Goal: Task Accomplishment & Management: Manage account settings

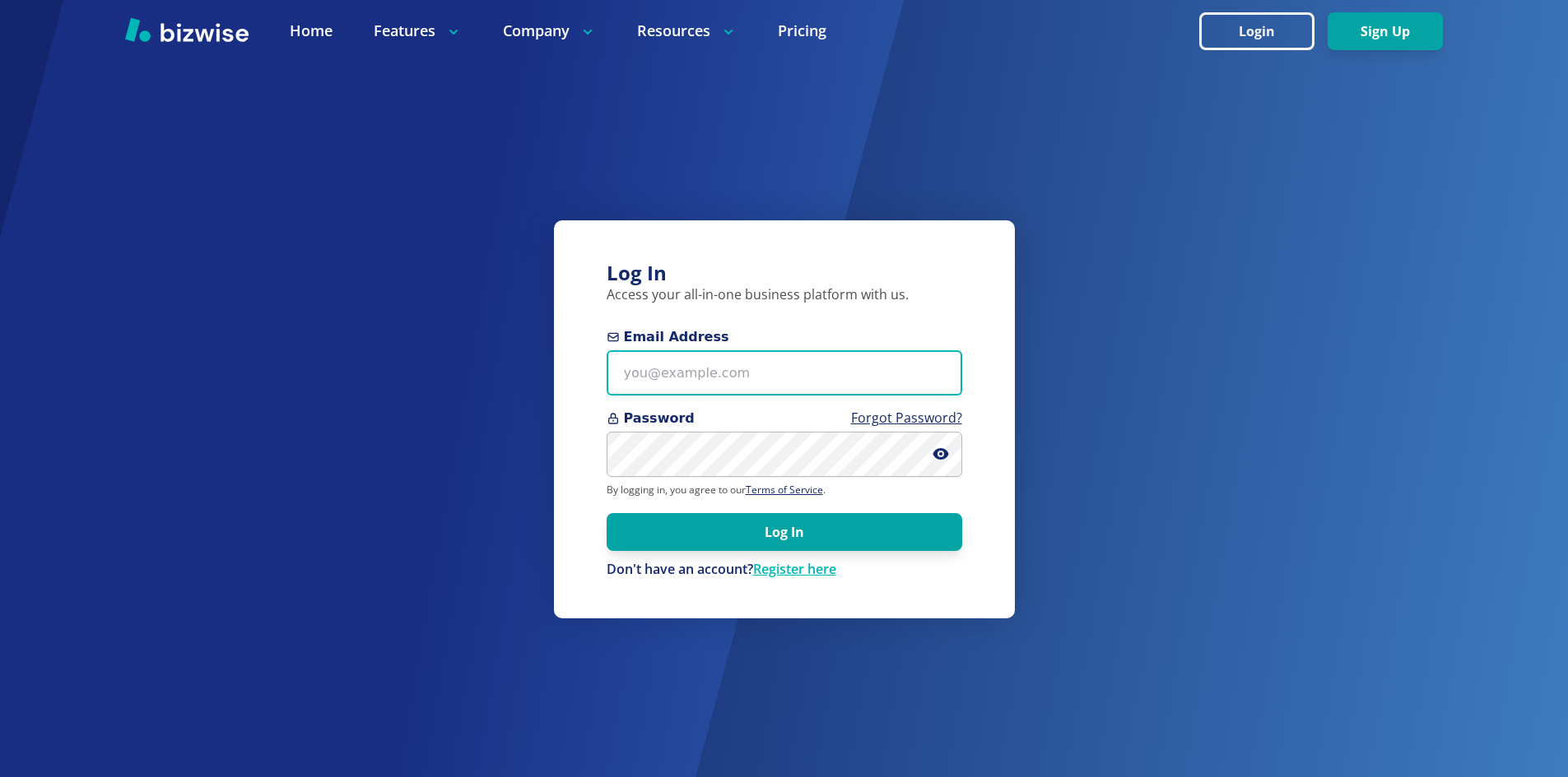
click at [699, 370] on input "Email Address" at bounding box center [784, 373] width 355 height 45
click at [677, 387] on input "Email Address" at bounding box center [784, 373] width 355 height 45
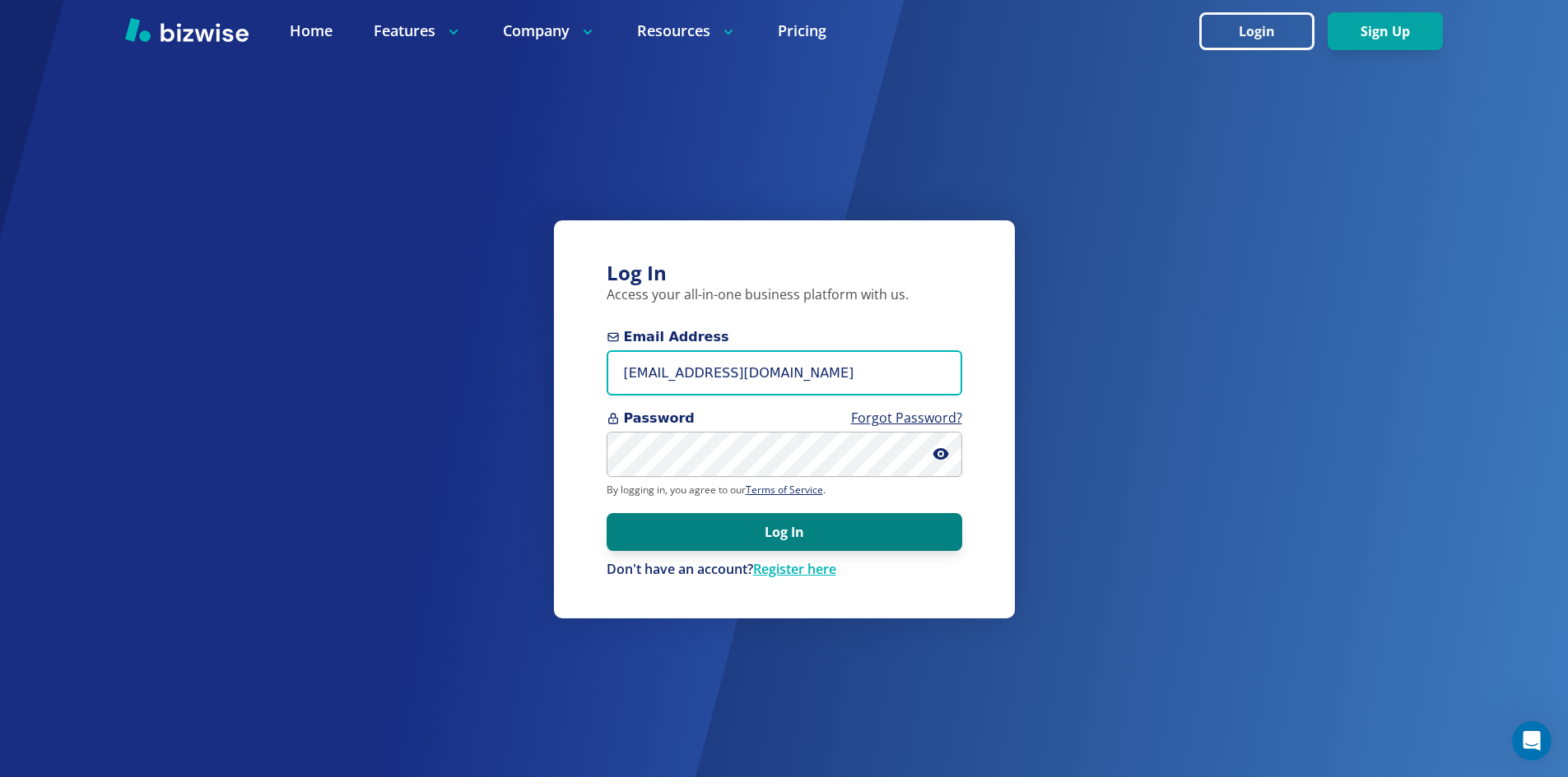
type input "rsherder@rsherder.com"
click at [772, 538] on button "Log In" at bounding box center [784, 532] width 355 height 37
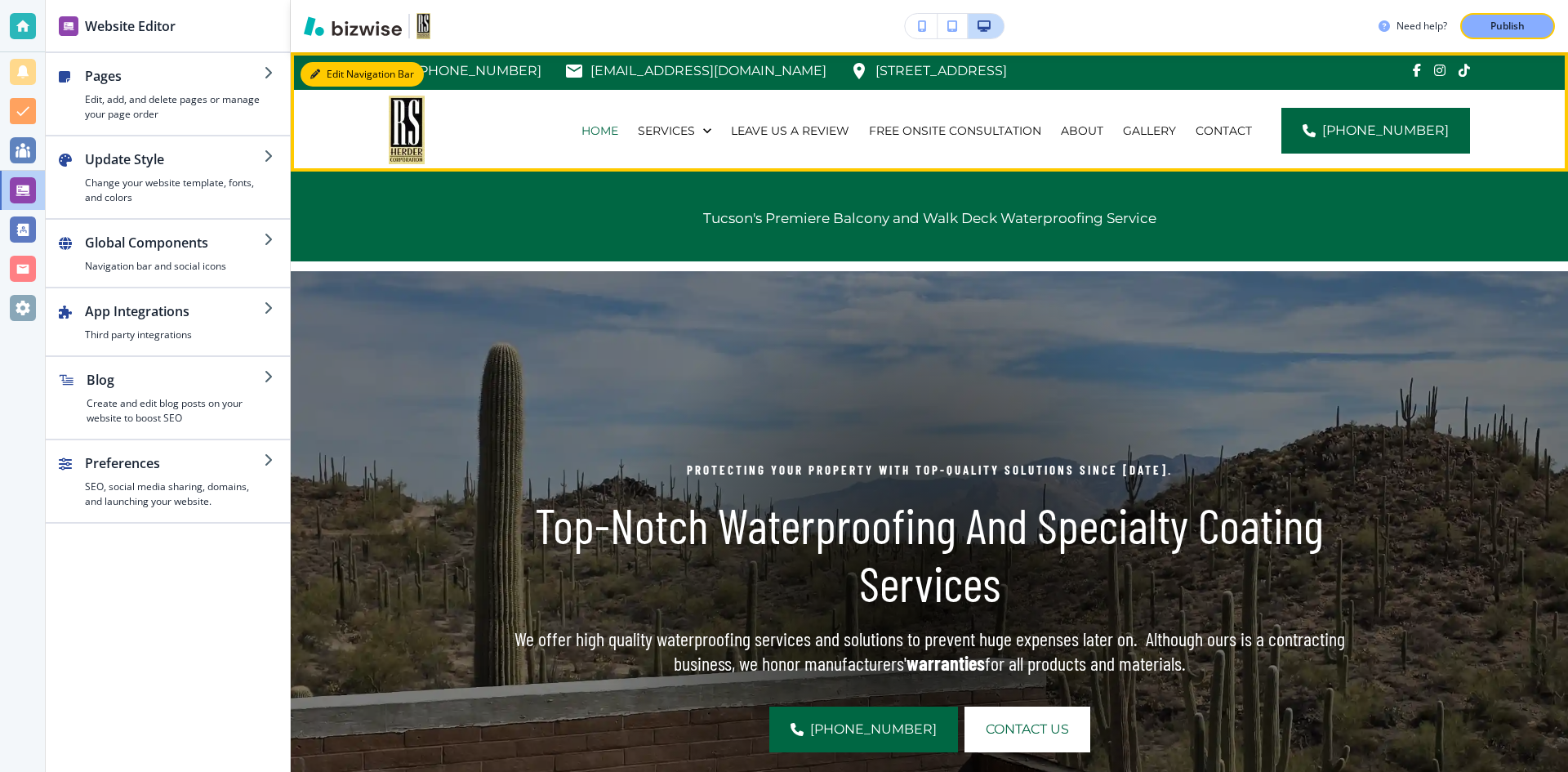
click at [323, 75] on button "Edit Navigation Bar" at bounding box center [361, 74] width 123 height 25
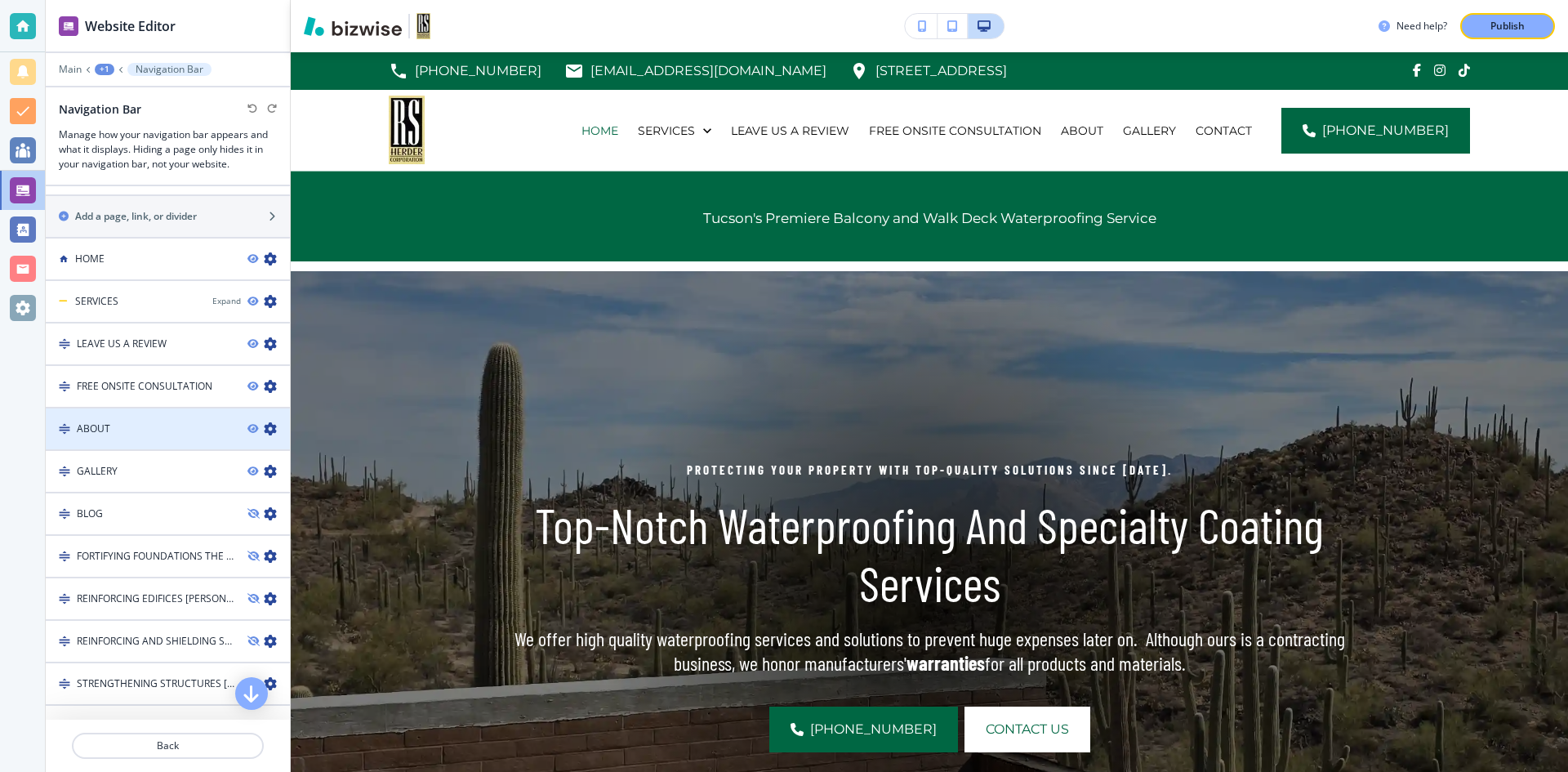
scroll to position [984, 0]
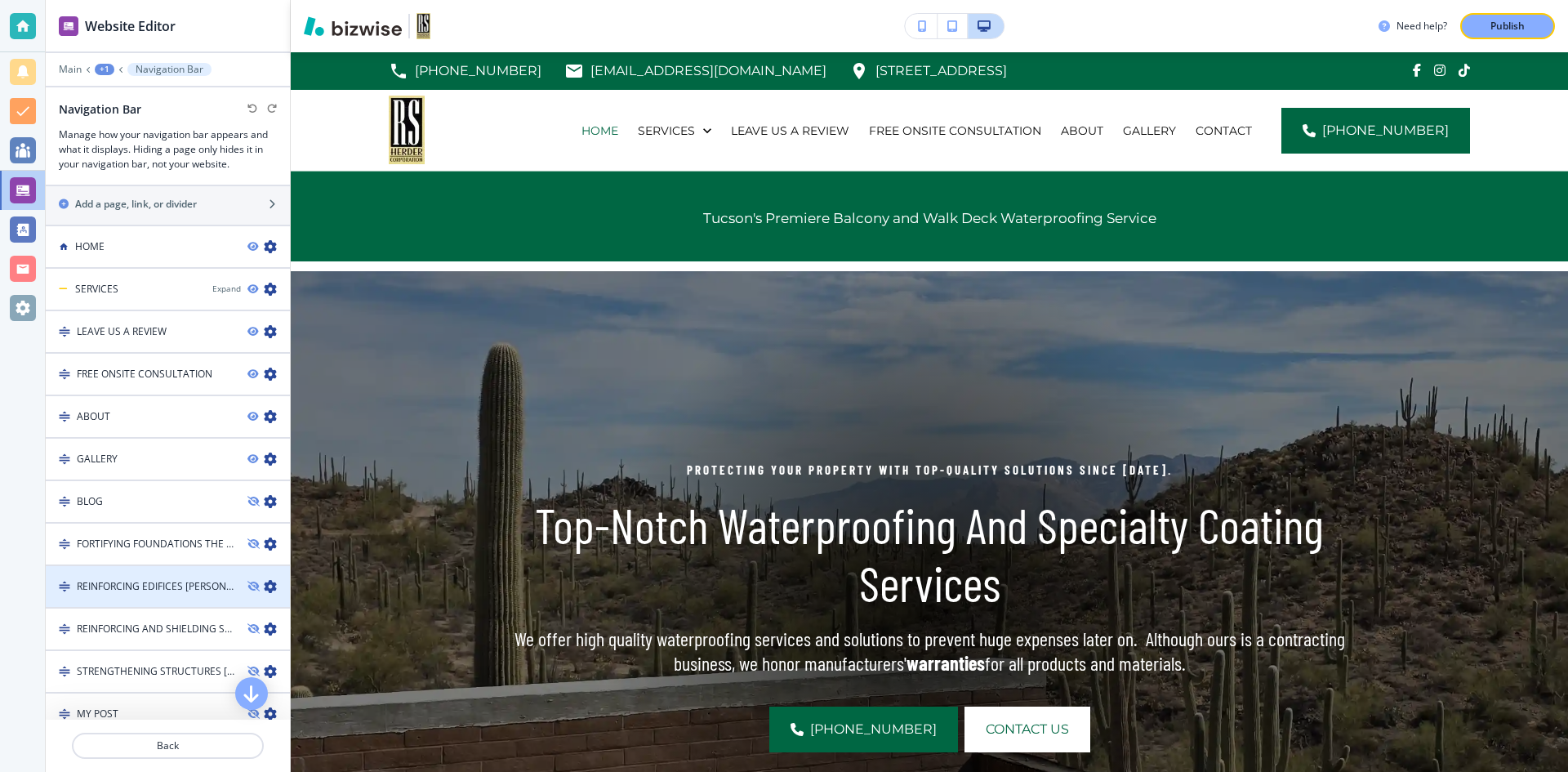
click at [159, 596] on div at bounding box center [168, 600] width 245 height 13
click at [264, 588] on icon "button" at bounding box center [270, 587] width 13 height 13
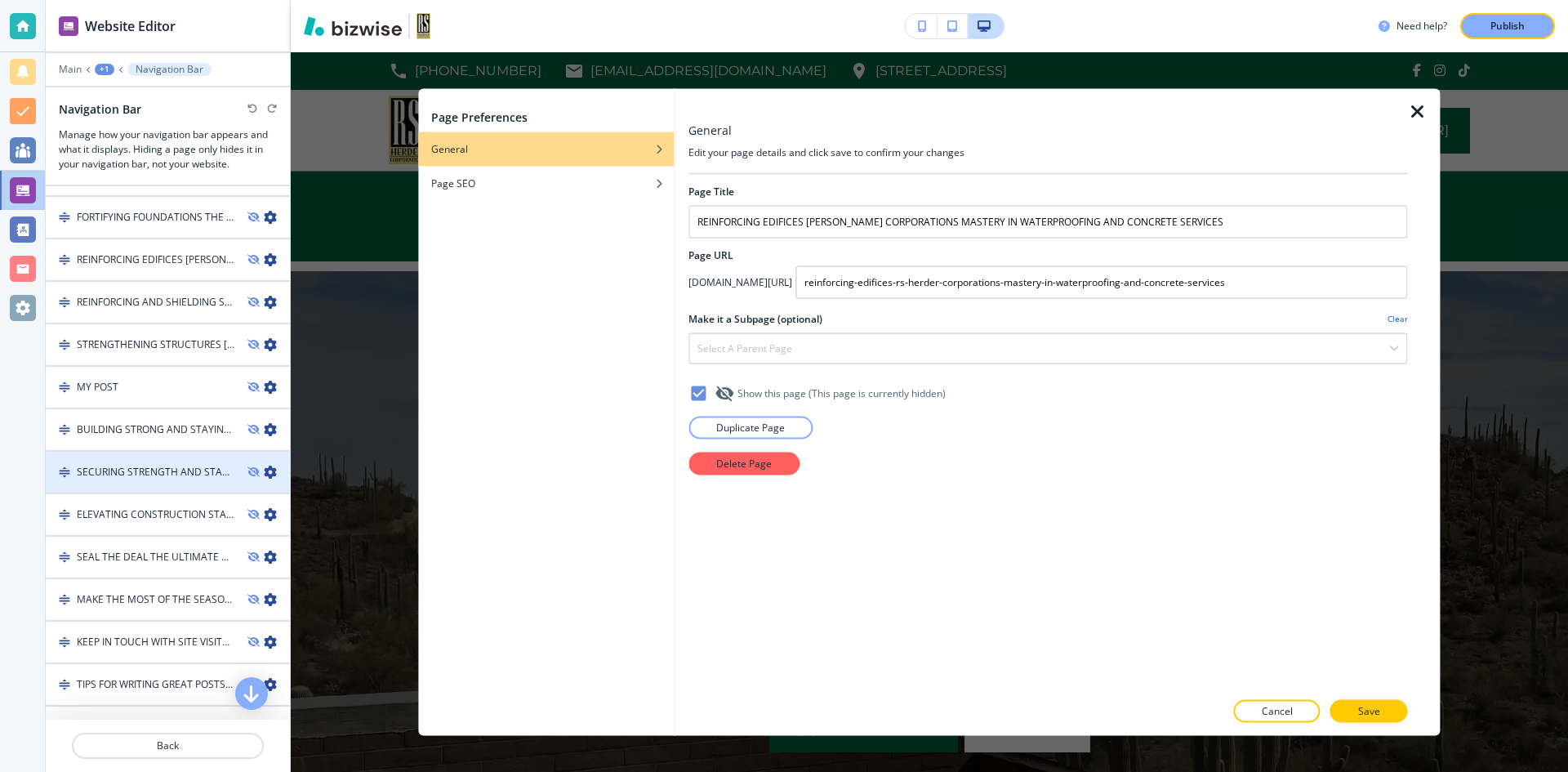
scroll to position [1392, 0]
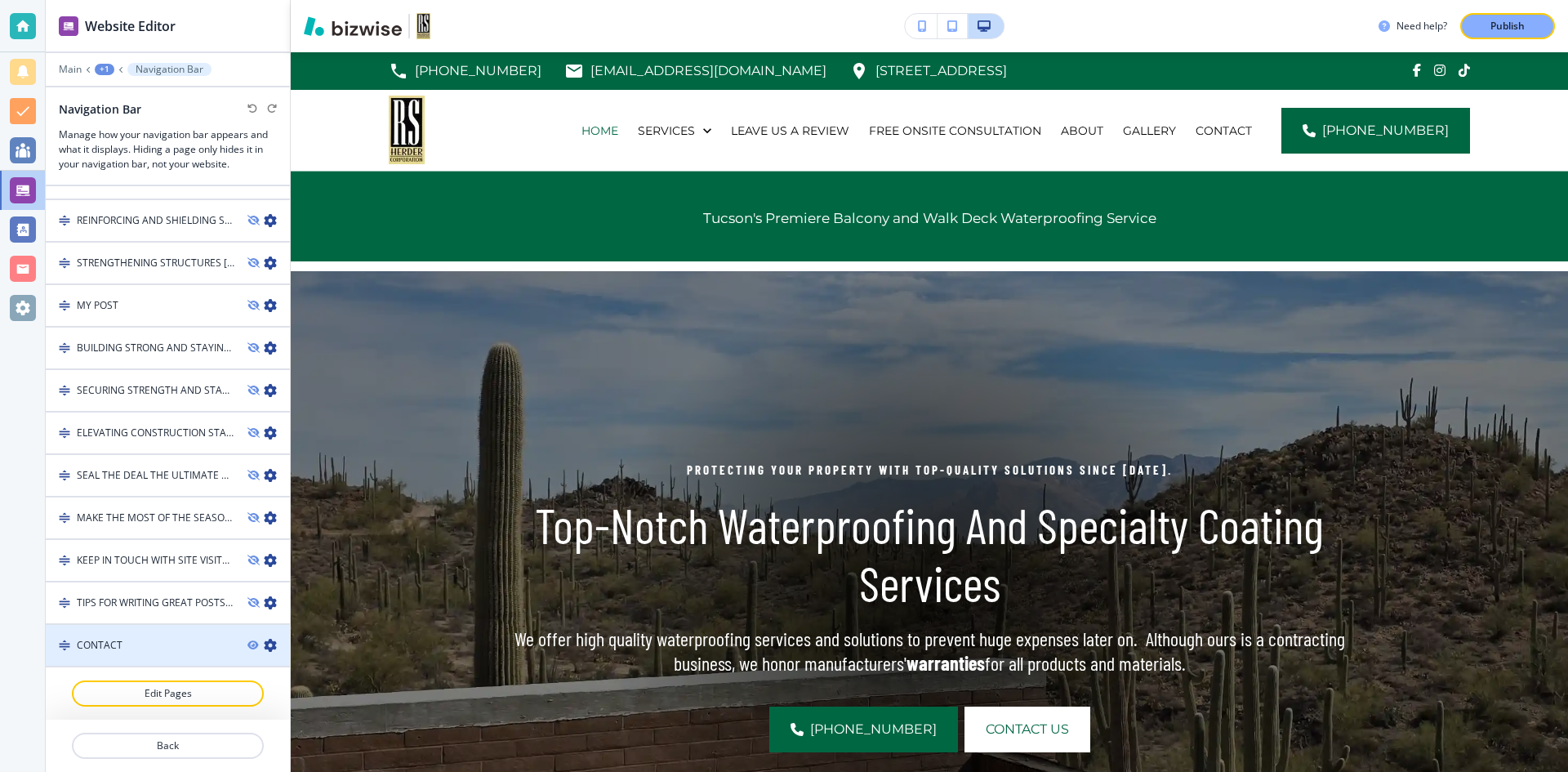
click at [165, 659] on div at bounding box center [168, 659] width 245 height 13
click at [165, 654] on div at bounding box center [168, 659] width 245 height 13
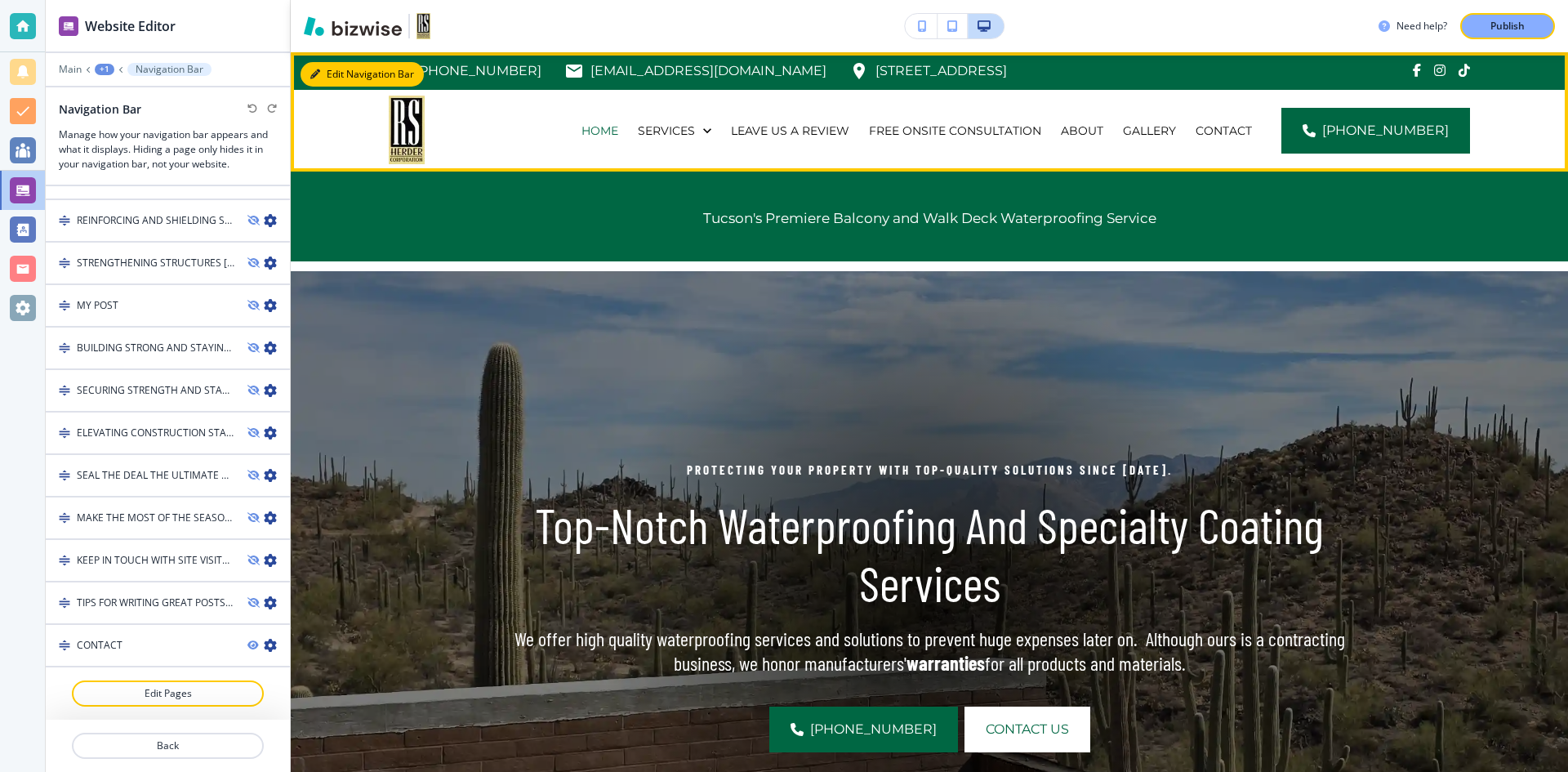
click at [337, 73] on button "Edit Navigation Bar" at bounding box center [361, 74] width 123 height 25
click at [361, 80] on button "Edit Navigation Bar" at bounding box center [361, 74] width 123 height 25
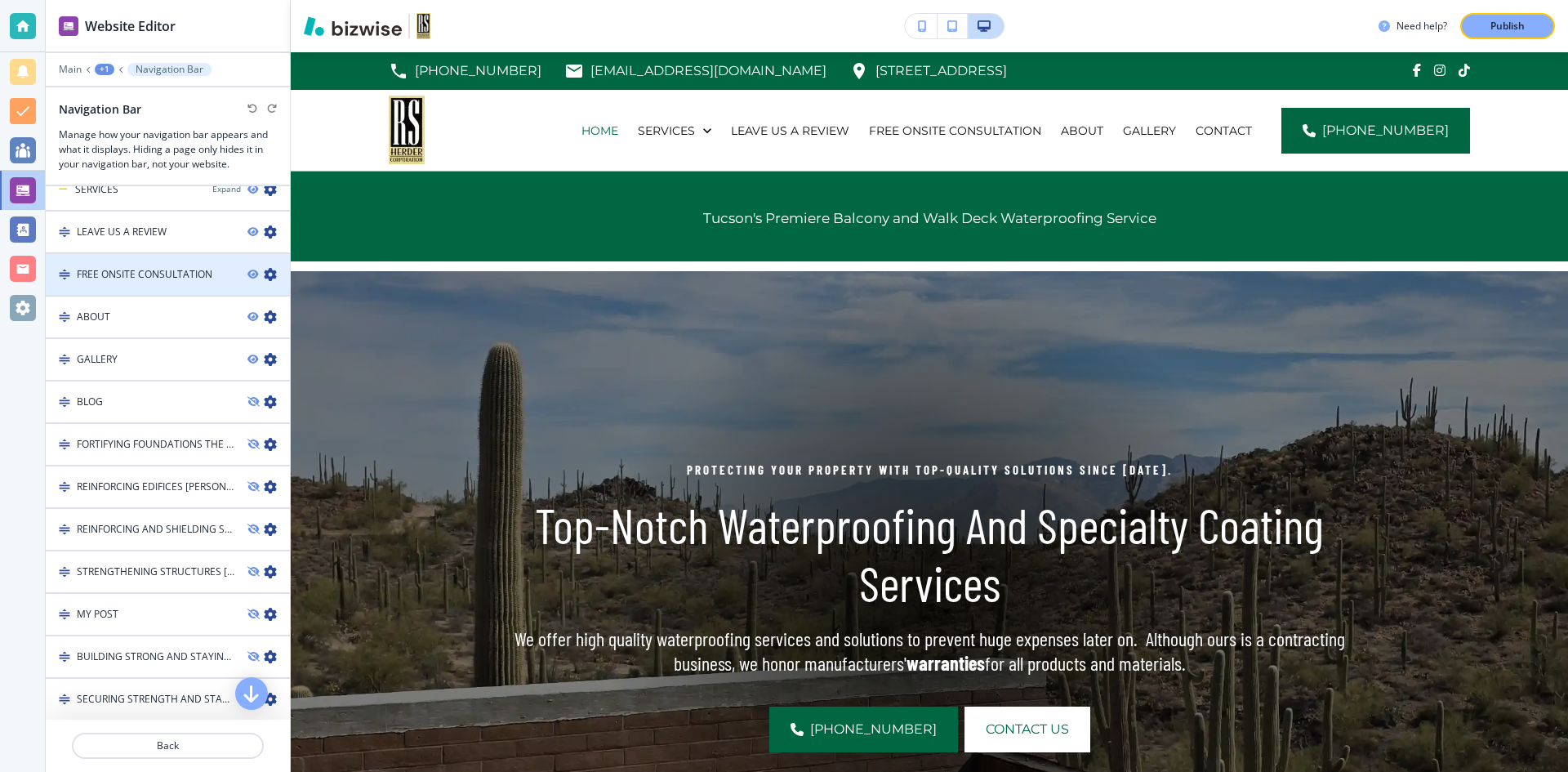
scroll to position [331, 0]
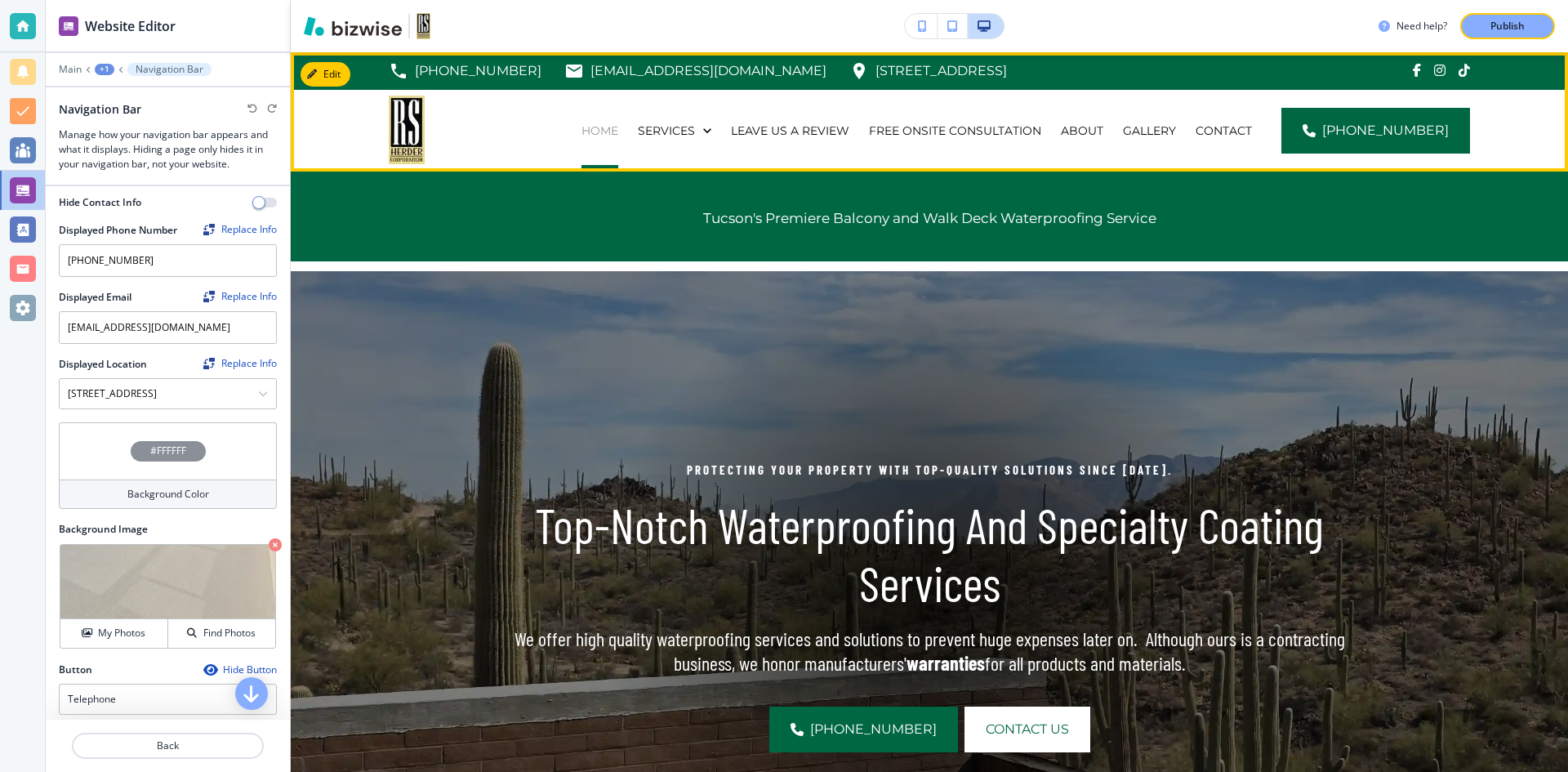
click at [618, 131] on p "HOME" at bounding box center [600, 130] width 36 height 16
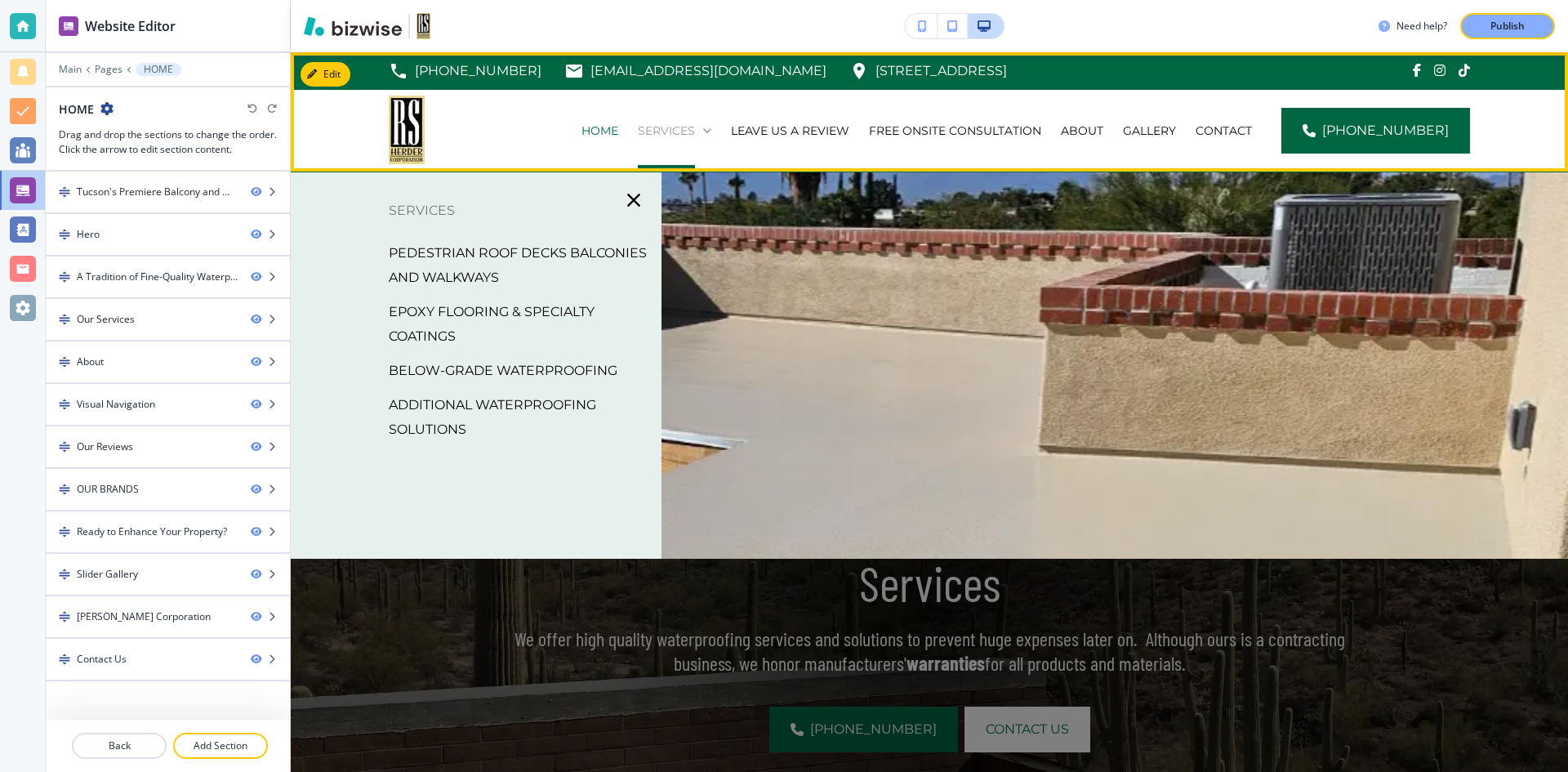
click at [695, 125] on p "SERVICES" at bounding box center [666, 130] width 58 height 16
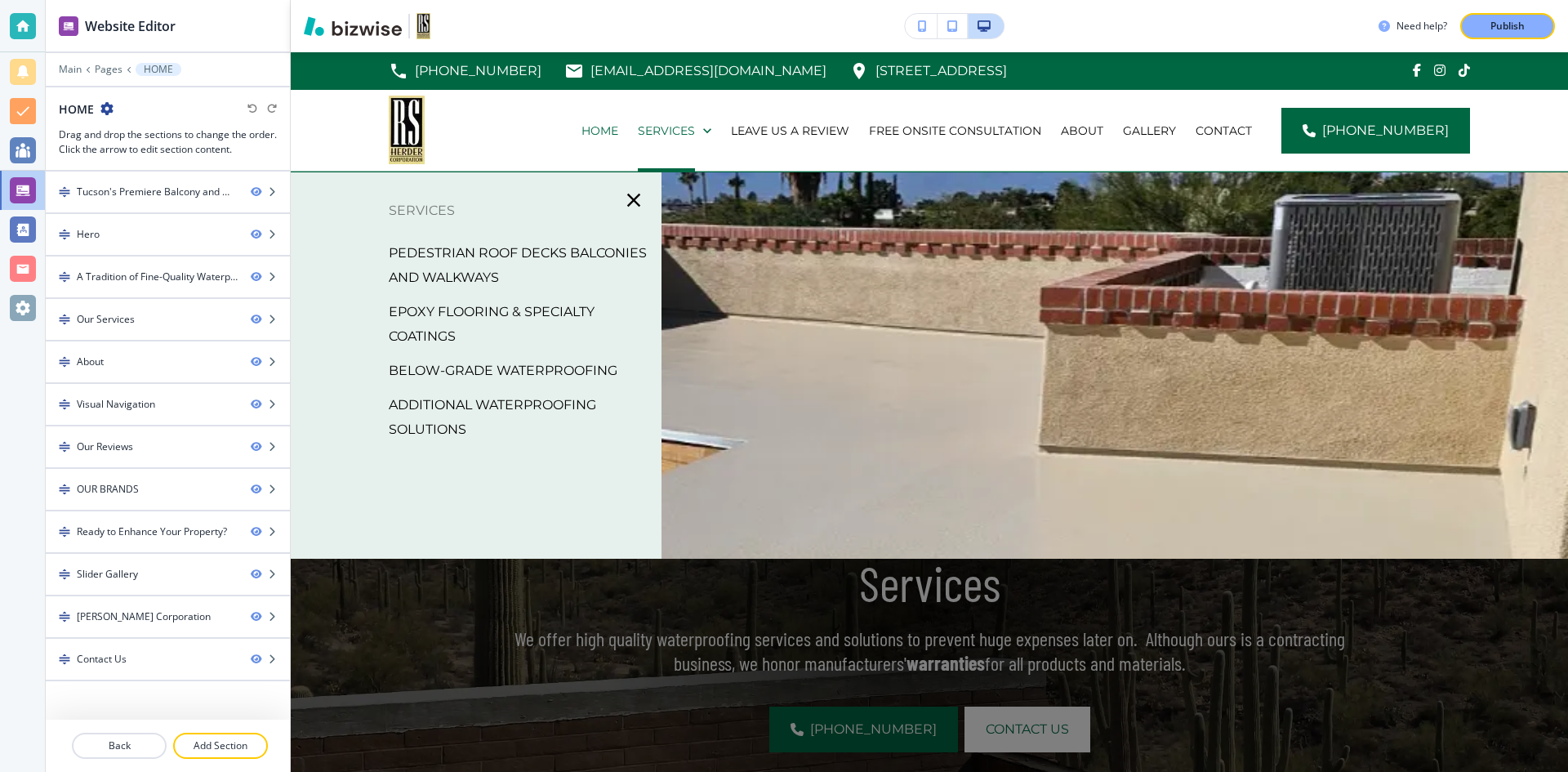
click at [453, 318] on p "EPOXY FLOORING & SPECIALTY COATINGS" at bounding box center [518, 324] width 260 height 49
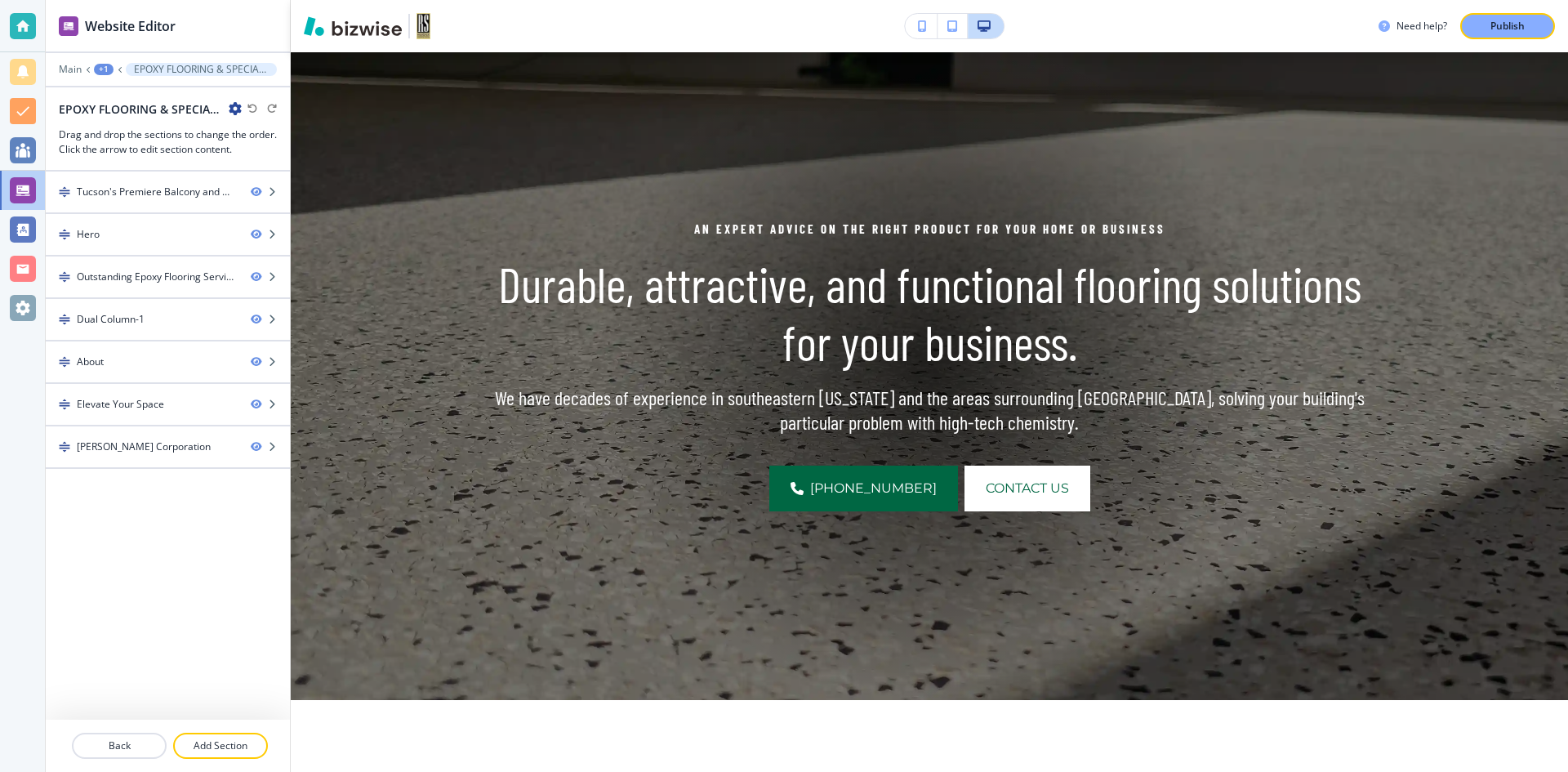
scroll to position [246, 0]
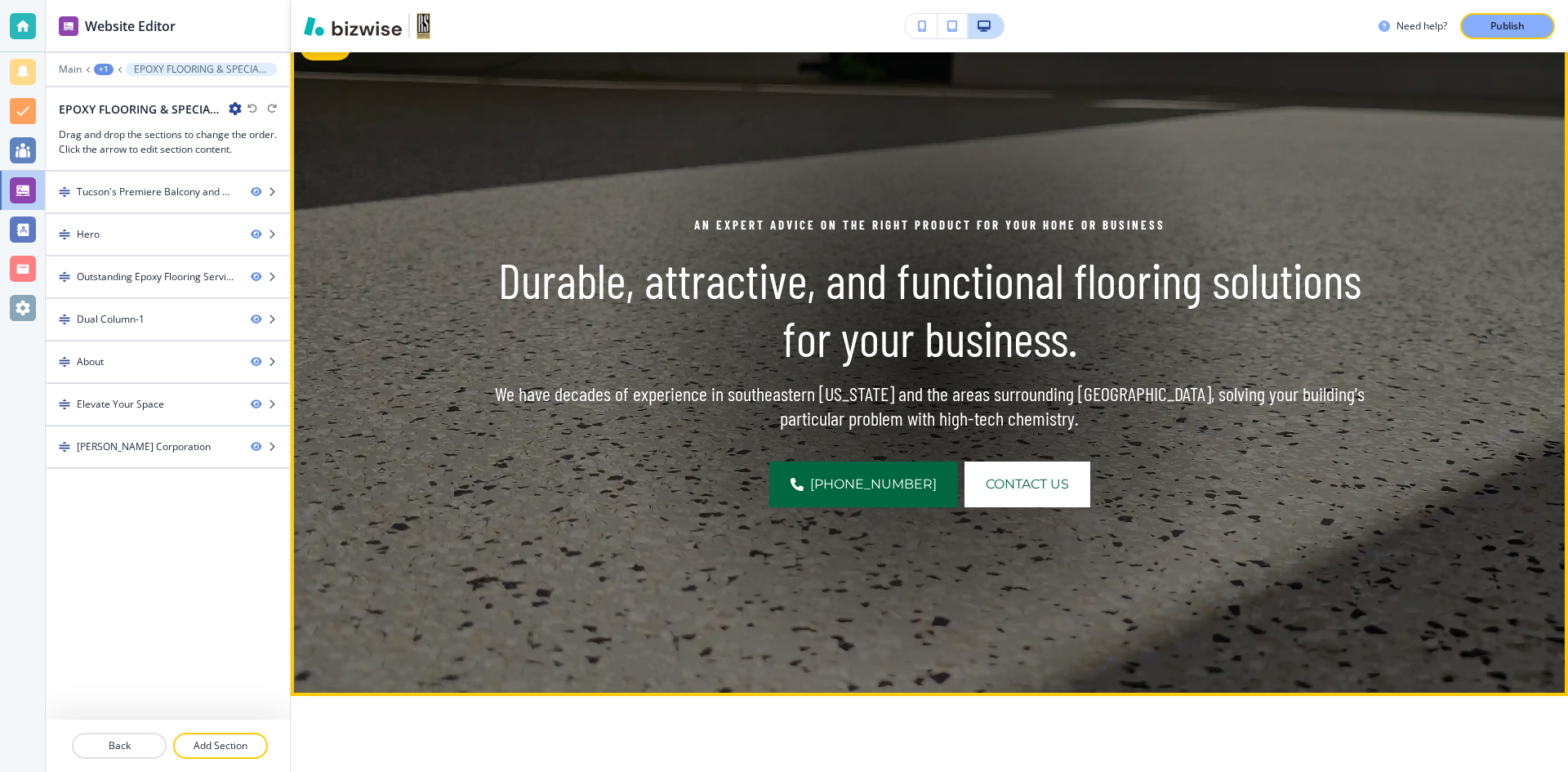
click at [407, 279] on img at bounding box center [929, 362] width 1277 height 670
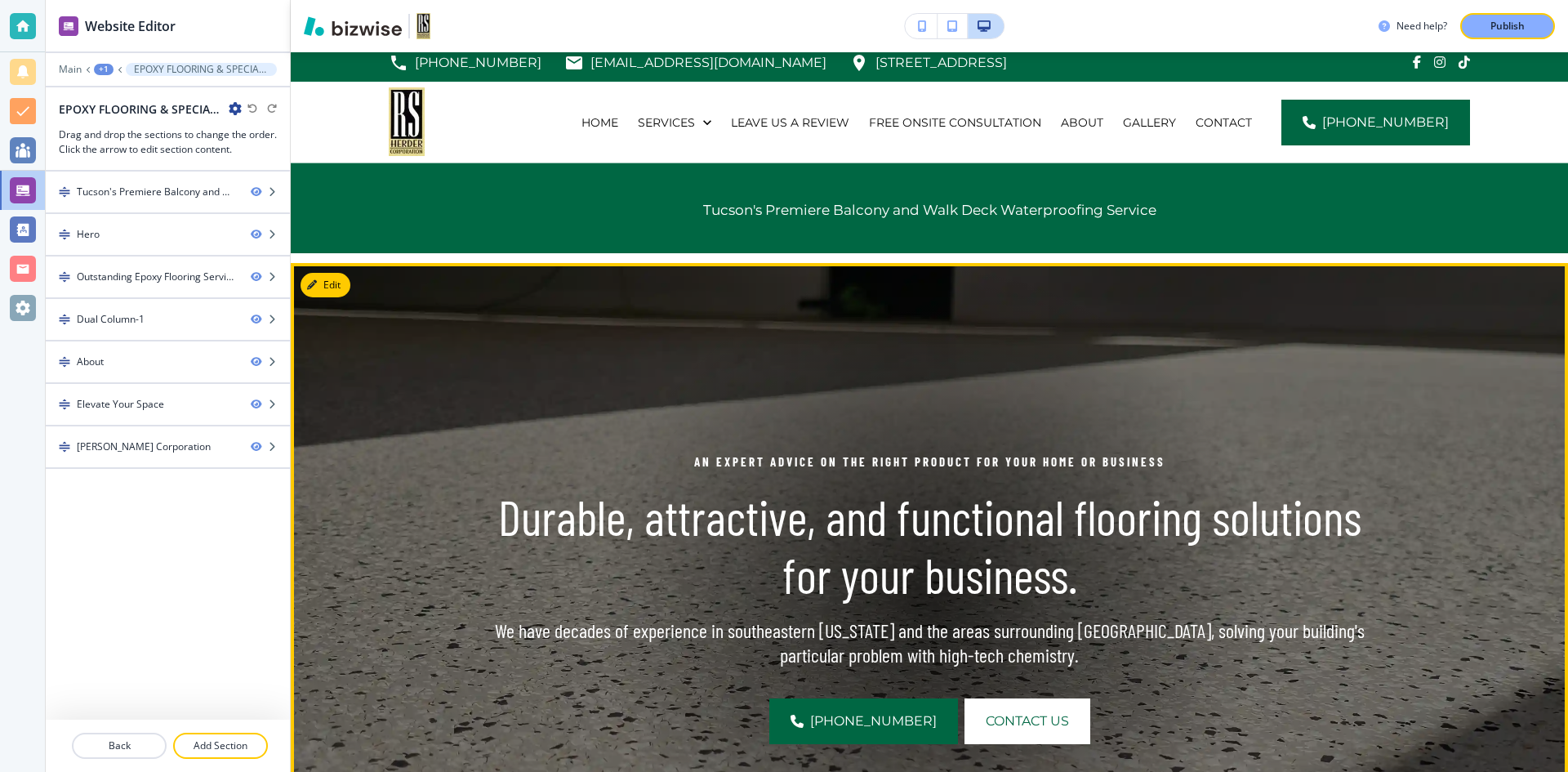
scroll to position [0, 0]
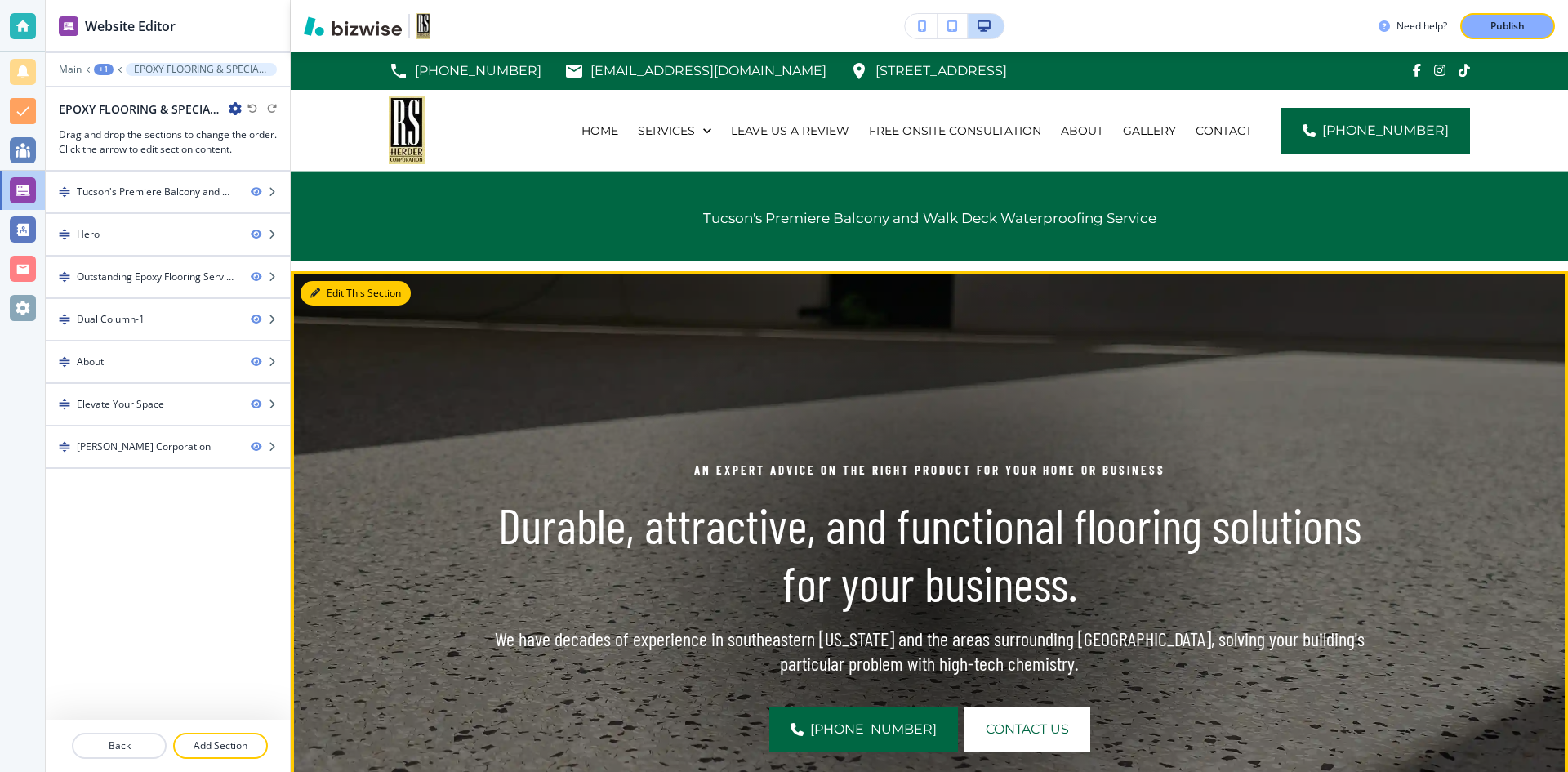
click at [314, 299] on button "Edit This Section" at bounding box center [355, 293] width 110 height 25
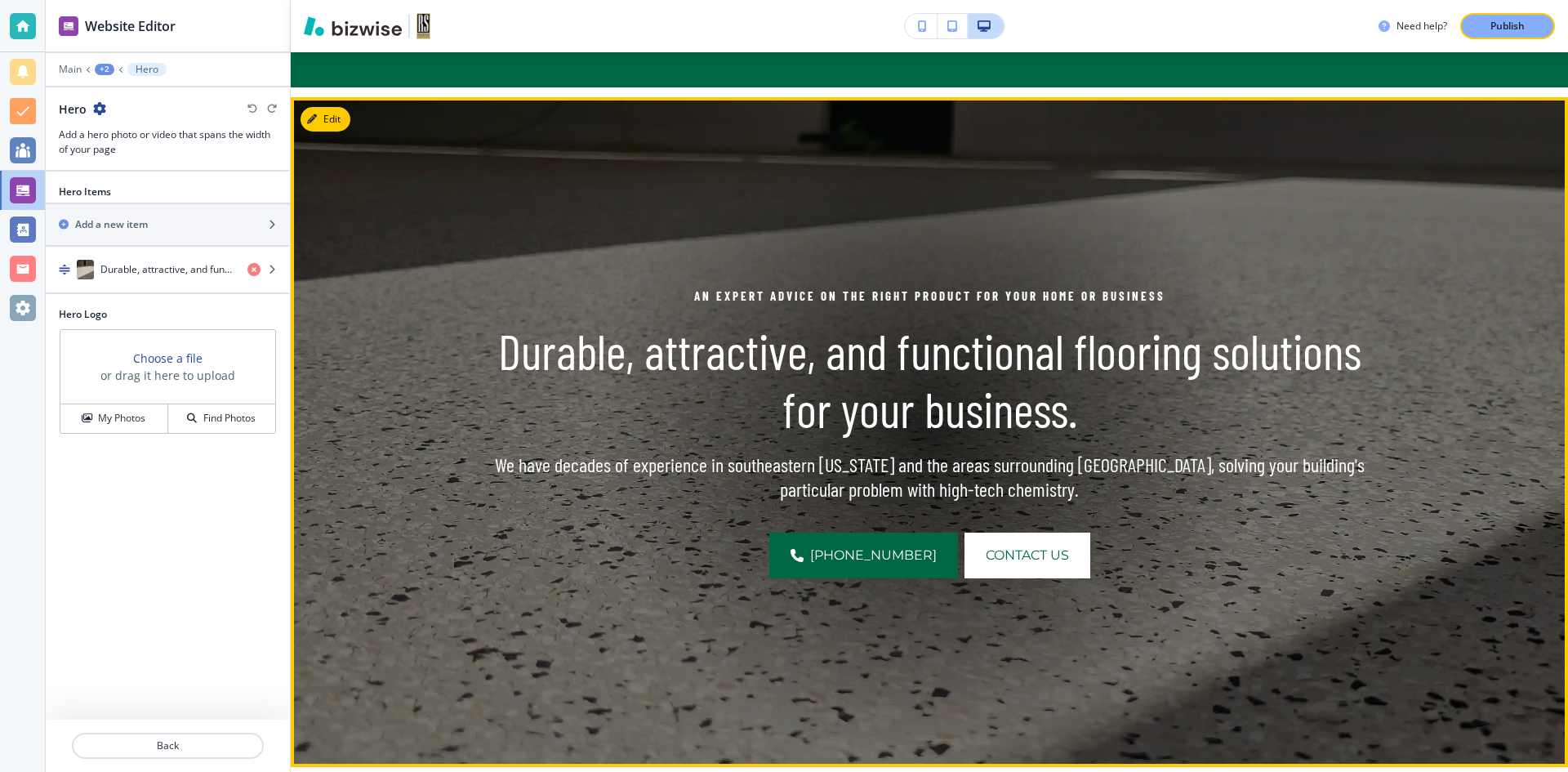
scroll to position [219, 0]
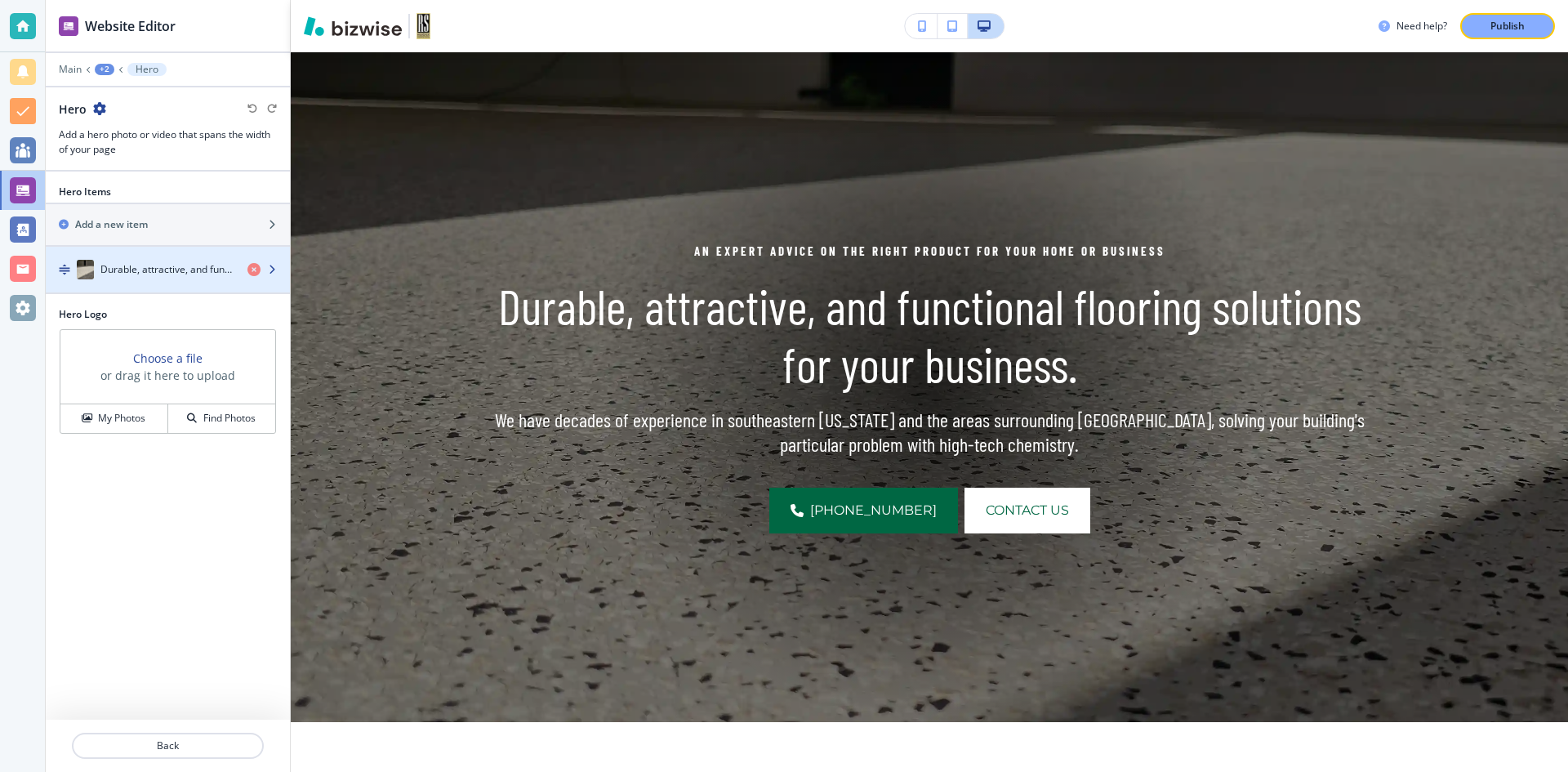
click at [113, 278] on div "Durable, attractive, and functional flooring solutions for your business." at bounding box center [140, 269] width 189 height 19
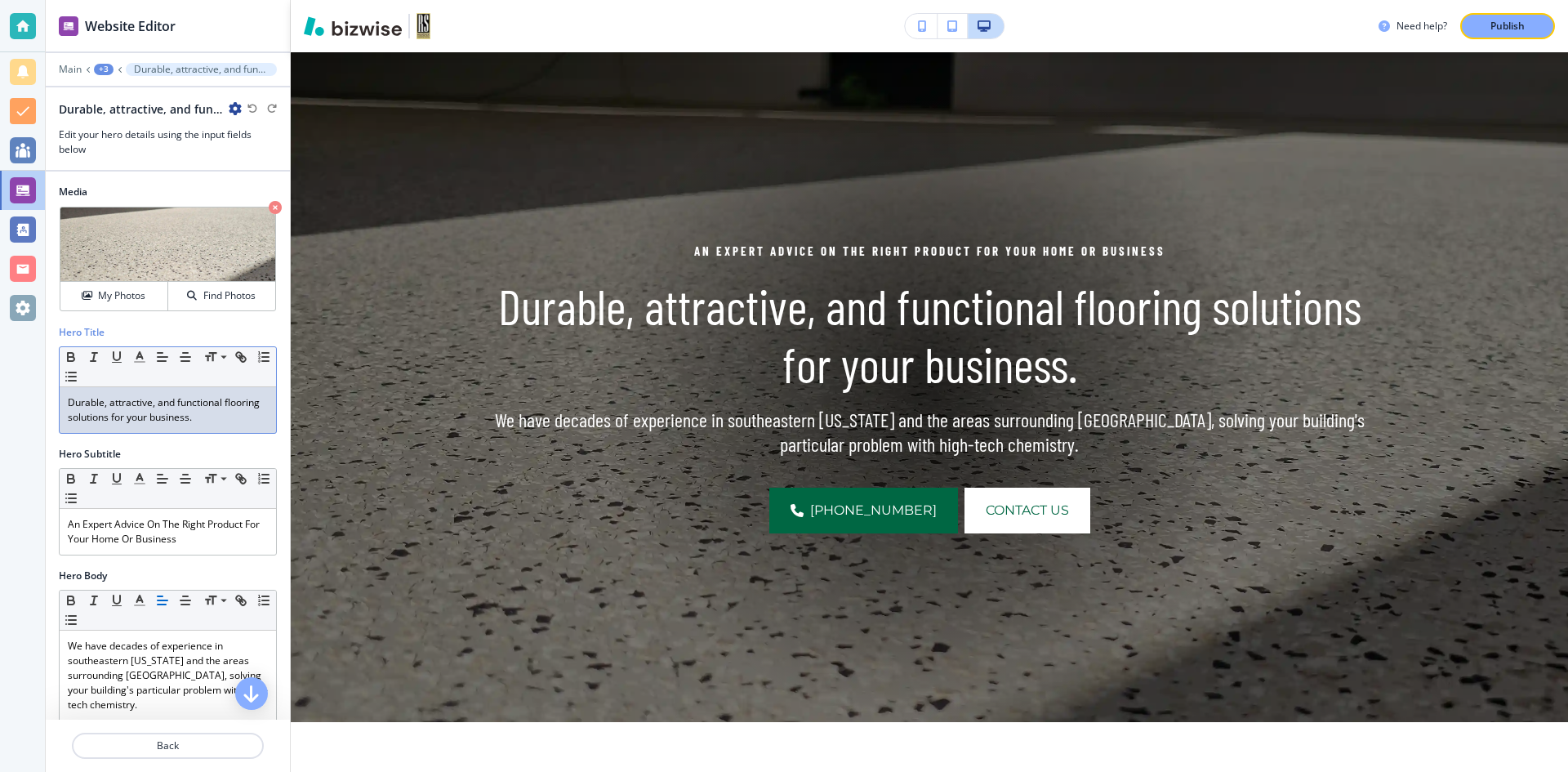
click at [185, 414] on p "Durable, attractive, and functional flooring solutions for your business." at bounding box center [168, 409] width 200 height 29
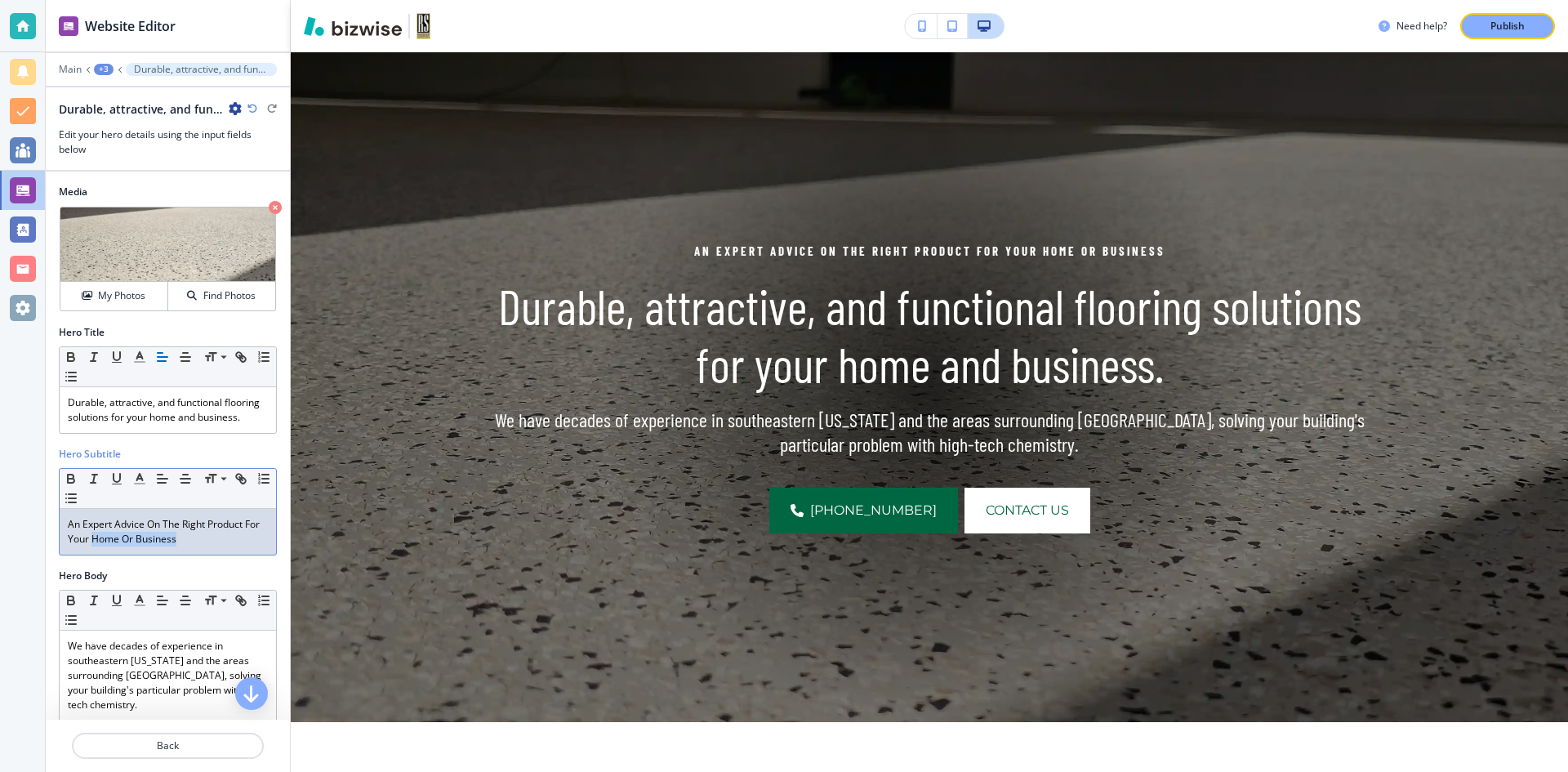
drag, startPoint x: 199, startPoint y: 557, endPoint x: 111, endPoint y: 558, distance: 88.0
click at [111, 547] on p "An Expert Advice On The Right Product For Your Home Or Business" at bounding box center [168, 532] width 200 height 29
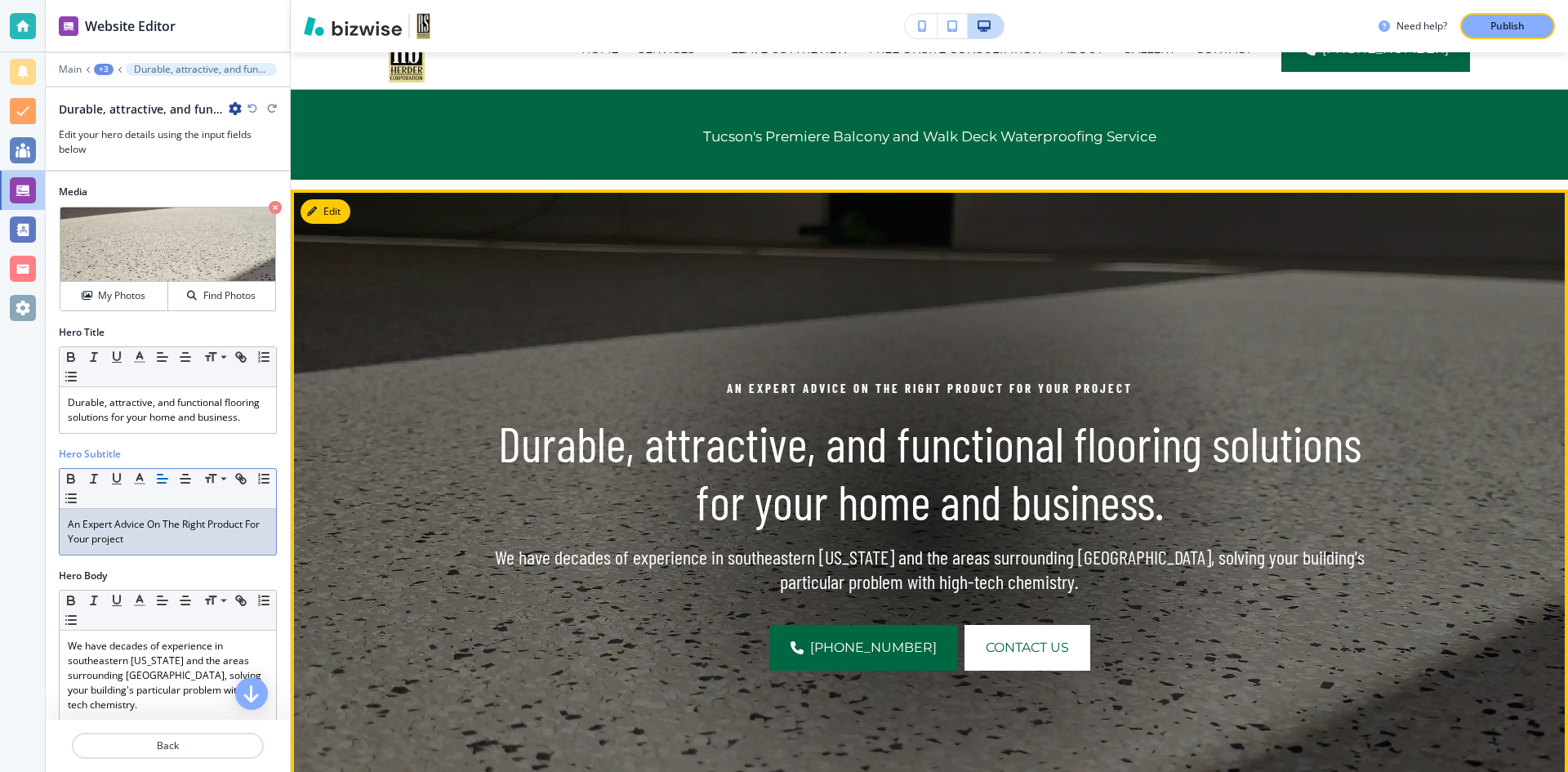
scroll to position [0, 0]
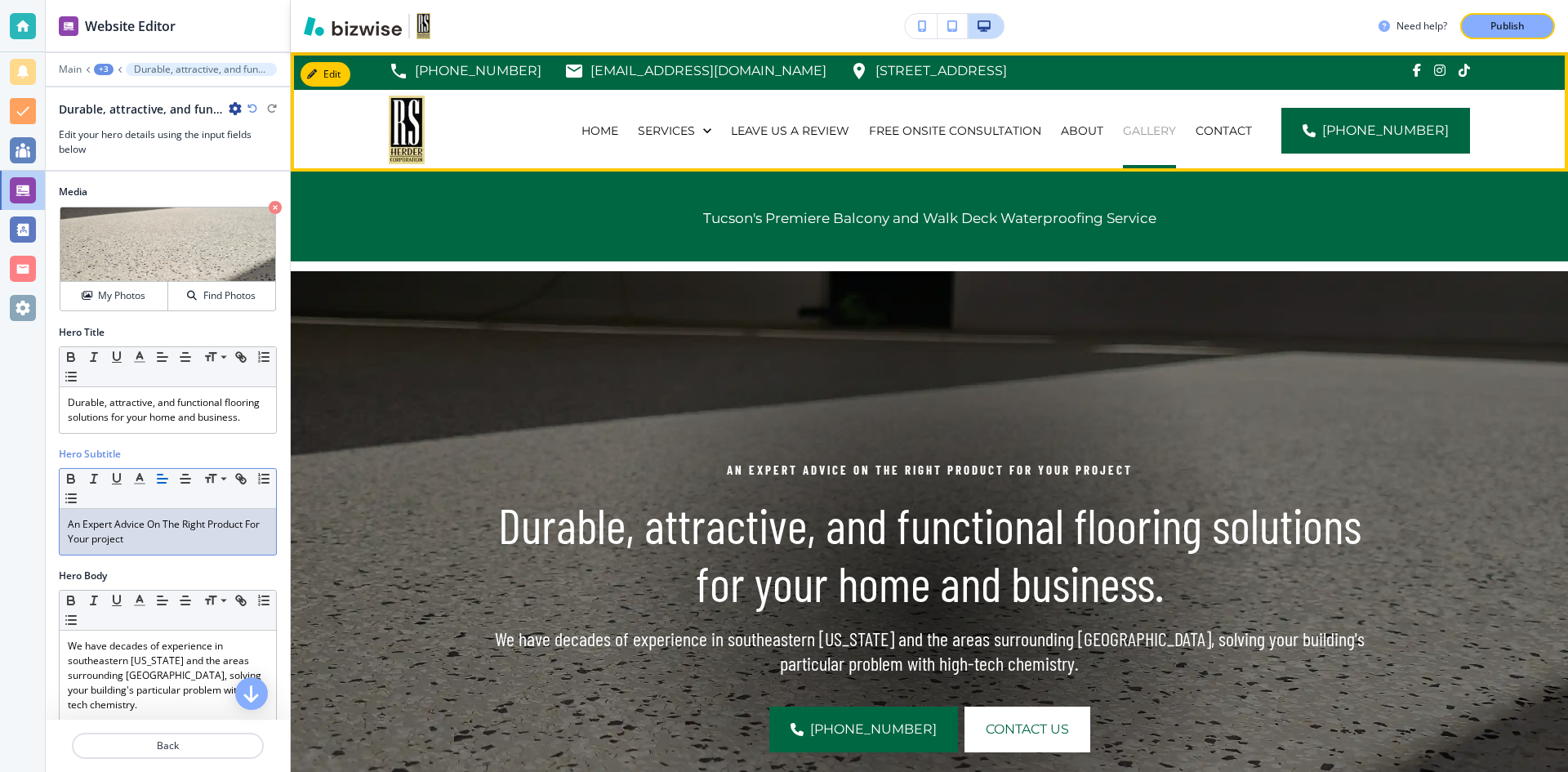
click at [1168, 138] on p "GALLERY" at bounding box center [1150, 130] width 53 height 16
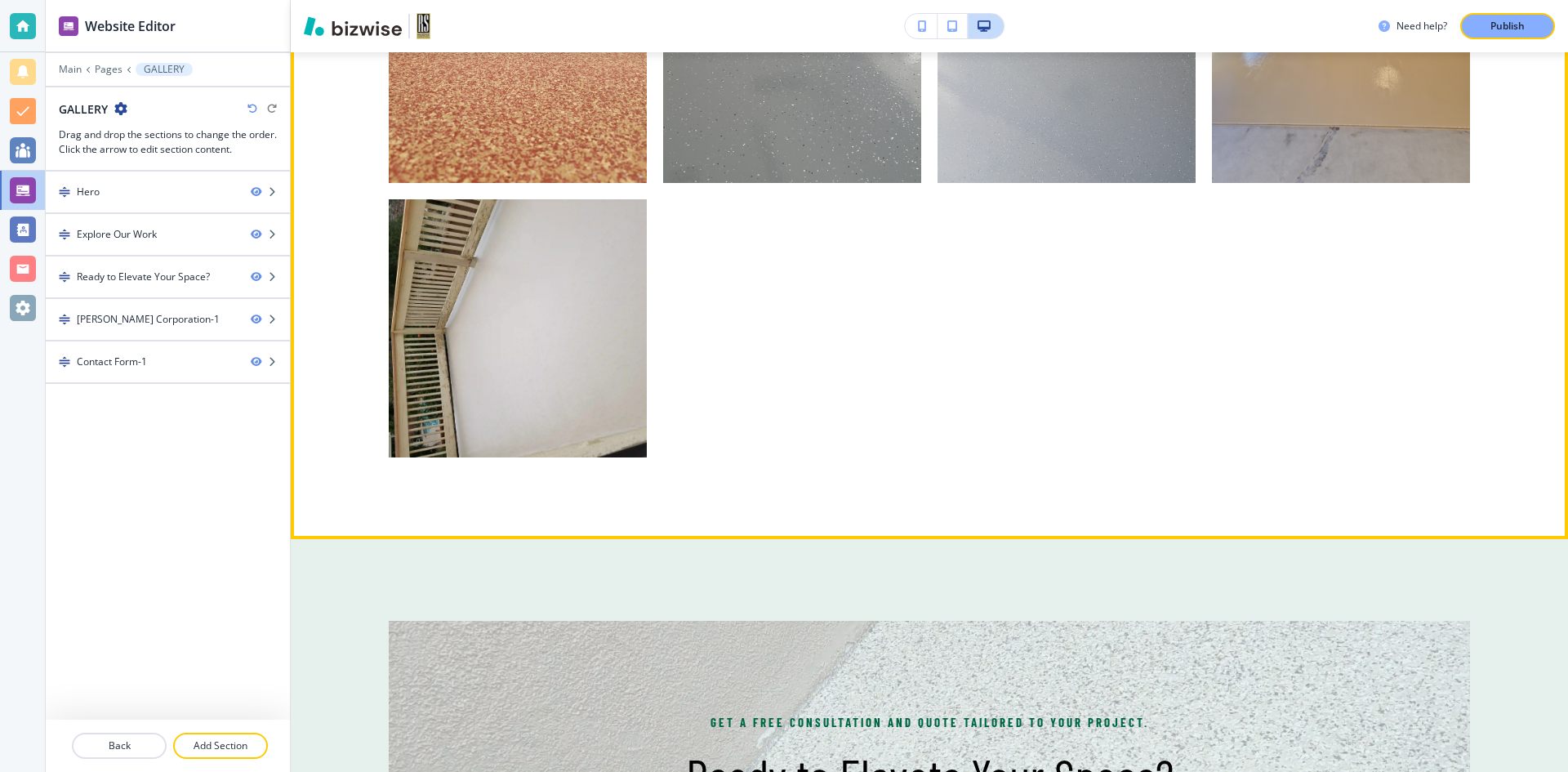
scroll to position [1798, 0]
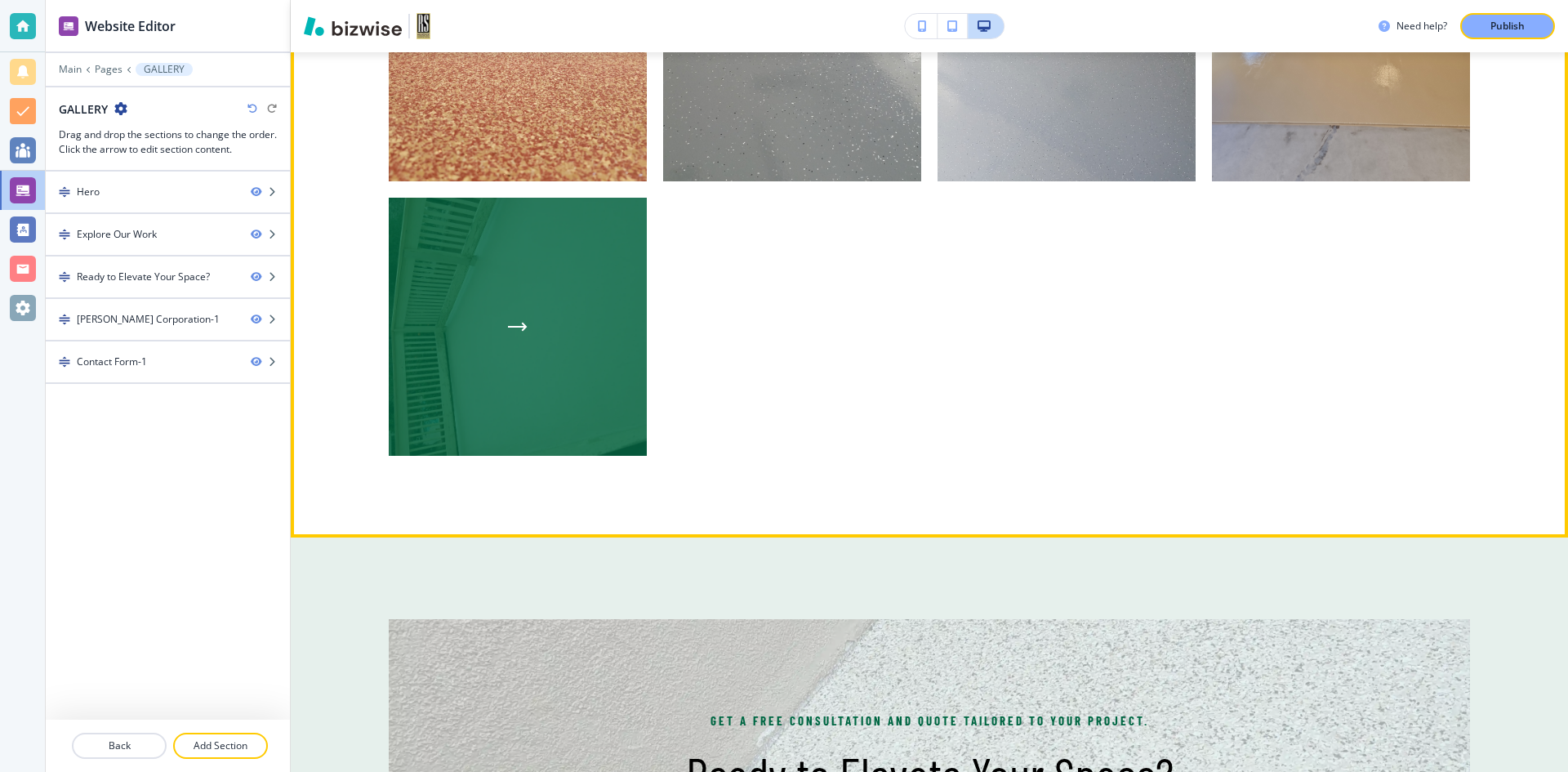
click at [485, 330] on div "button" at bounding box center [517, 326] width 258 height 258
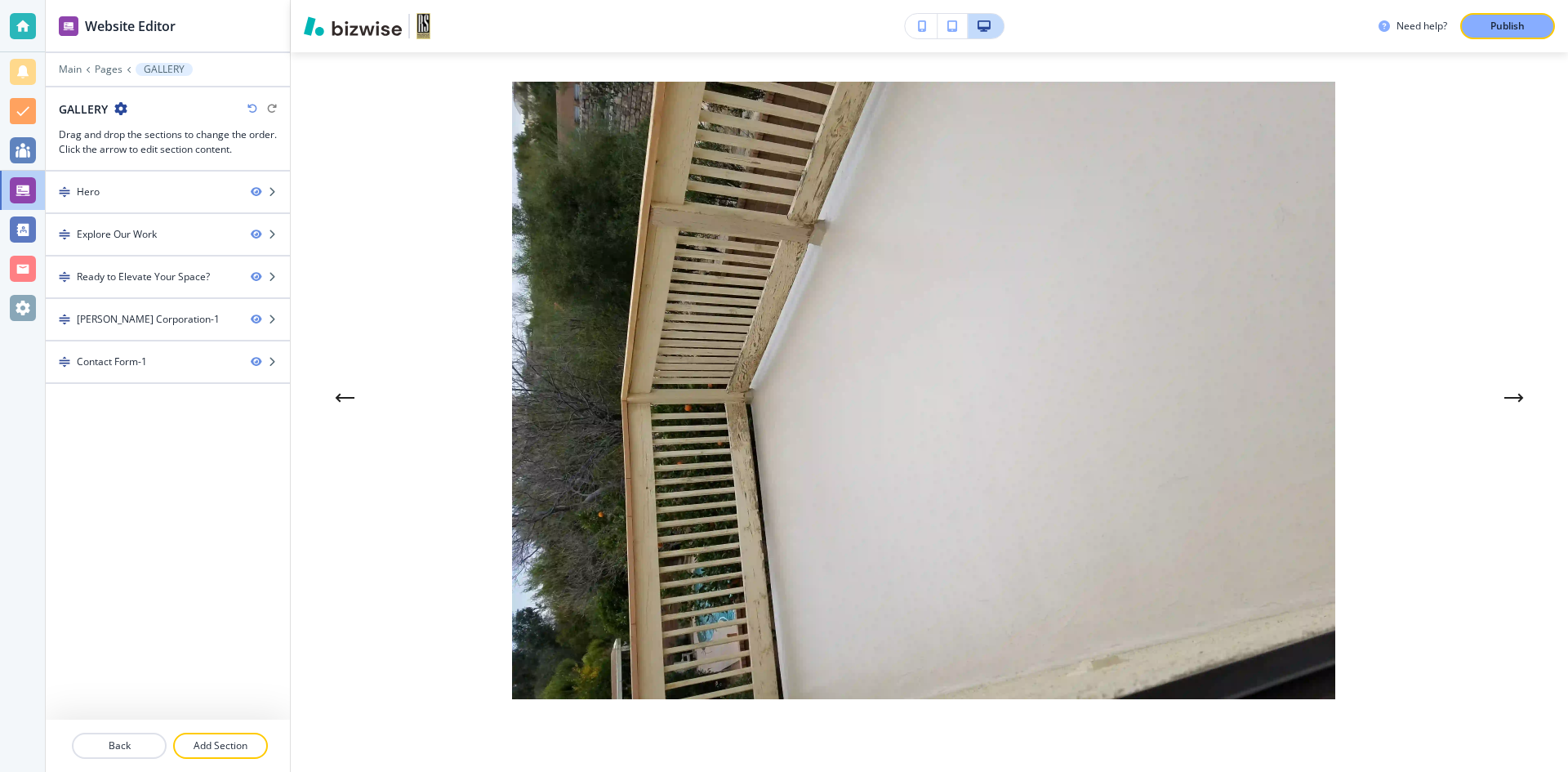
scroll to position [0, 0]
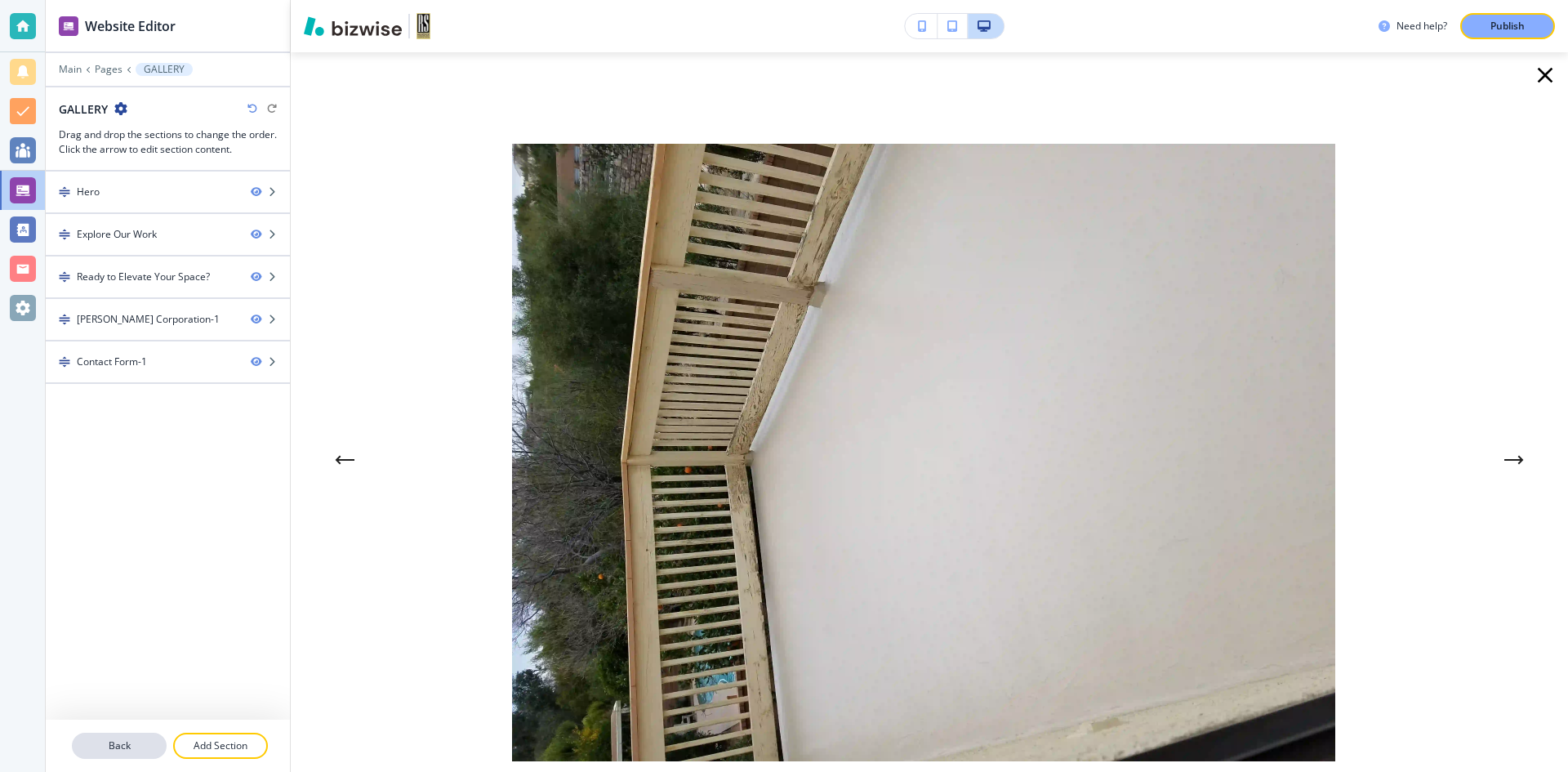
click at [125, 746] on p "Back" at bounding box center [119, 746] width 91 height 15
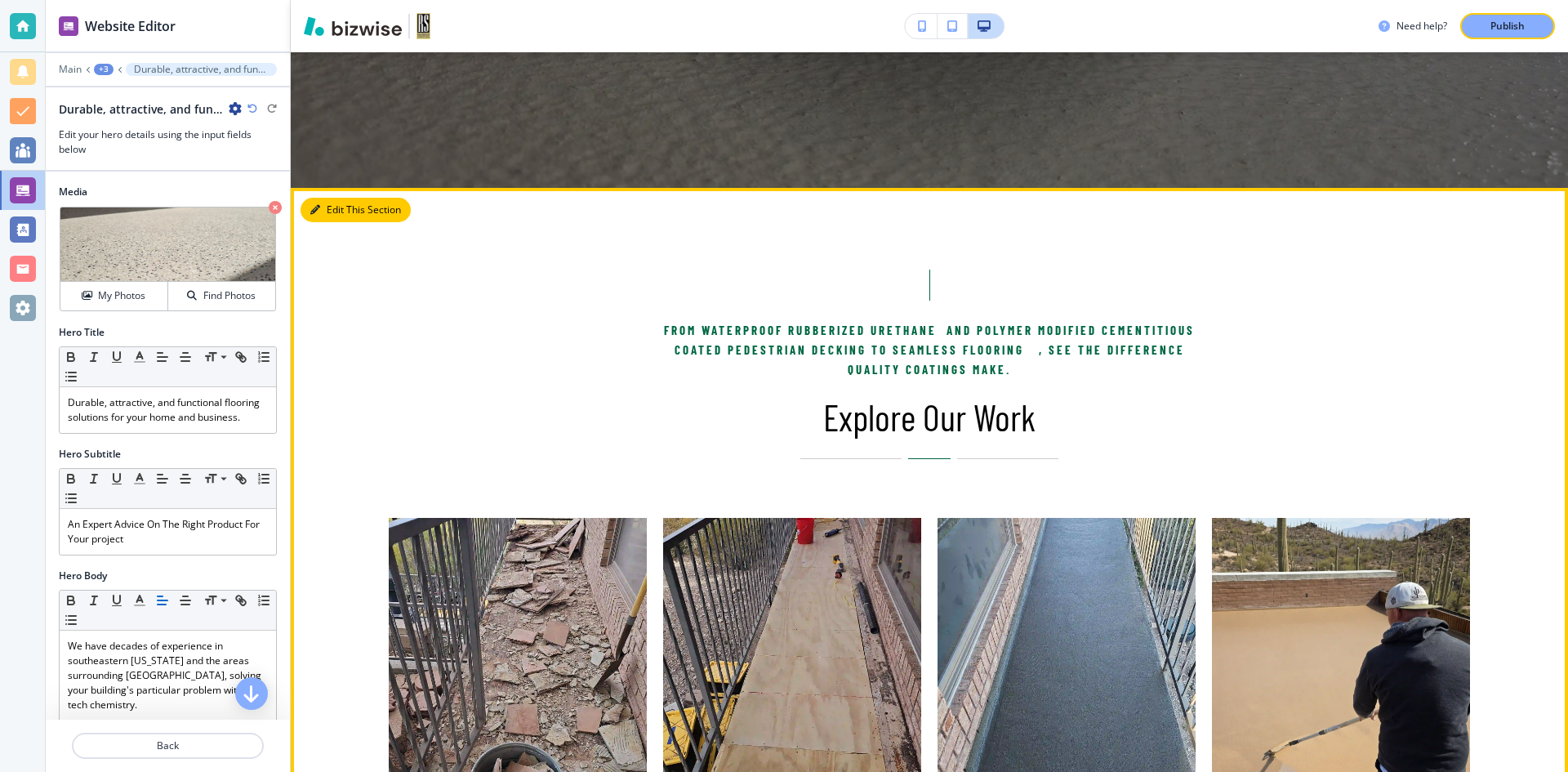
click at [329, 216] on button "Edit This Section" at bounding box center [355, 210] width 110 height 25
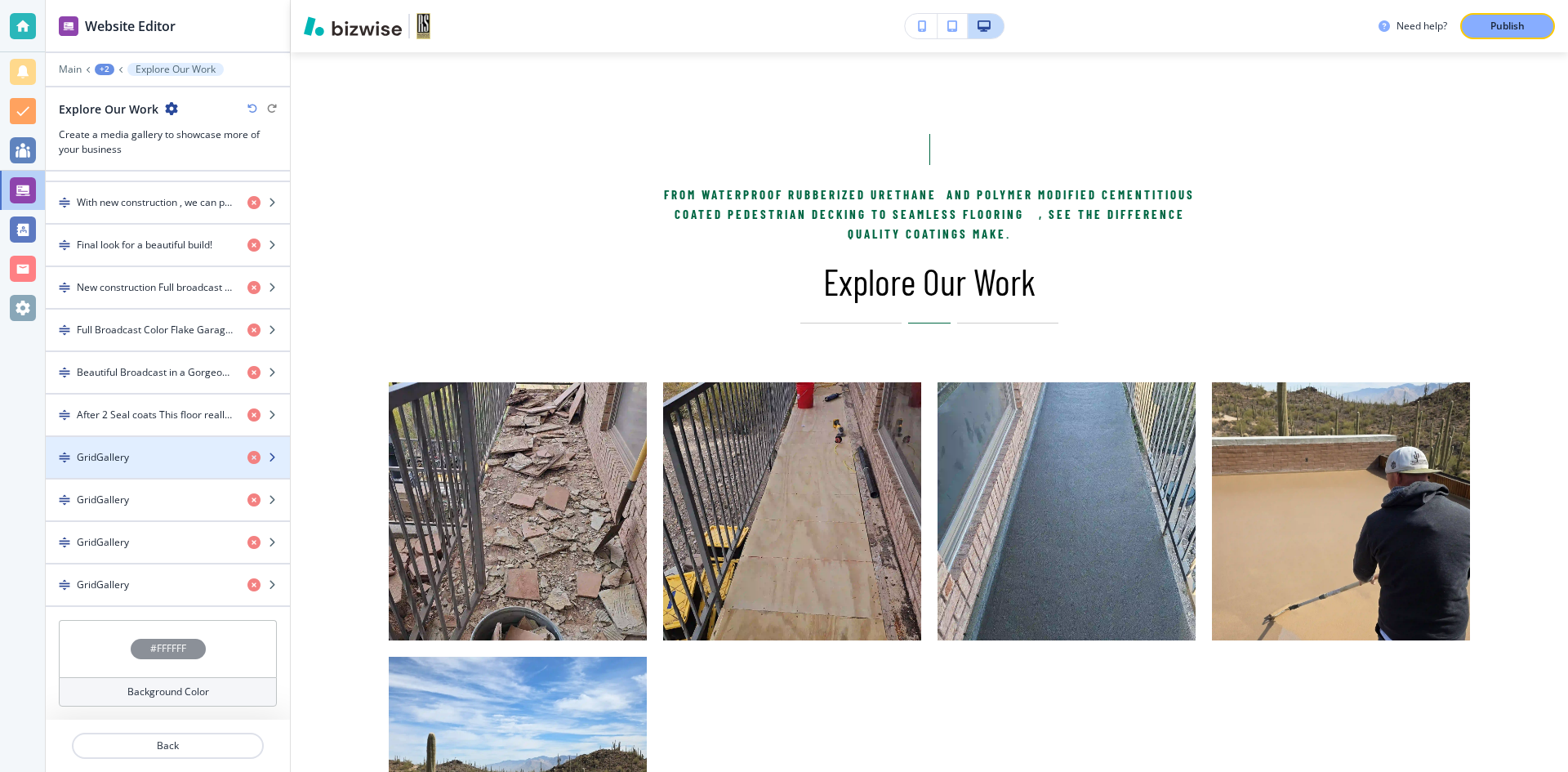
scroll to position [753, 0]
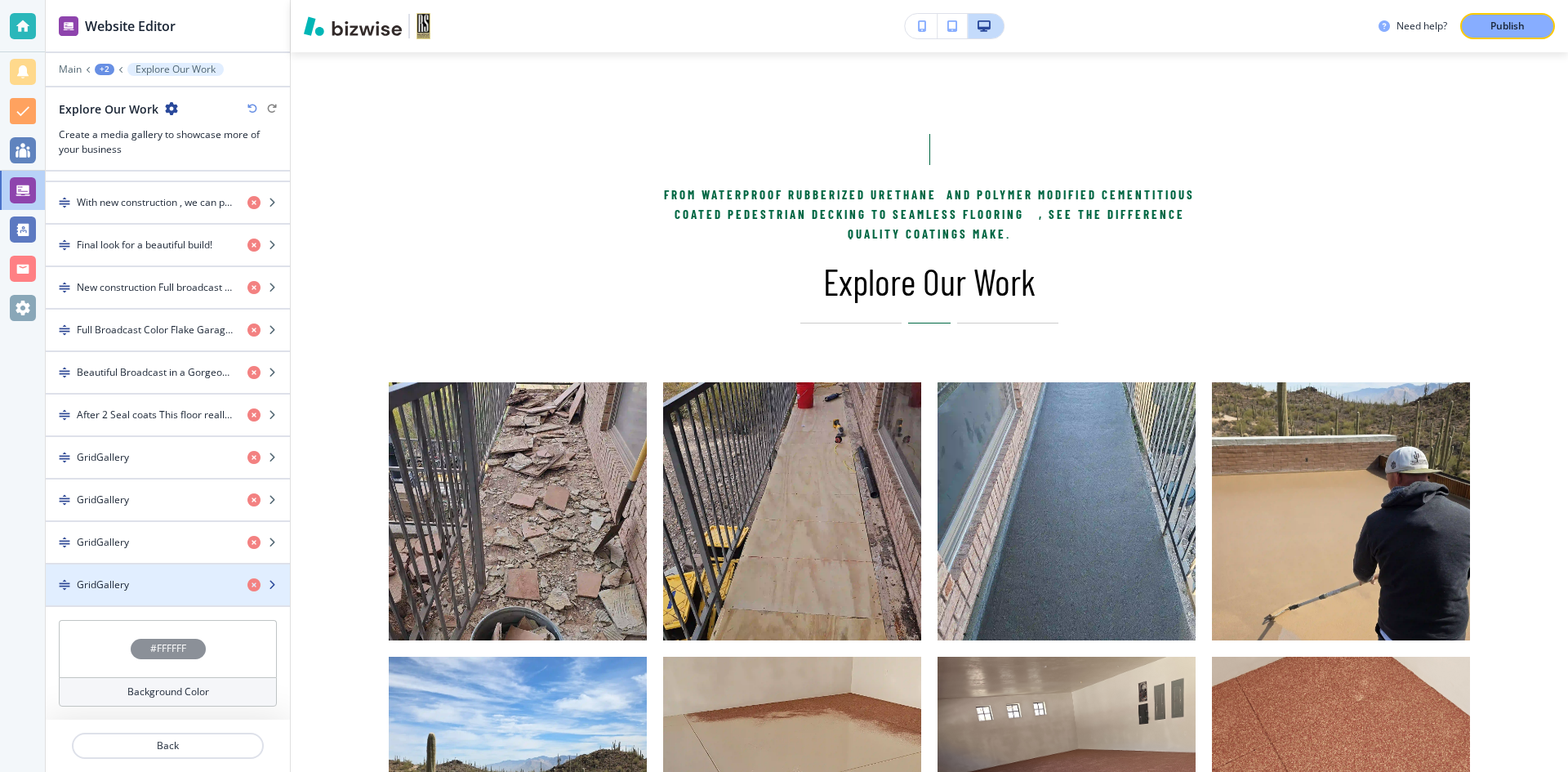
click at [131, 578] on div "GridGallery" at bounding box center [140, 585] width 189 height 15
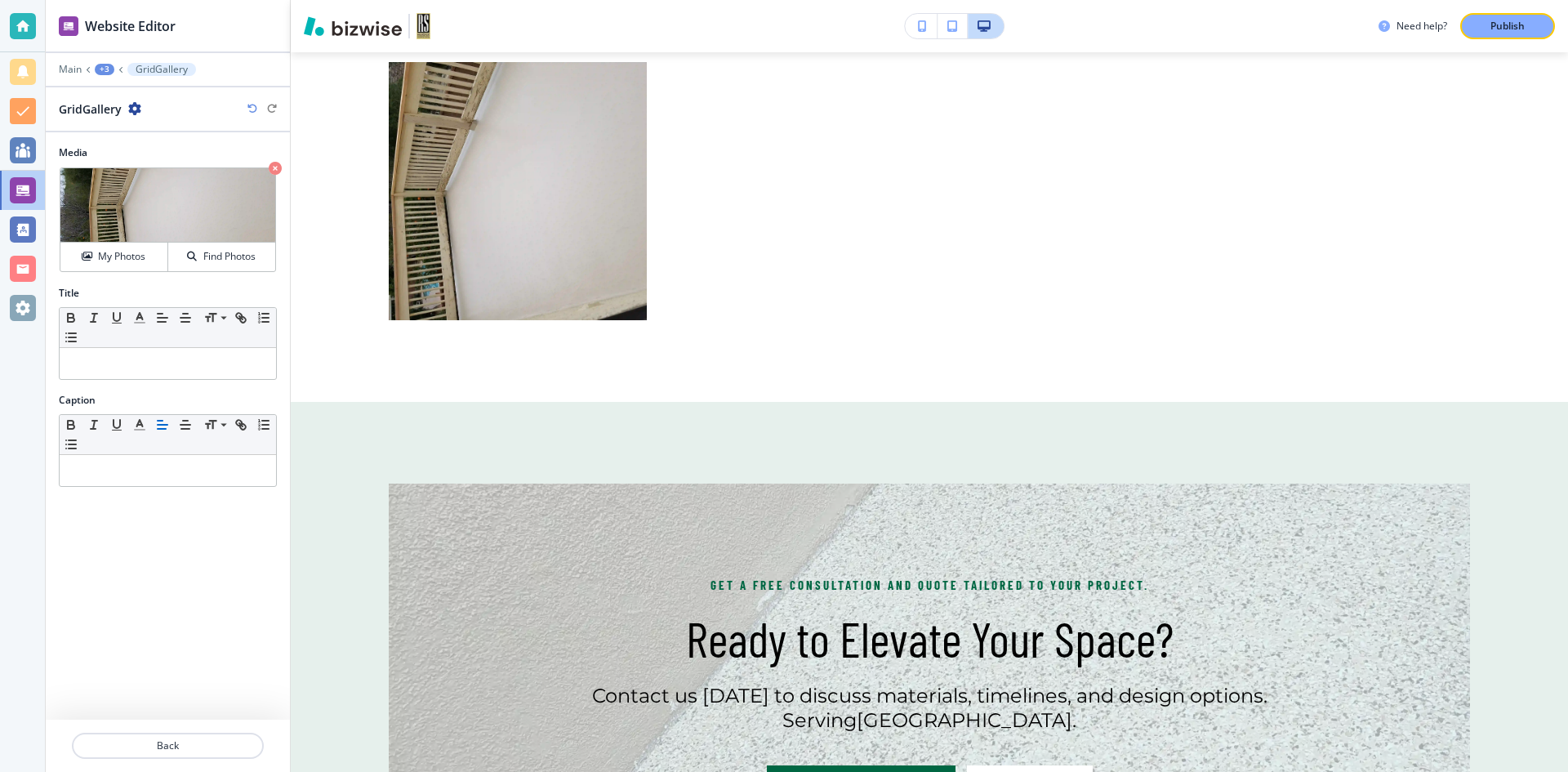
scroll to position [1935, 0]
click at [92, 191] on icon at bounding box center [83, 188] width 19 height 19
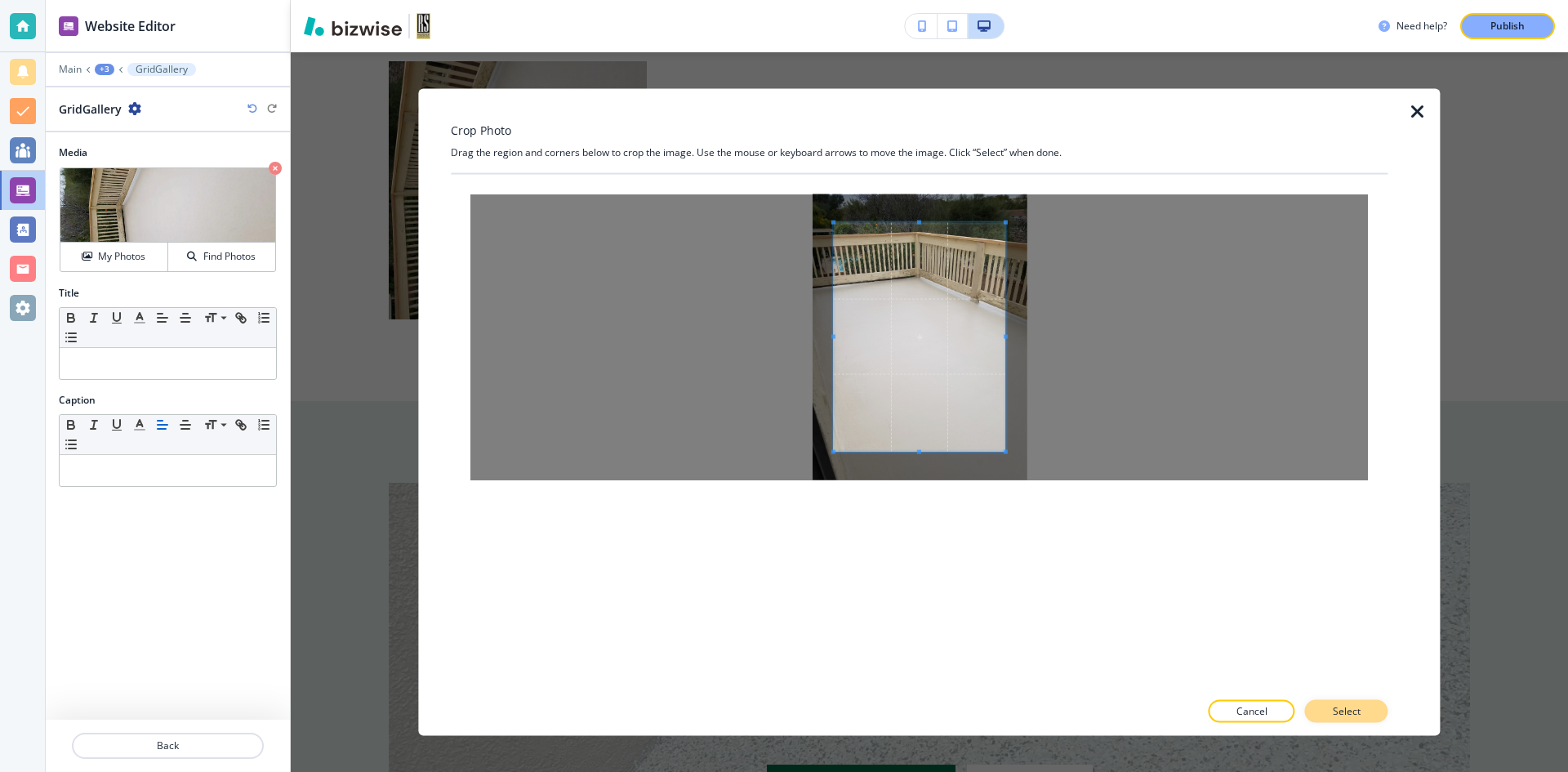
click at [1355, 714] on p "Select" at bounding box center [1347, 712] width 27 height 15
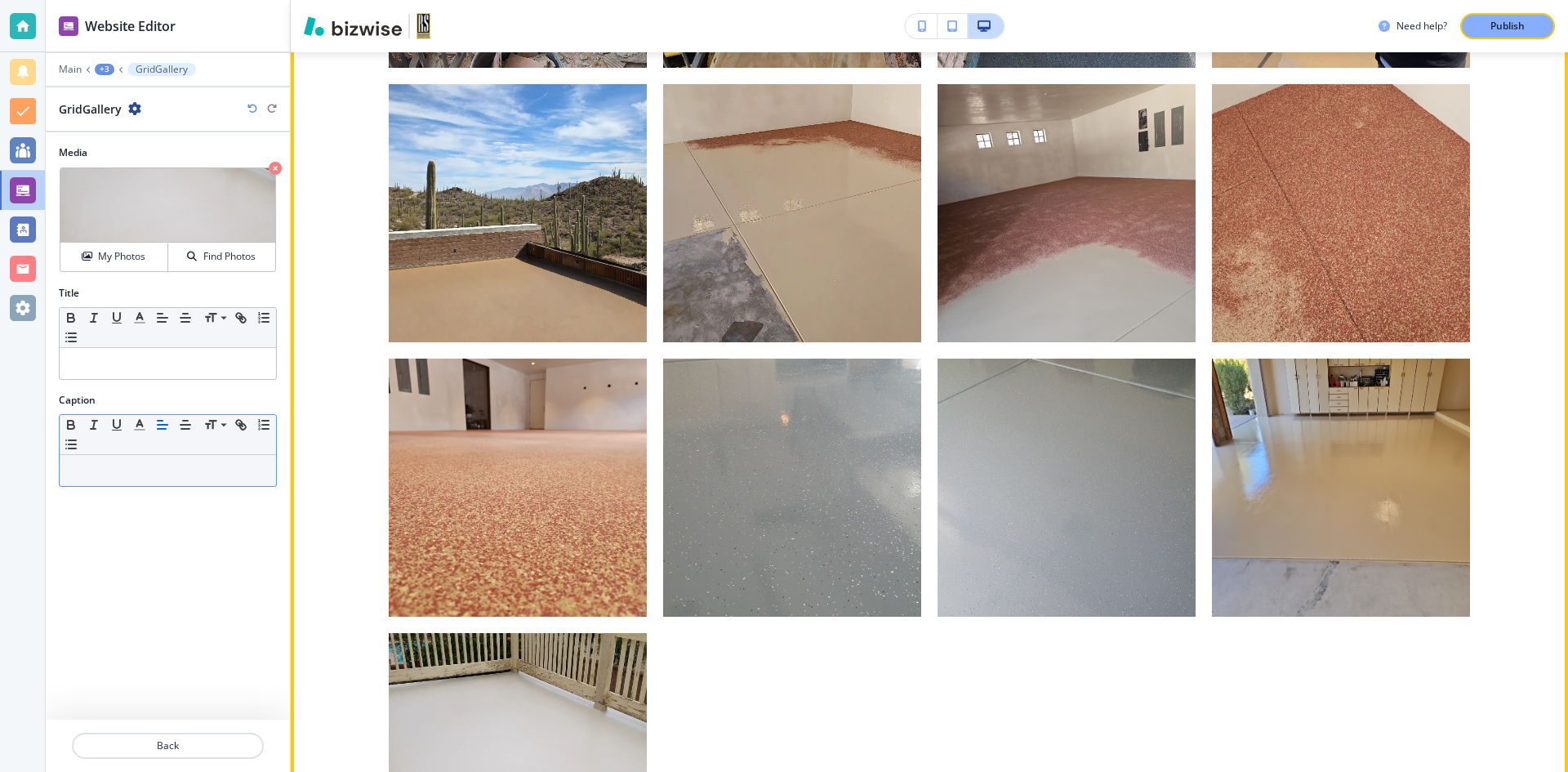
scroll to position [1281, 0]
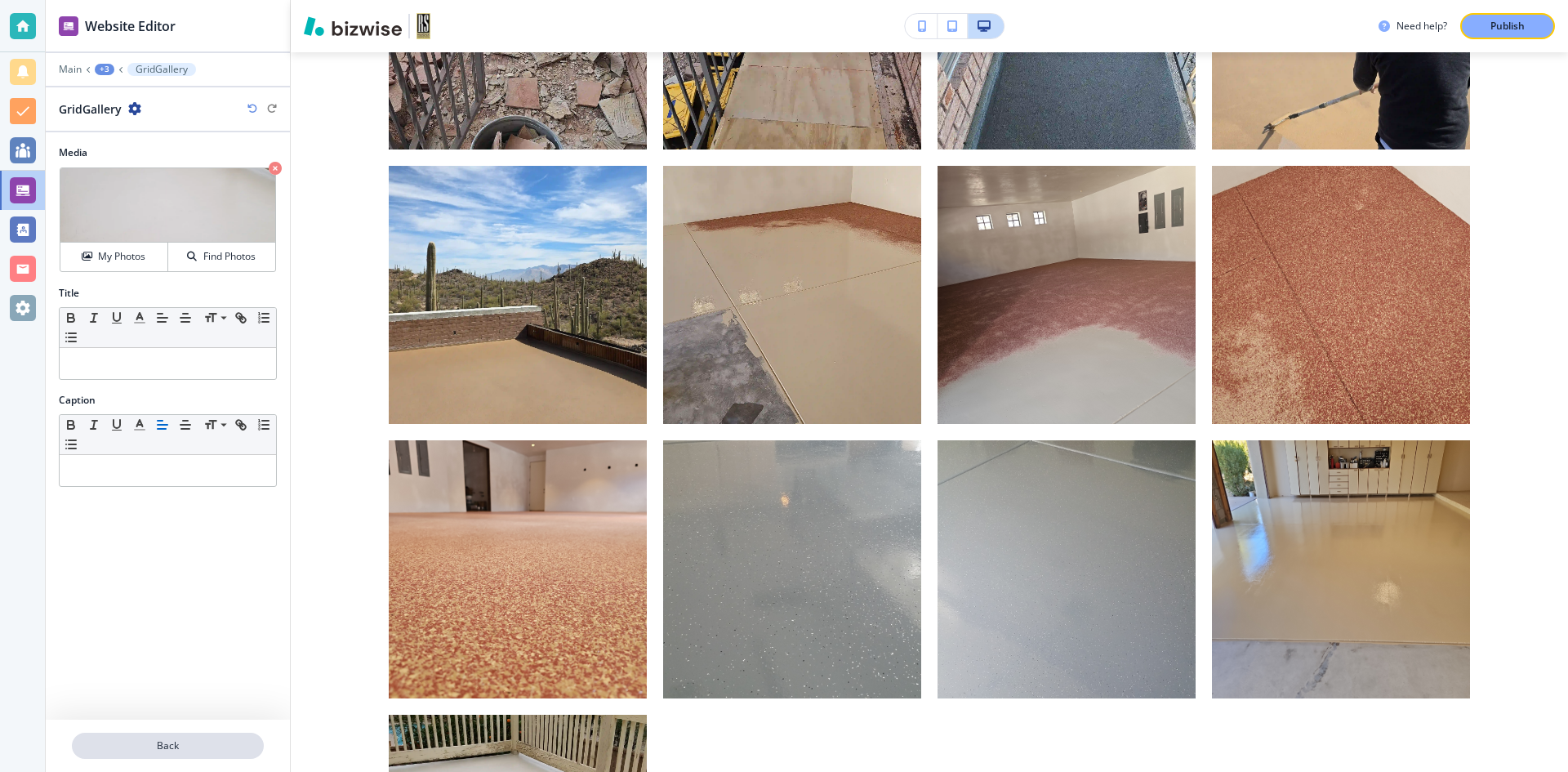
click at [205, 743] on p "Back" at bounding box center [167, 746] width 189 height 15
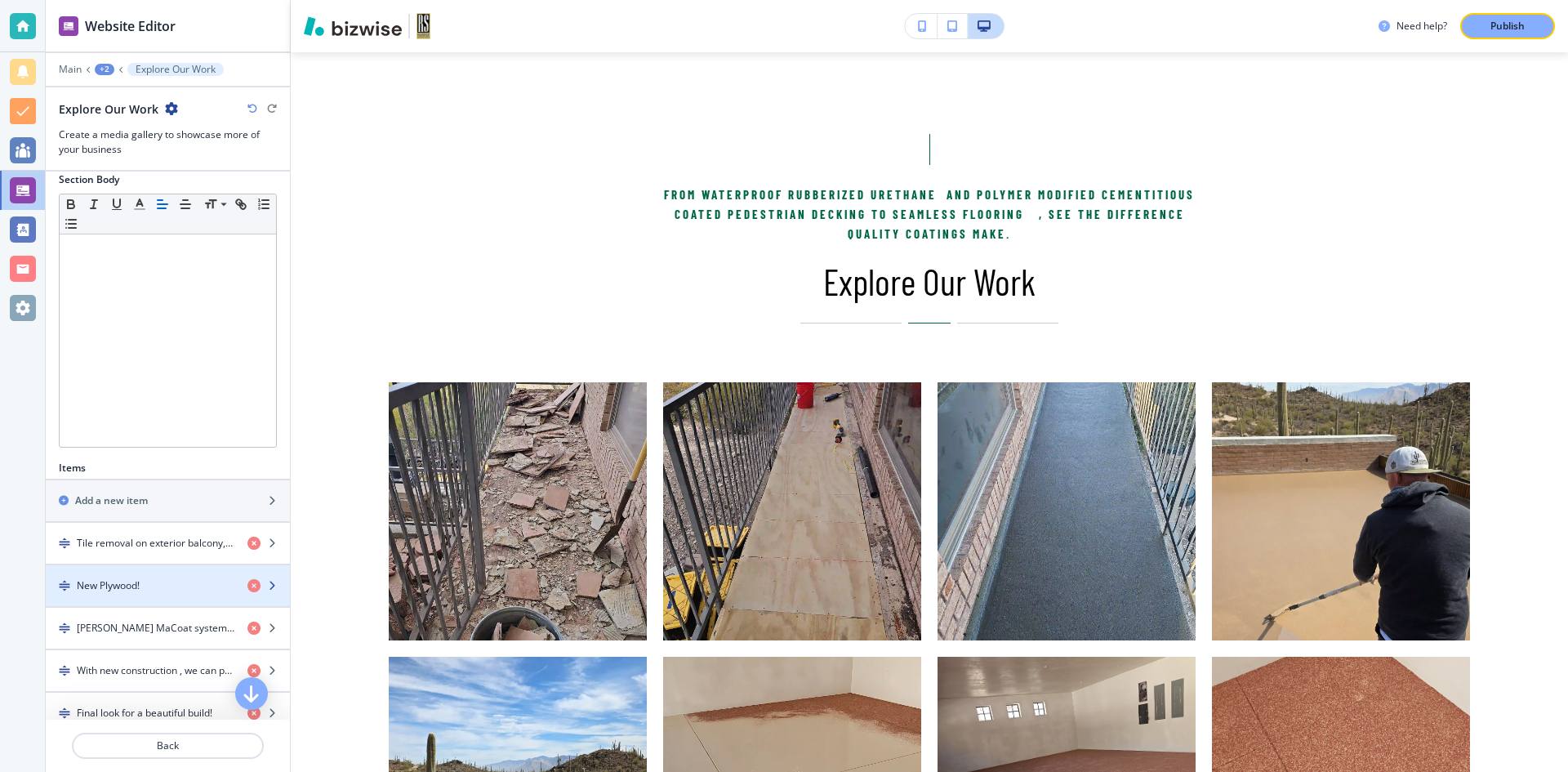
scroll to position [263, 0]
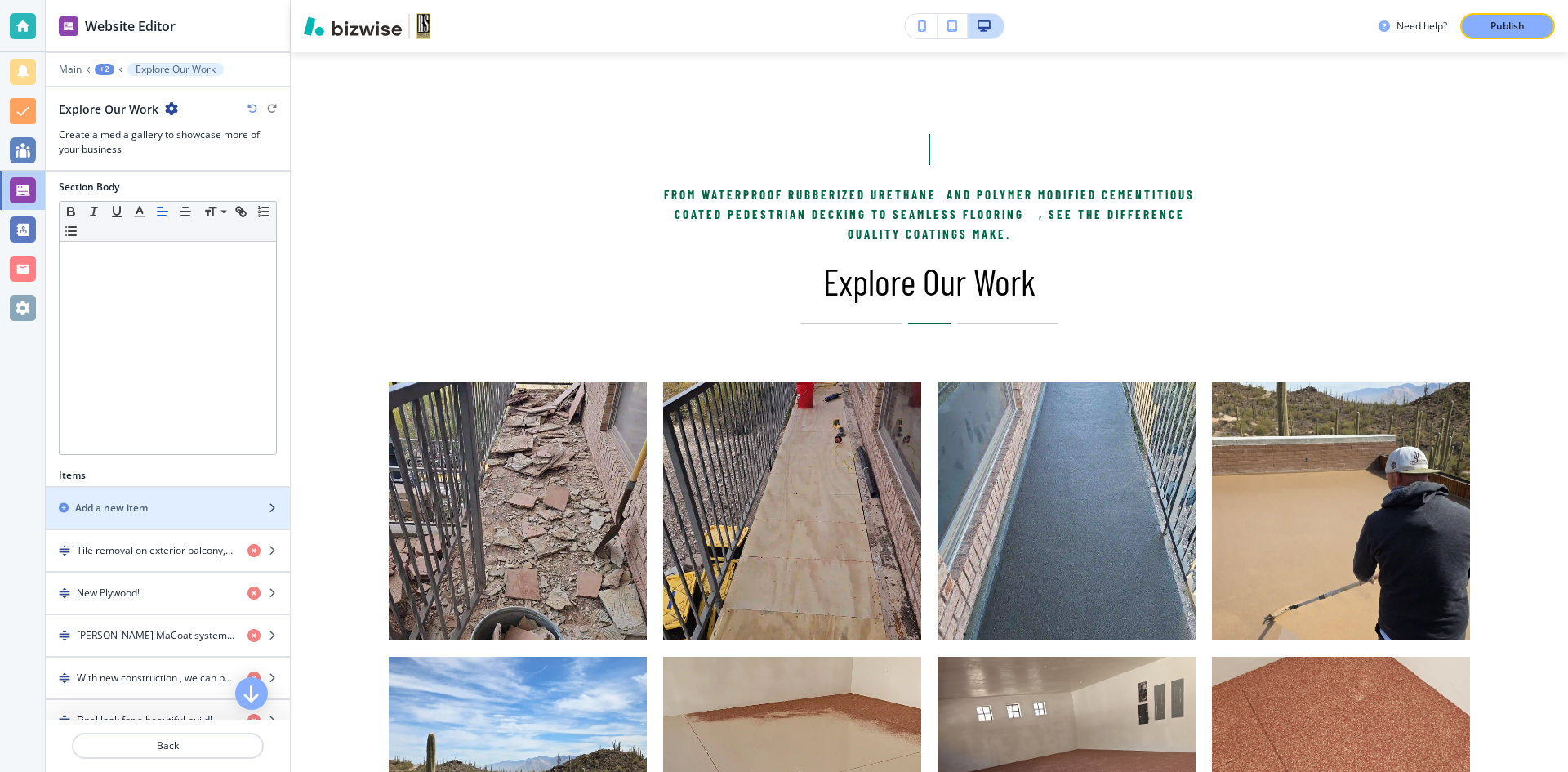
click at [120, 529] on div "button" at bounding box center [168, 522] width 245 height 13
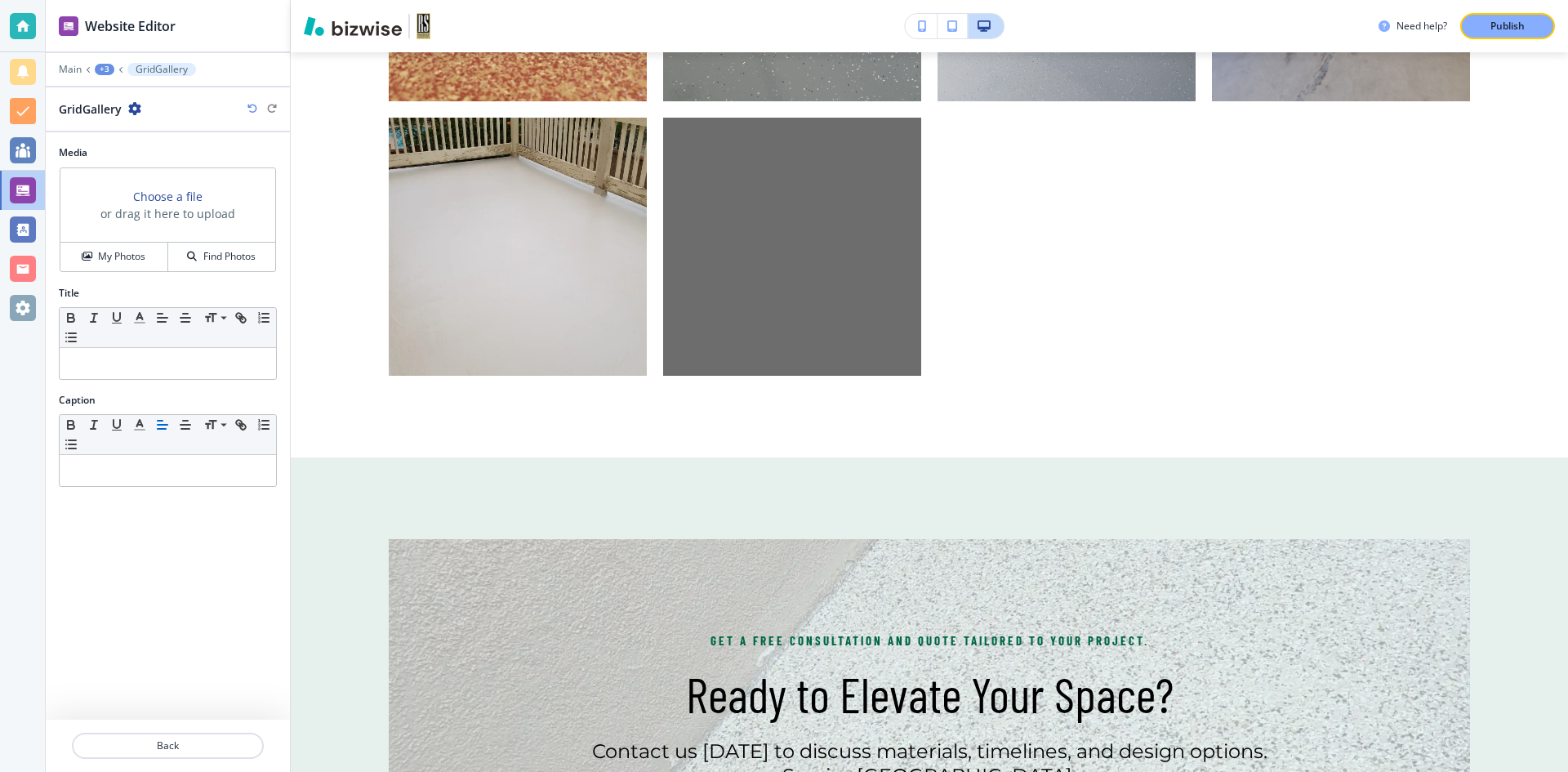
scroll to position [1935, 0]
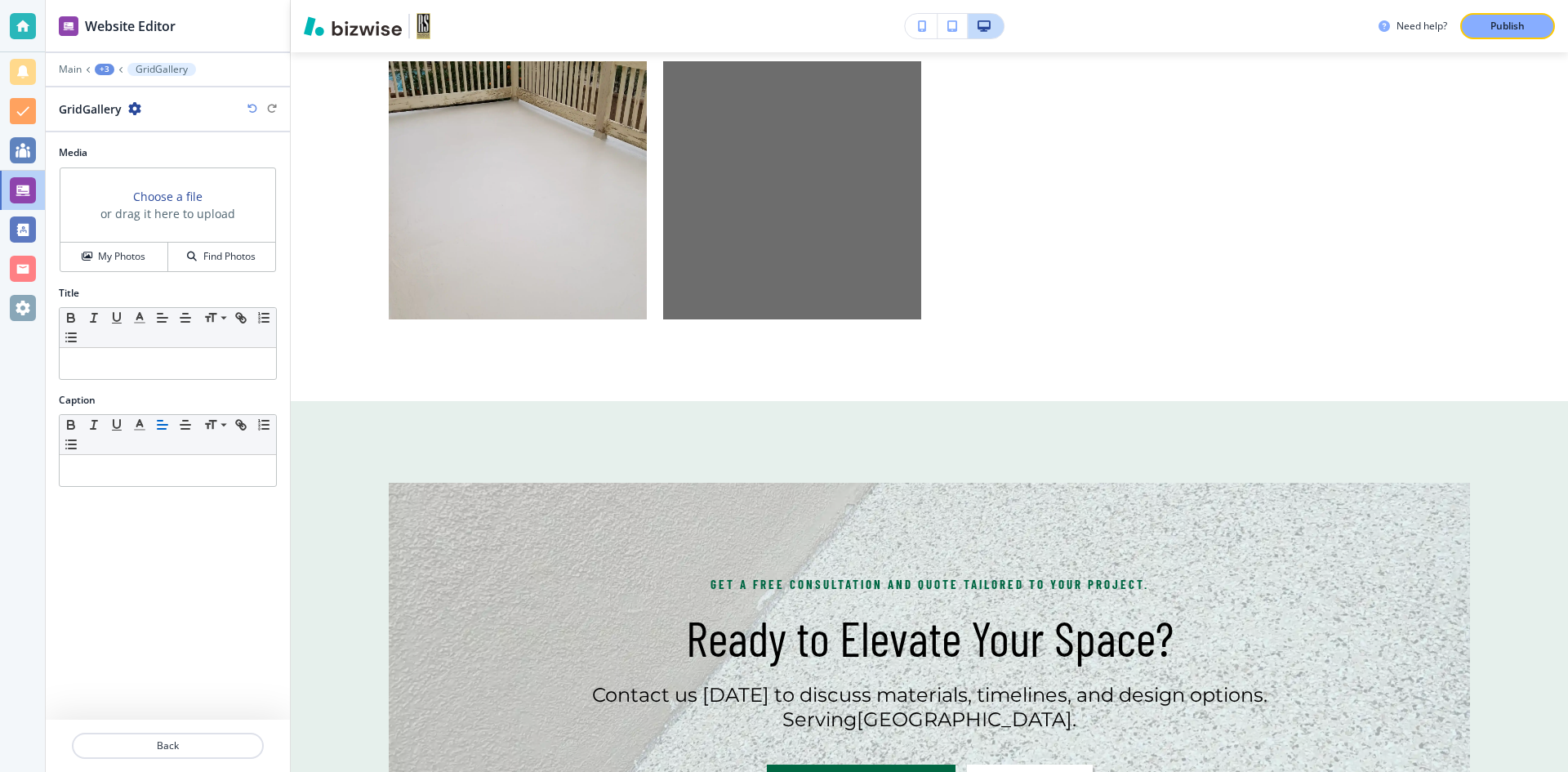
click at [151, 201] on h3 "Choose a file" at bounding box center [167, 196] width 69 height 17
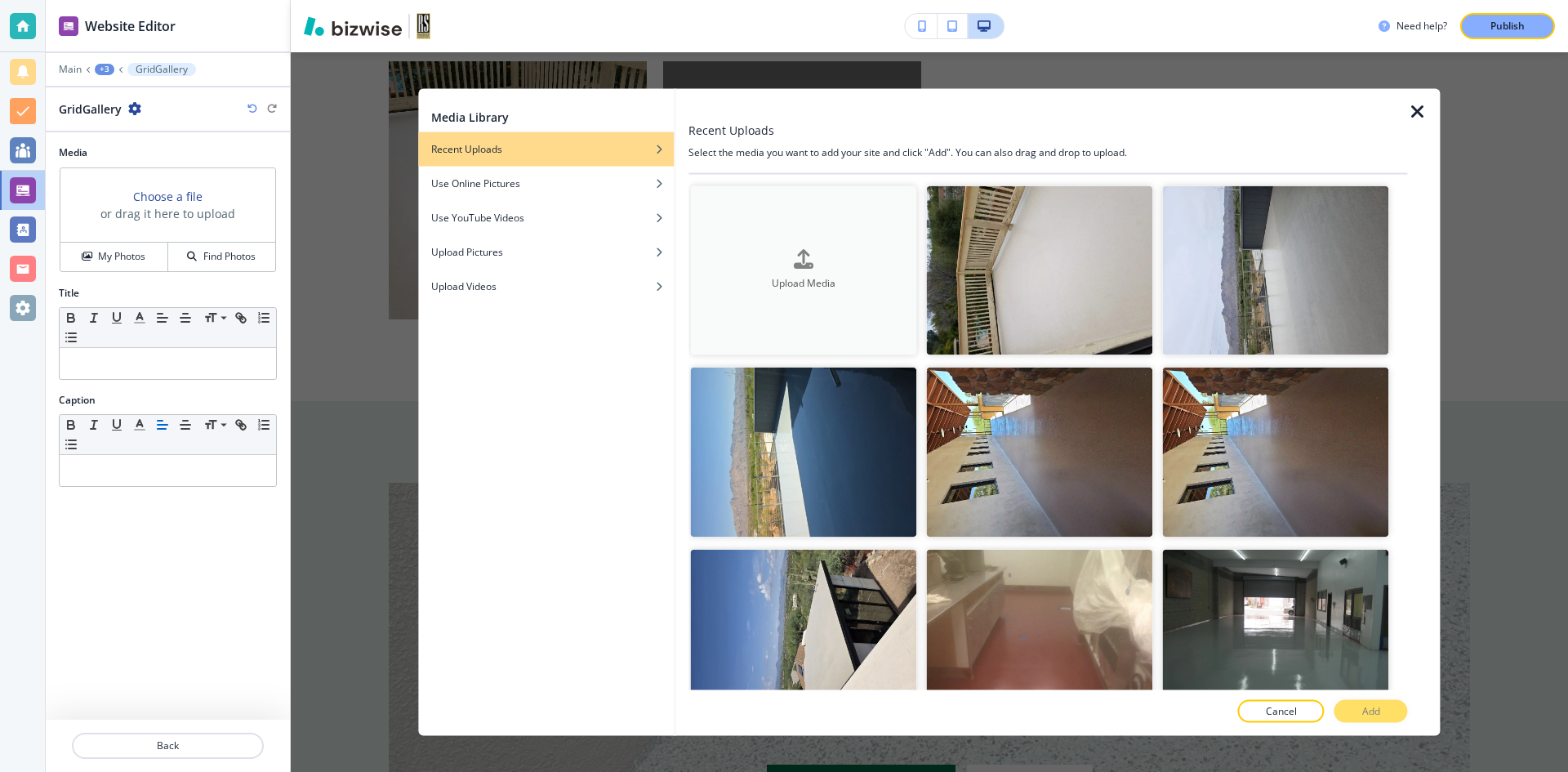
click at [794, 261] on icon "button" at bounding box center [803, 260] width 19 height 19
click at [549, 300] on div "button" at bounding box center [546, 298] width 256 height 10
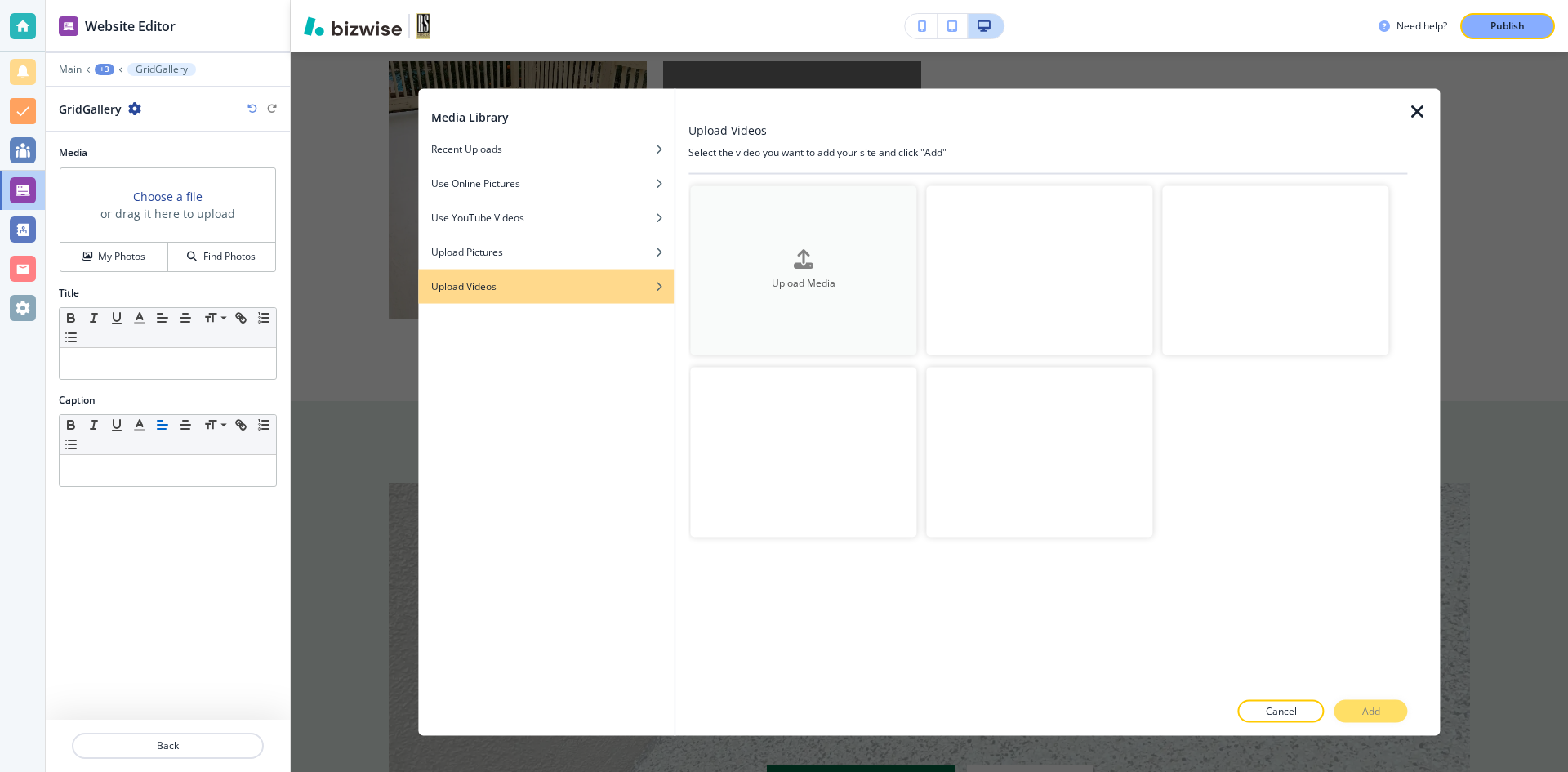
click at [843, 276] on div "button" at bounding box center [803, 272] width 226 height 6
click at [807, 254] on icon "button" at bounding box center [803, 260] width 19 height 19
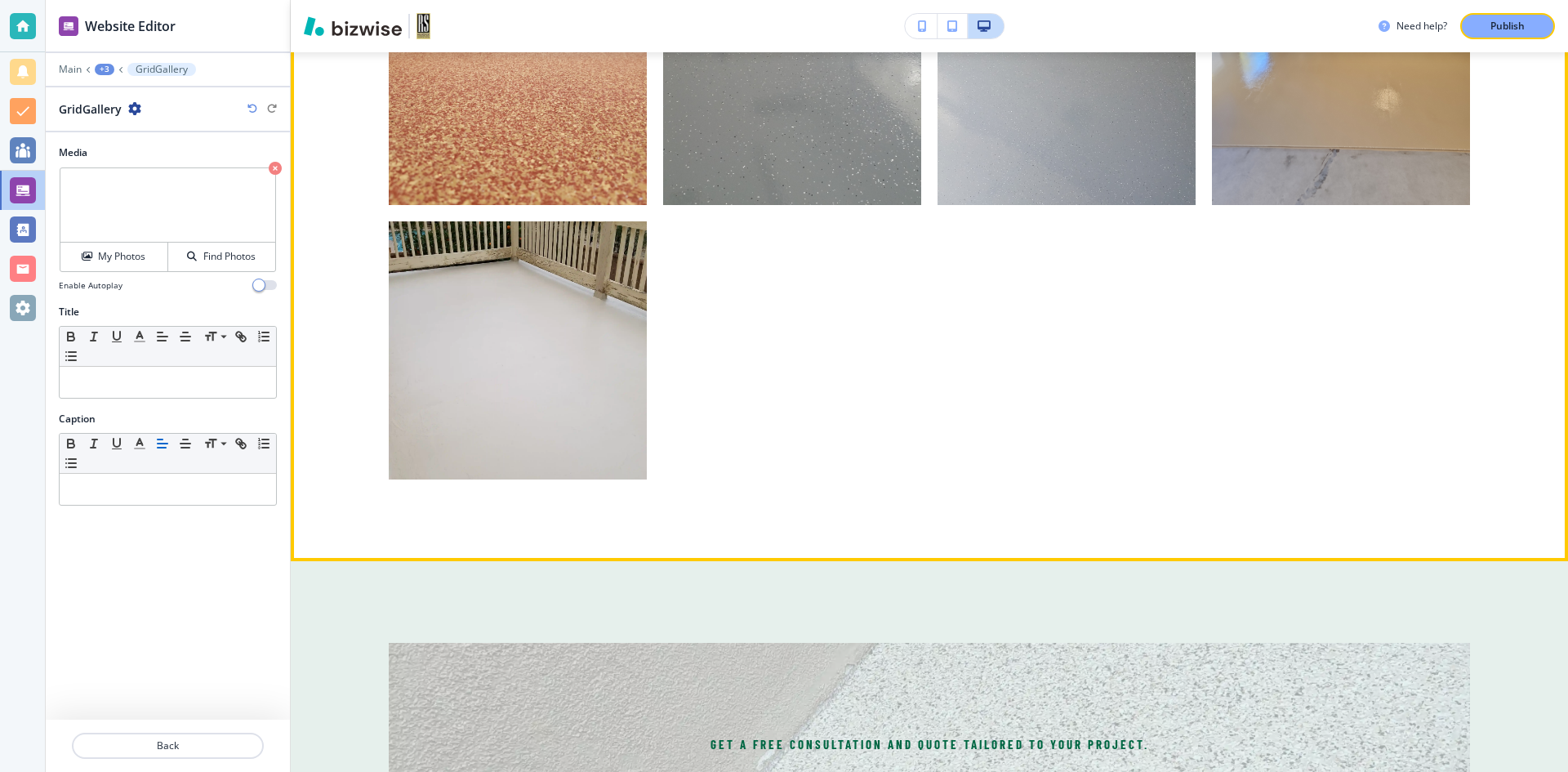
scroll to position [1771, 0]
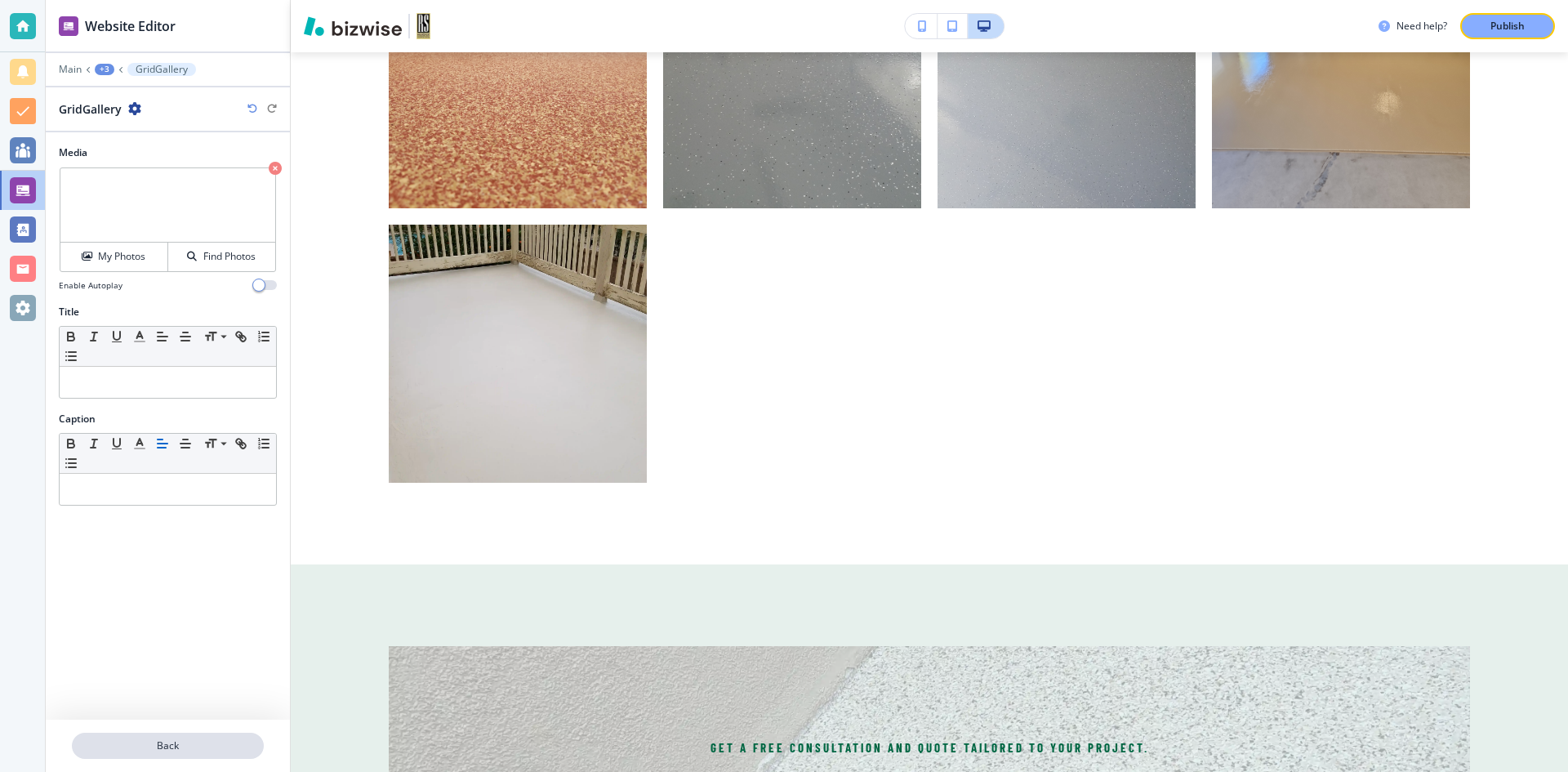
click at [196, 743] on p "Back" at bounding box center [167, 746] width 189 height 15
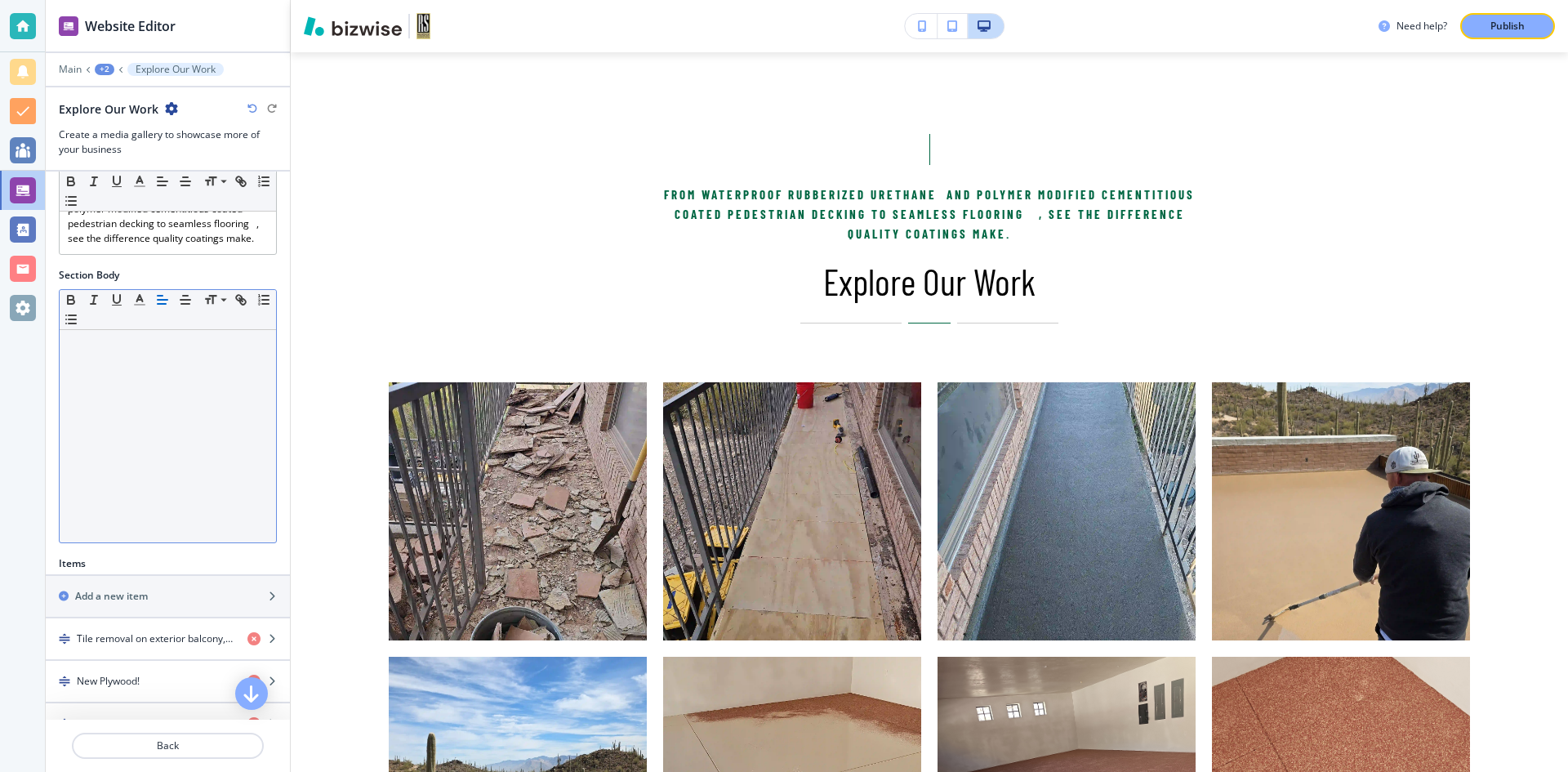
scroll to position [246, 0]
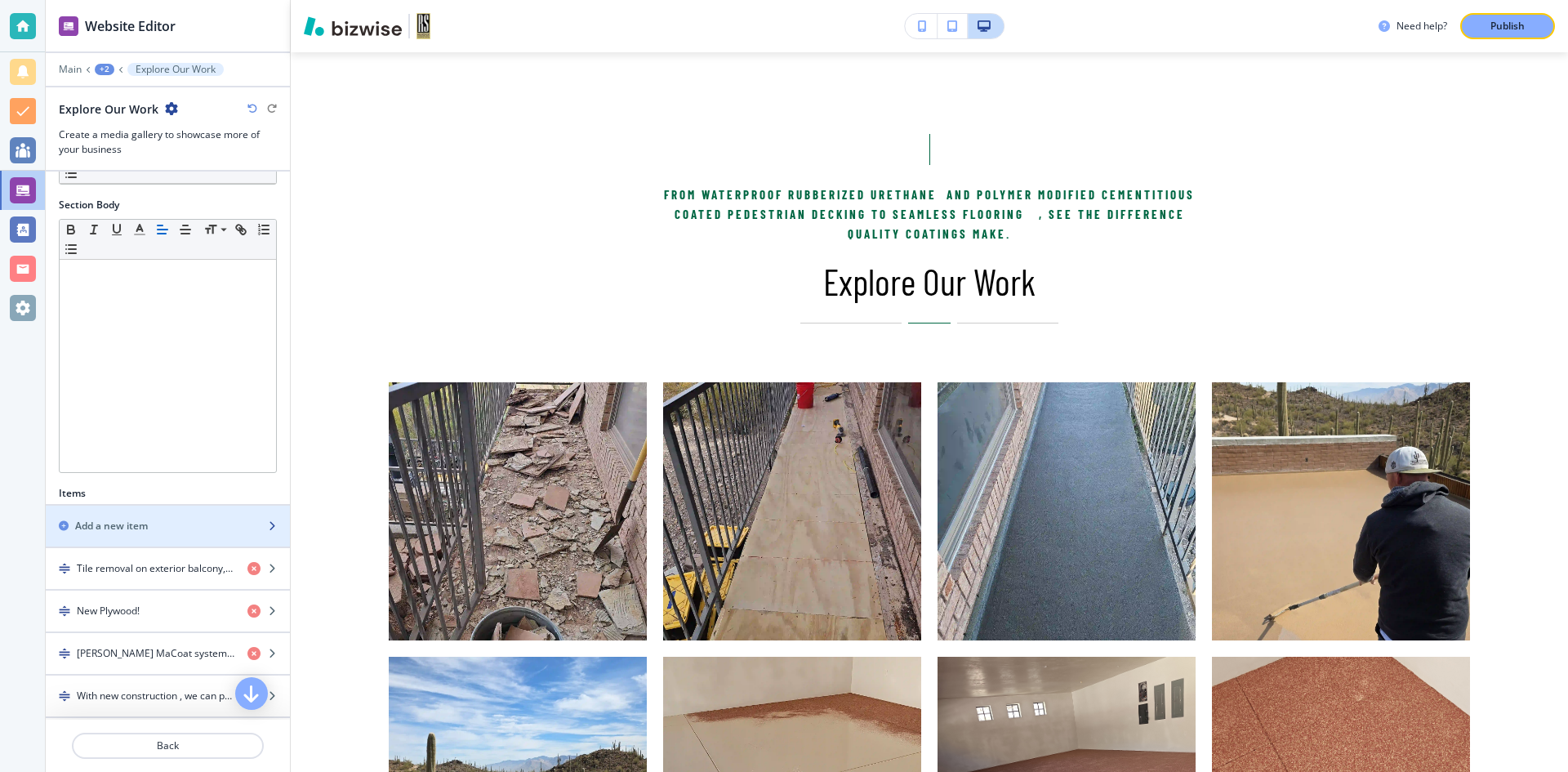
click at [155, 547] on div "button" at bounding box center [168, 540] width 245 height 13
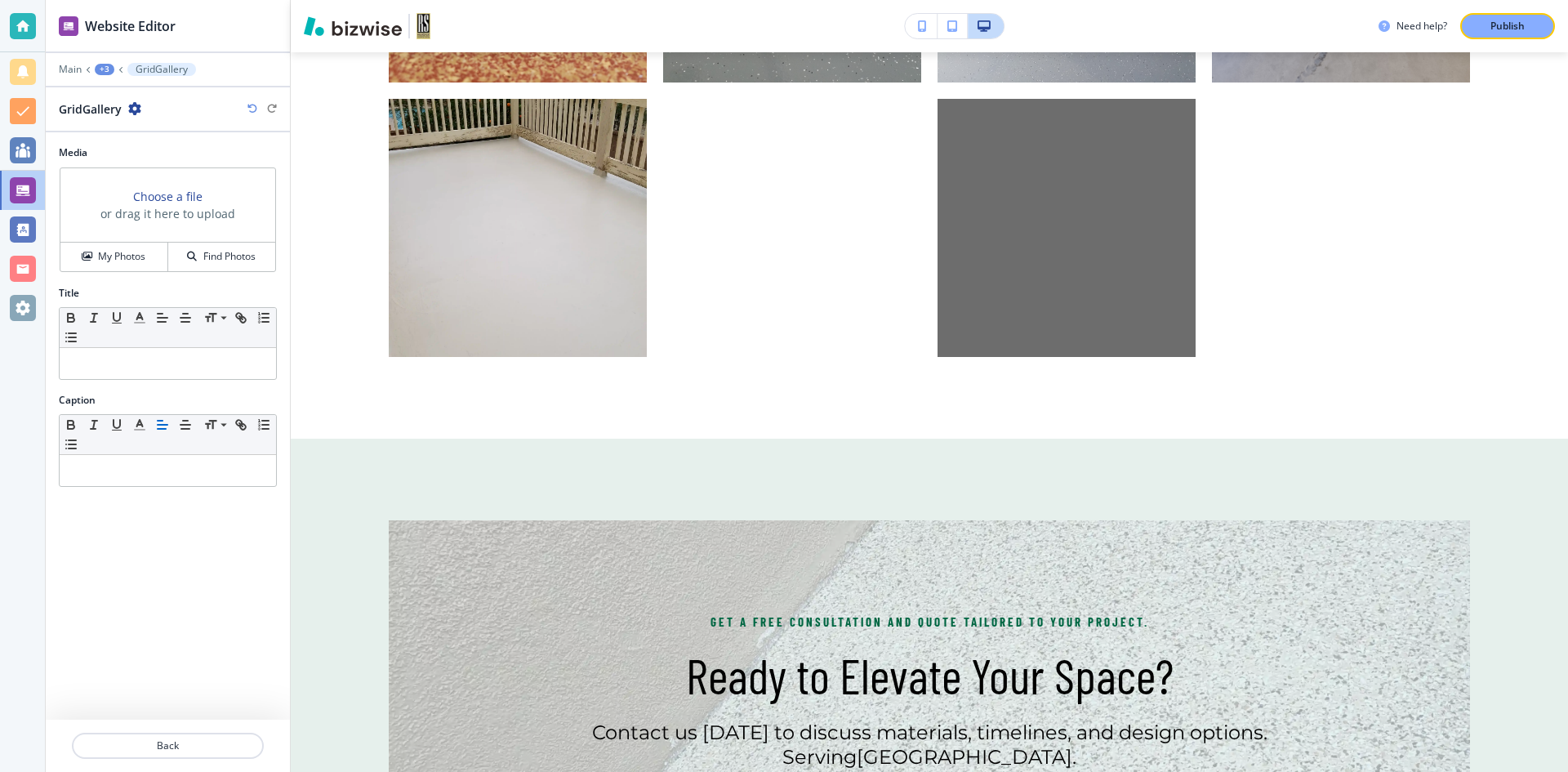
scroll to position [1935, 0]
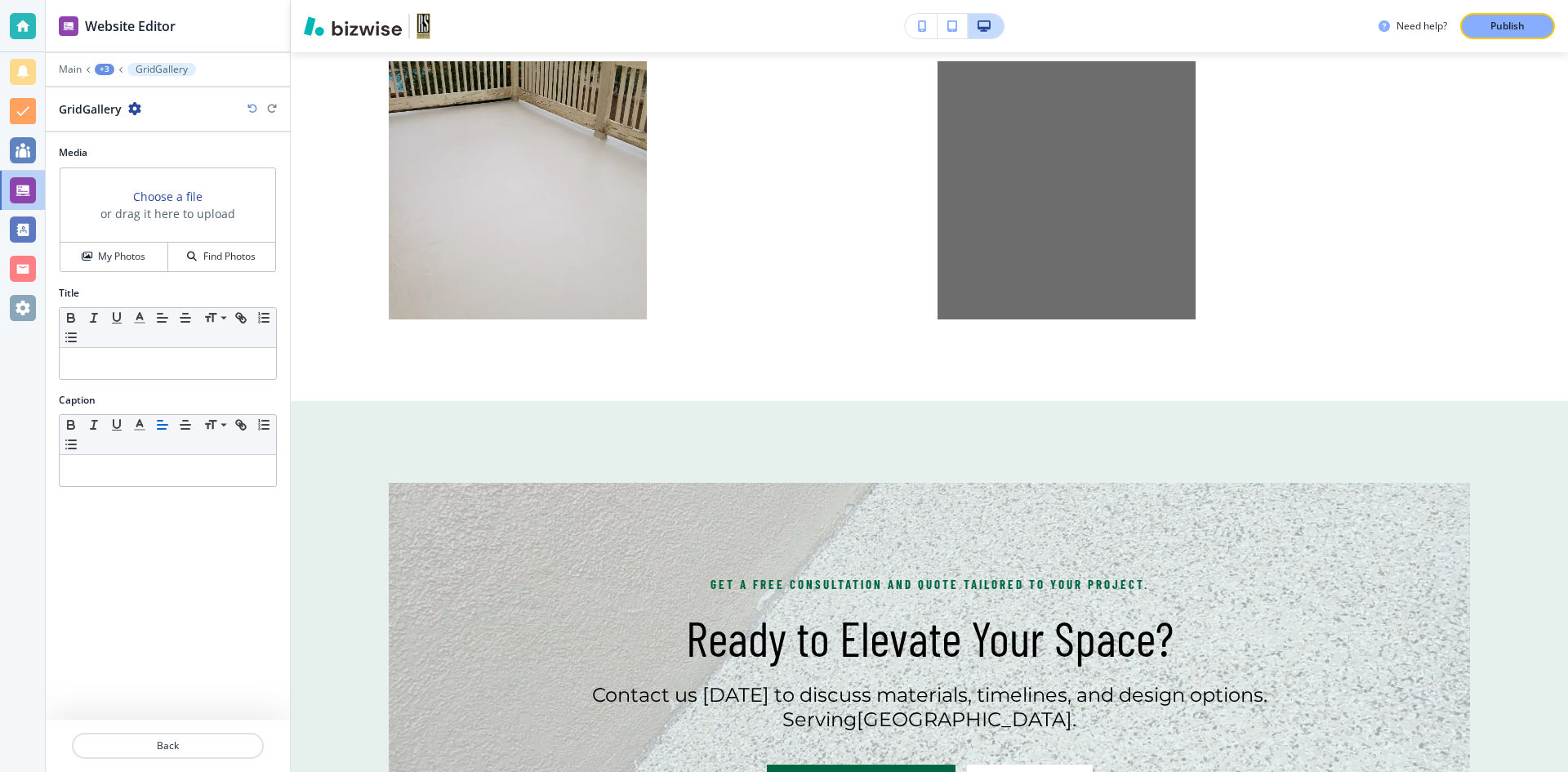
click at [188, 200] on h3 "Choose a file" at bounding box center [167, 196] width 69 height 17
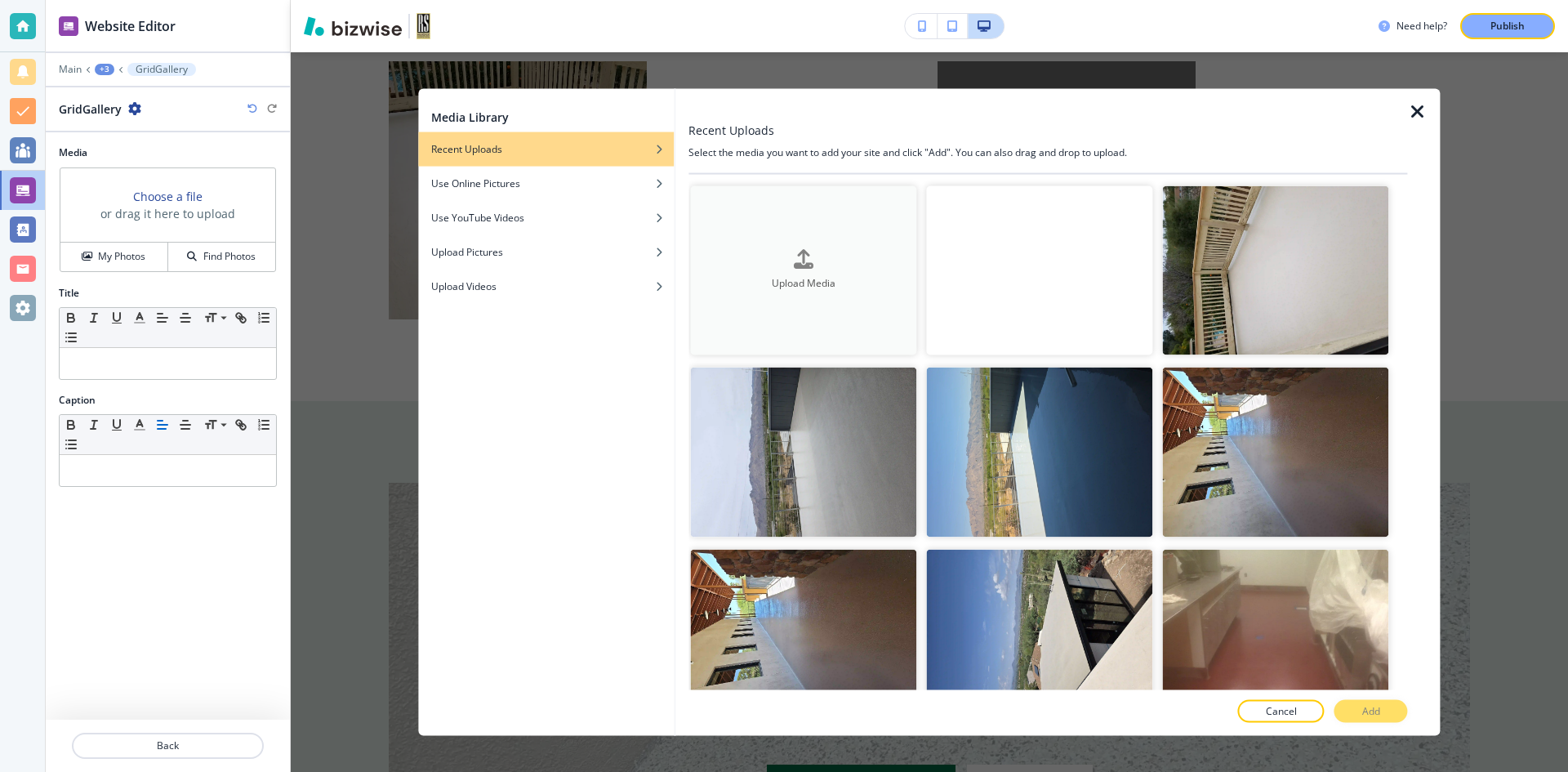
click at [789, 269] on div "button" at bounding box center [803, 272] width 226 height 6
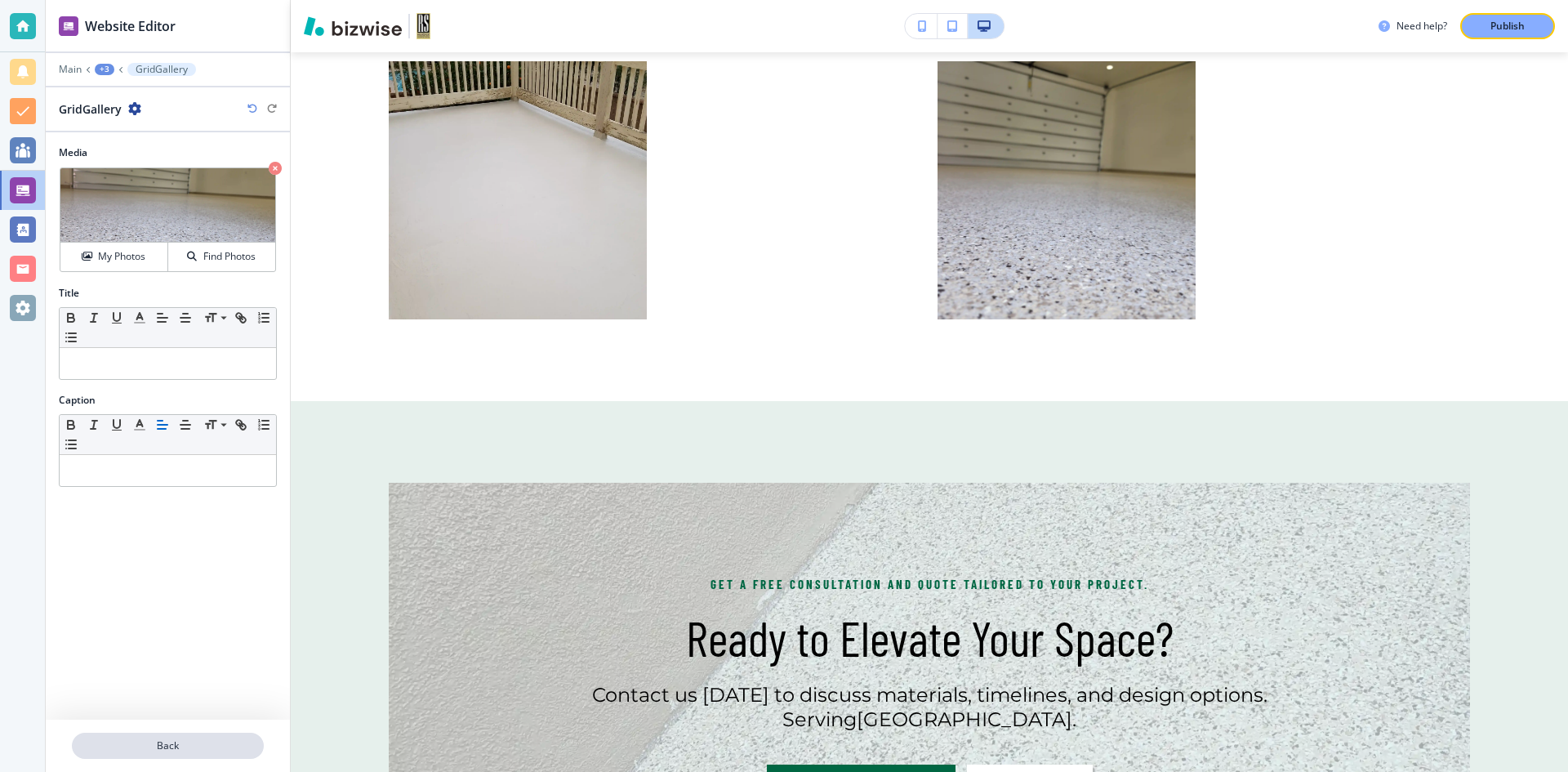
click at [186, 752] on p "Back" at bounding box center [167, 746] width 189 height 15
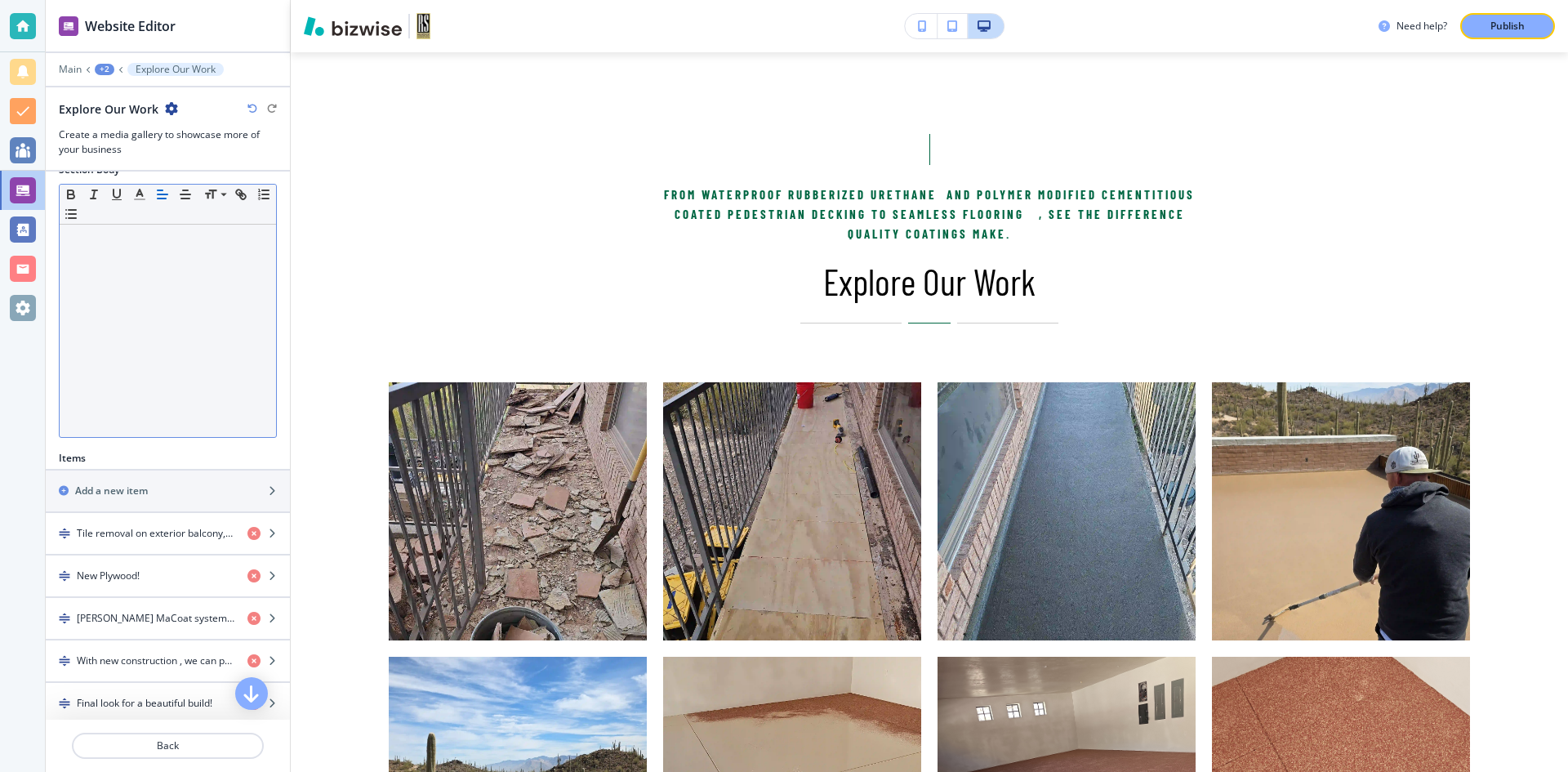
scroll to position [327, 0]
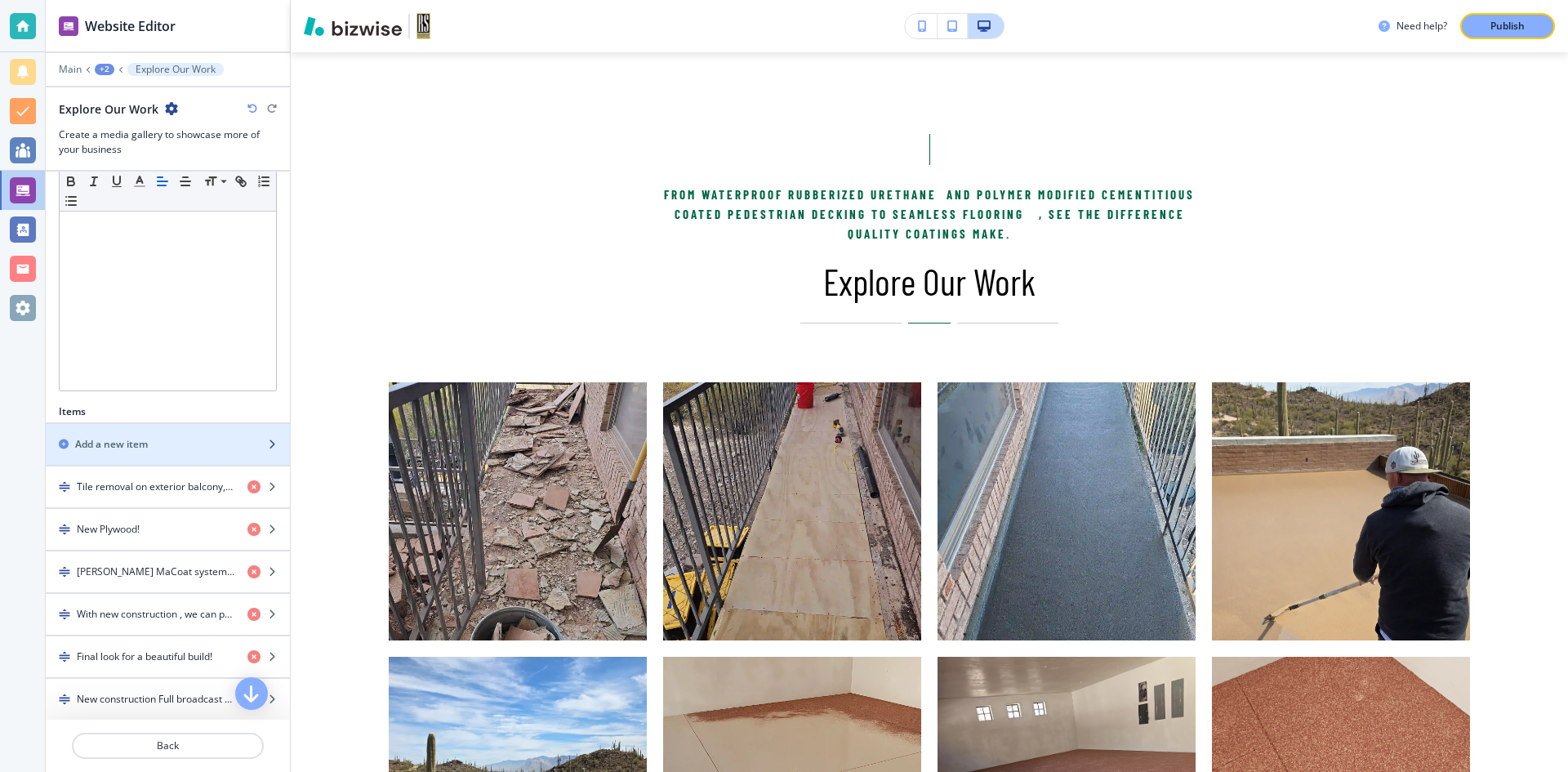
click at [198, 452] on div "Add a new item" at bounding box center [150, 444] width 208 height 15
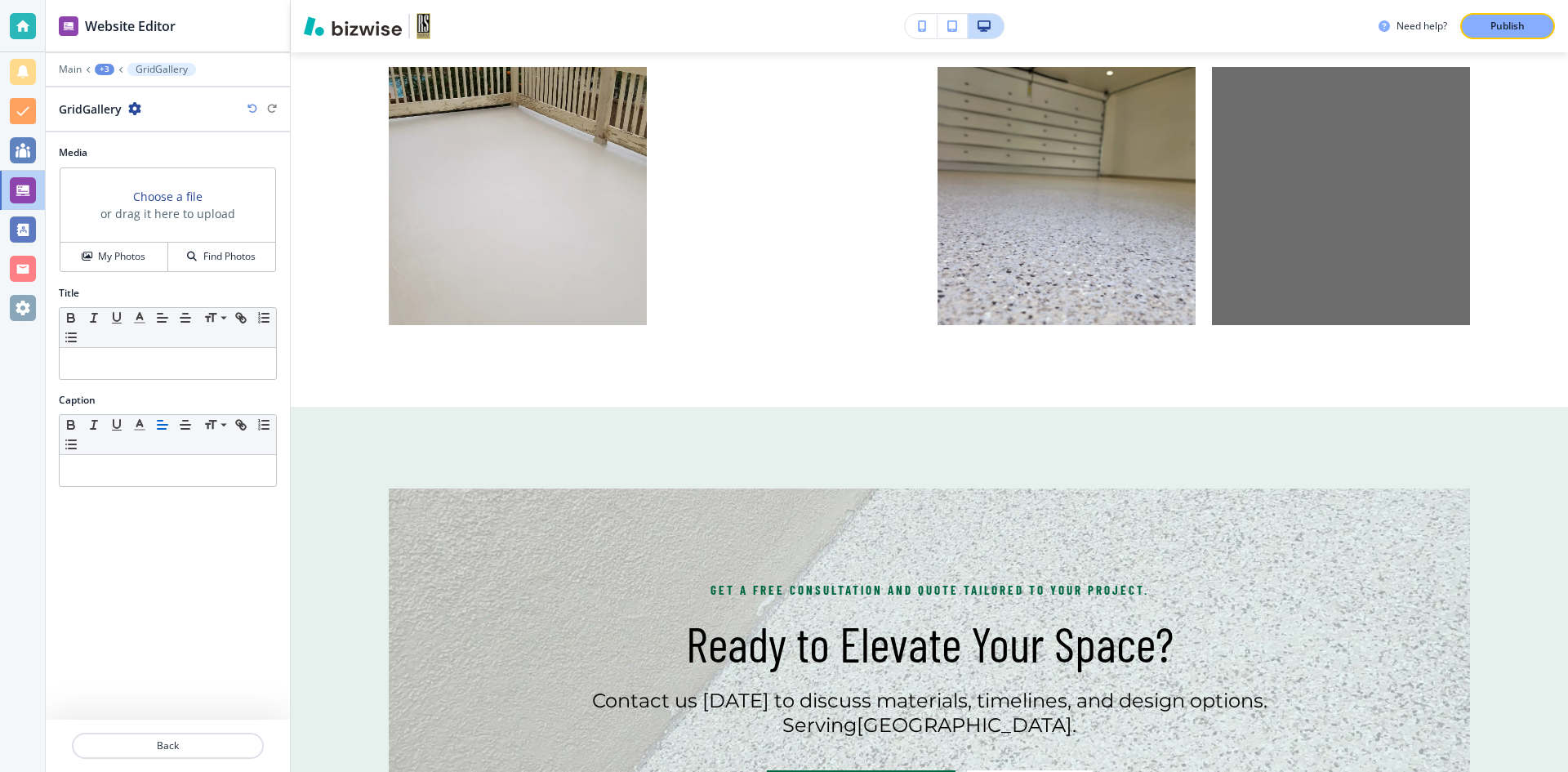
scroll to position [1935, 0]
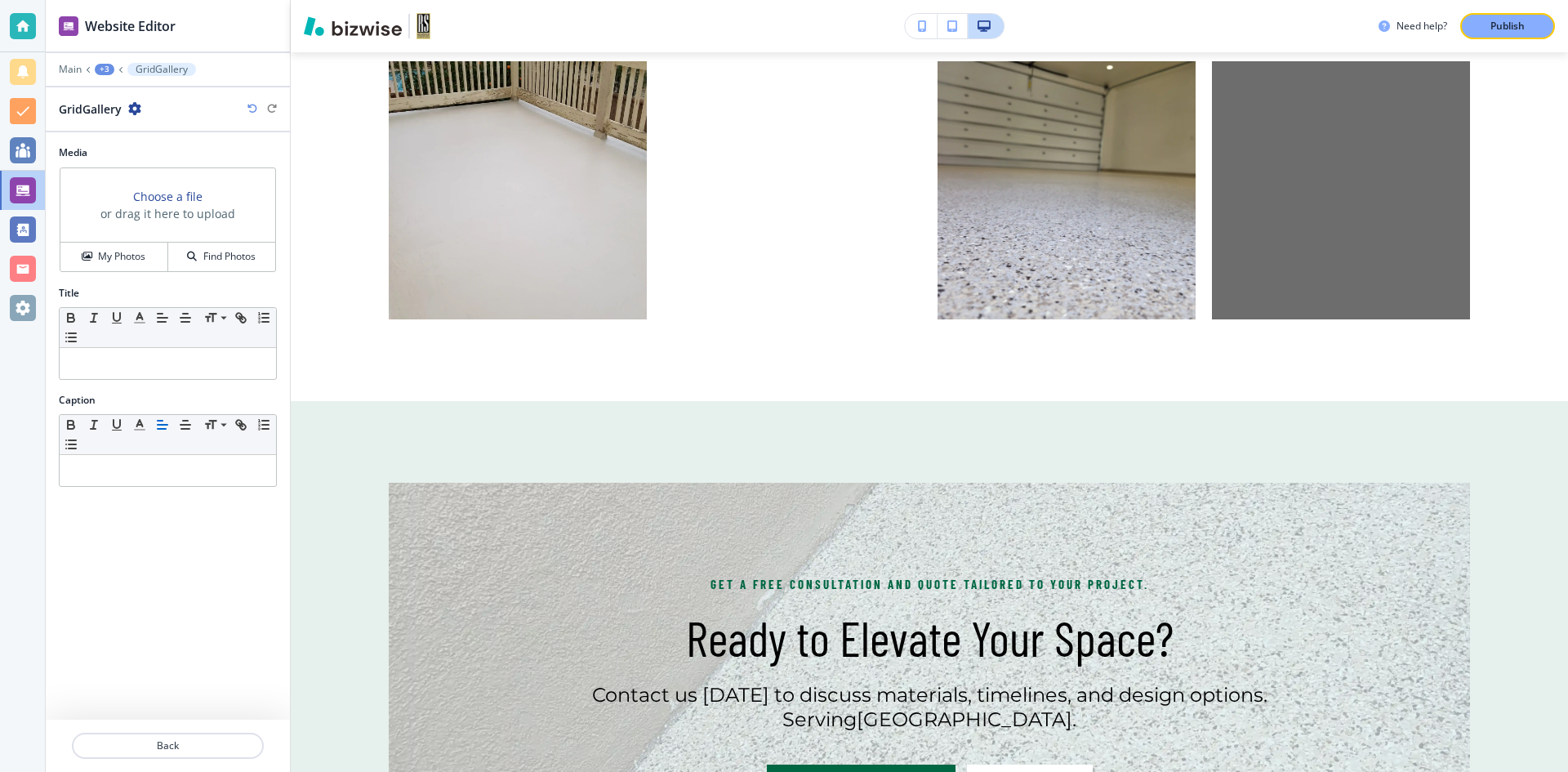
click at [146, 215] on h3 "or drag it here to upload" at bounding box center [167, 213] width 135 height 17
click at [165, 195] on h3 "Choose a file" at bounding box center [167, 196] width 69 height 17
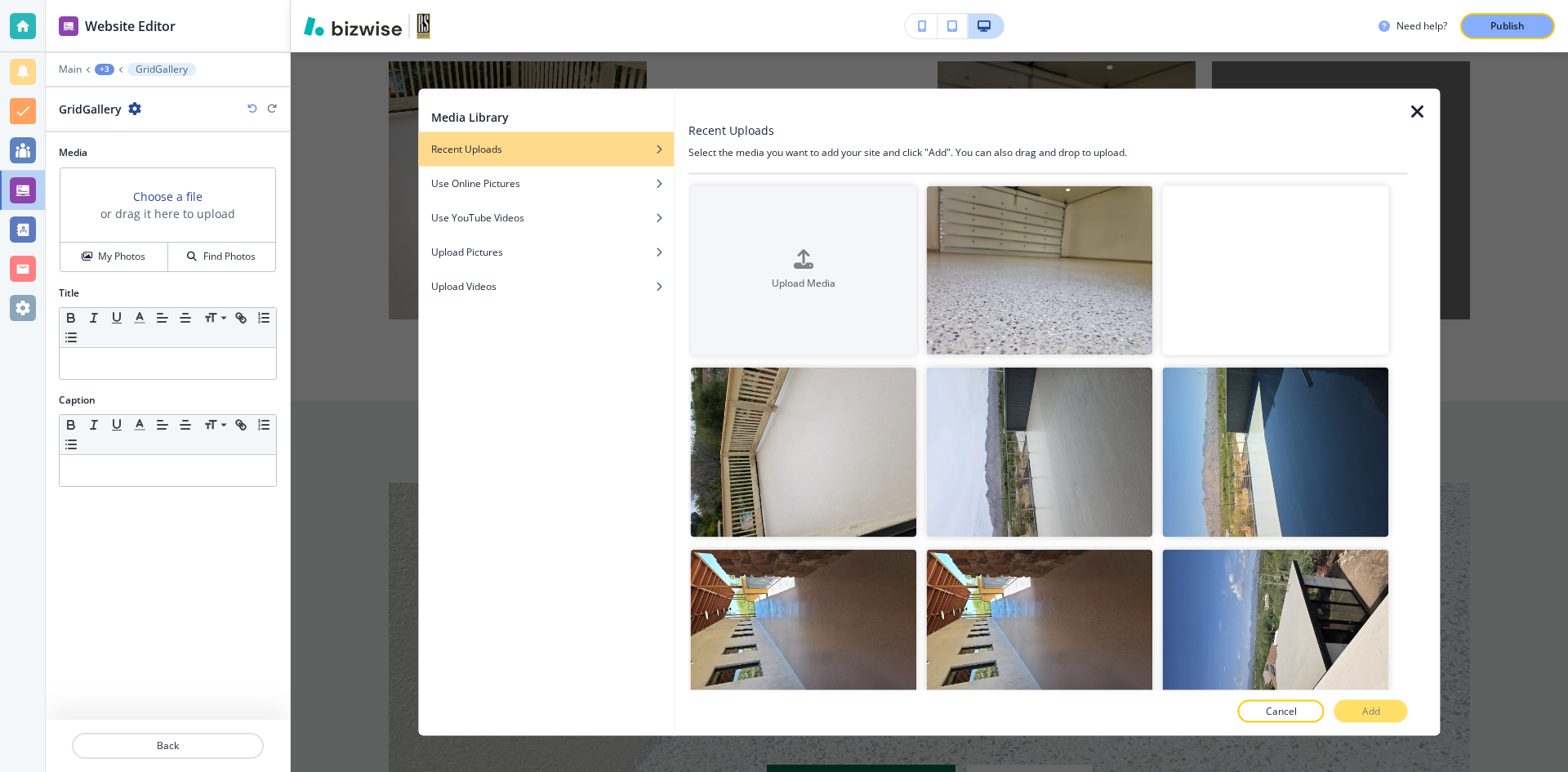
click at [1266, 291] on video "button" at bounding box center [1276, 270] width 226 height 170
click at [807, 254] on icon "button" at bounding box center [803, 260] width 19 height 19
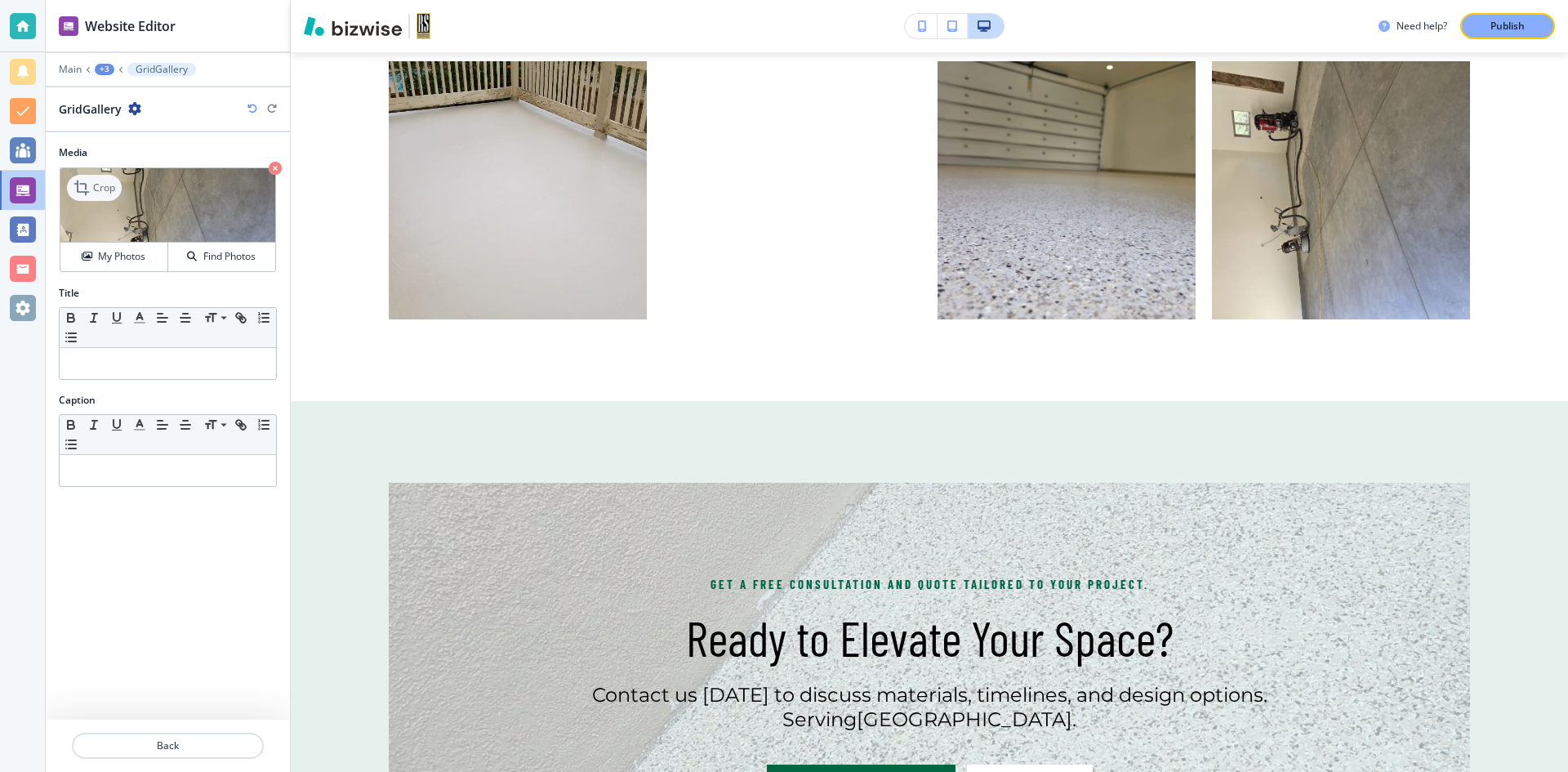
click at [92, 180] on icon at bounding box center [83, 188] width 19 height 19
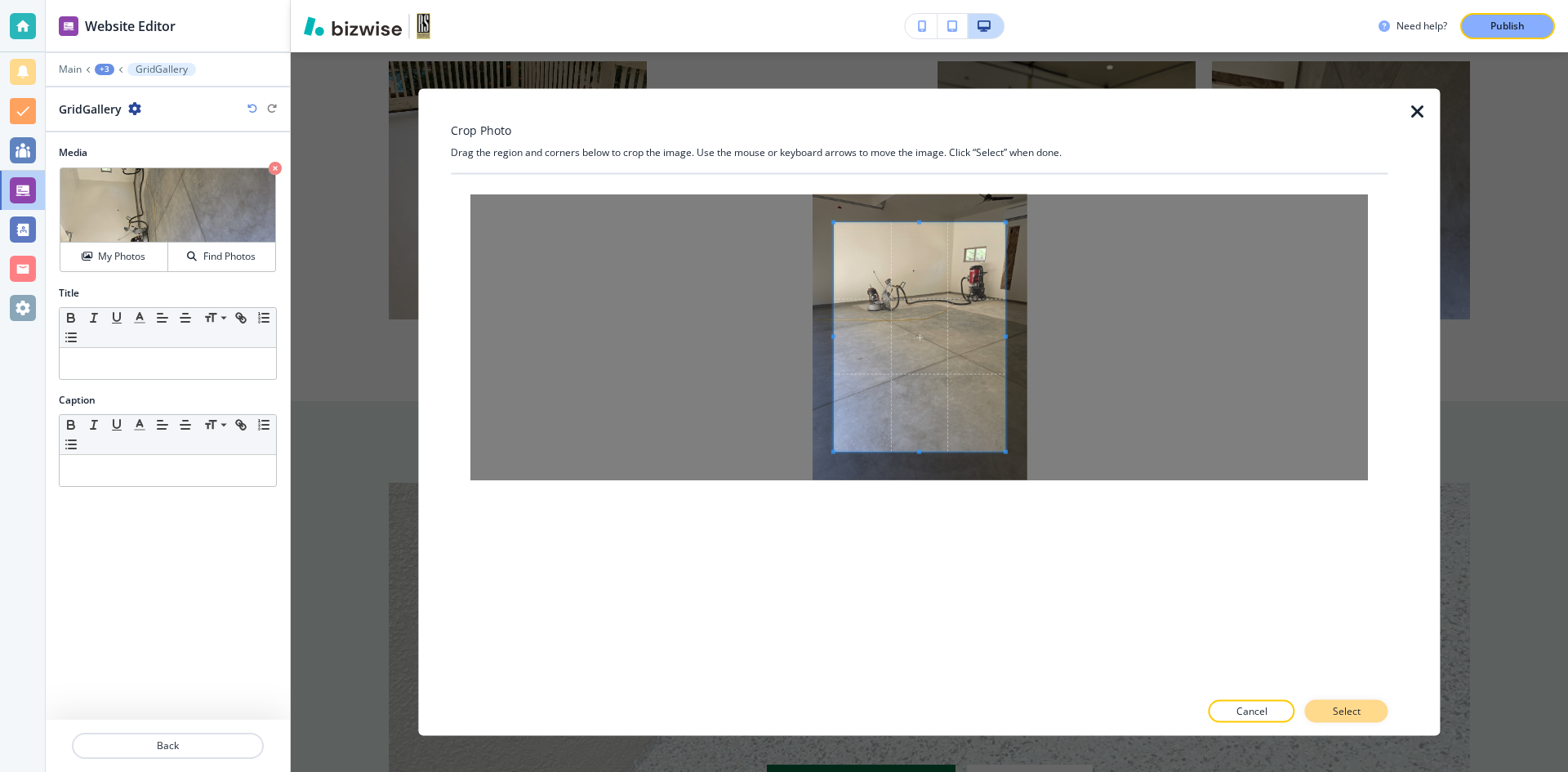
click at [1353, 717] on p "Select" at bounding box center [1347, 712] width 27 height 15
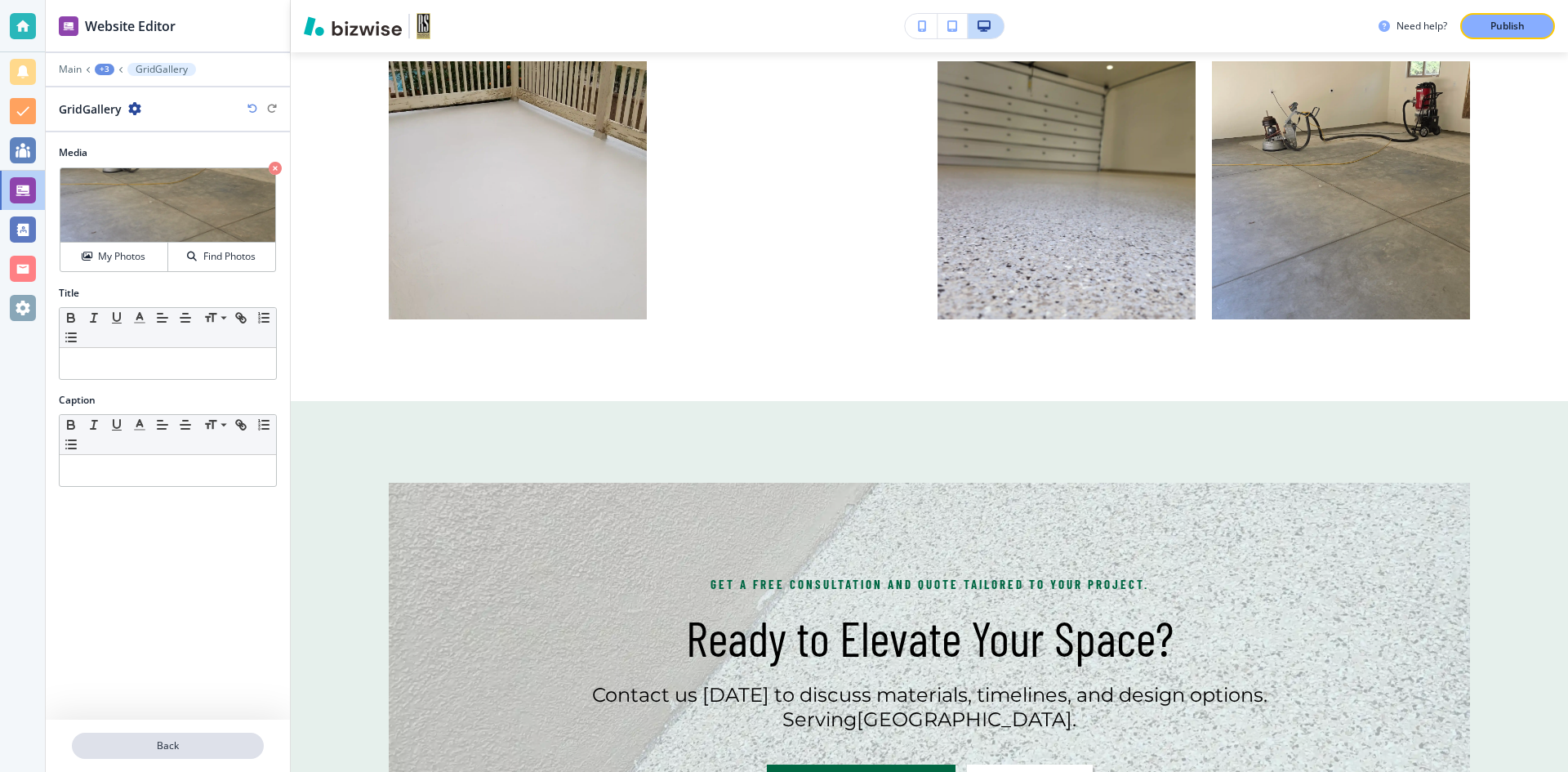
click at [193, 748] on p "Back" at bounding box center [167, 746] width 189 height 15
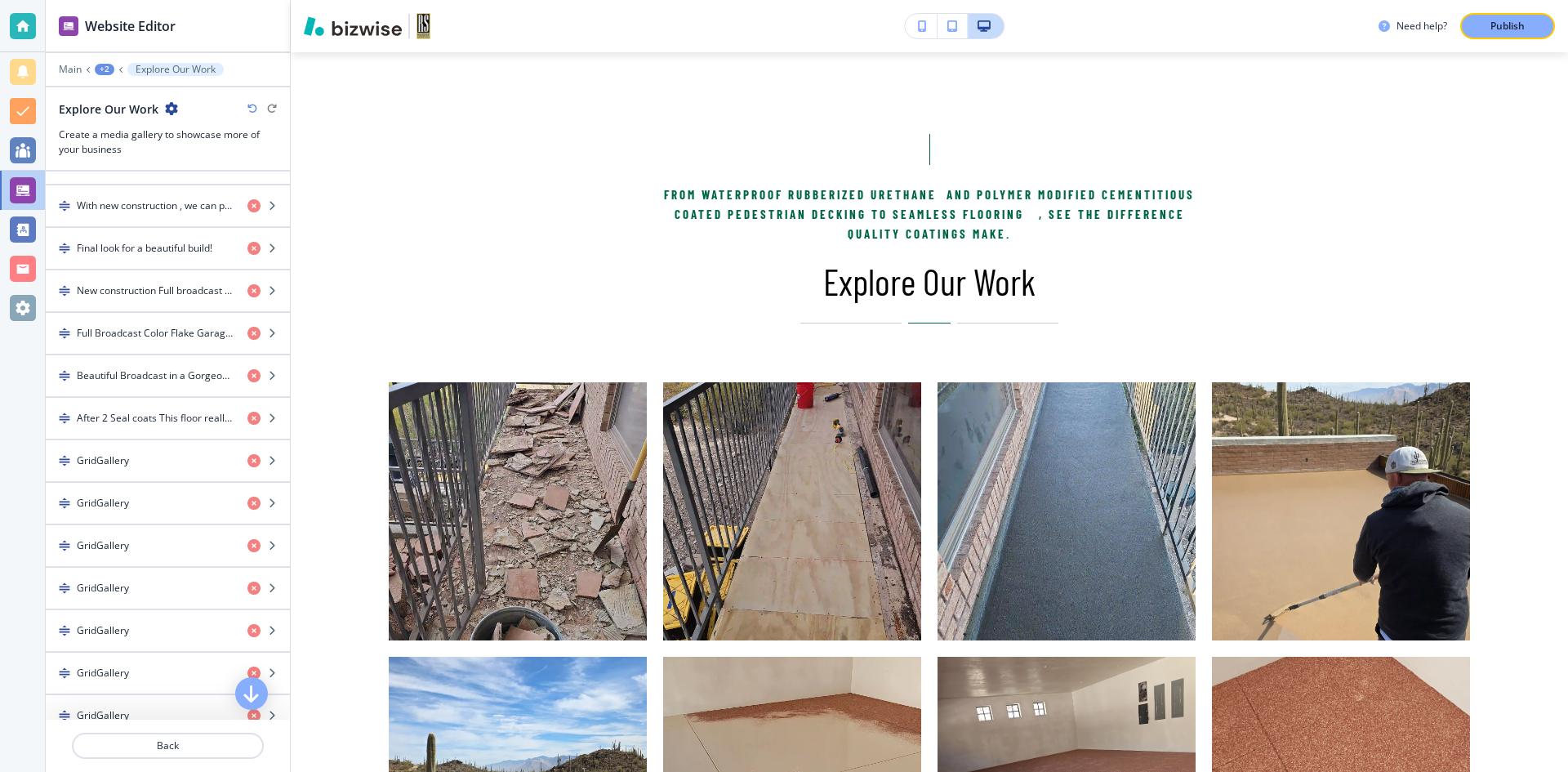
scroll to position [881, 0]
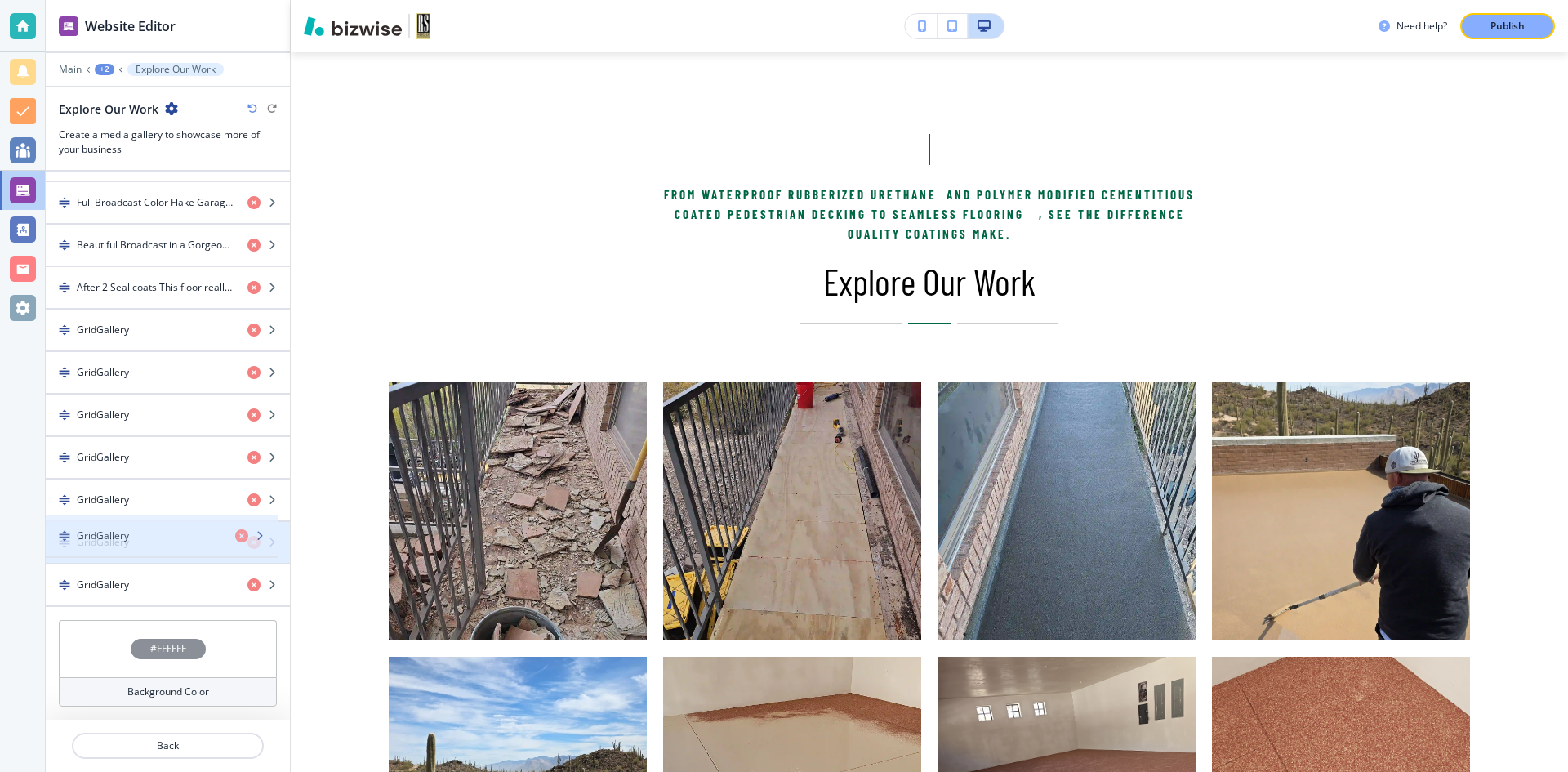
drag, startPoint x: 64, startPoint y: 583, endPoint x: 64, endPoint y: 534, distance: 49.0
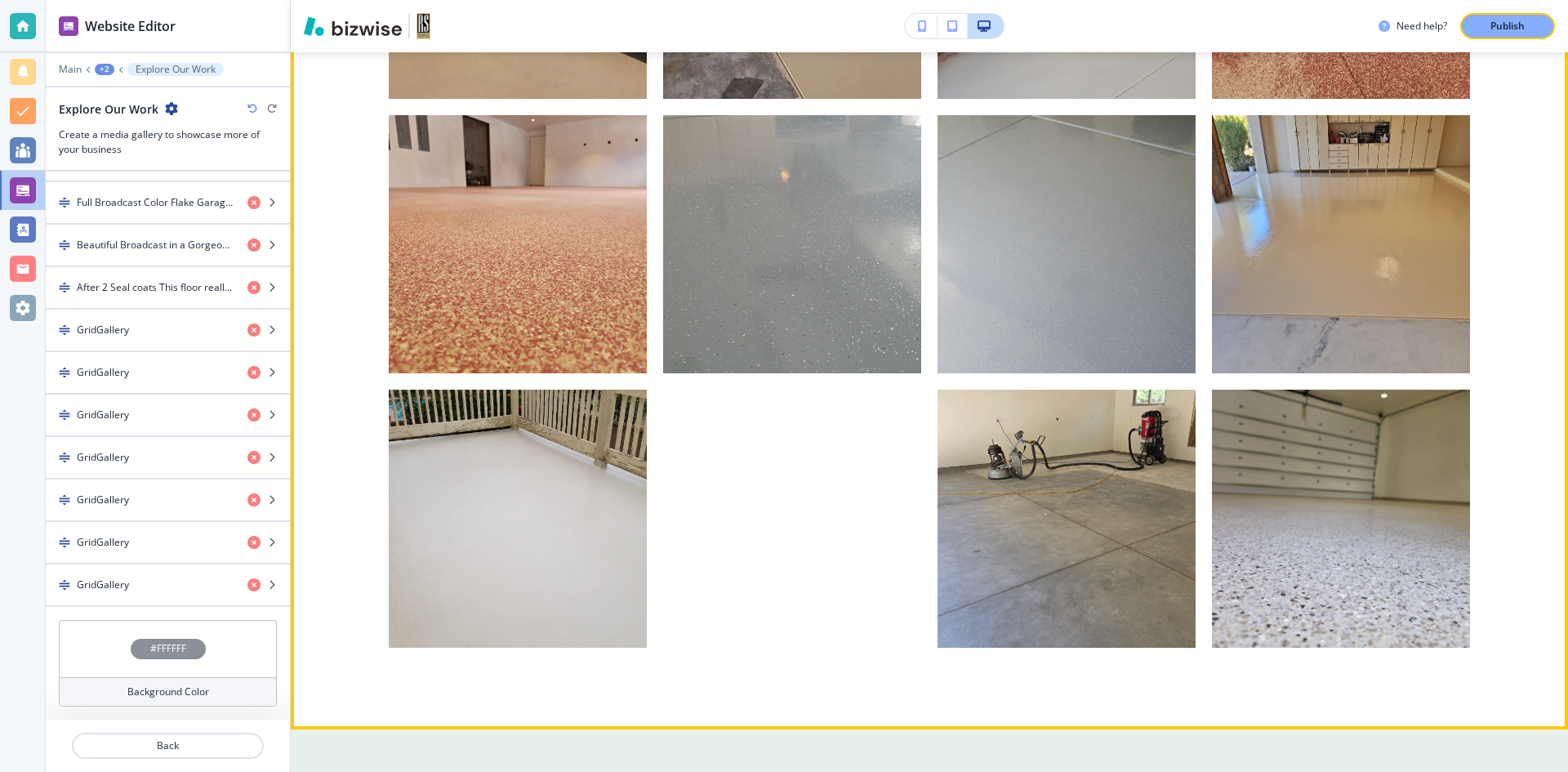
scroll to position [1607, 0]
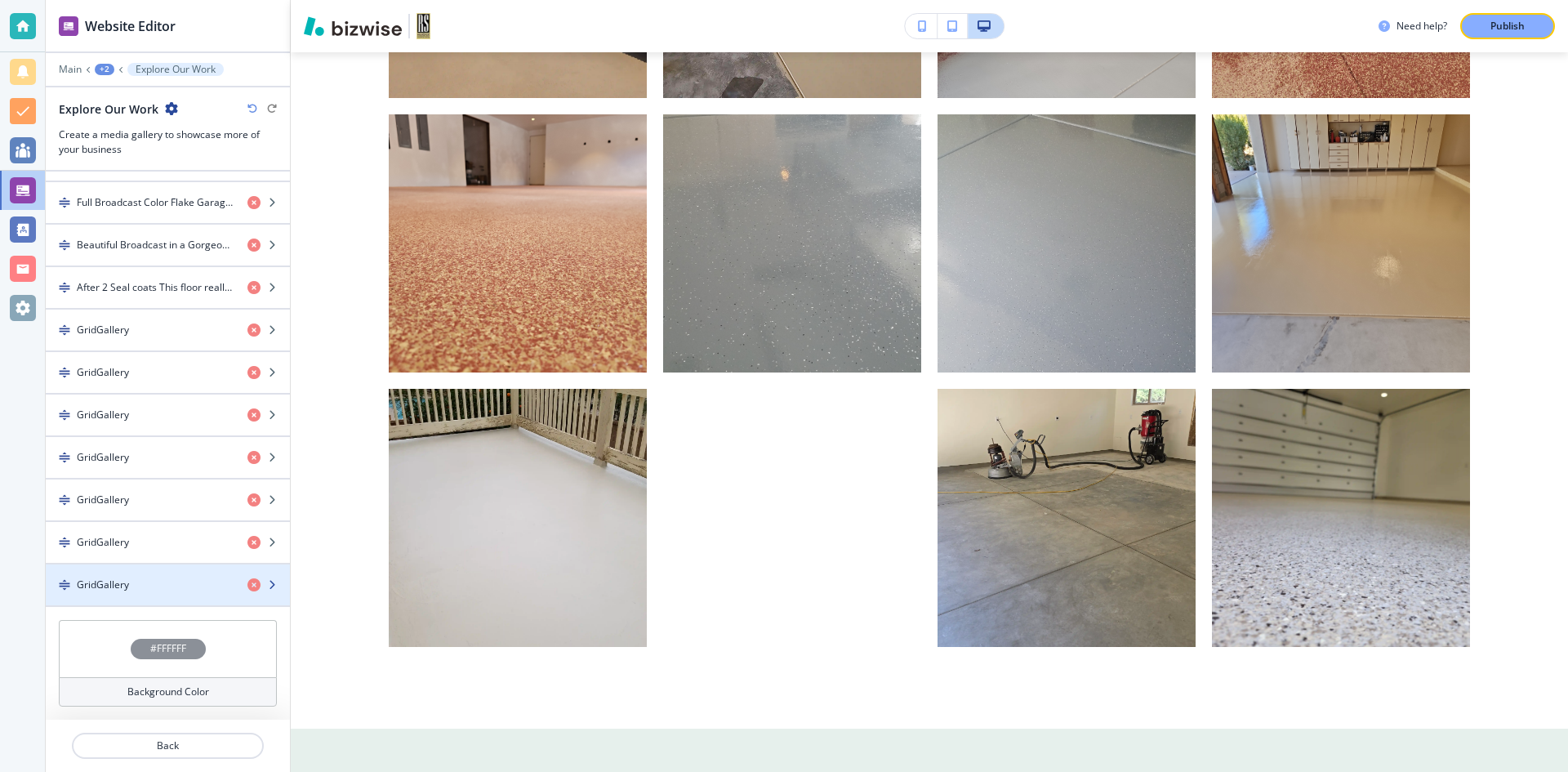
click at [120, 593] on div "button" at bounding box center [168, 599] width 245 height 13
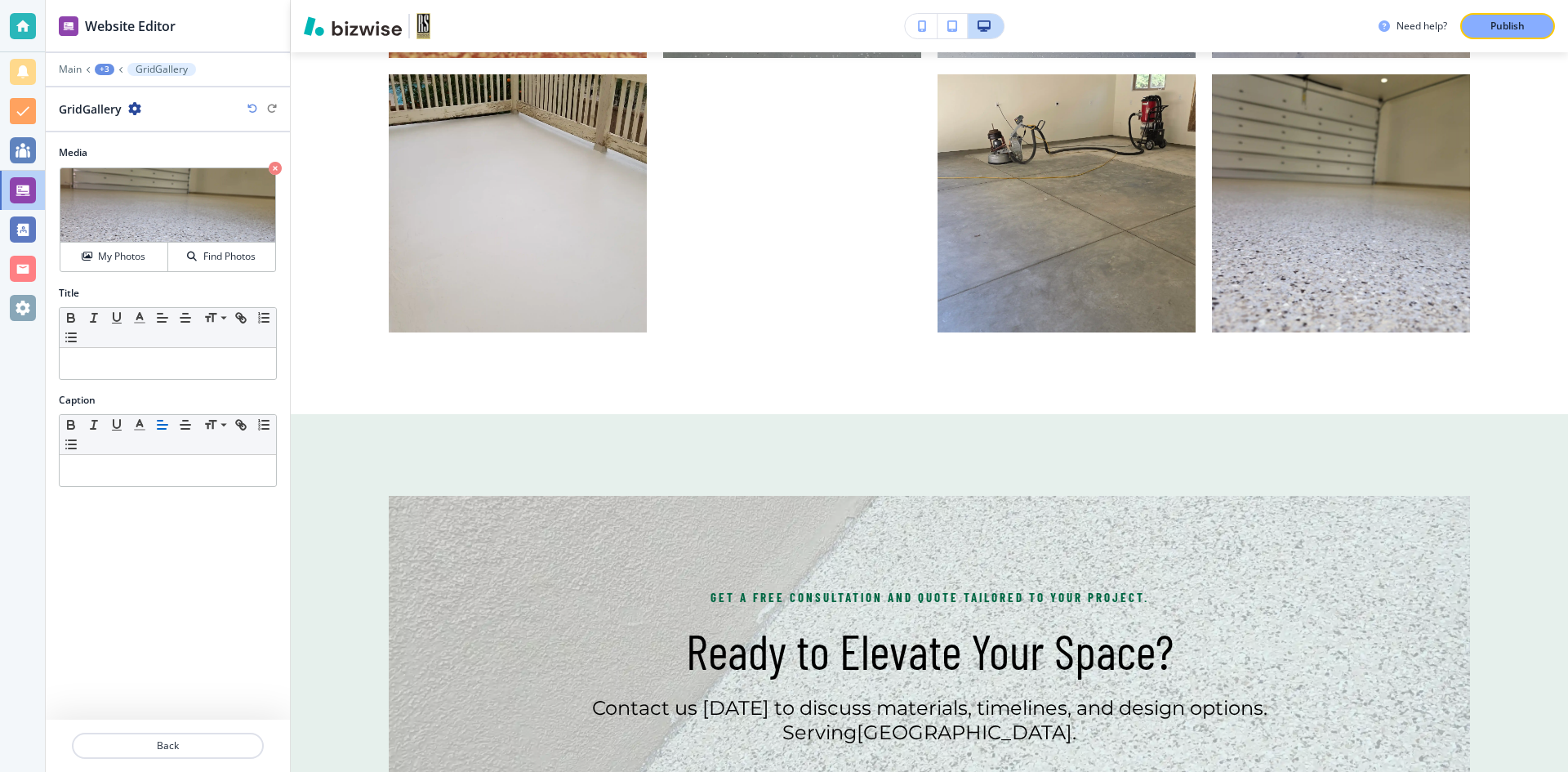
scroll to position [1935, 0]
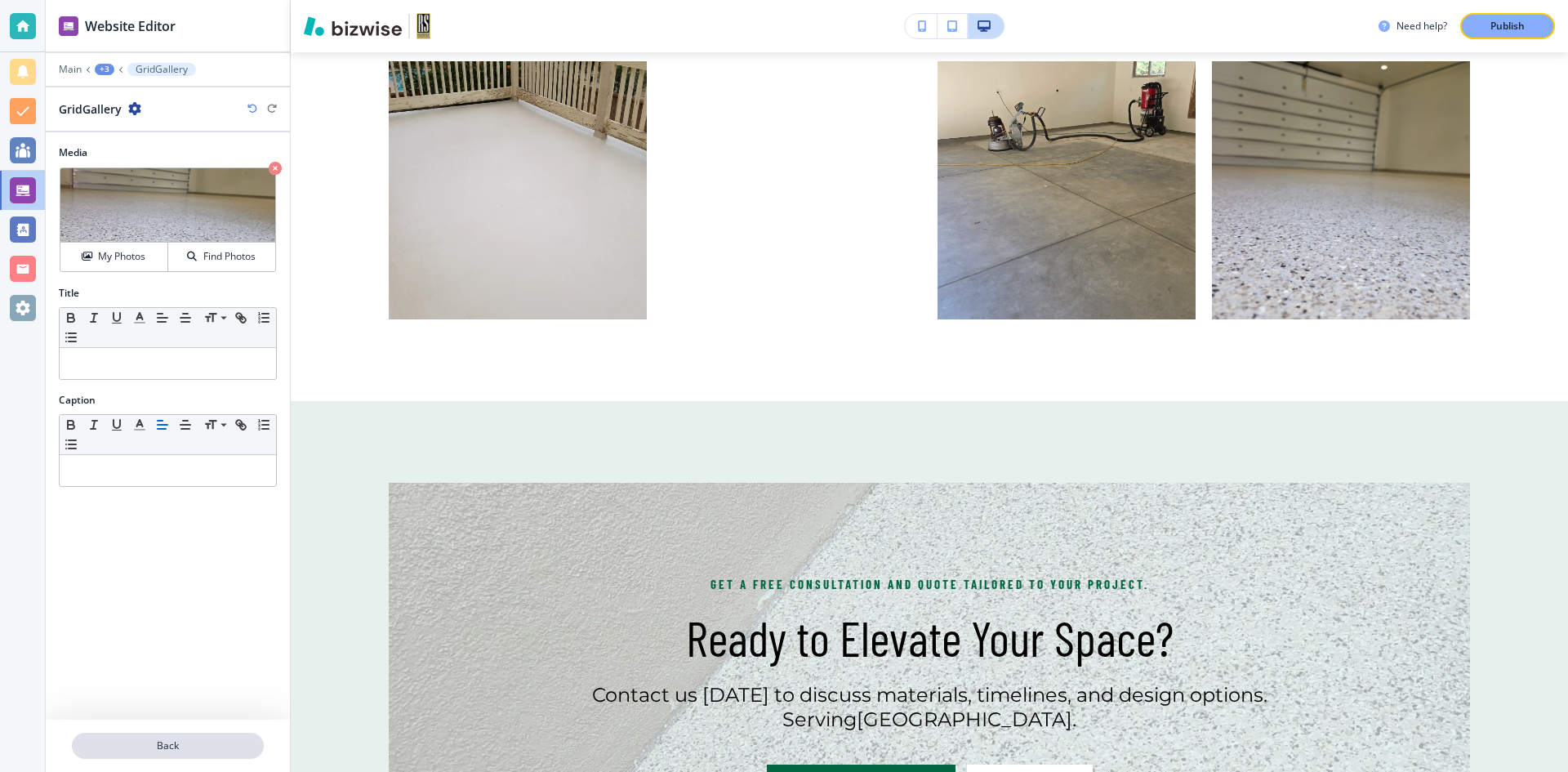
click at [136, 746] on p "Back" at bounding box center [167, 746] width 189 height 15
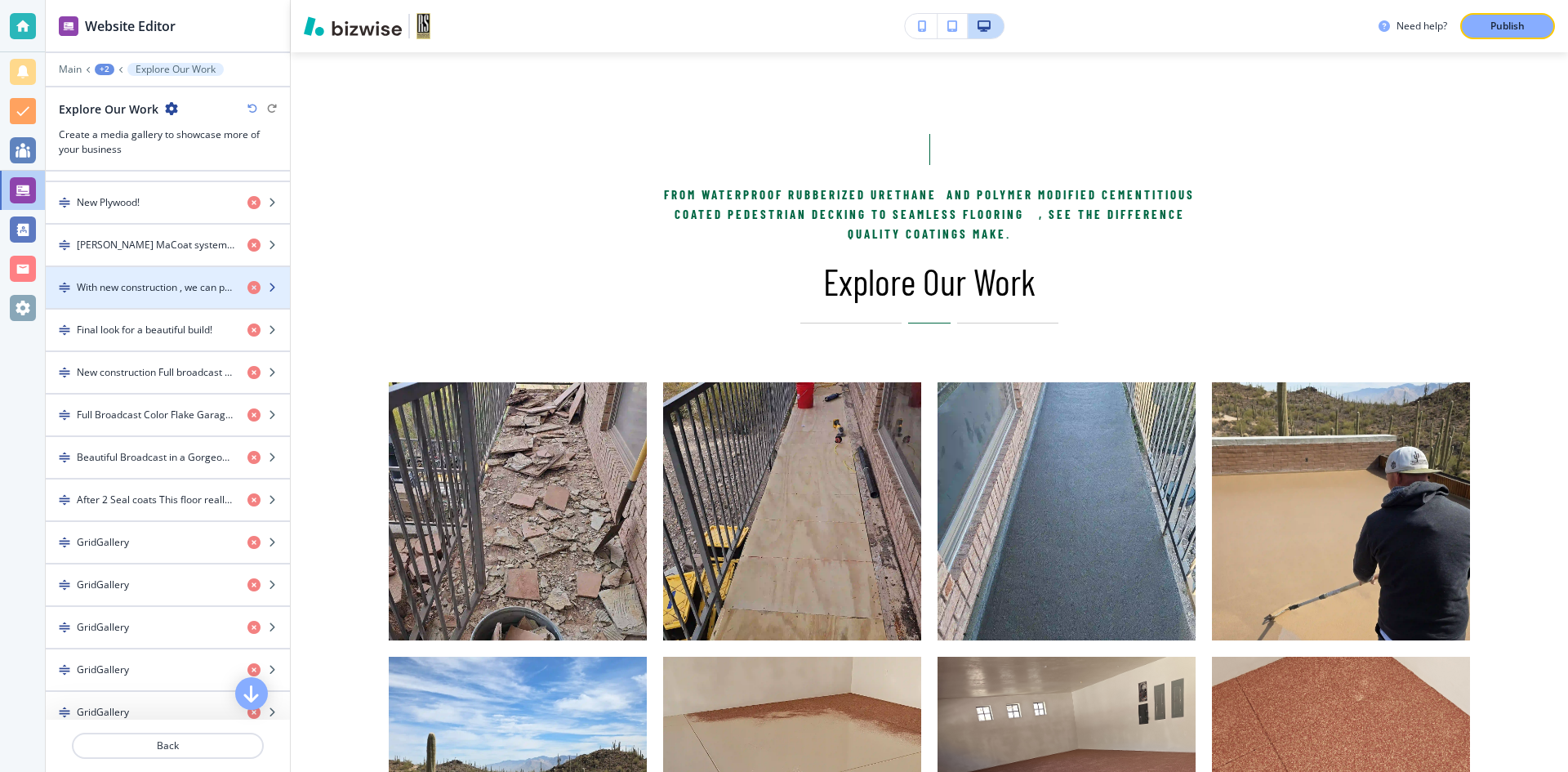
scroll to position [881, 0]
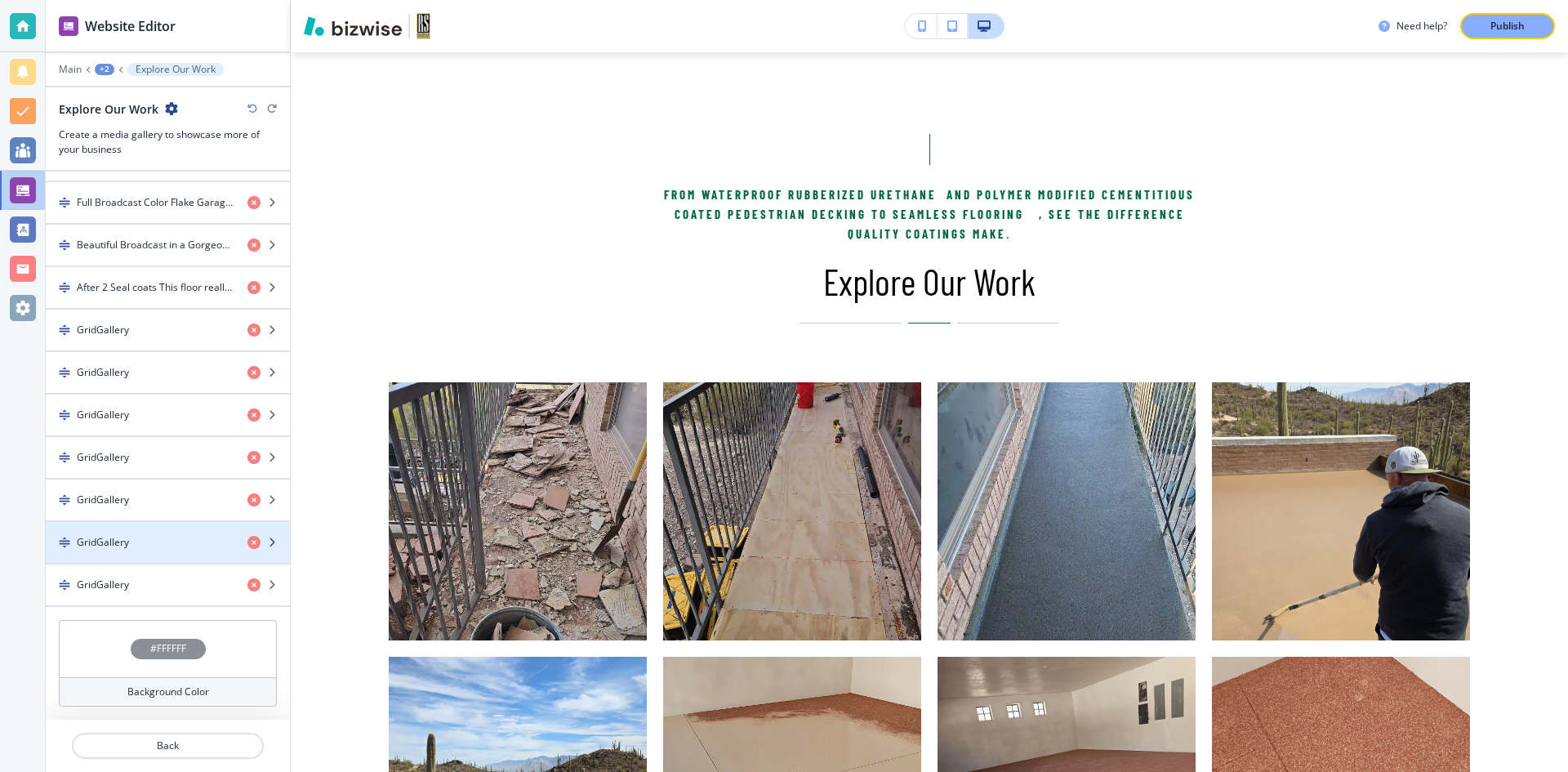
click at [151, 542] on div "GridGallery" at bounding box center [140, 542] width 189 height 15
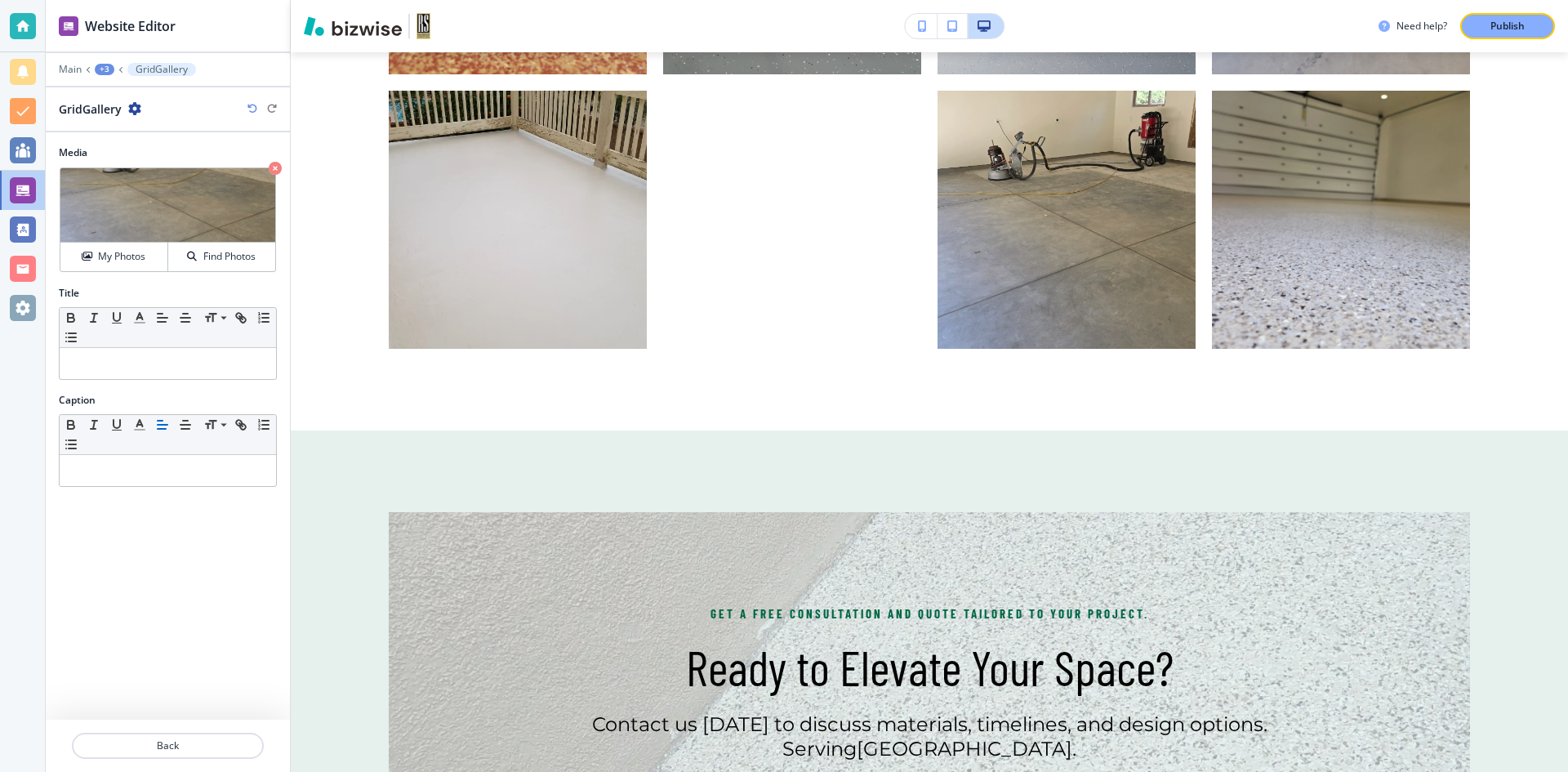
scroll to position [1935, 0]
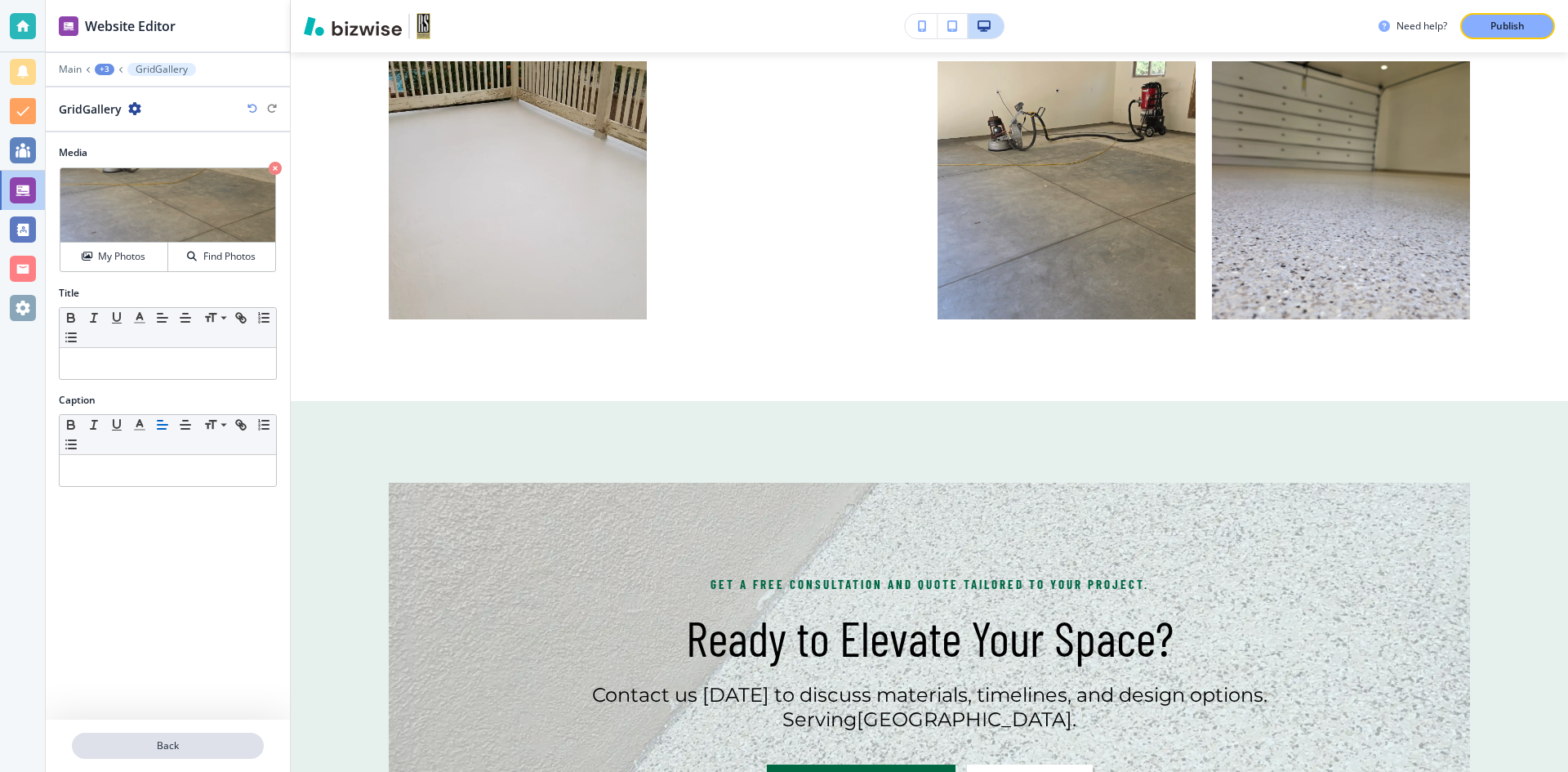
click at [167, 750] on p "Back" at bounding box center [167, 746] width 189 height 15
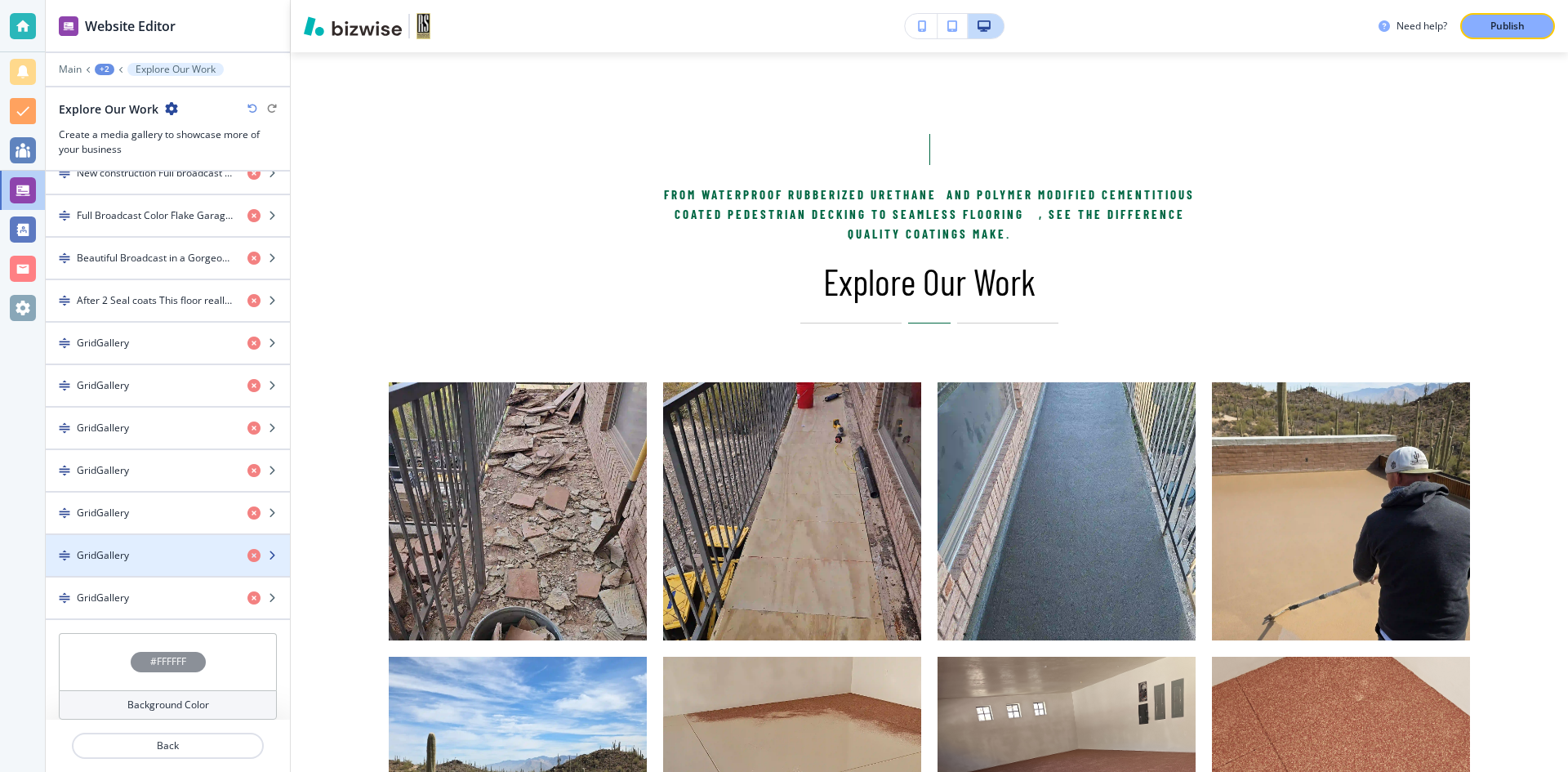
scroll to position [881, 0]
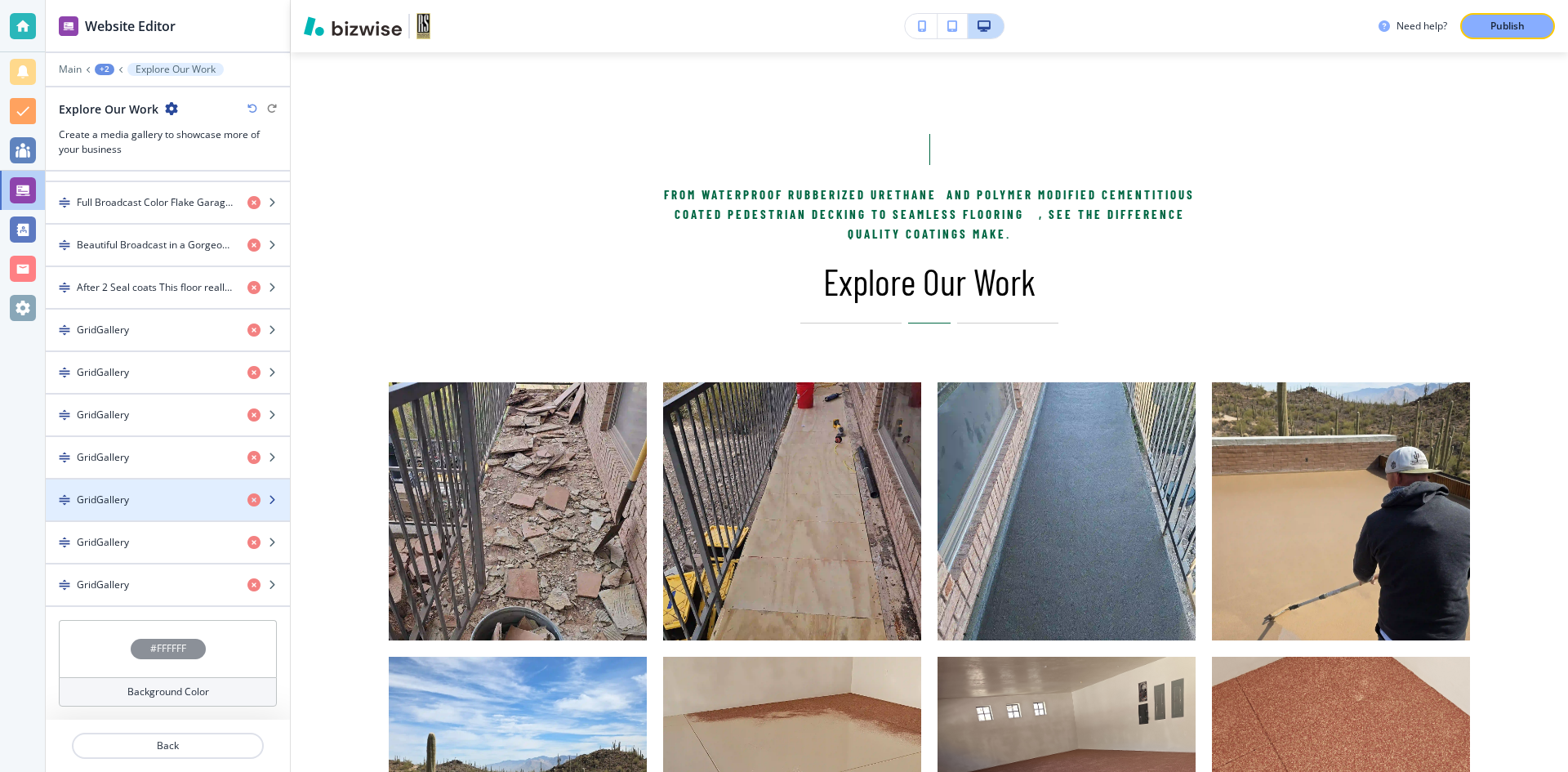
click at [145, 511] on div "button" at bounding box center [168, 514] width 245 height 13
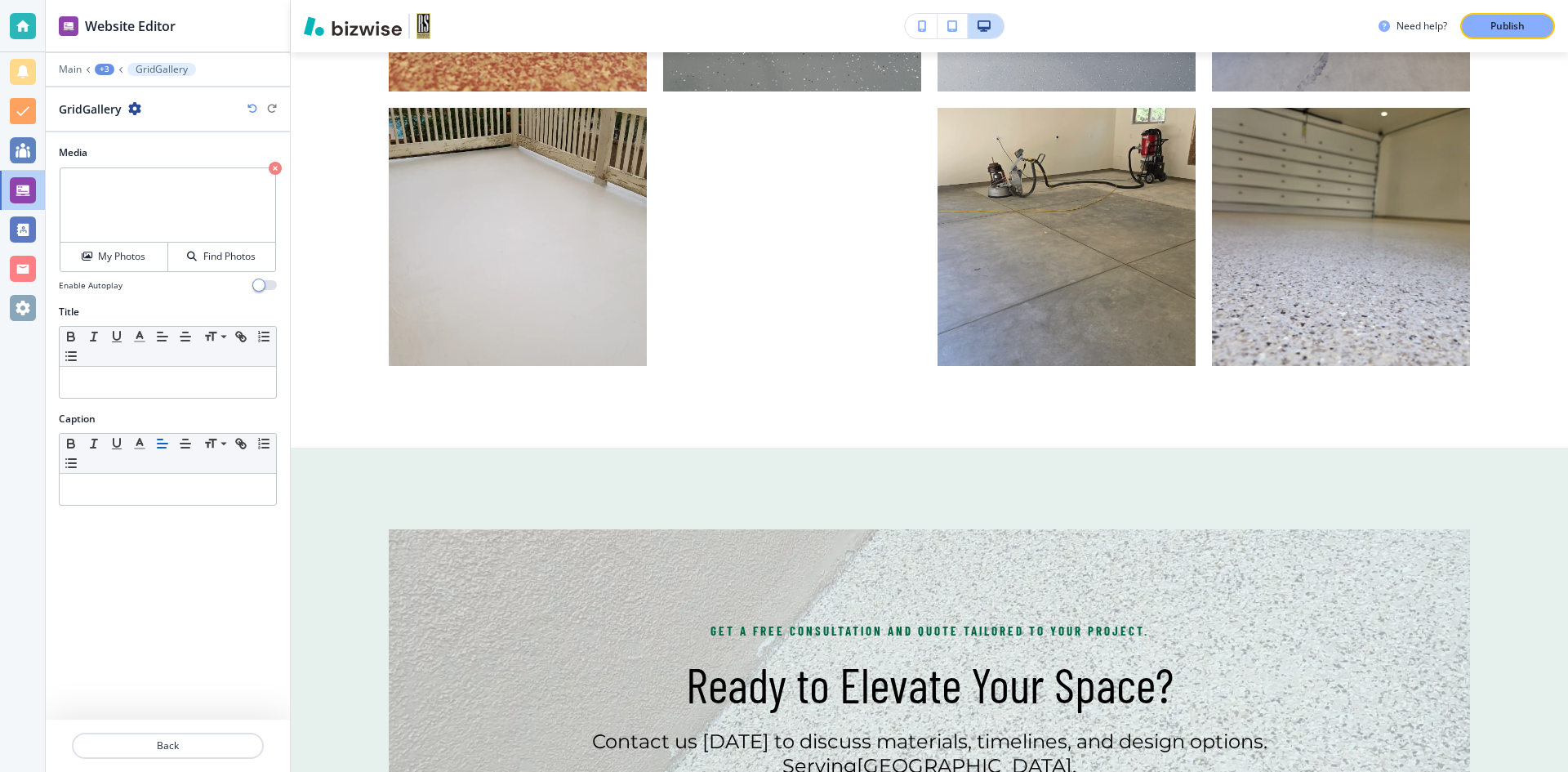
scroll to position [1935, 0]
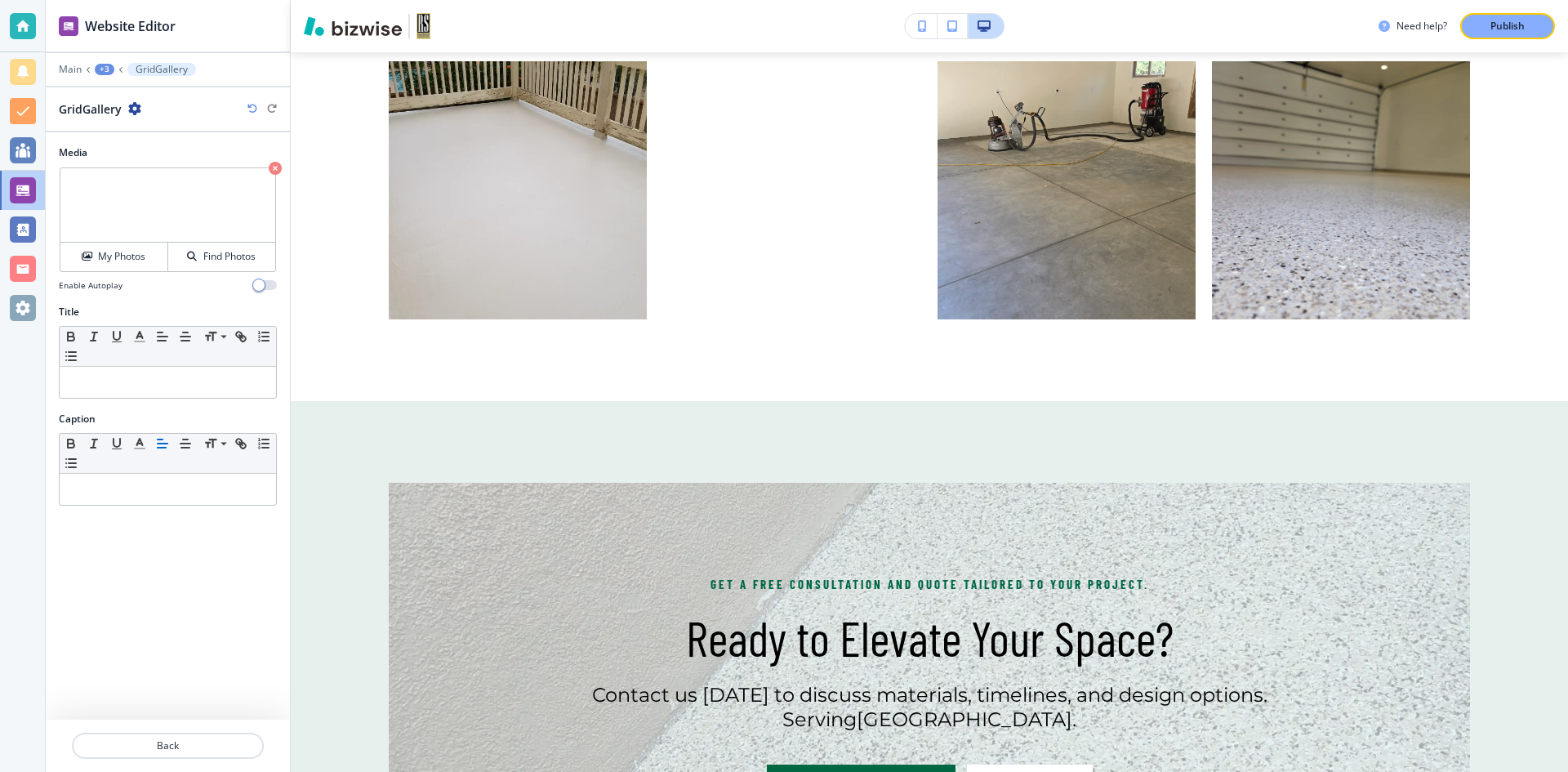
click at [278, 168] on icon "button" at bounding box center [275, 168] width 13 height 13
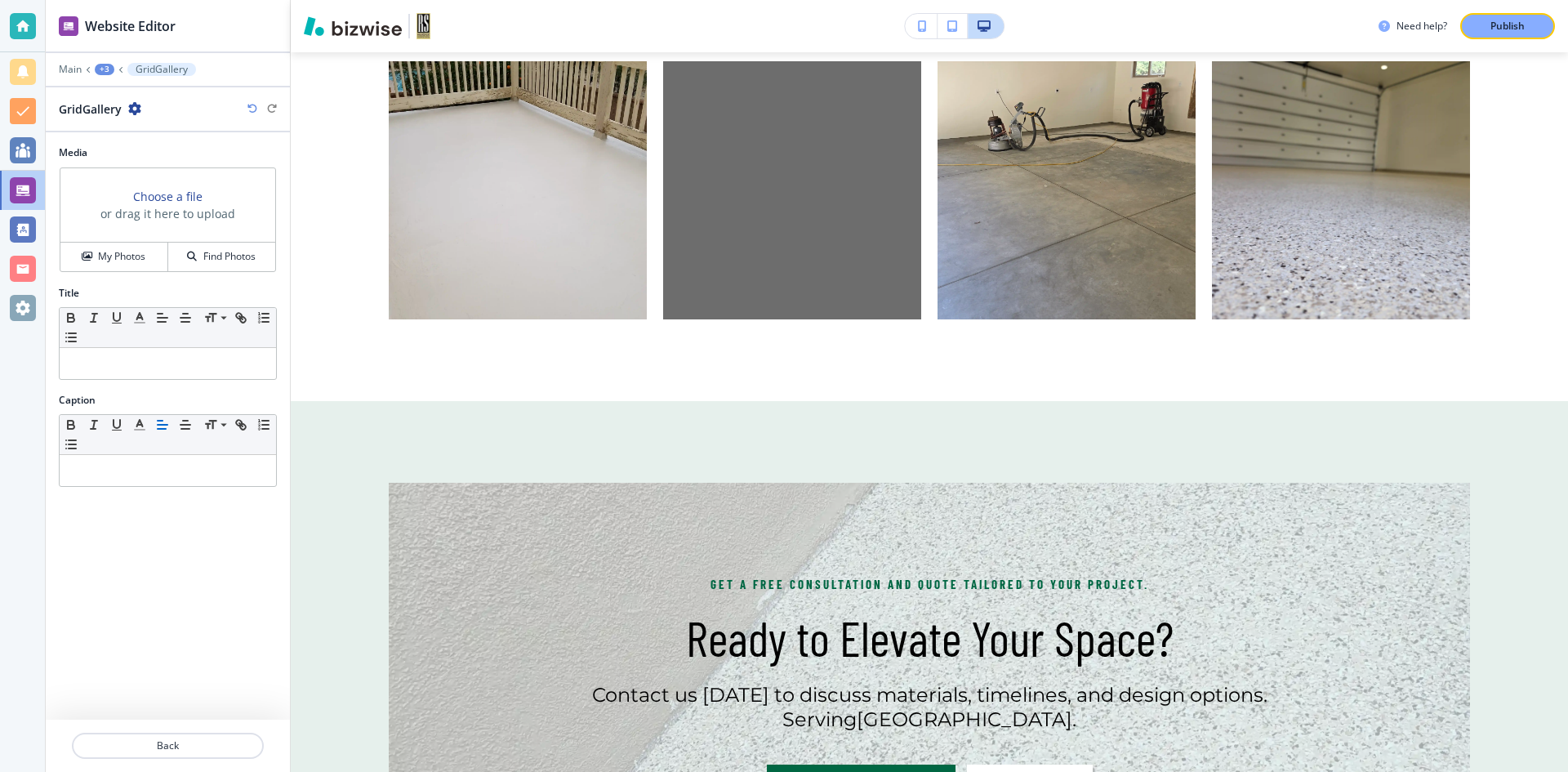
click at [164, 197] on h3 "Choose a file" at bounding box center [167, 196] width 69 height 17
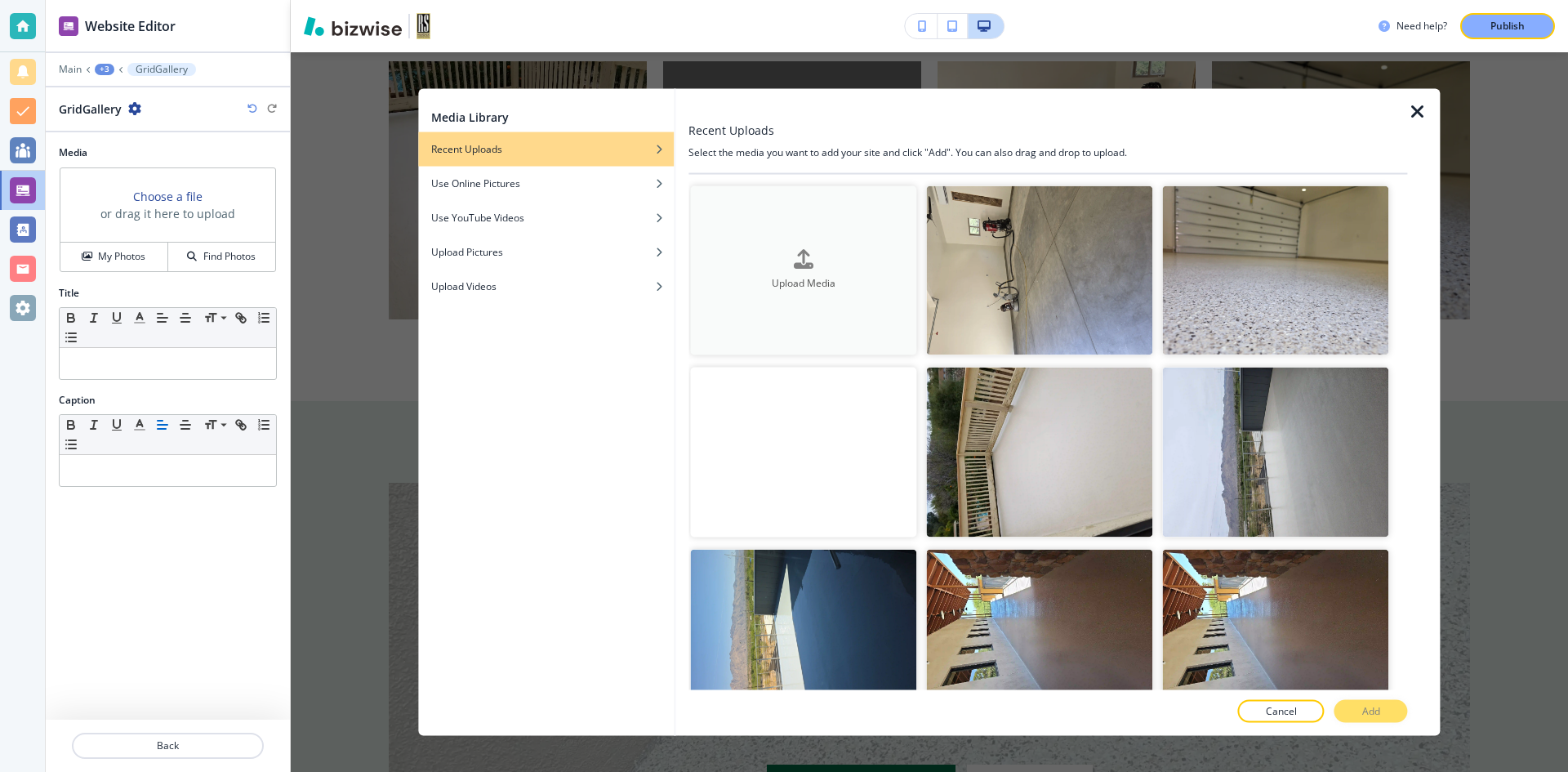
click at [794, 268] on icon "button" at bounding box center [803, 260] width 19 height 19
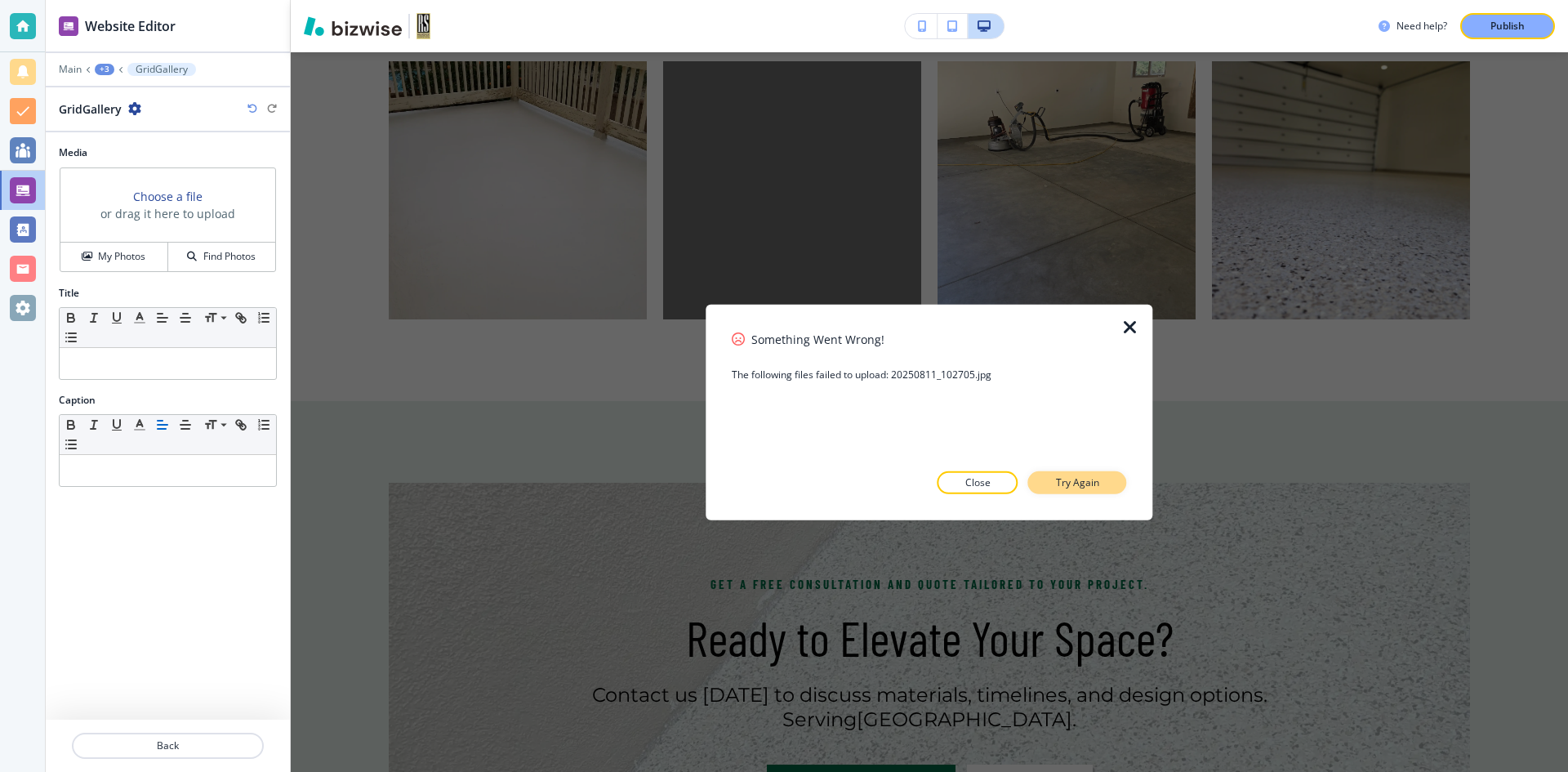
click at [1066, 488] on p "Try Again" at bounding box center [1077, 483] width 43 height 15
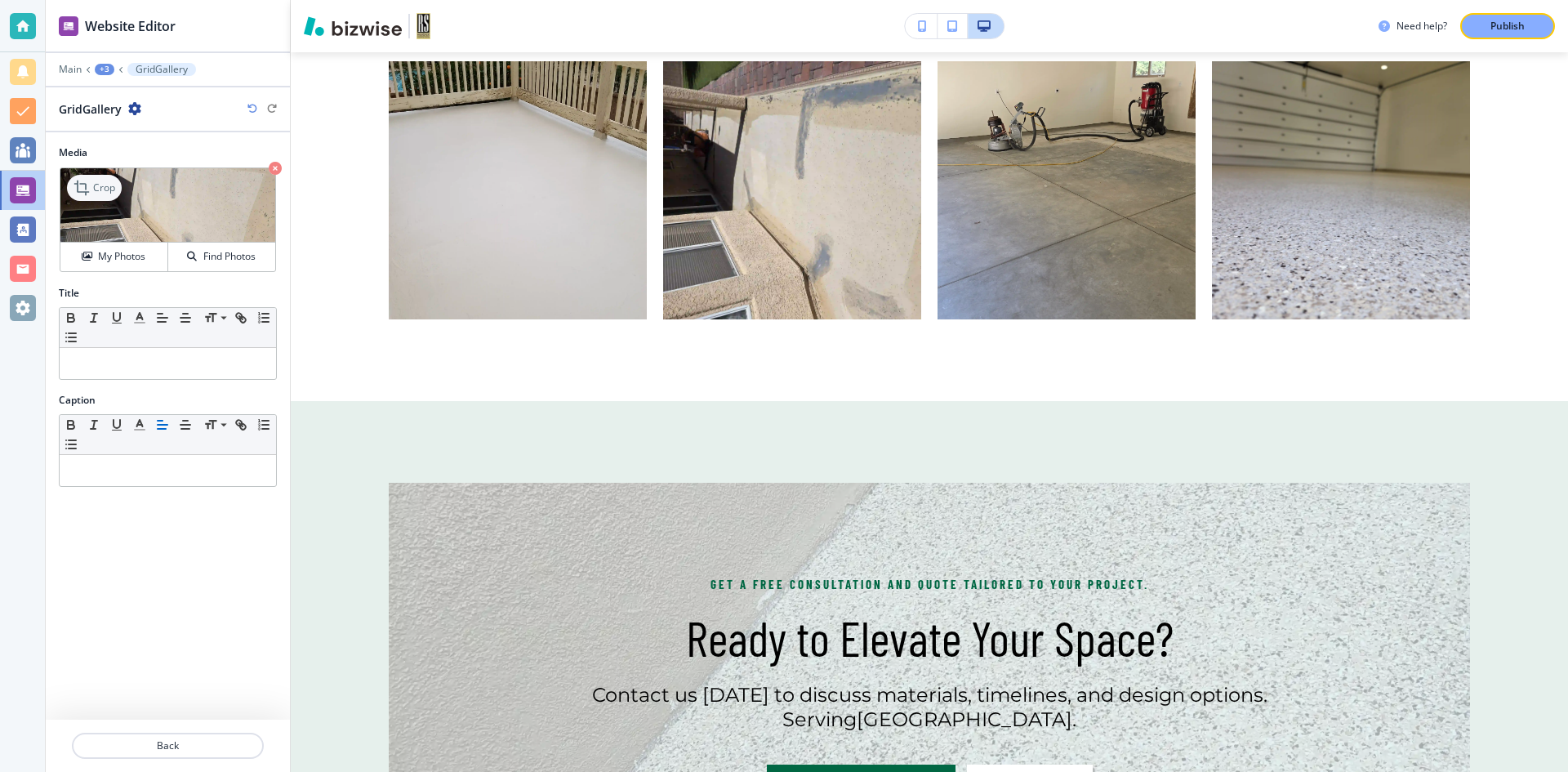
click at [87, 185] on icon at bounding box center [83, 188] width 19 height 19
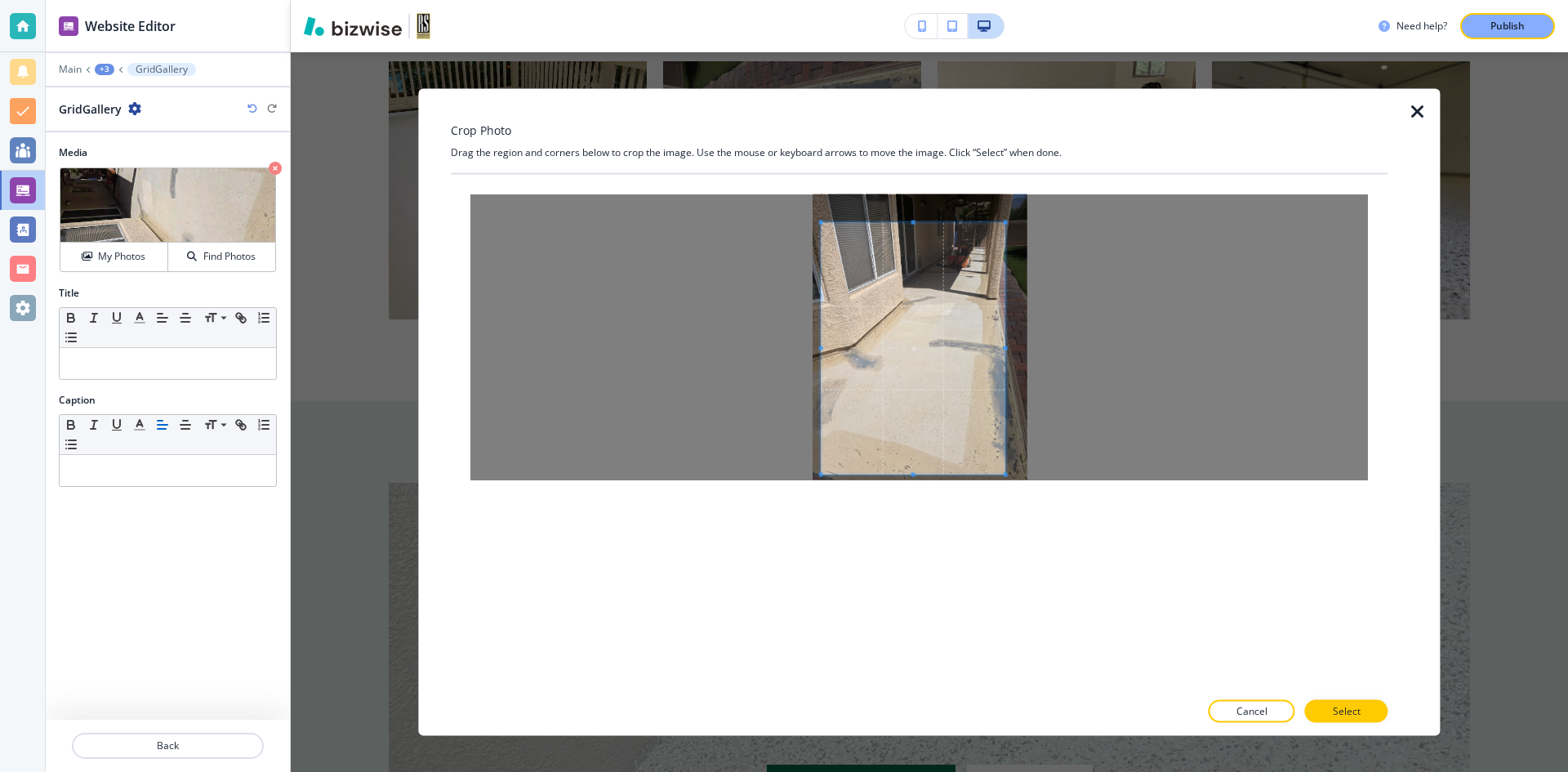
click at [817, 473] on div at bounding box center [919, 337] width 897 height 286
click at [1015, 352] on div at bounding box center [919, 348] width 194 height 252
click at [1369, 707] on button "Select" at bounding box center [1347, 712] width 83 height 23
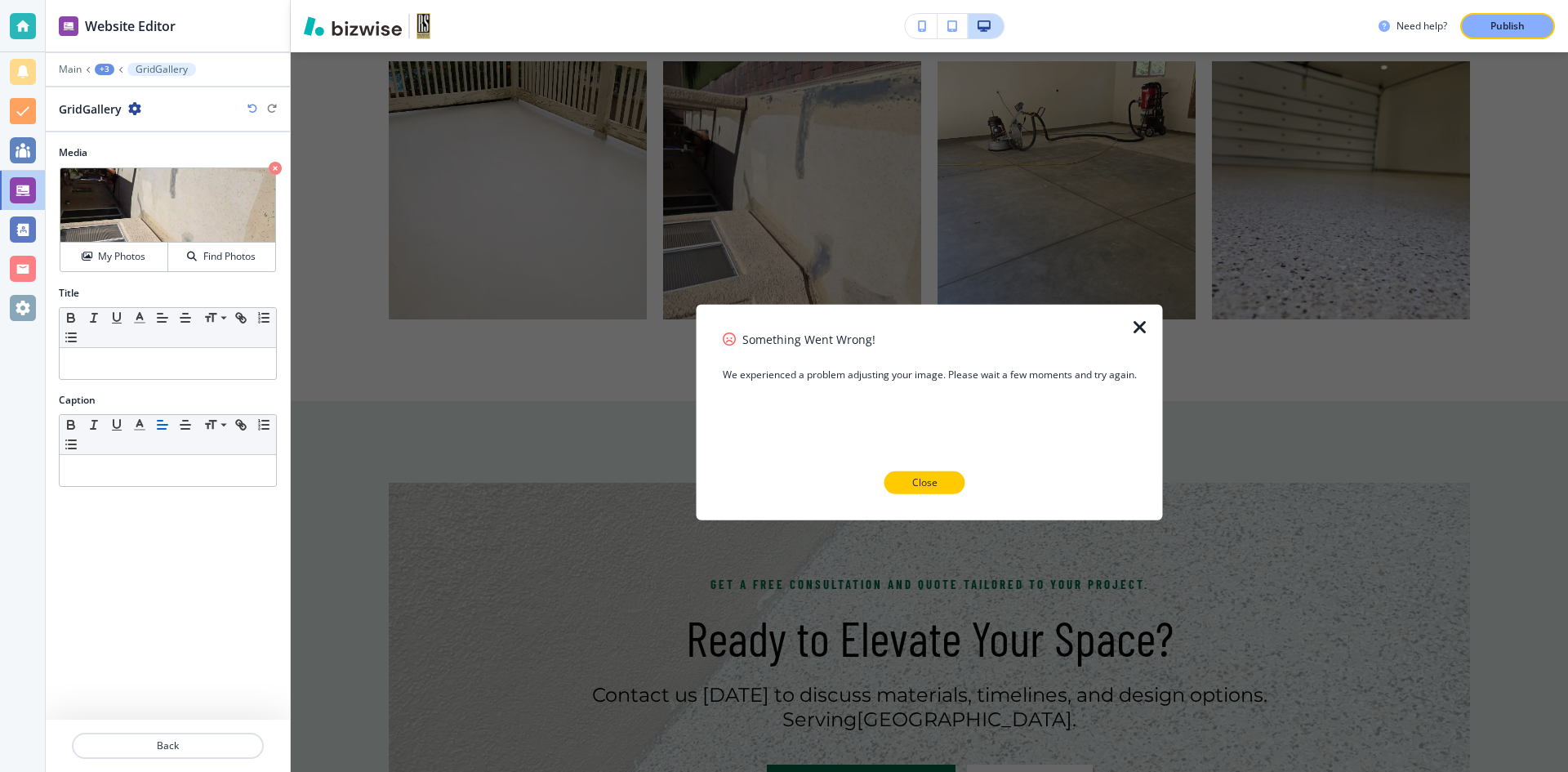
click at [929, 476] on p "Close" at bounding box center [925, 483] width 26 height 15
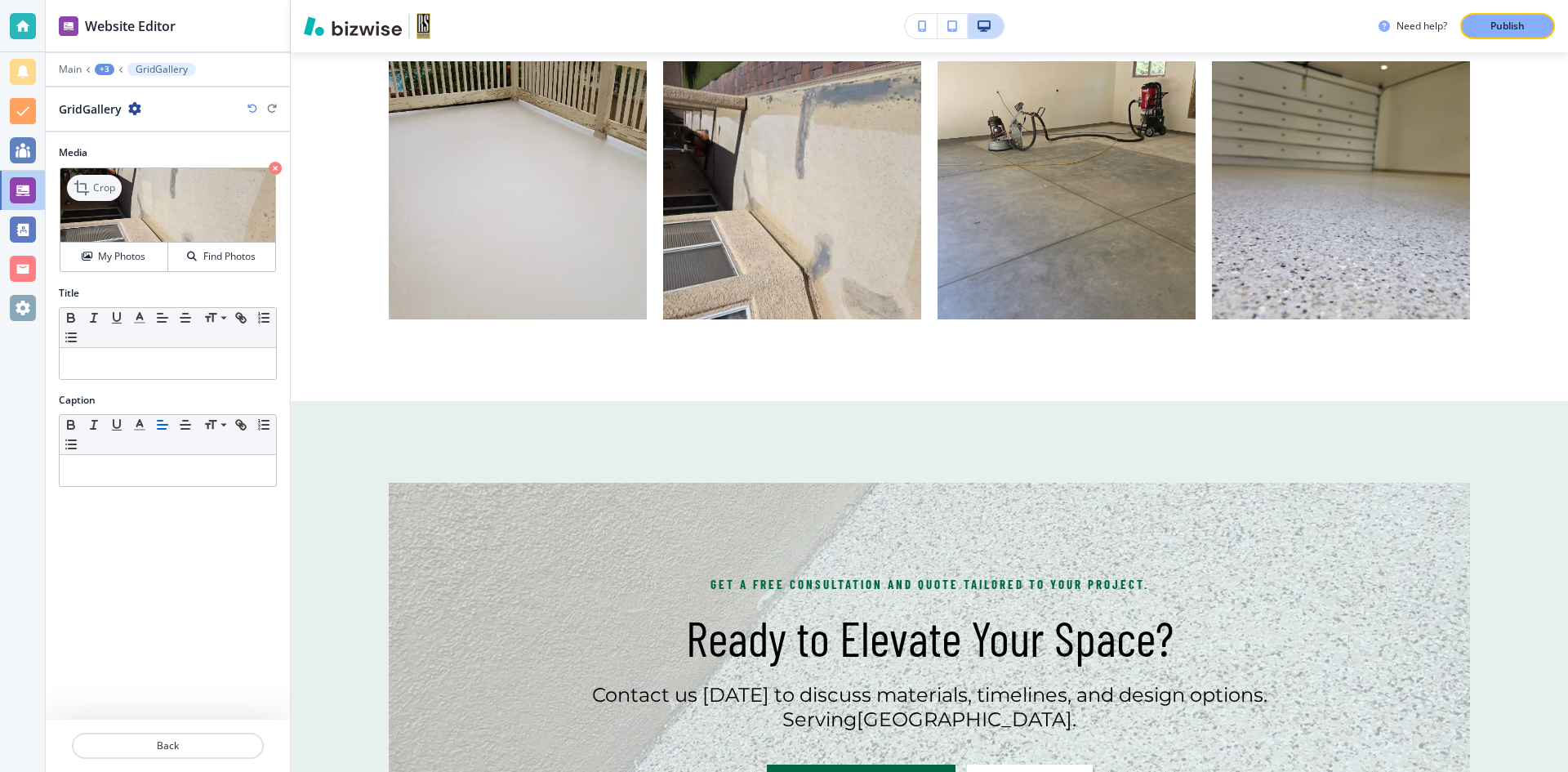
click at [104, 191] on p "Crop" at bounding box center [104, 188] width 22 height 15
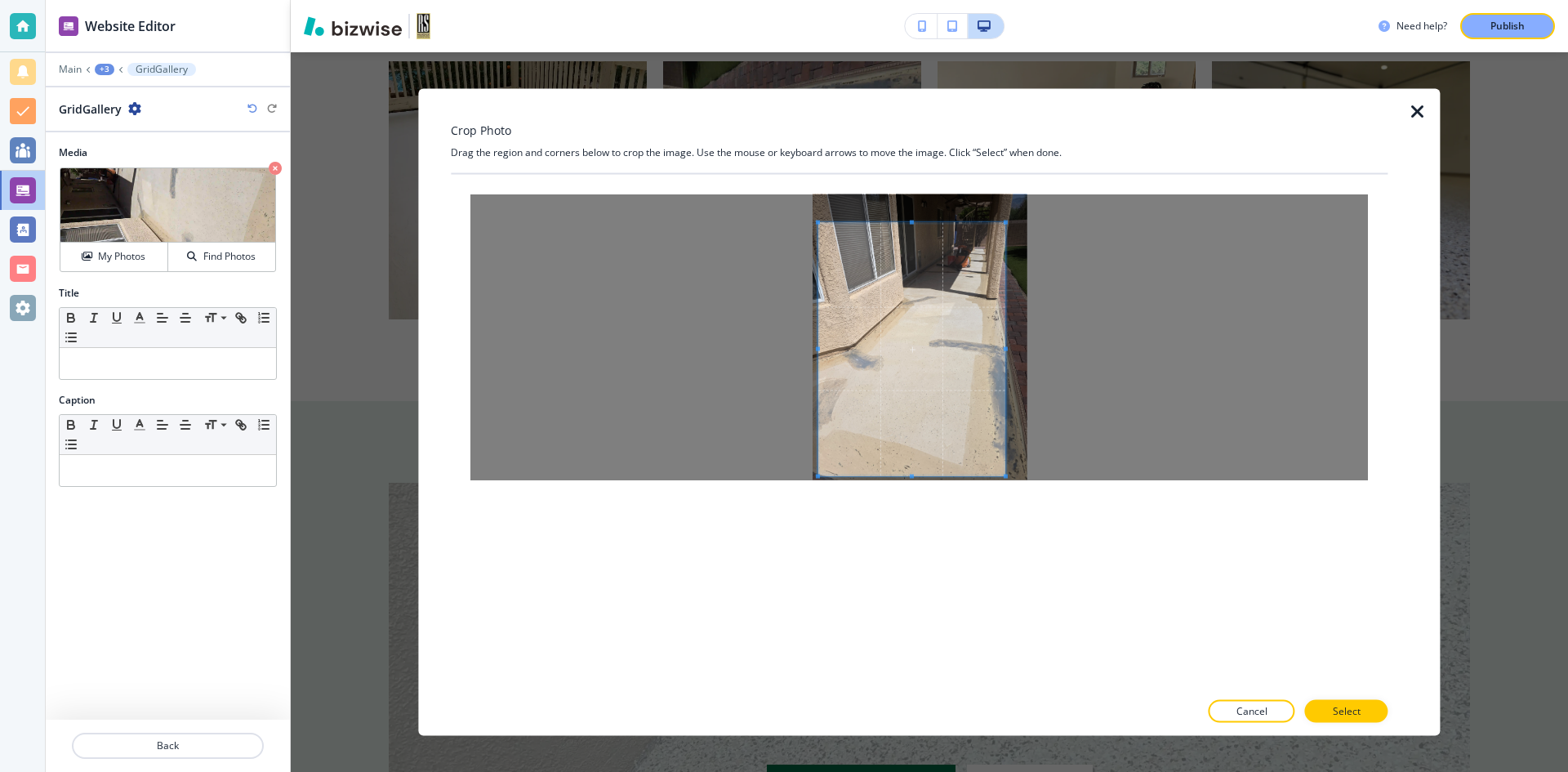
click at [819, 478] on span at bounding box center [818, 476] width 4 height 4
click at [1013, 351] on span at bounding box center [1013, 348] width 4 height 4
click at [1350, 708] on p "Select" at bounding box center [1347, 712] width 27 height 15
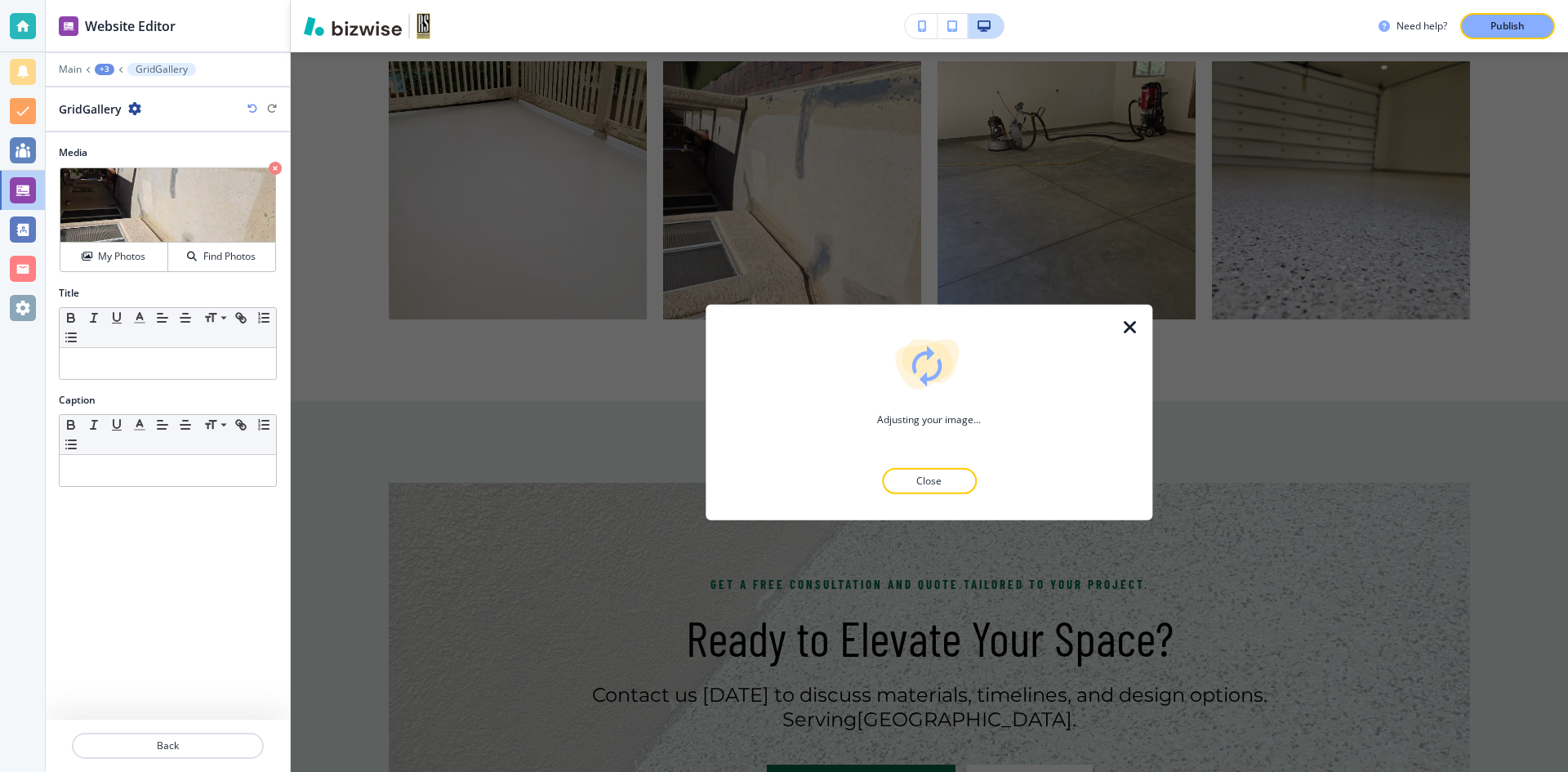
click at [1137, 328] on icon "button" at bounding box center [1130, 327] width 19 height 19
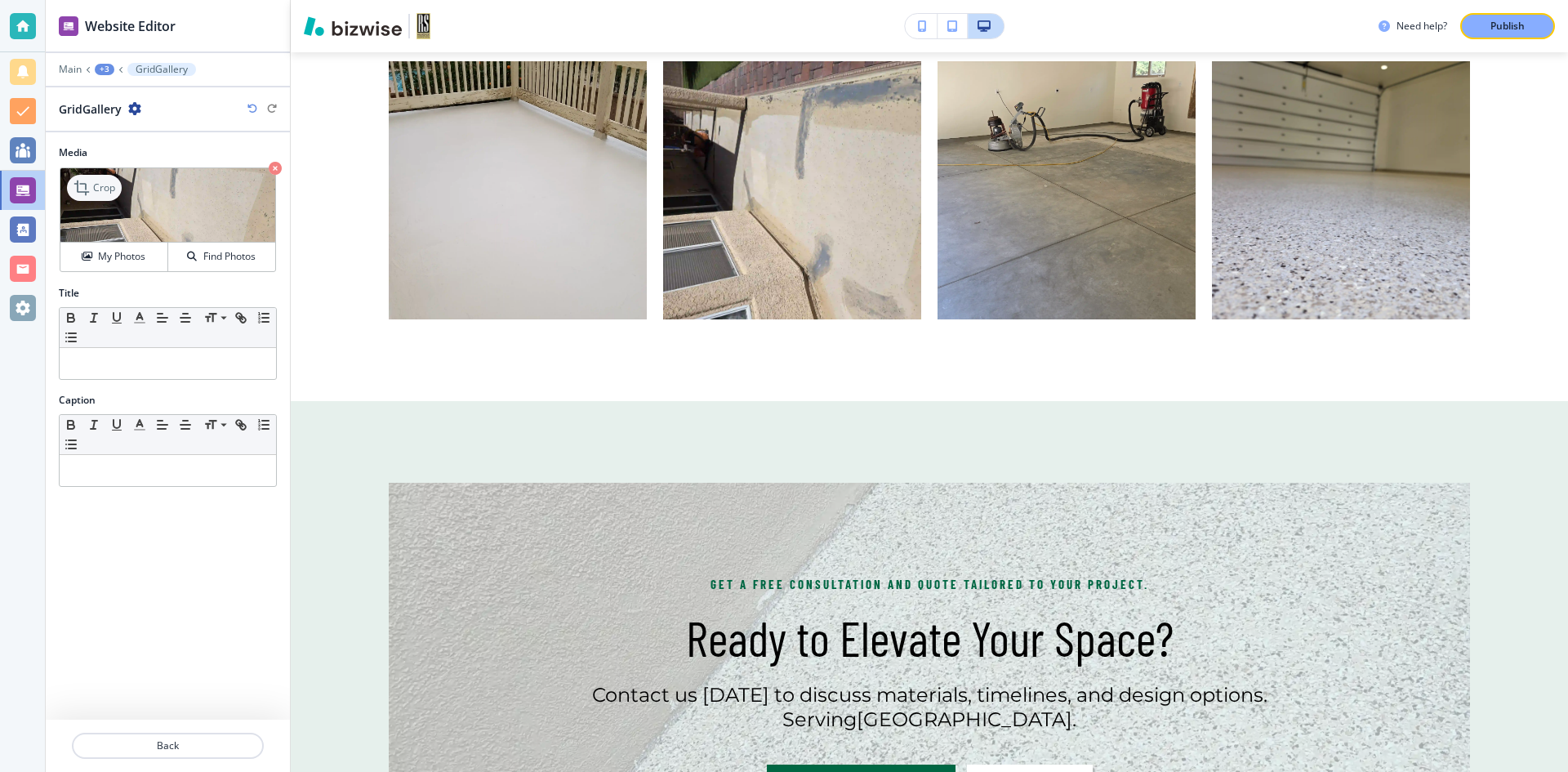
click at [75, 176] on div "Crop" at bounding box center [95, 188] width 55 height 27
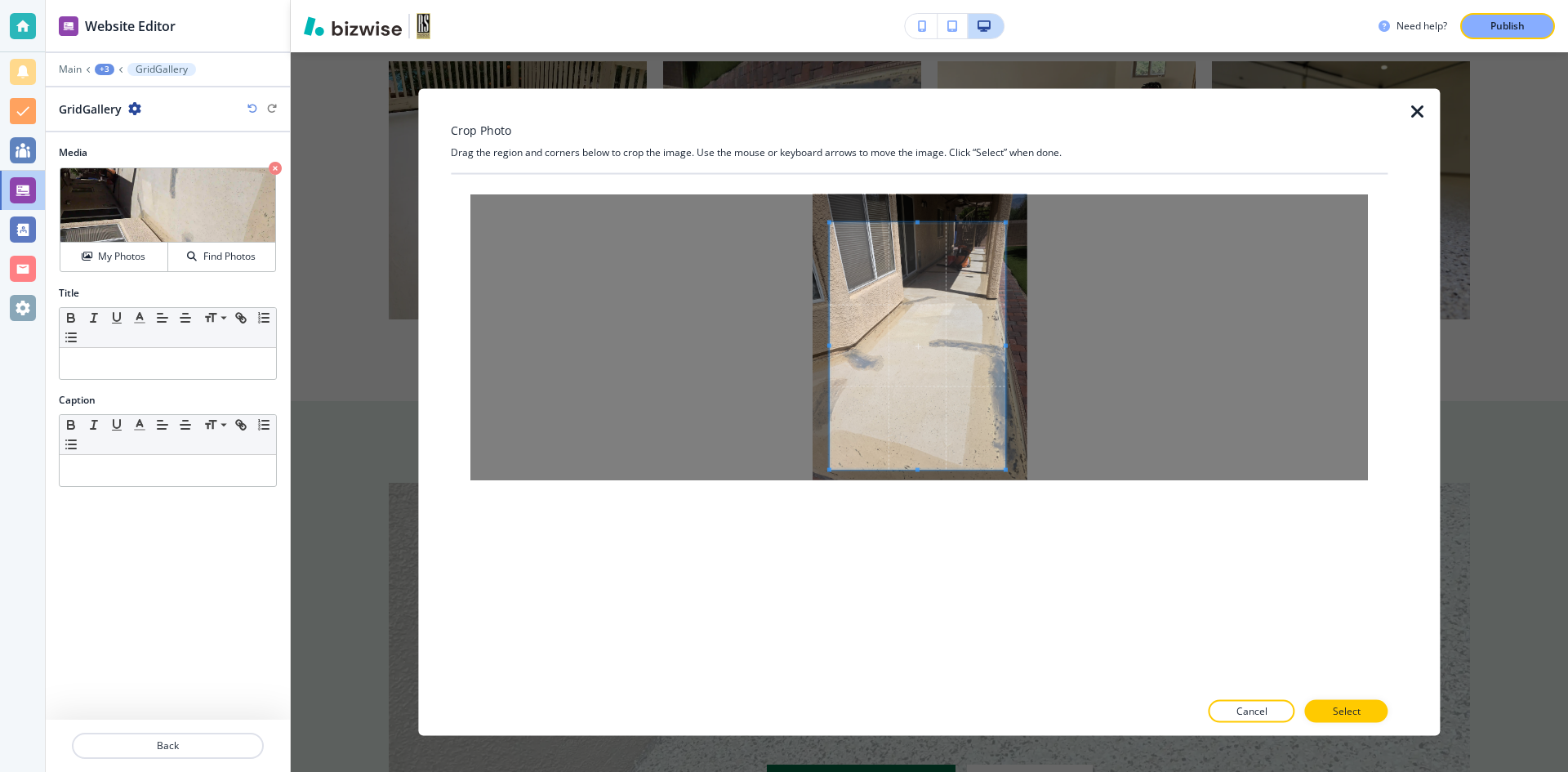
click at [830, 470] on span at bounding box center [829, 469] width 4 height 4
click at [926, 244] on span at bounding box center [918, 242] width 175 height 4
click at [1013, 355] on span at bounding box center [1013, 355] width 4 height 4
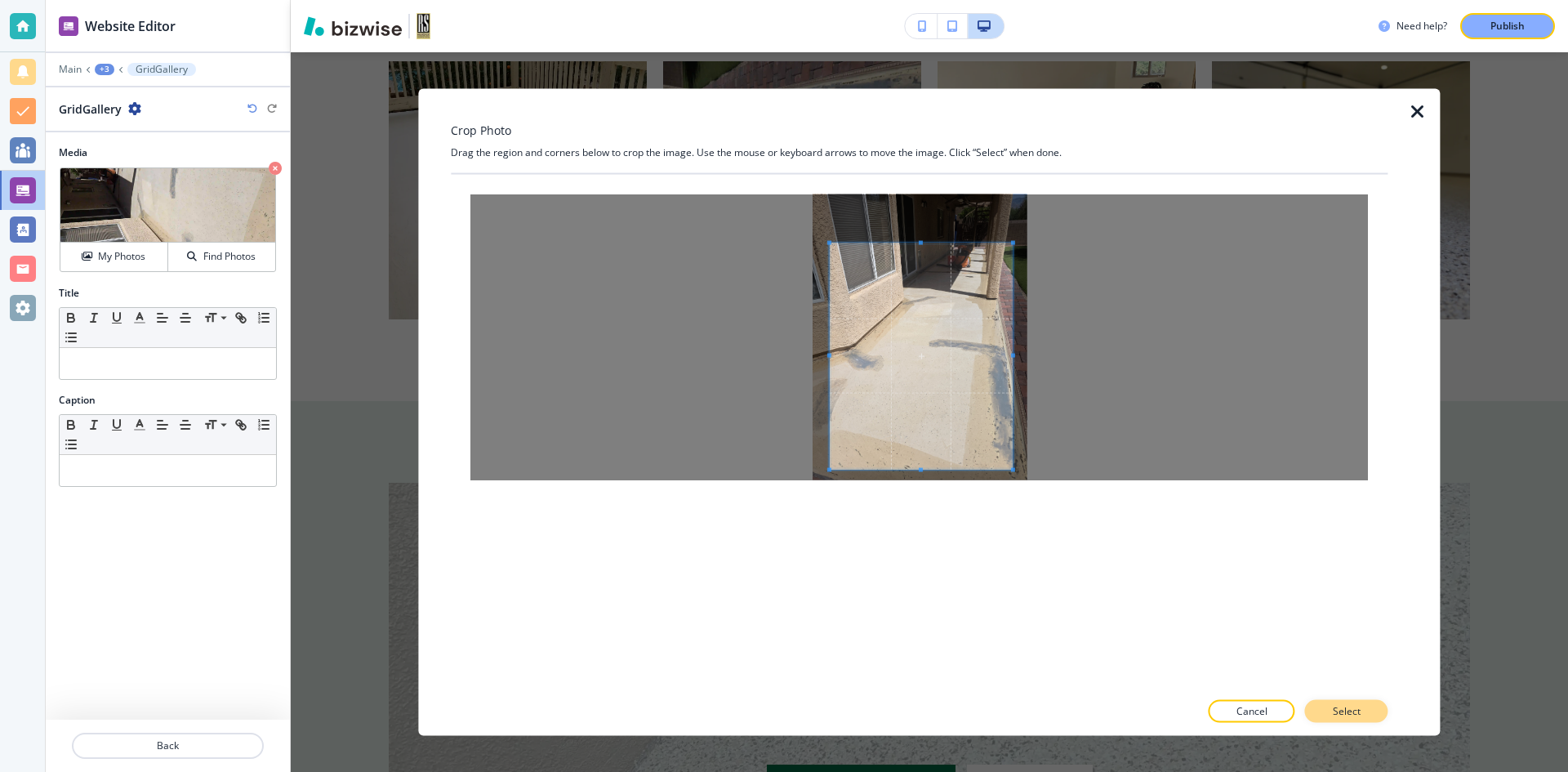
click at [1359, 707] on p "Select" at bounding box center [1347, 712] width 27 height 15
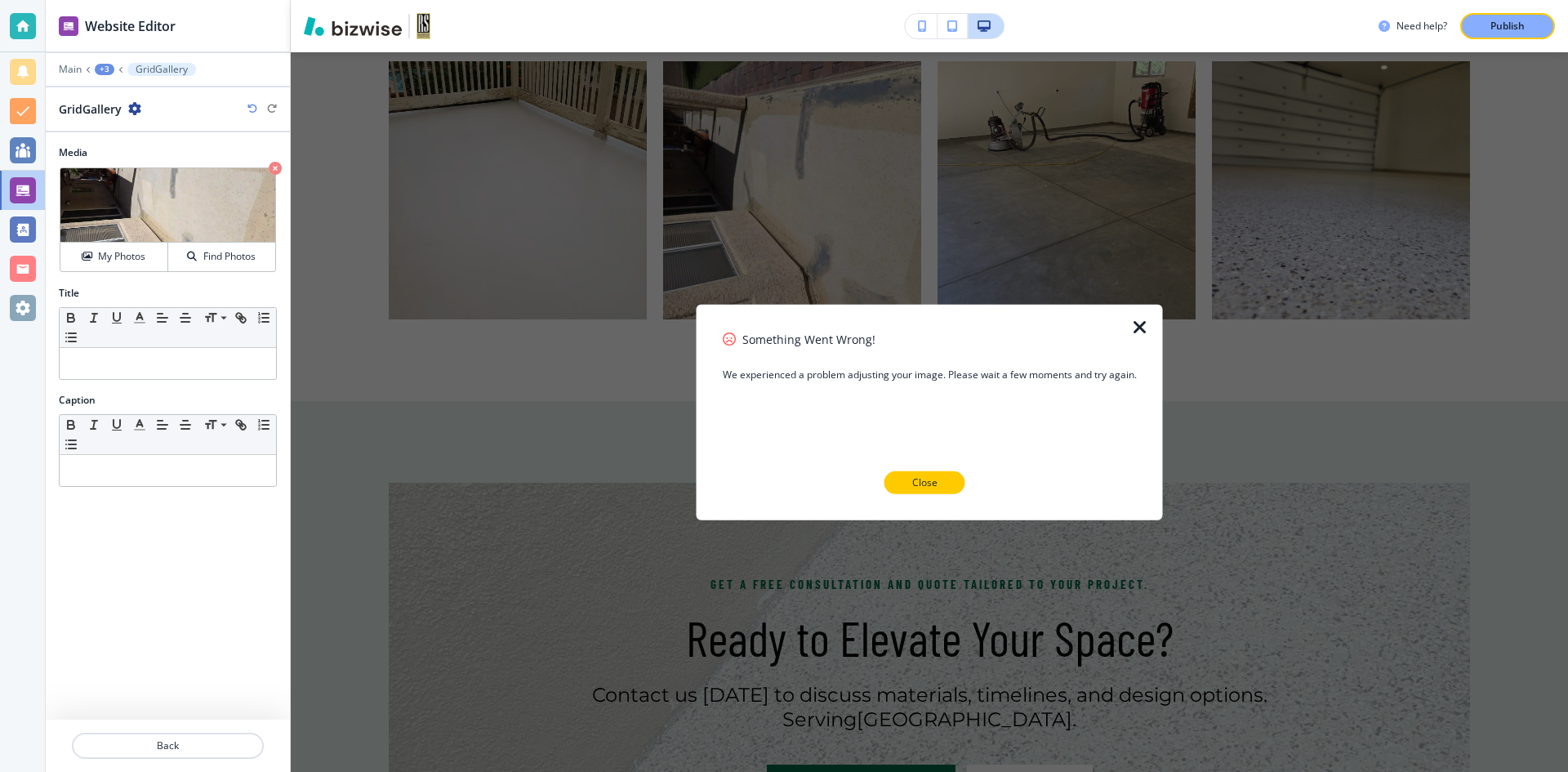
click at [912, 472] on button "Close" at bounding box center [925, 483] width 81 height 23
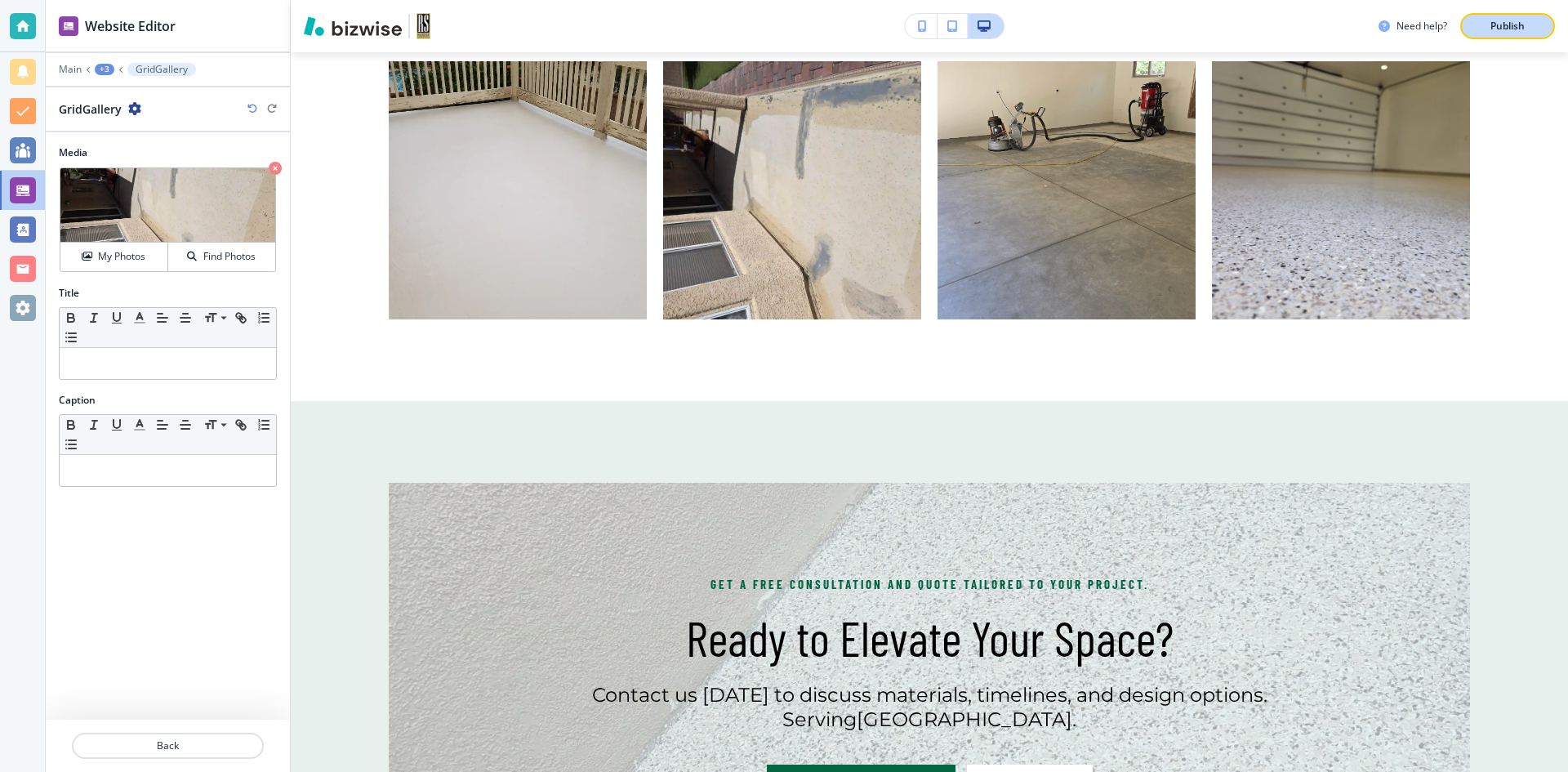
click at [1521, 29] on p "Publish" at bounding box center [1508, 26] width 35 height 15
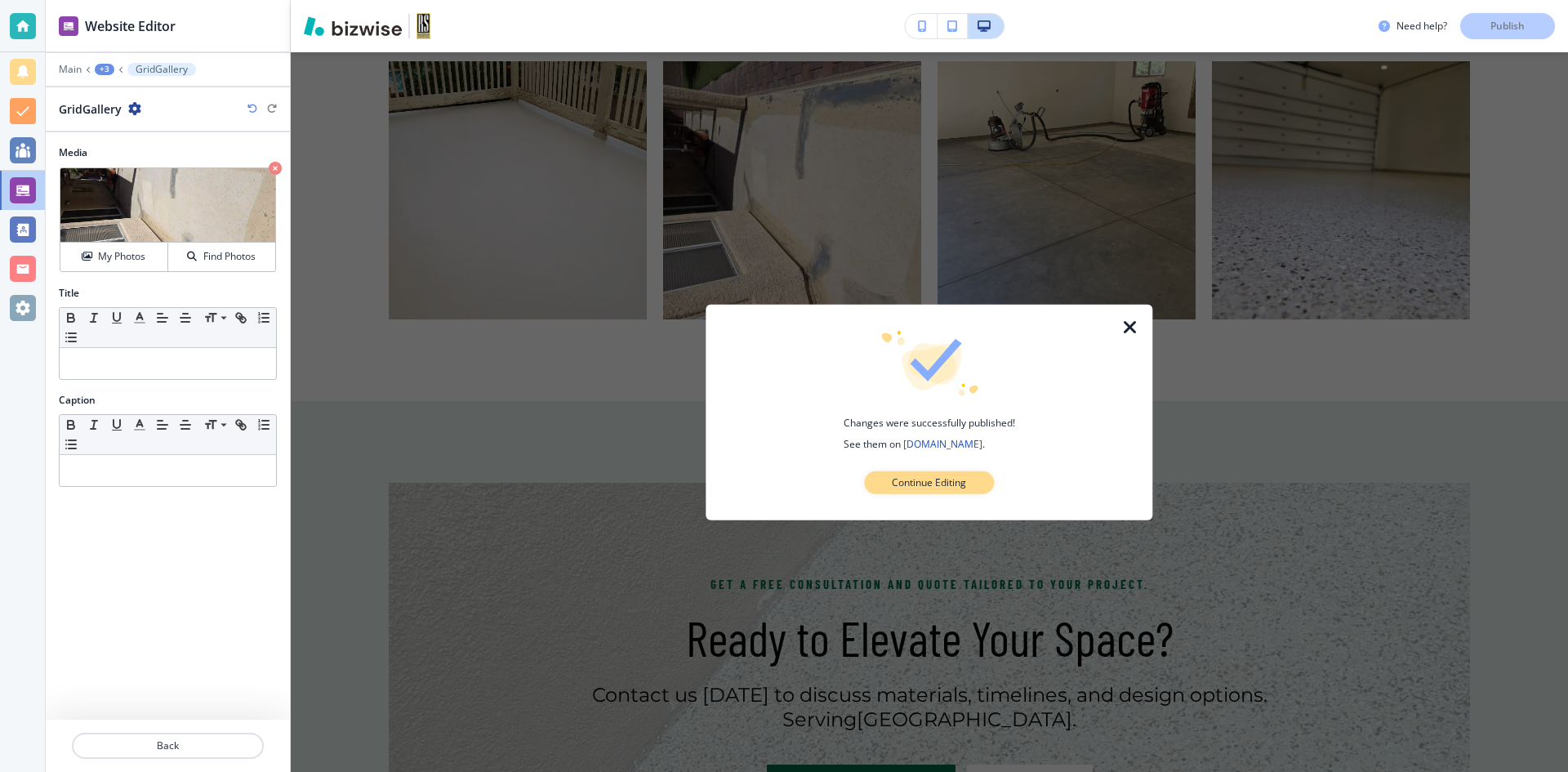
click at [930, 486] on p "Continue Editing" at bounding box center [929, 483] width 74 height 15
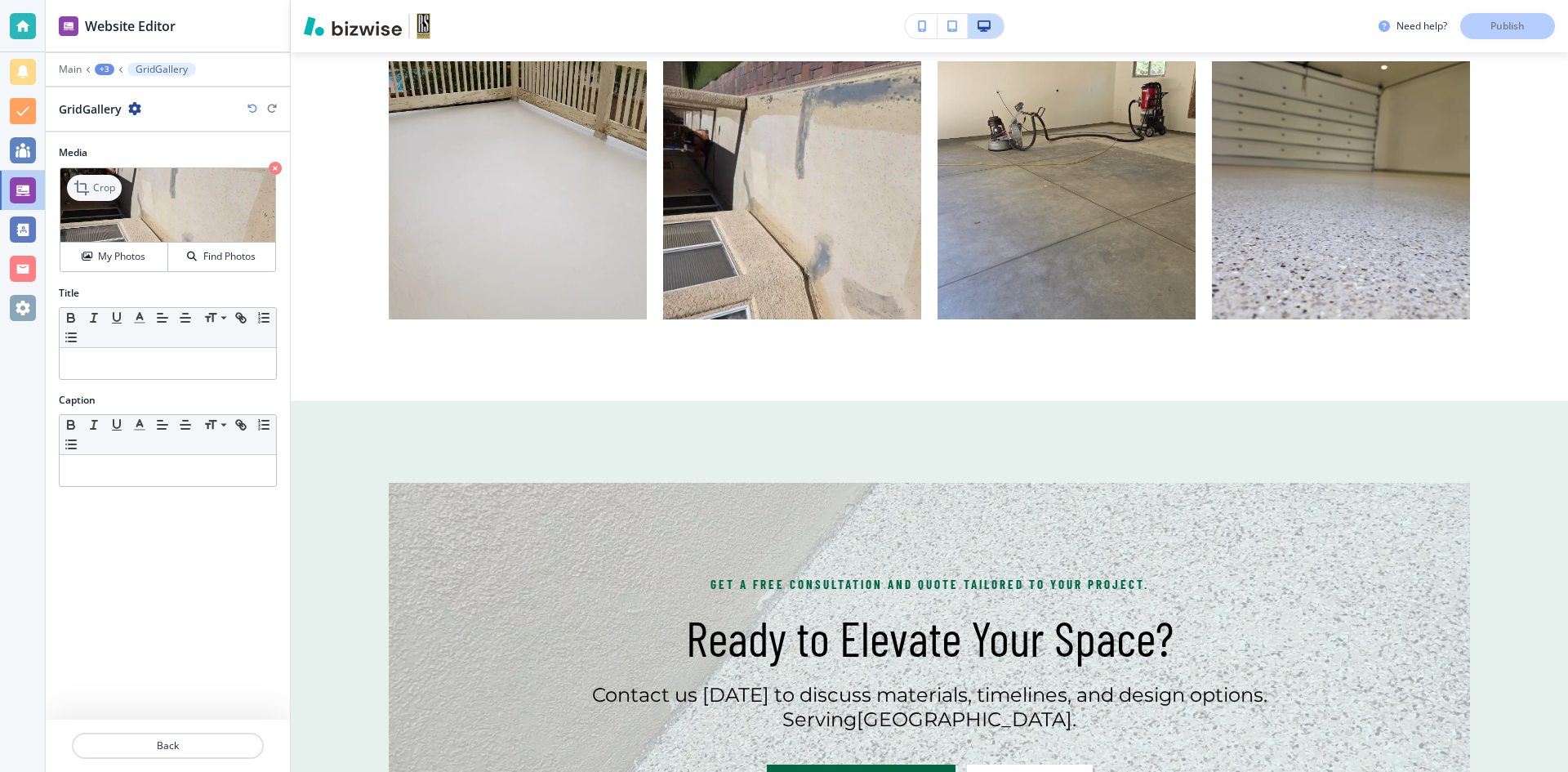
click at [93, 186] on p "Crop" at bounding box center [104, 188] width 22 height 15
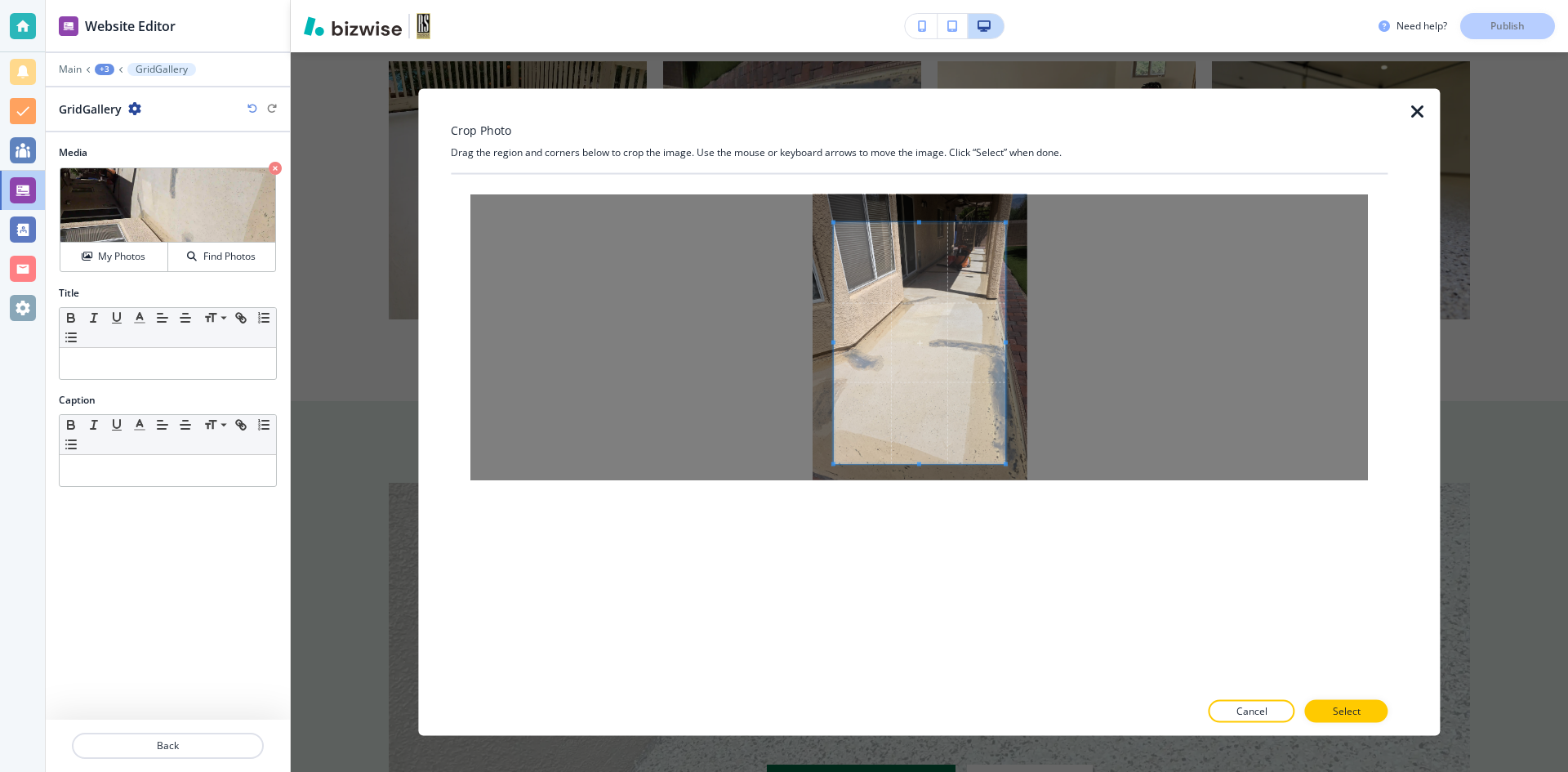
click at [920, 466] on span at bounding box center [920, 464] width 4 height 4
click at [825, 346] on div at bounding box center [915, 343] width 181 height 241
click at [1013, 345] on div at bounding box center [919, 343] width 188 height 241
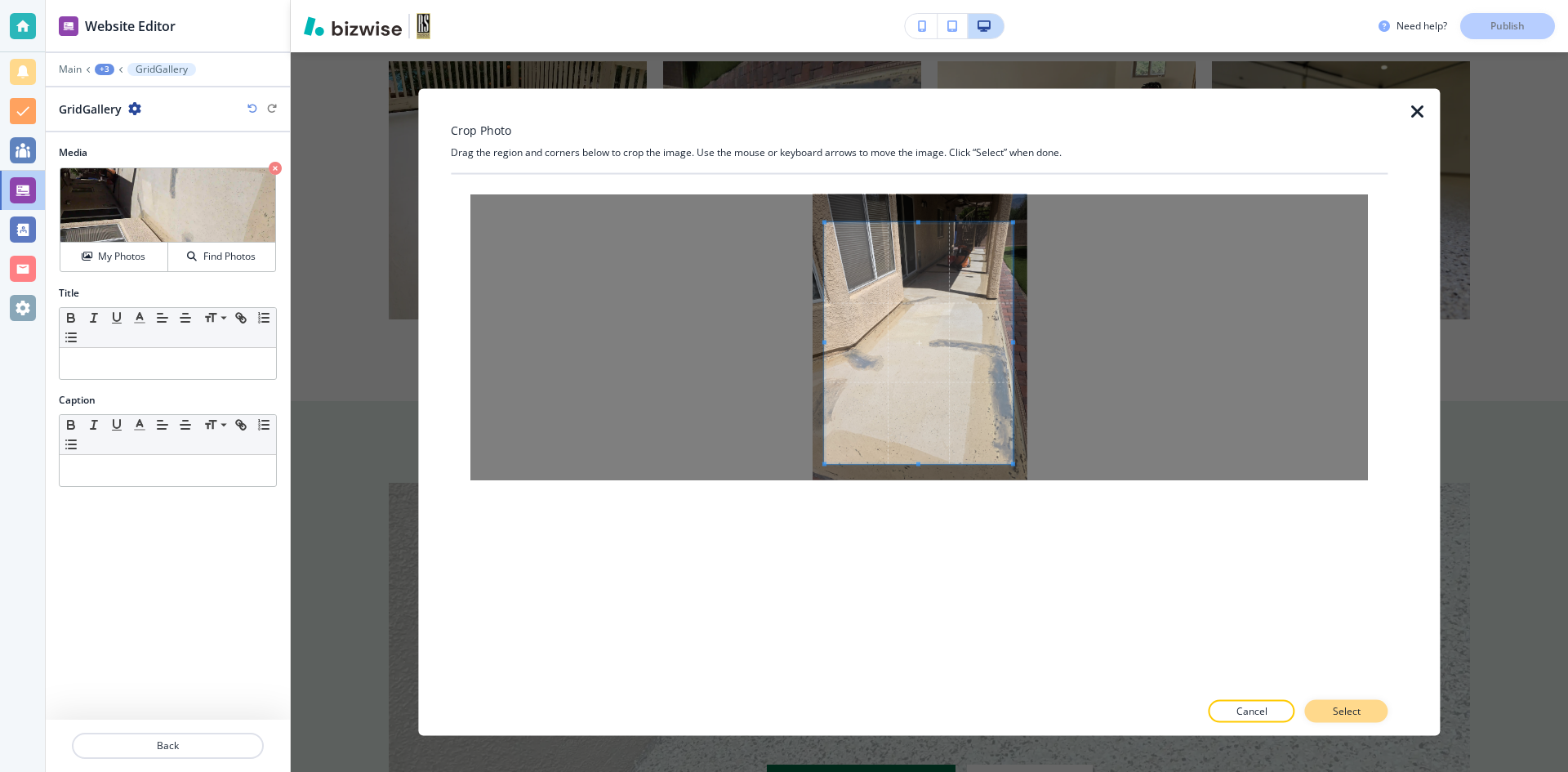
click at [1376, 717] on button "Select" at bounding box center [1347, 712] width 83 height 23
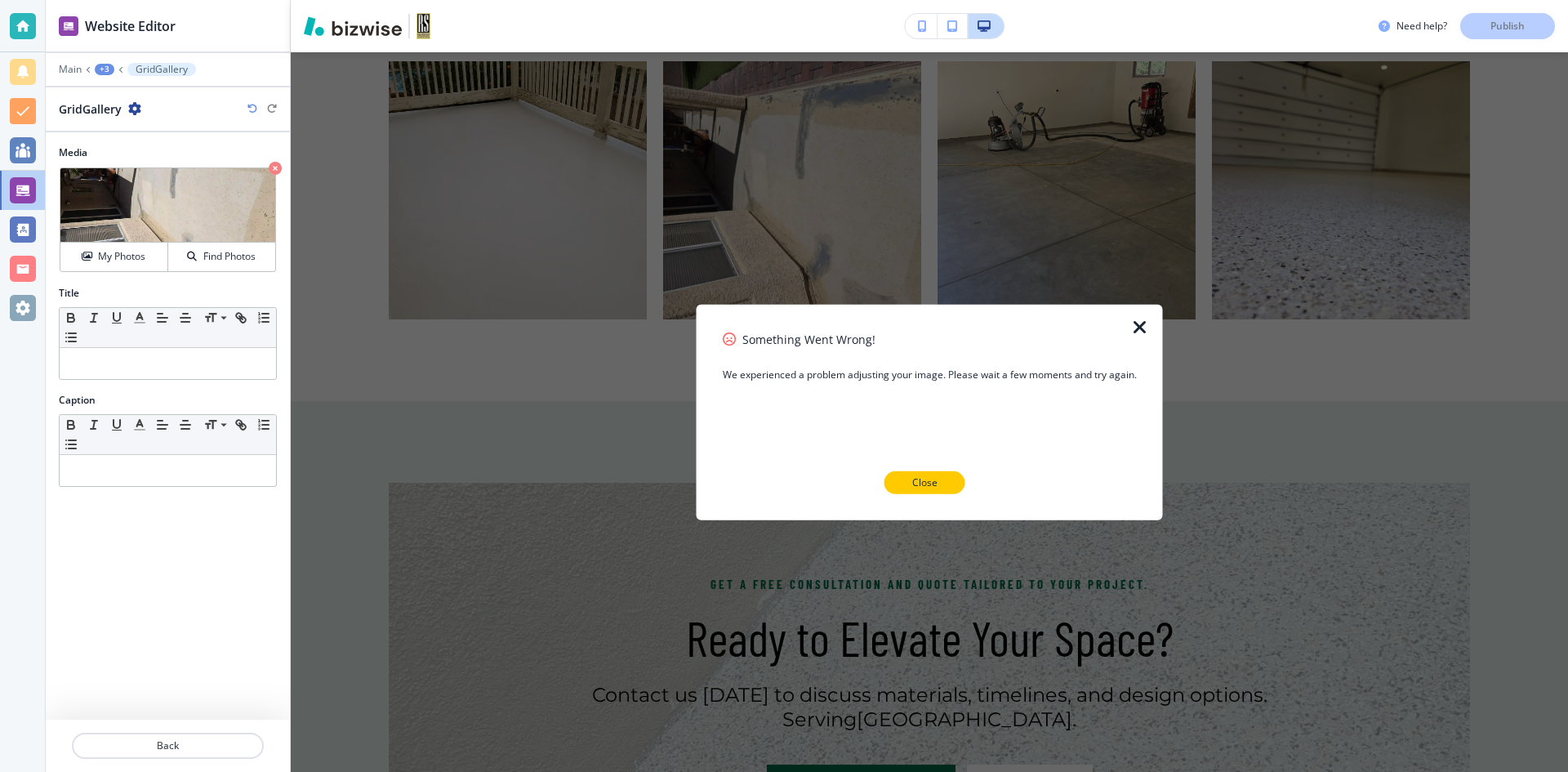
click at [951, 484] on button "Close" at bounding box center [925, 483] width 81 height 23
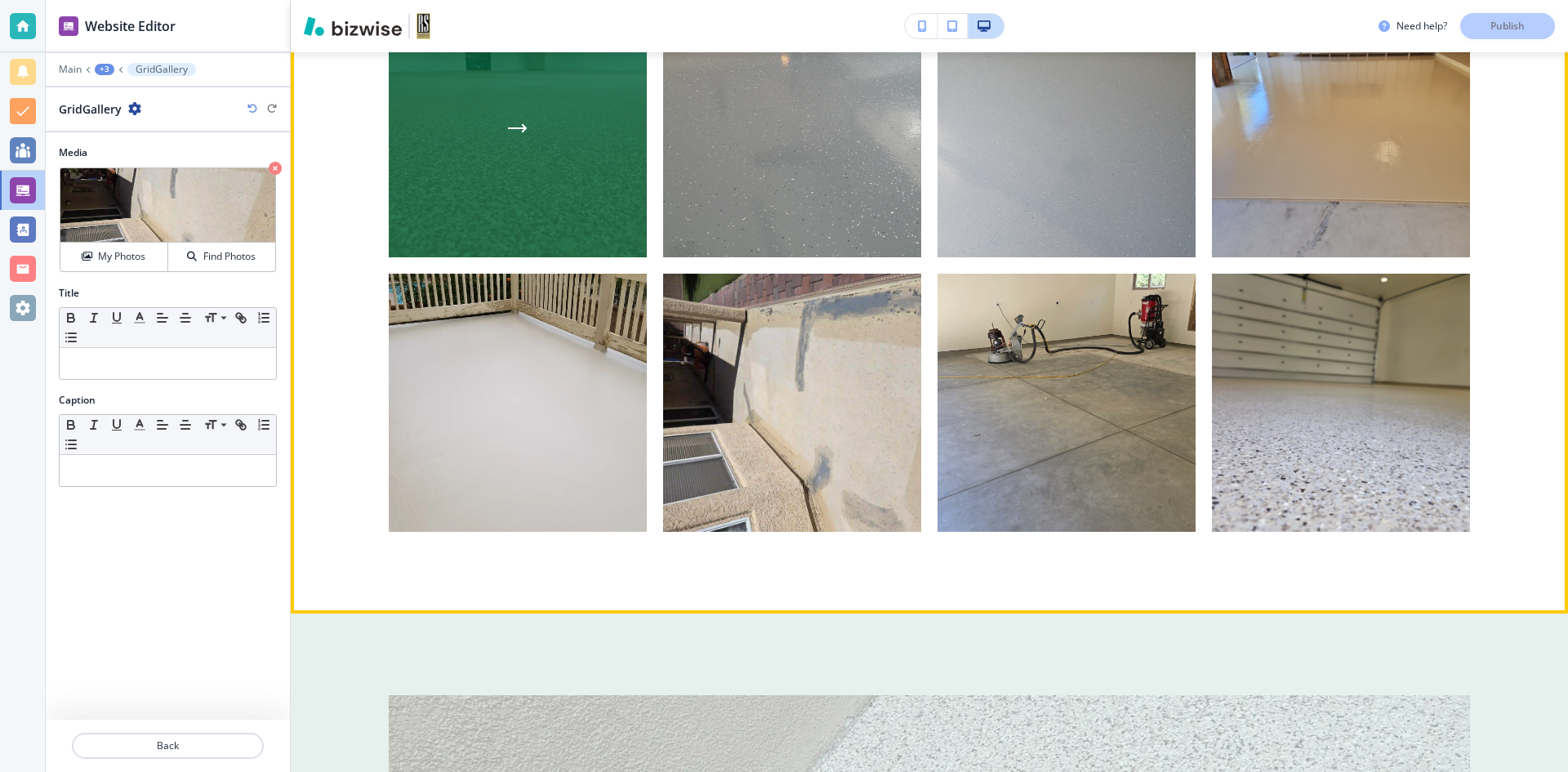
scroll to position [1526, 0]
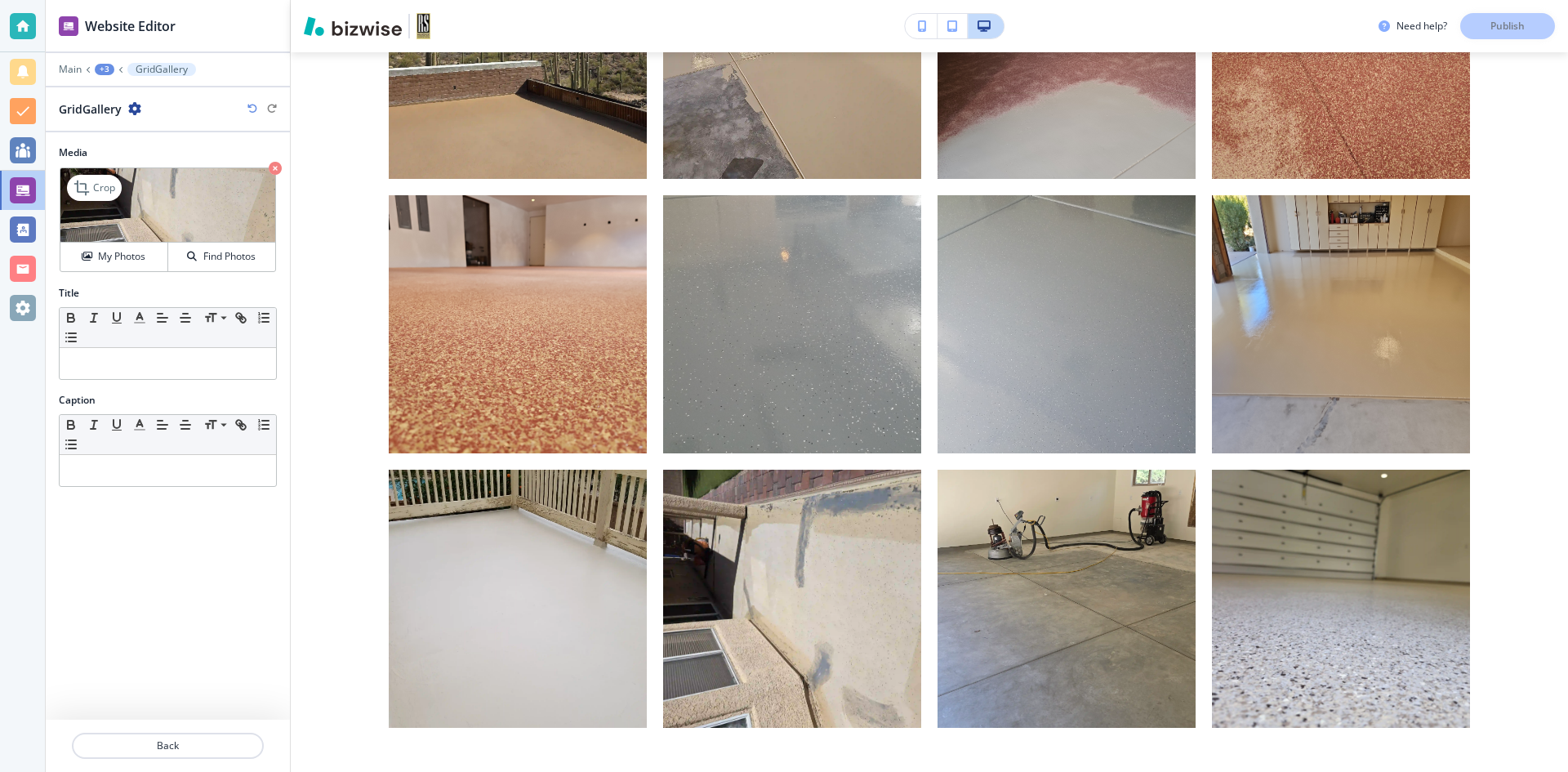
click at [278, 170] on icon "button" at bounding box center [275, 168] width 13 height 13
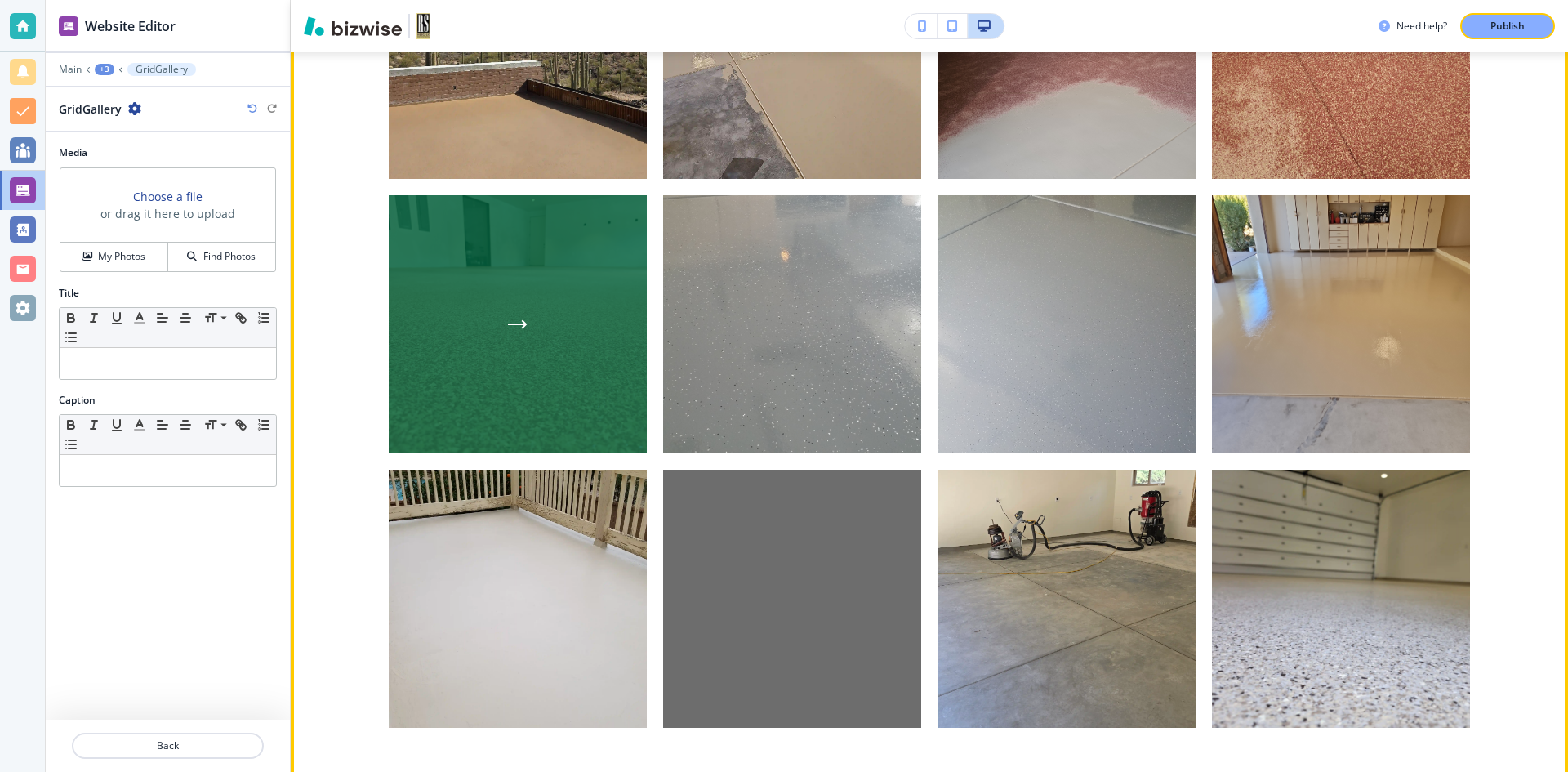
scroll to position [1771, 0]
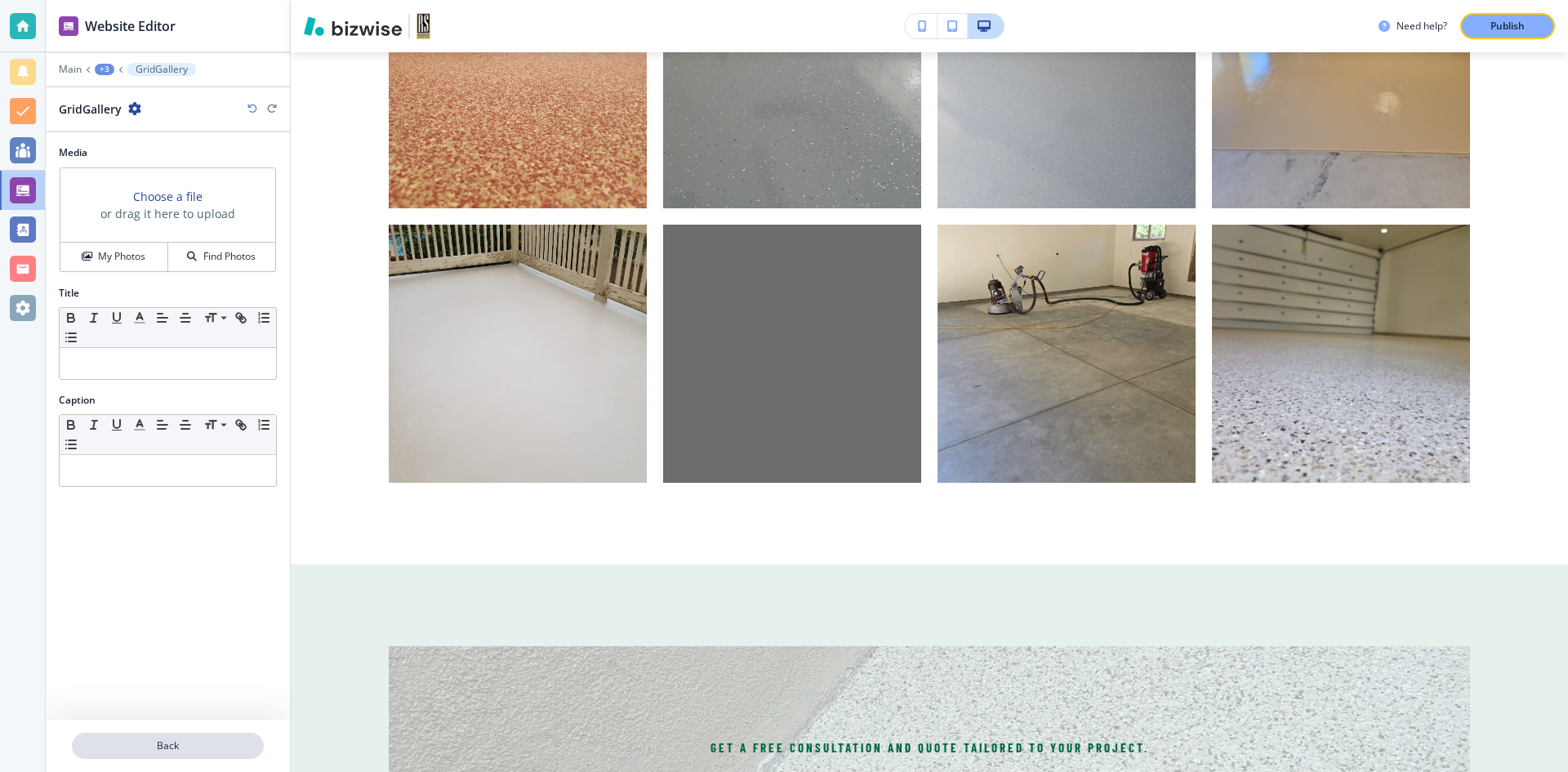
click at [125, 753] on p "Back" at bounding box center [167, 746] width 189 height 15
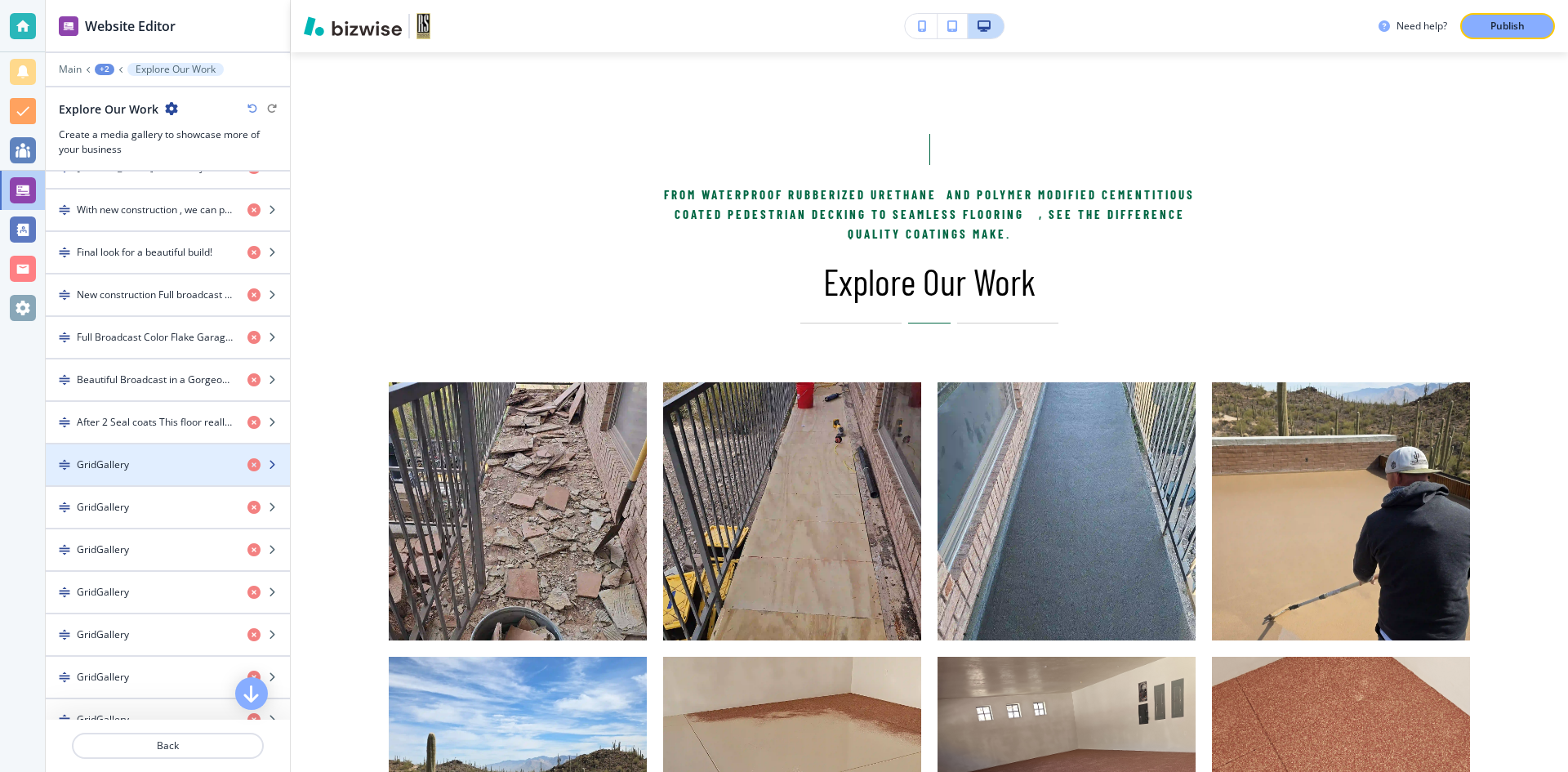
scroll to position [881, 0]
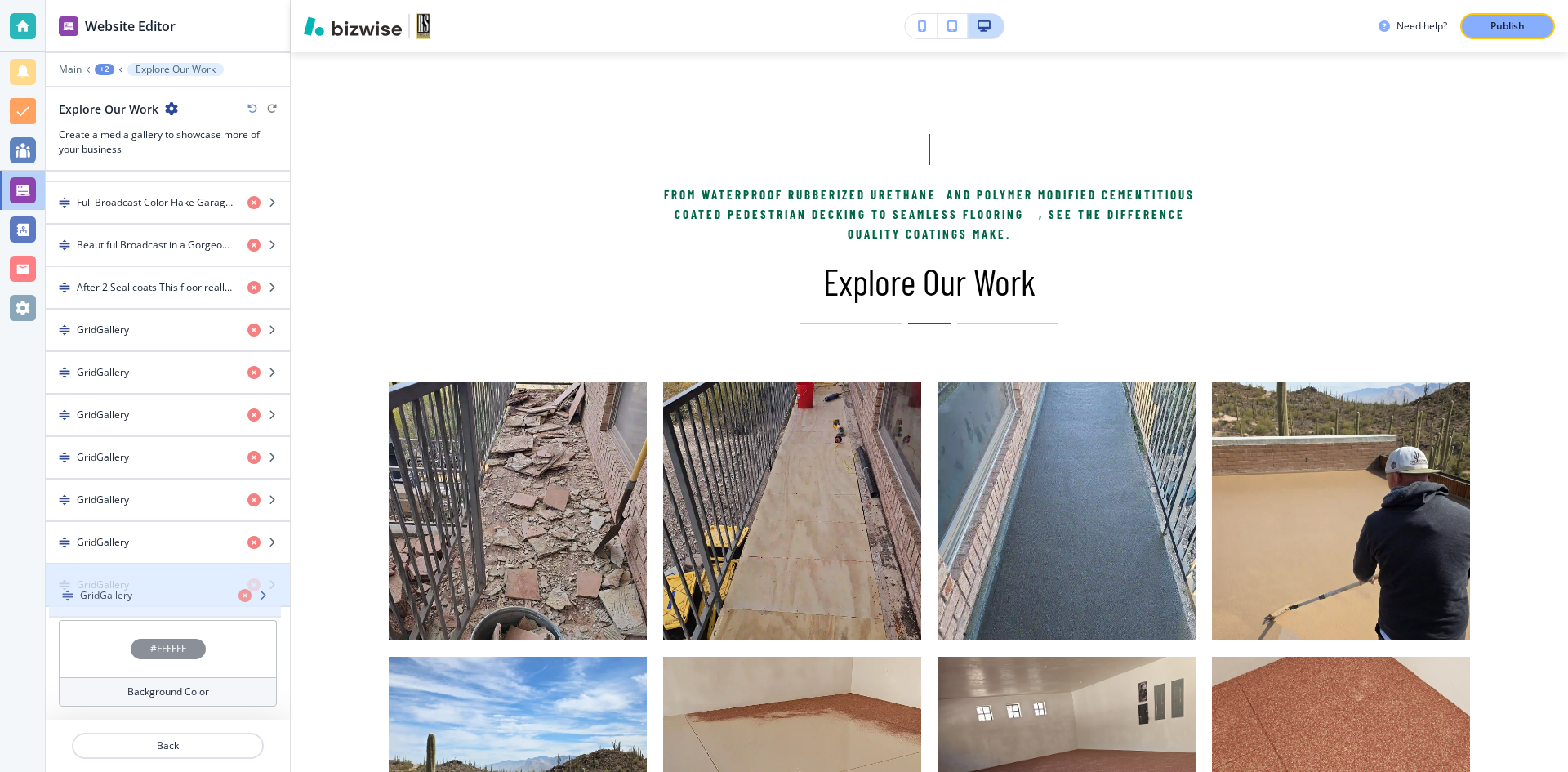
drag, startPoint x: 165, startPoint y: 504, endPoint x: 168, endPoint y: 600, distance: 96.0
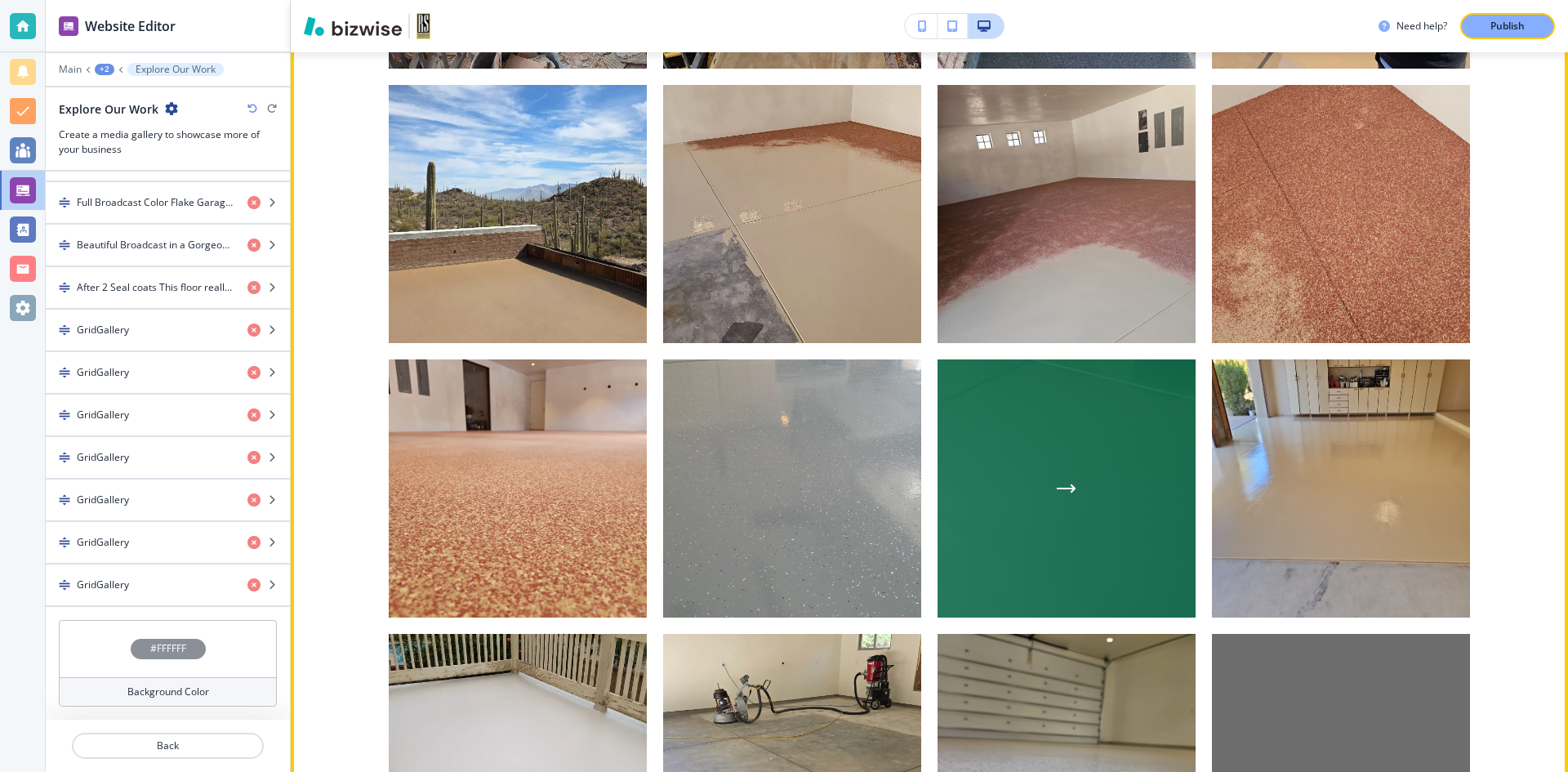
scroll to position [1607, 0]
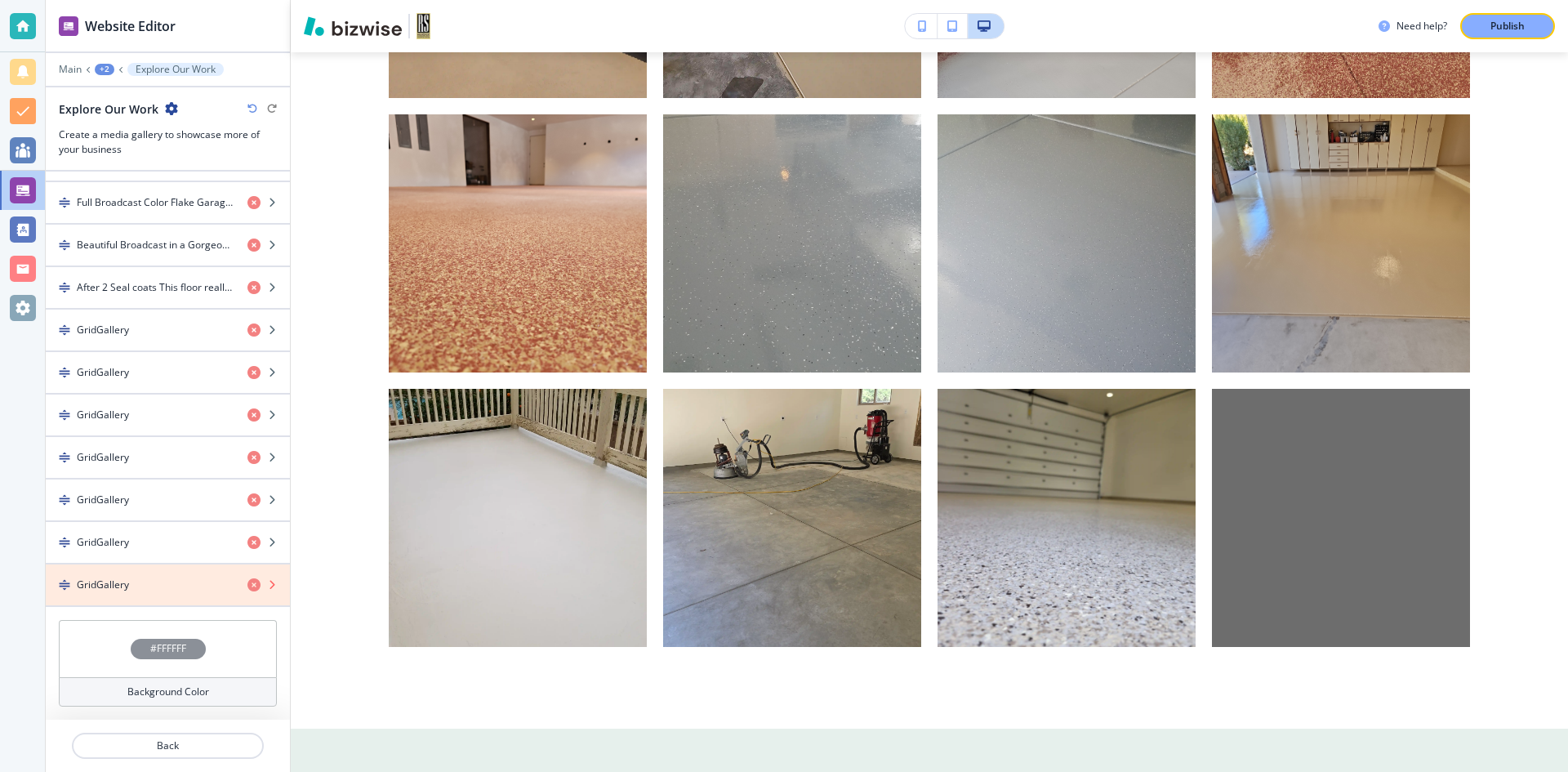
click at [247, 587] on icon "button" at bounding box center [253, 585] width 13 height 13
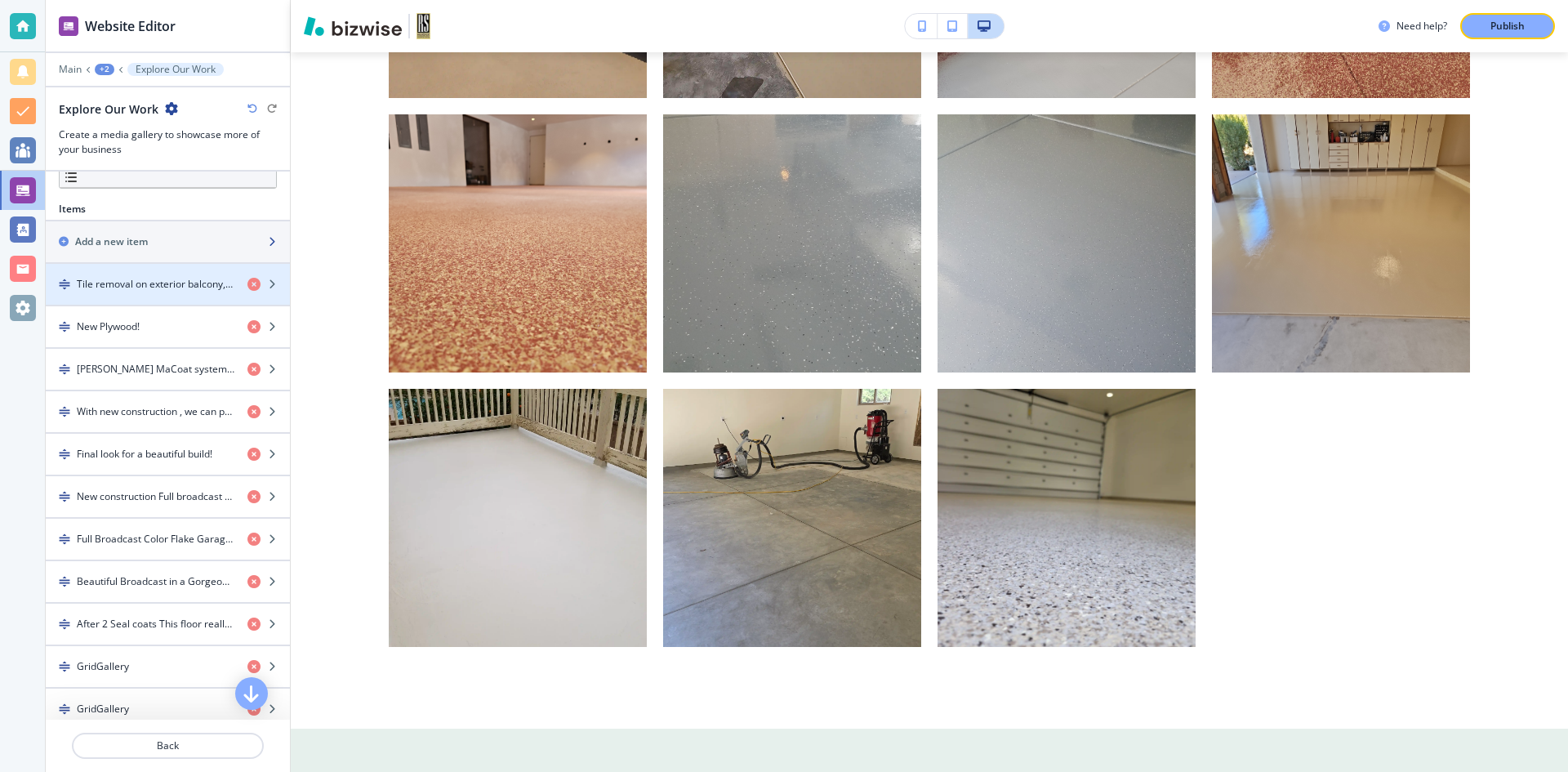
scroll to position [511, 0]
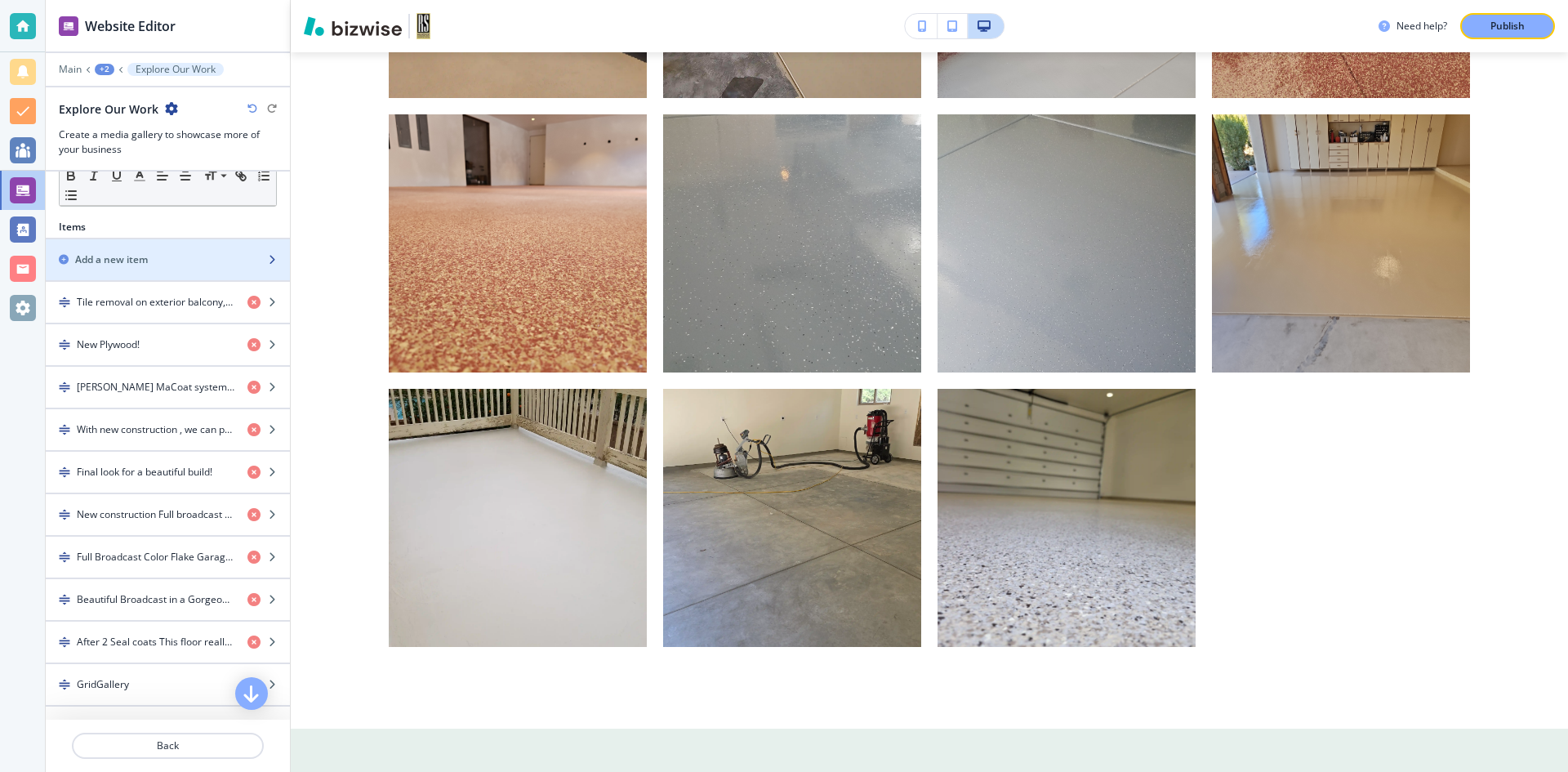
click at [133, 268] on h2 "Add a new item" at bounding box center [112, 260] width 73 height 15
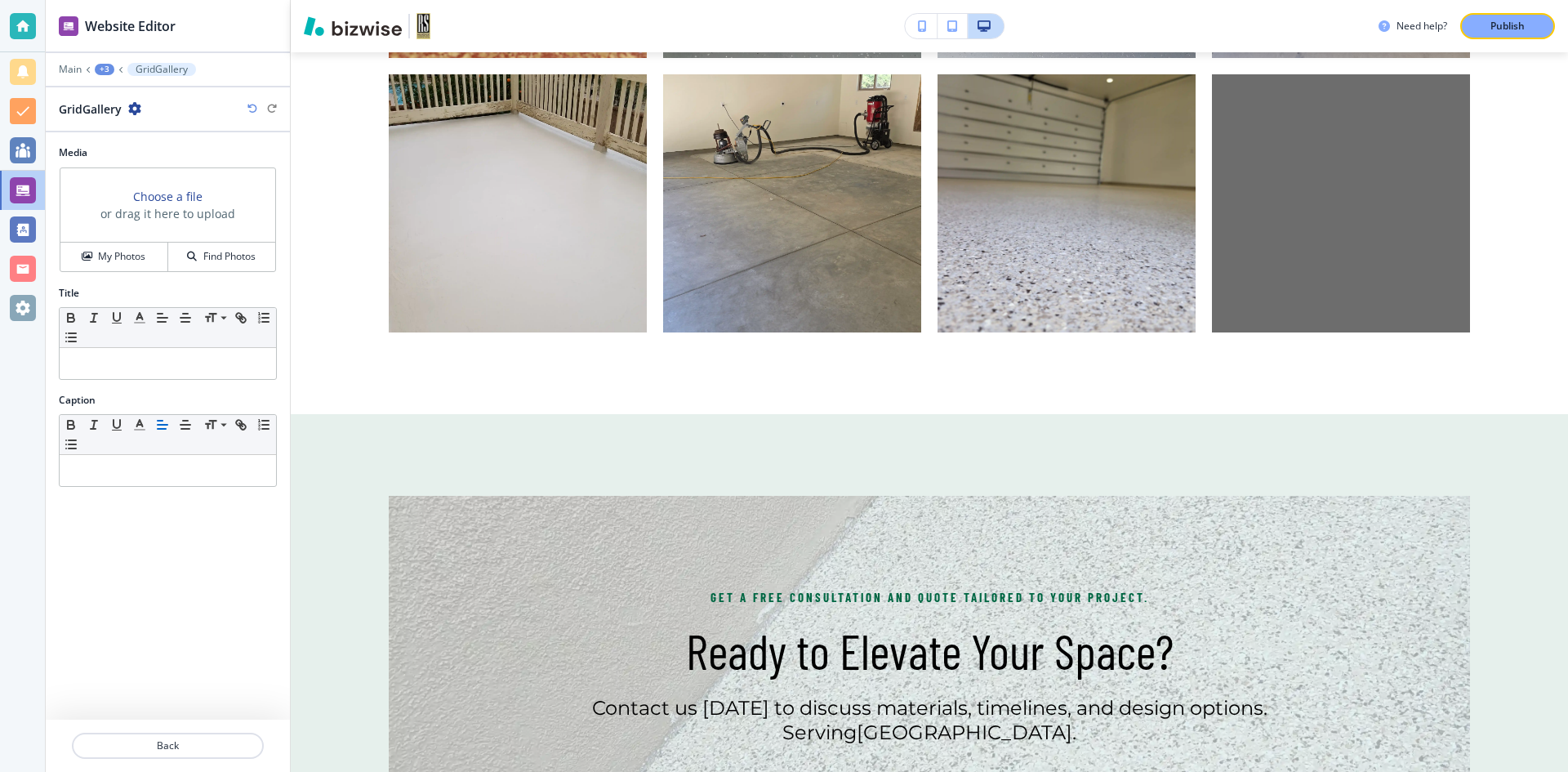
scroll to position [1935, 0]
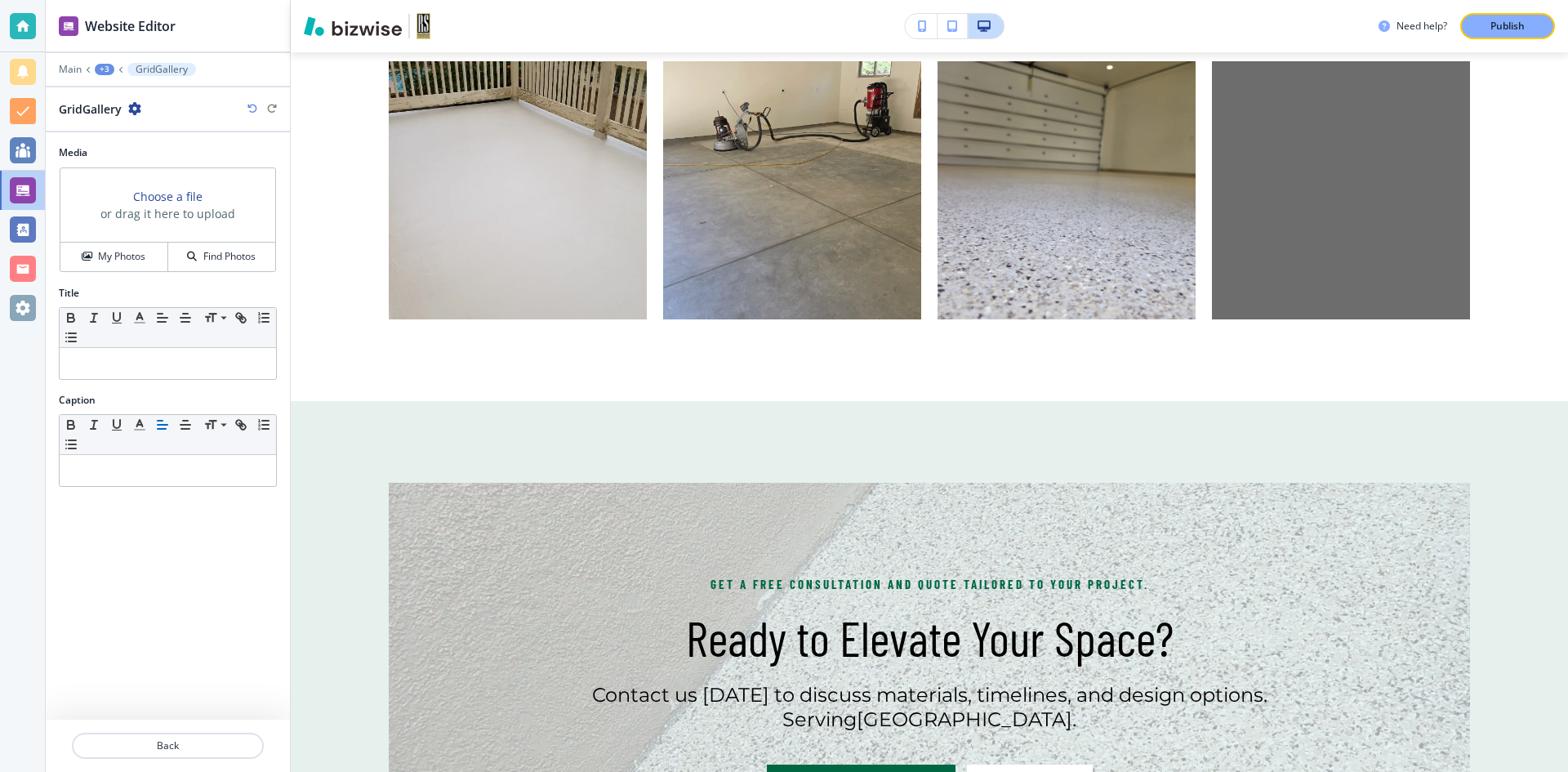
click at [177, 197] on h3 "Choose a file" at bounding box center [167, 196] width 69 height 17
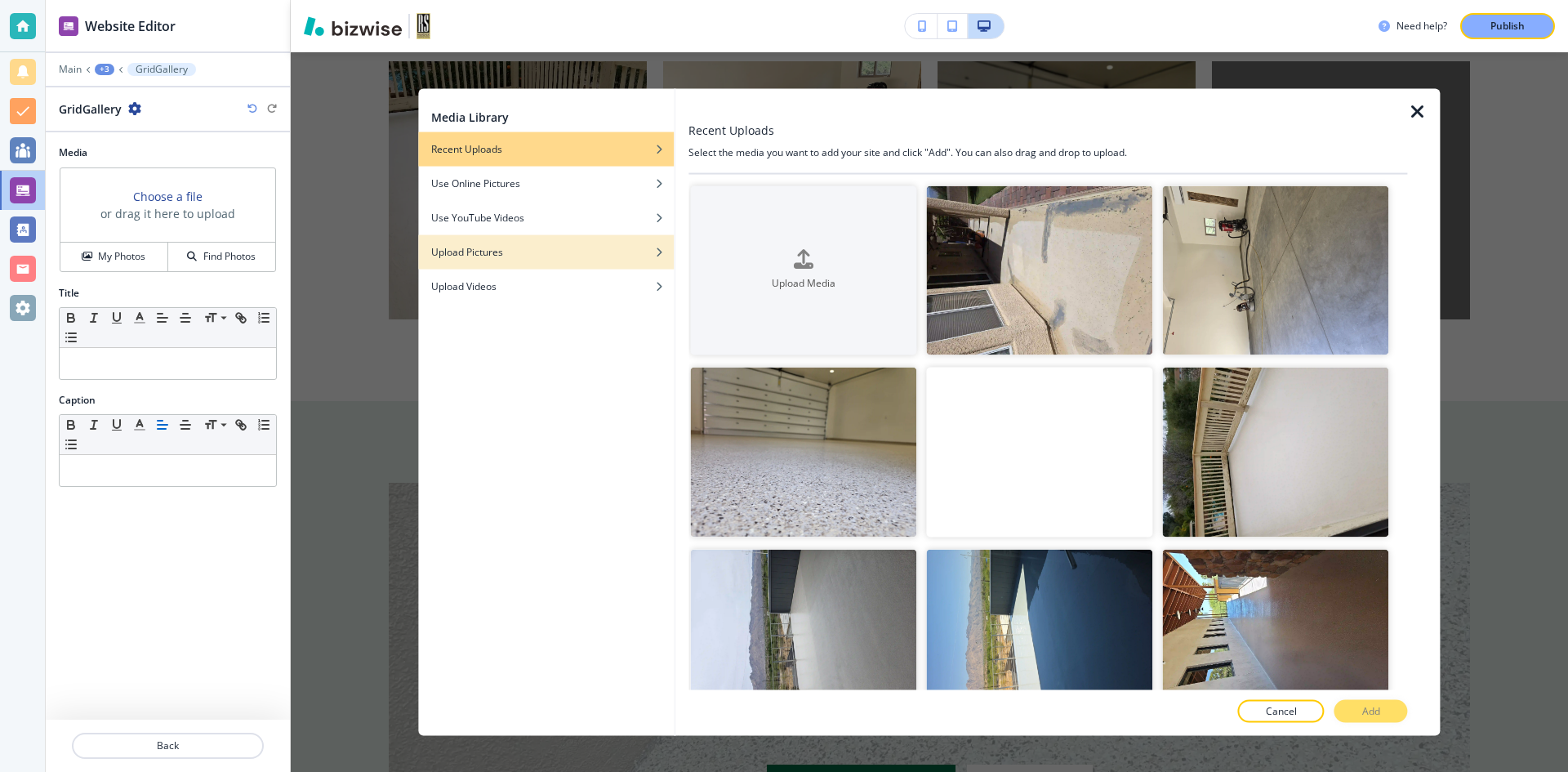
click at [477, 268] on div "button" at bounding box center [546, 263] width 256 height 10
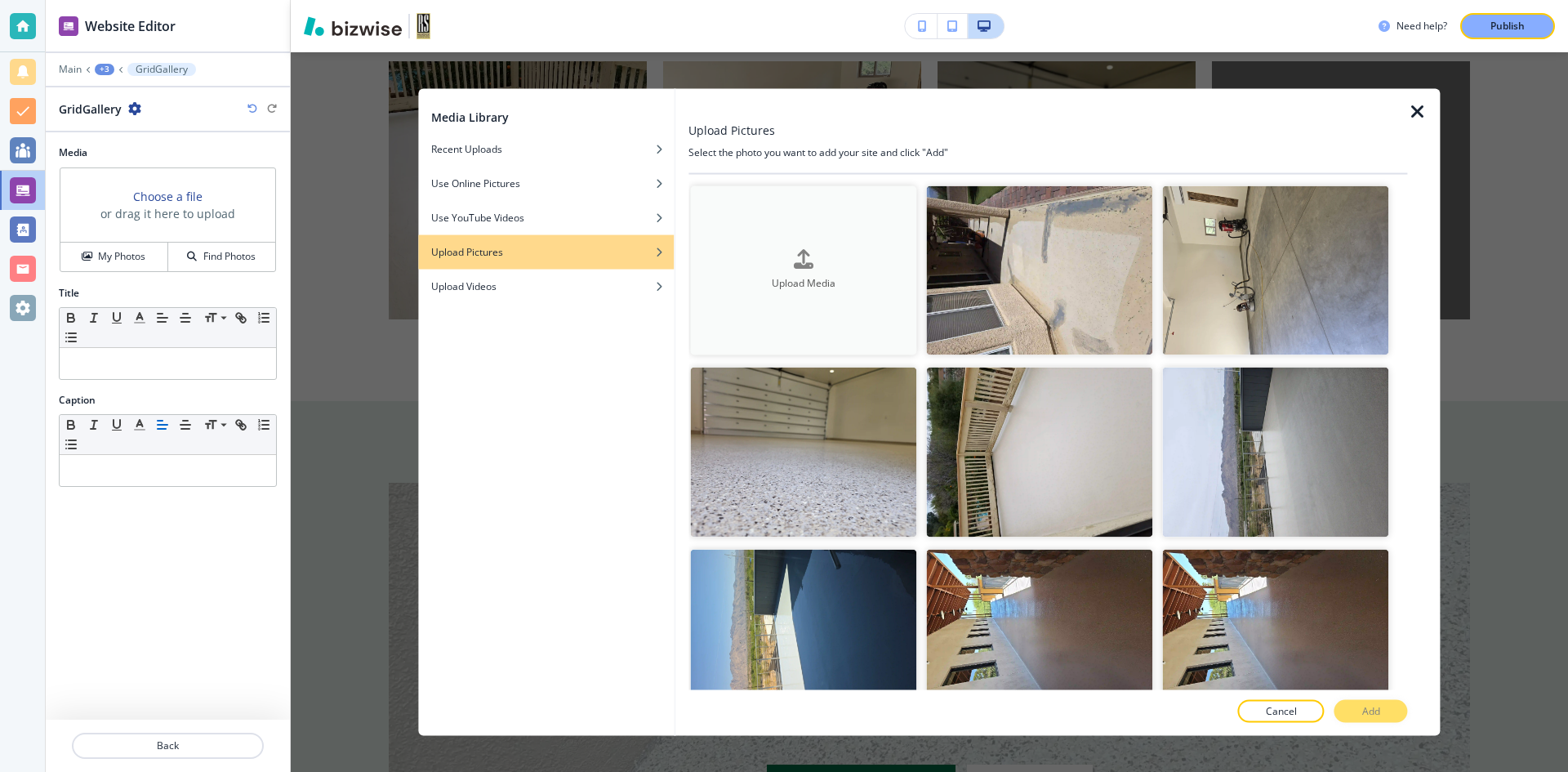
click at [818, 277] on h4 "Upload Media" at bounding box center [803, 284] width 226 height 15
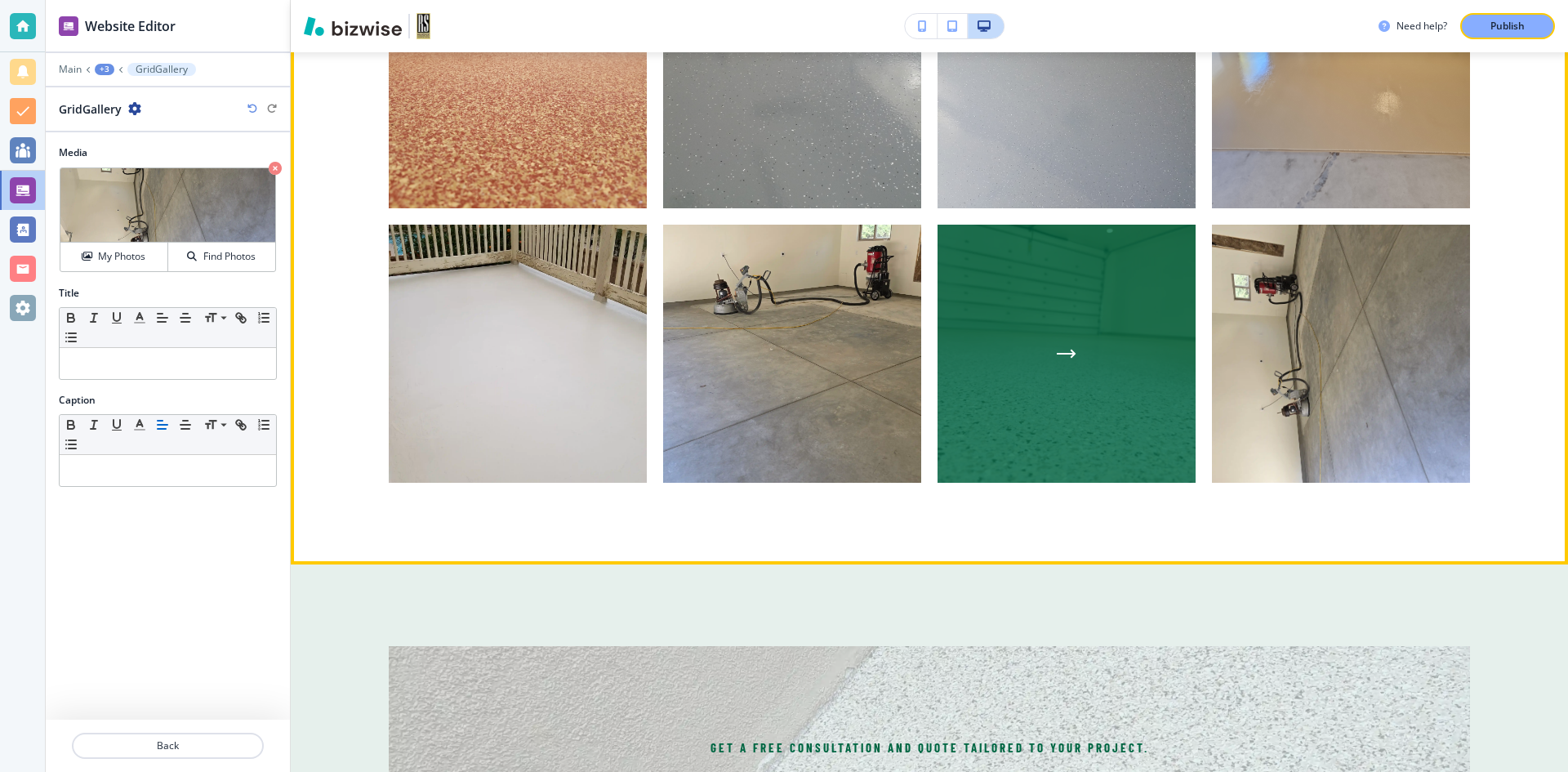
scroll to position [1689, 0]
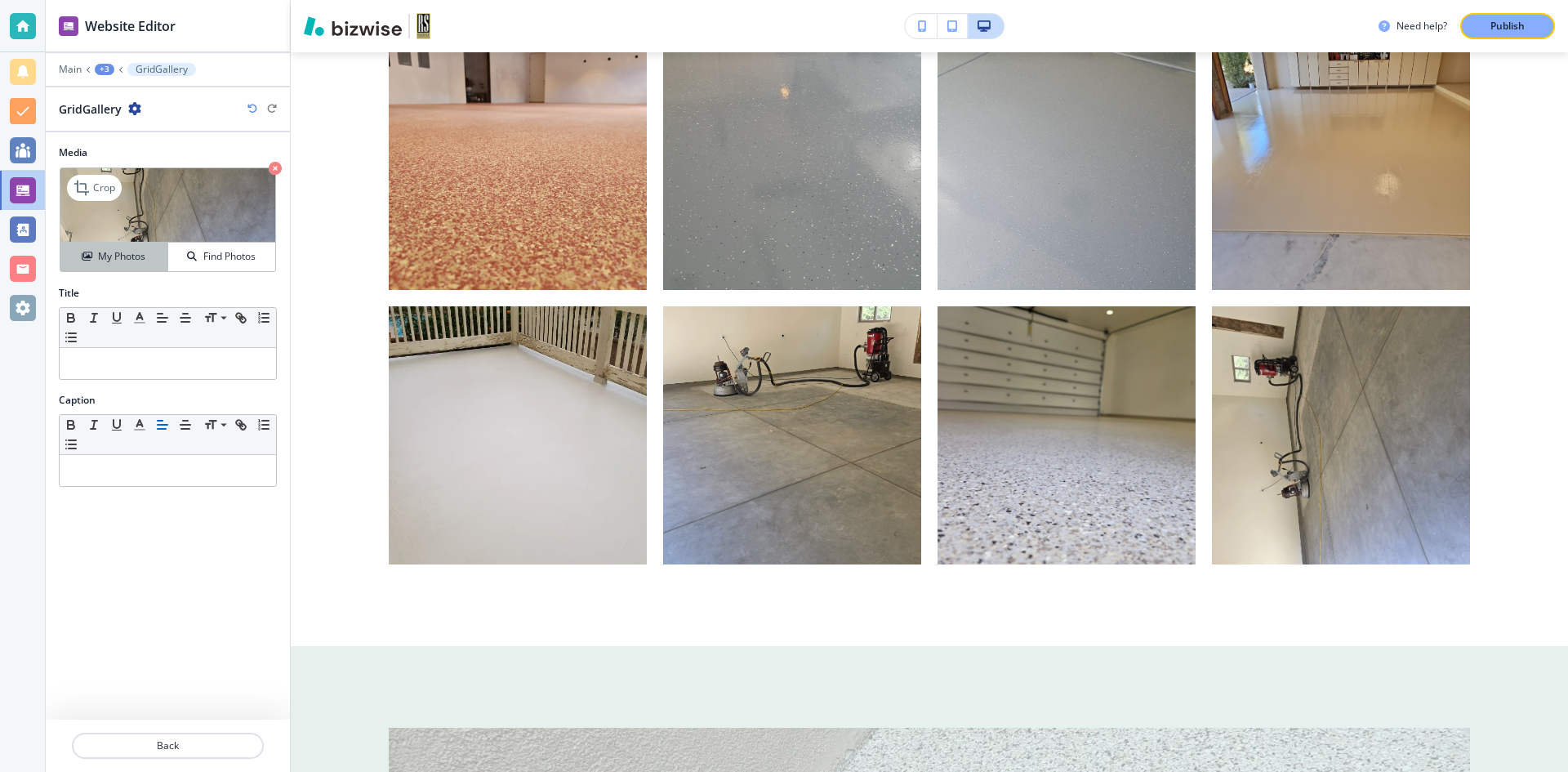
click at [146, 250] on div "My Photos" at bounding box center [113, 256] width 107 height 15
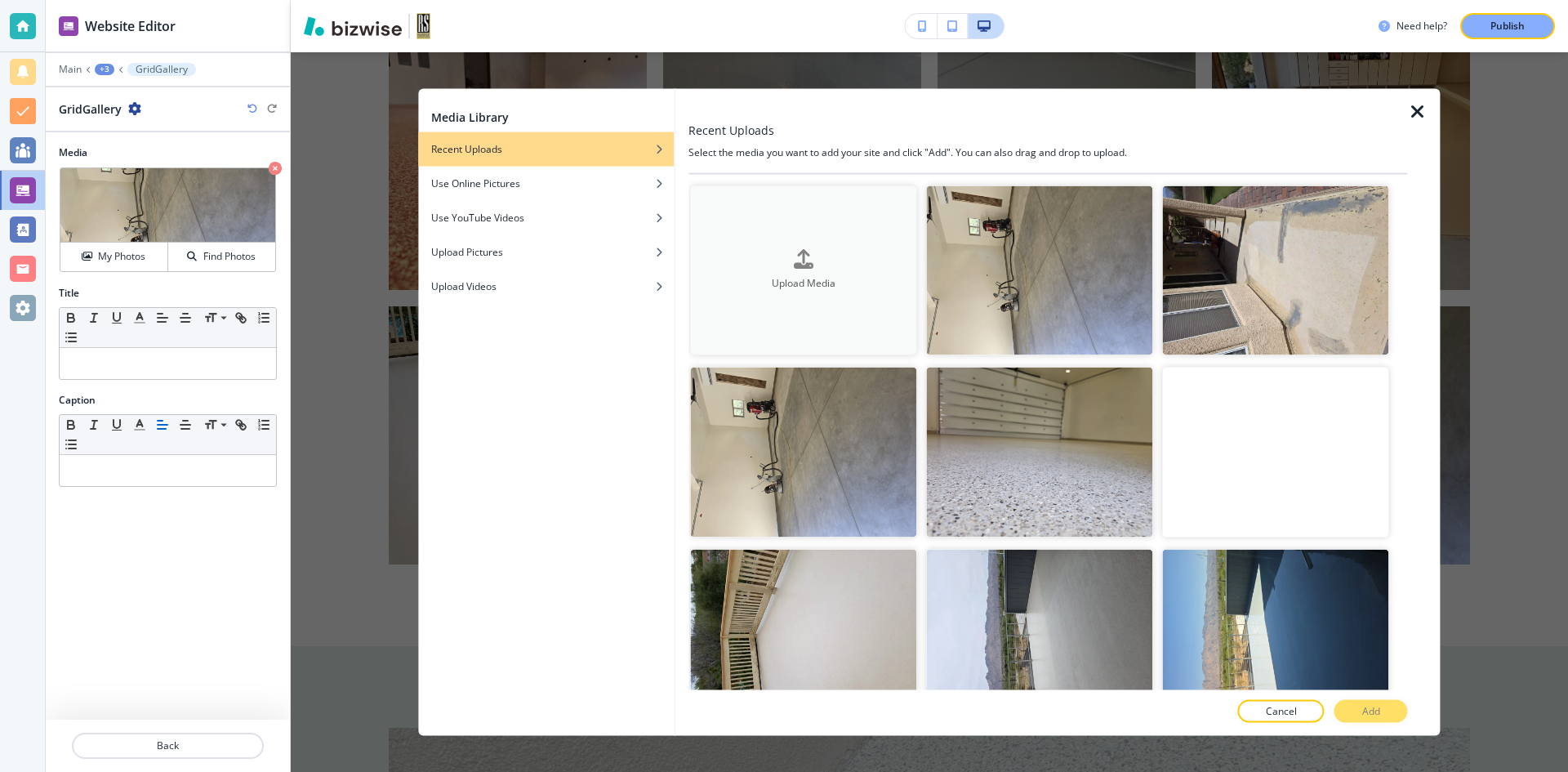
click at [811, 263] on icon "button" at bounding box center [803, 260] width 19 height 19
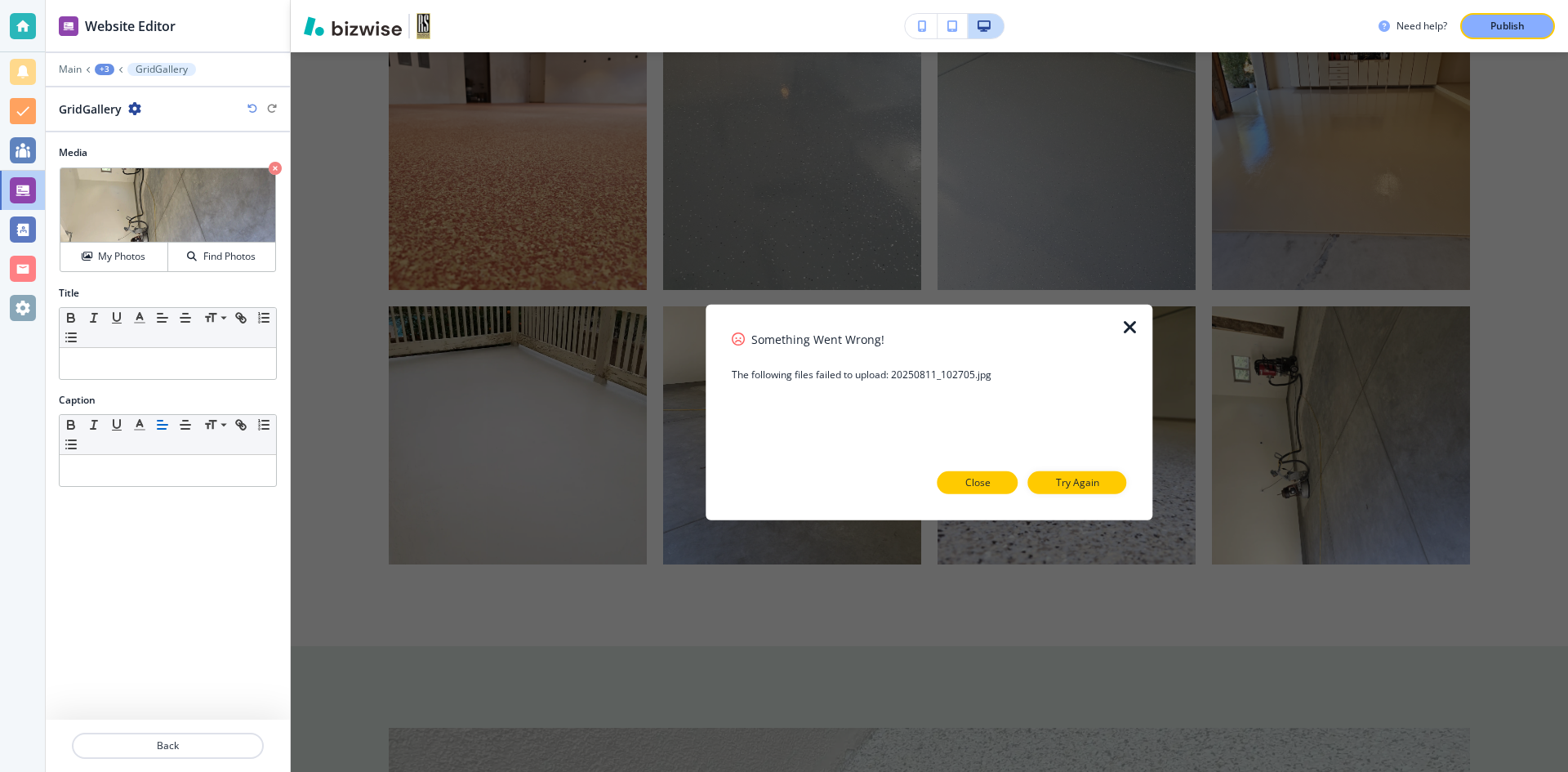
click at [978, 481] on p "Close" at bounding box center [978, 483] width 26 height 15
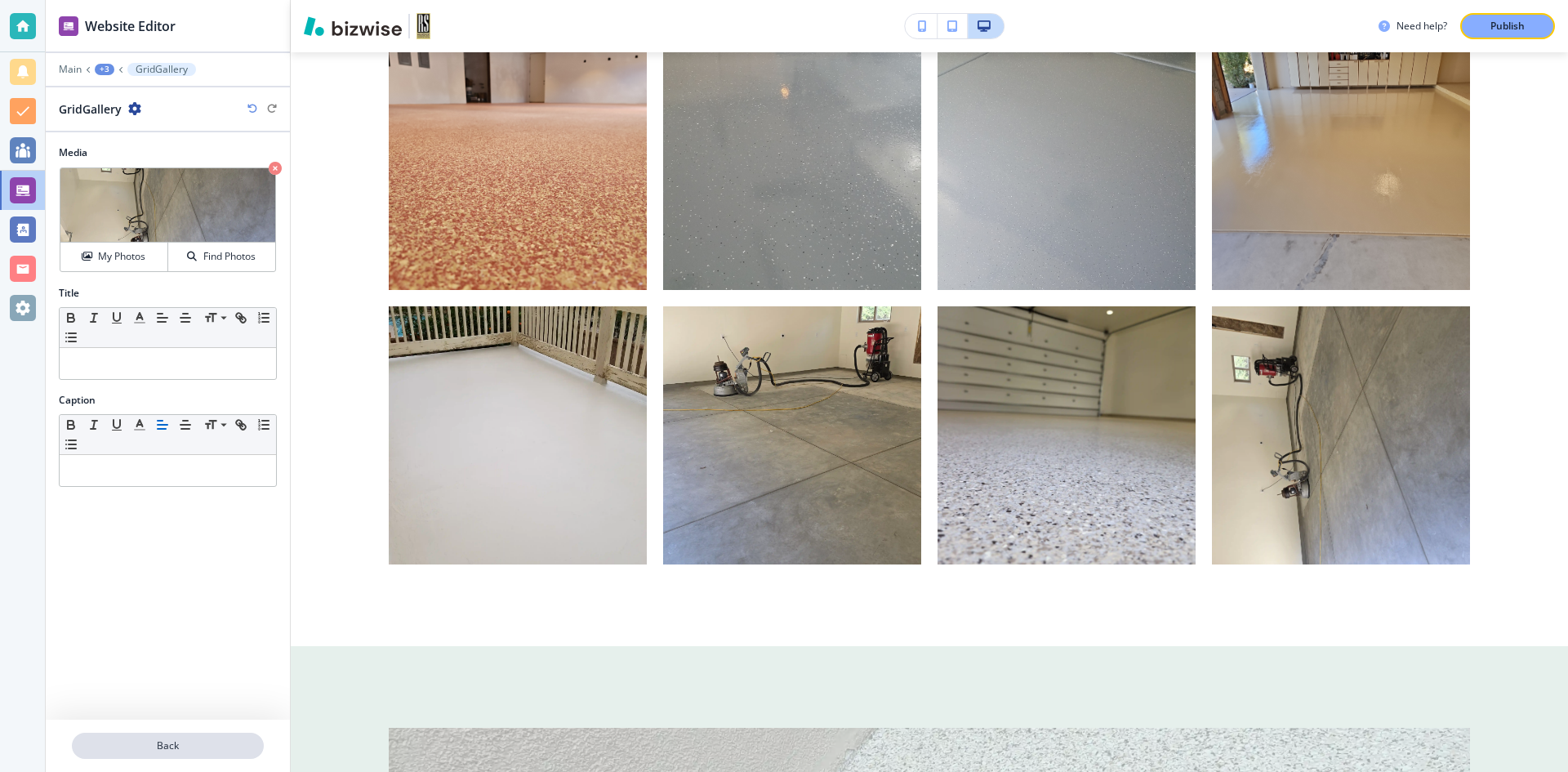
click at [201, 752] on p "Back" at bounding box center [167, 746] width 189 height 15
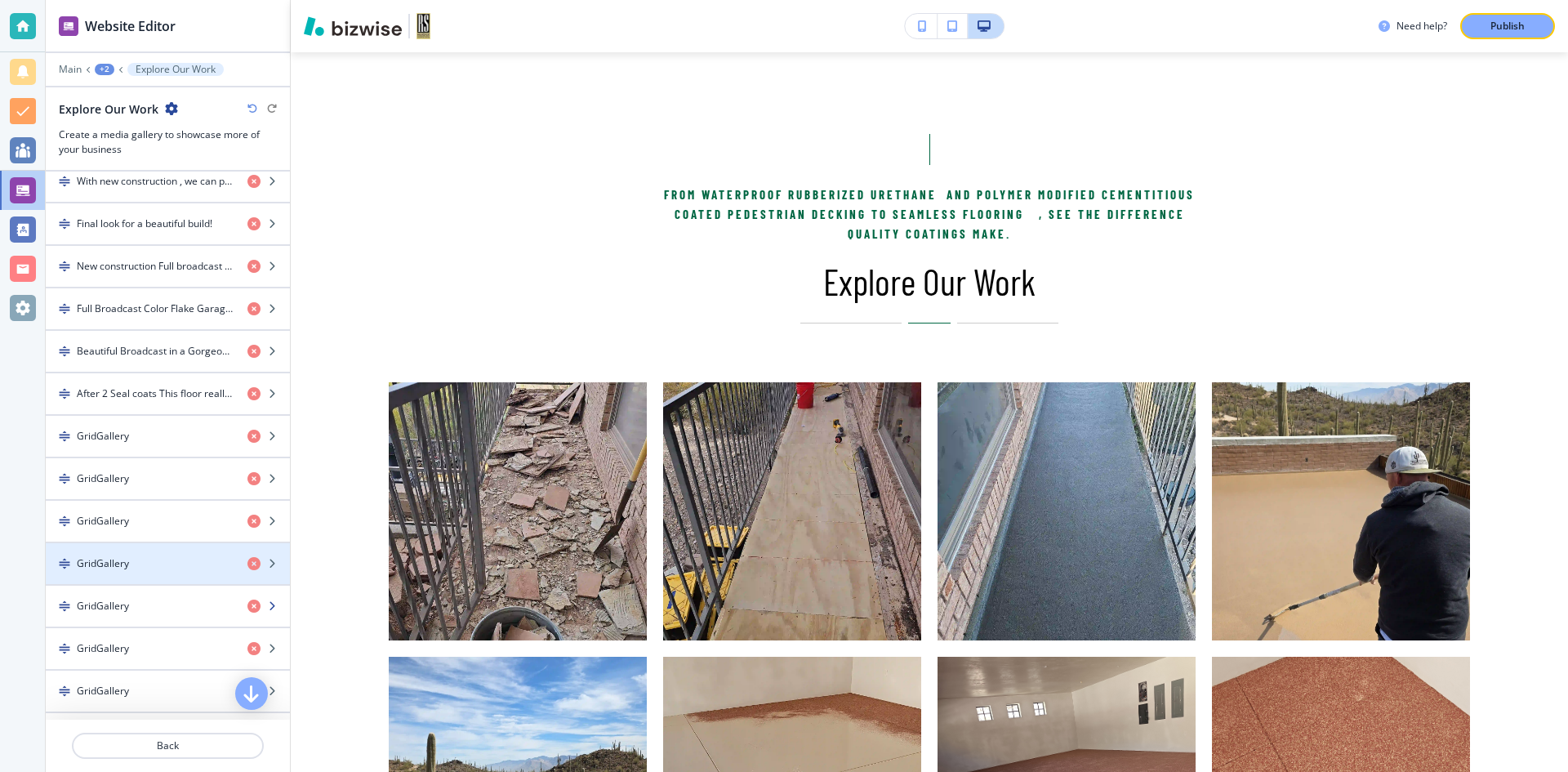
scroll to position [881, 0]
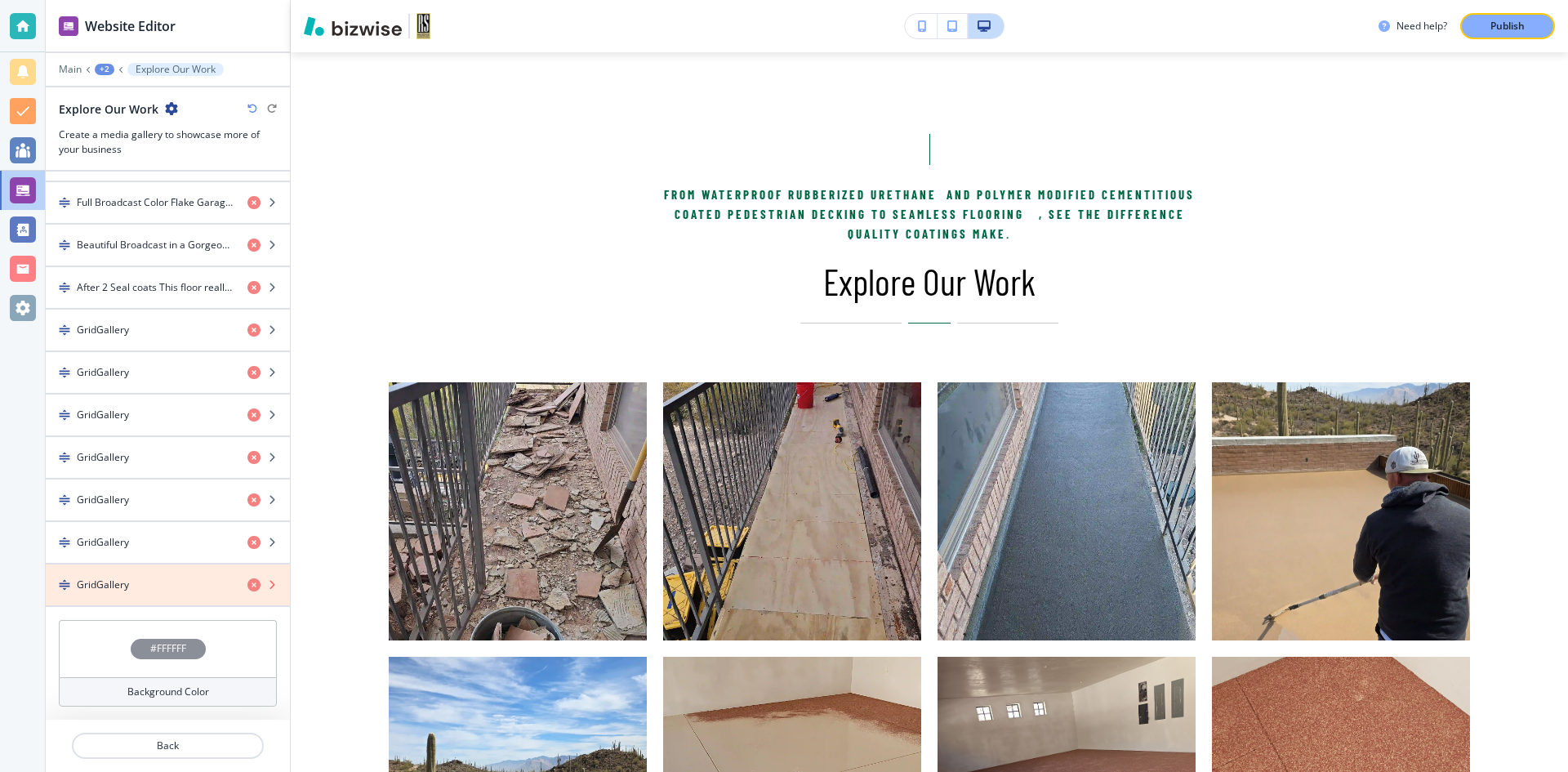
click at [247, 587] on icon "button" at bounding box center [253, 585] width 13 height 13
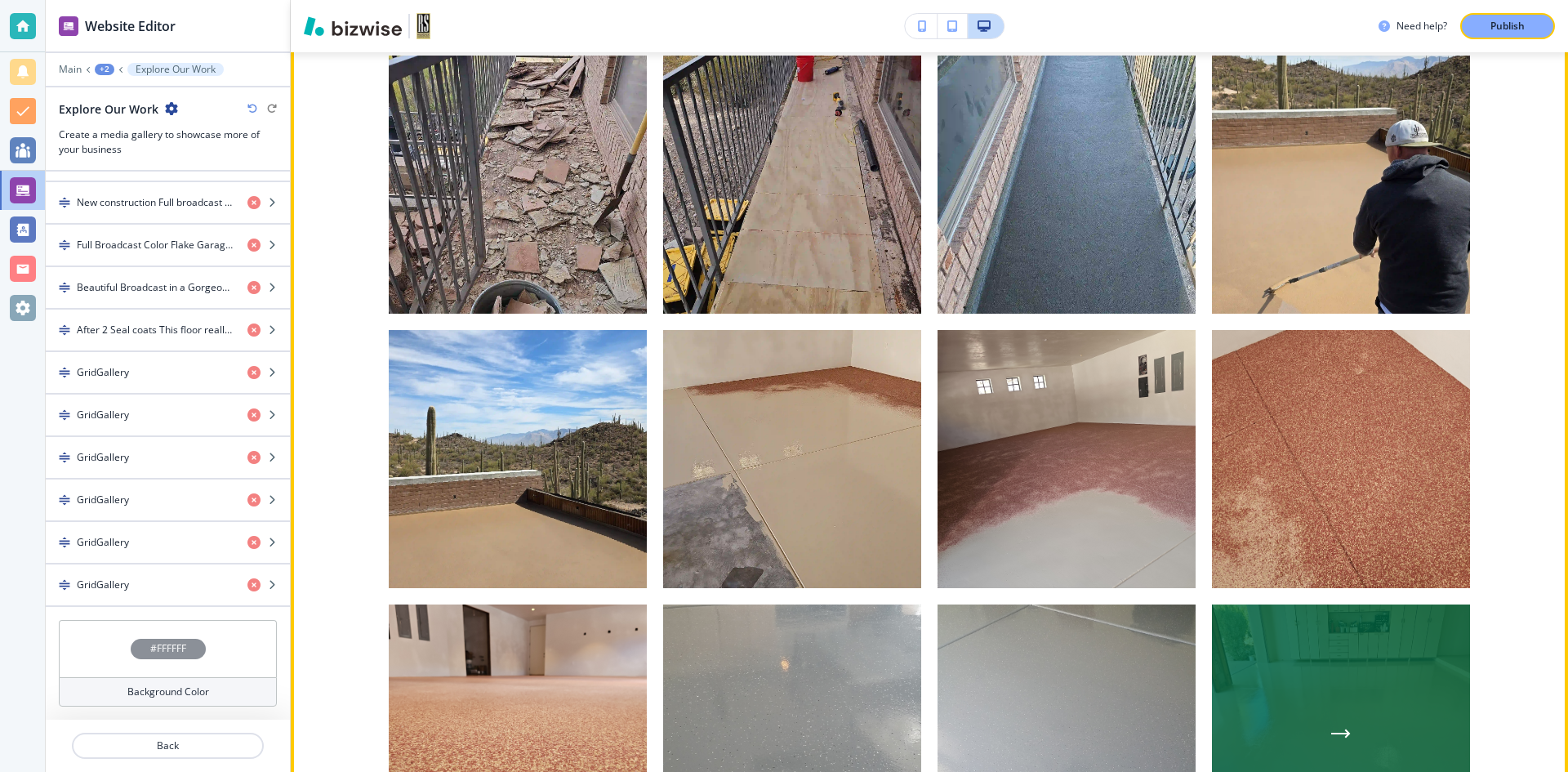
scroll to position [1034, 0]
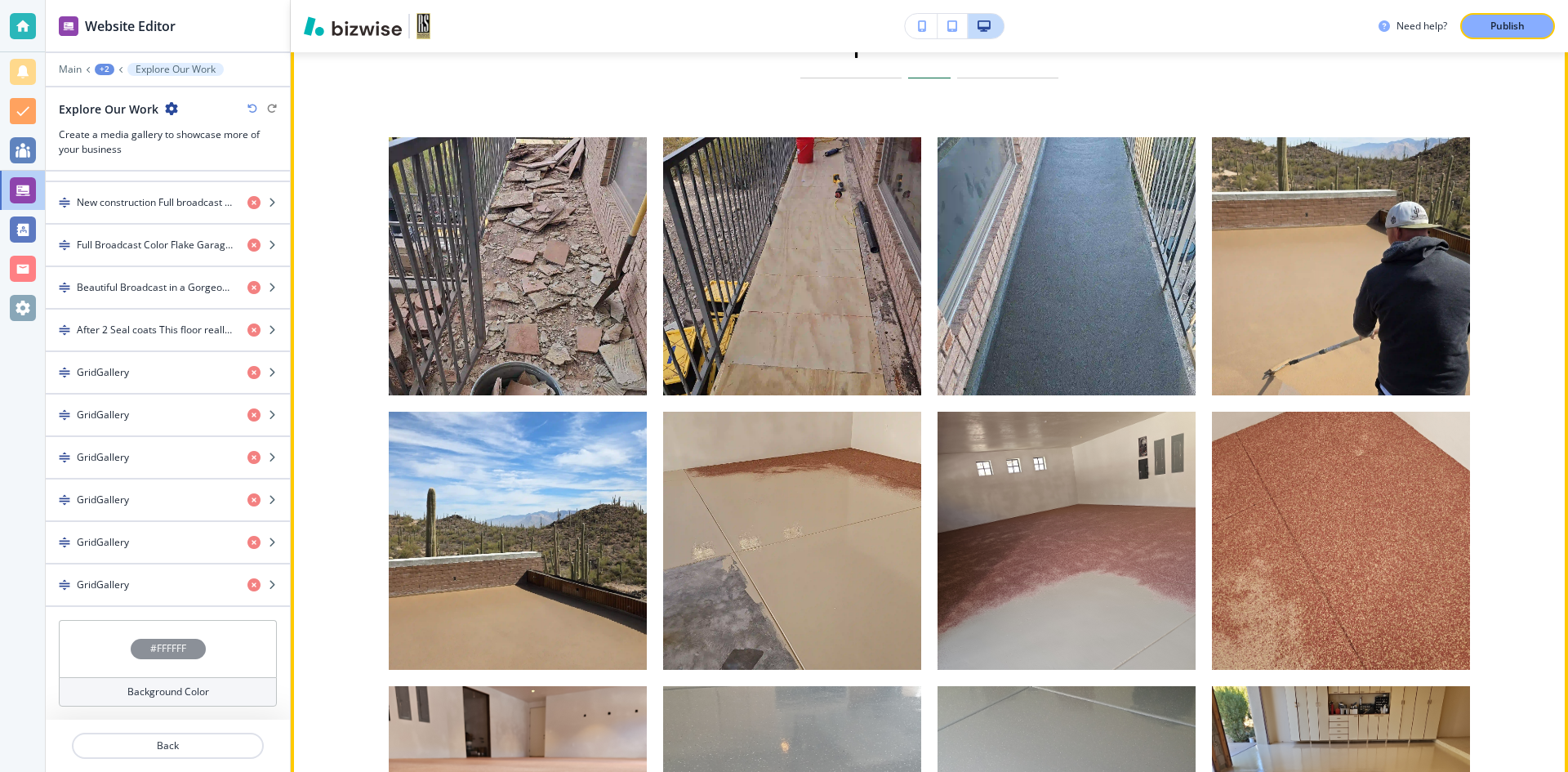
click at [1511, 485] on div "From waterproof rubberized urethane and polymer modified cementitious coated pe…" at bounding box center [929, 554] width 1277 height 1494
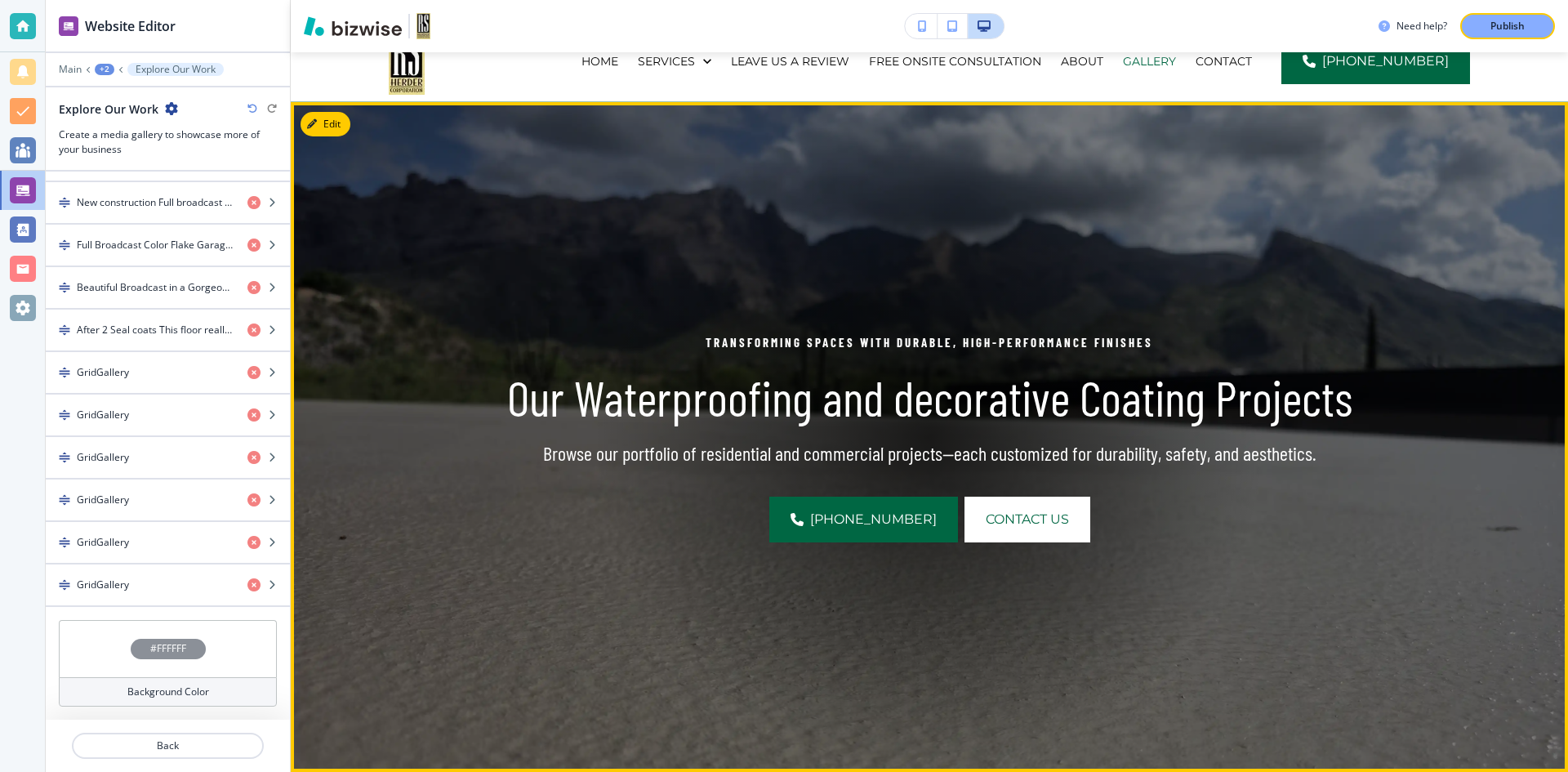
scroll to position [0, 0]
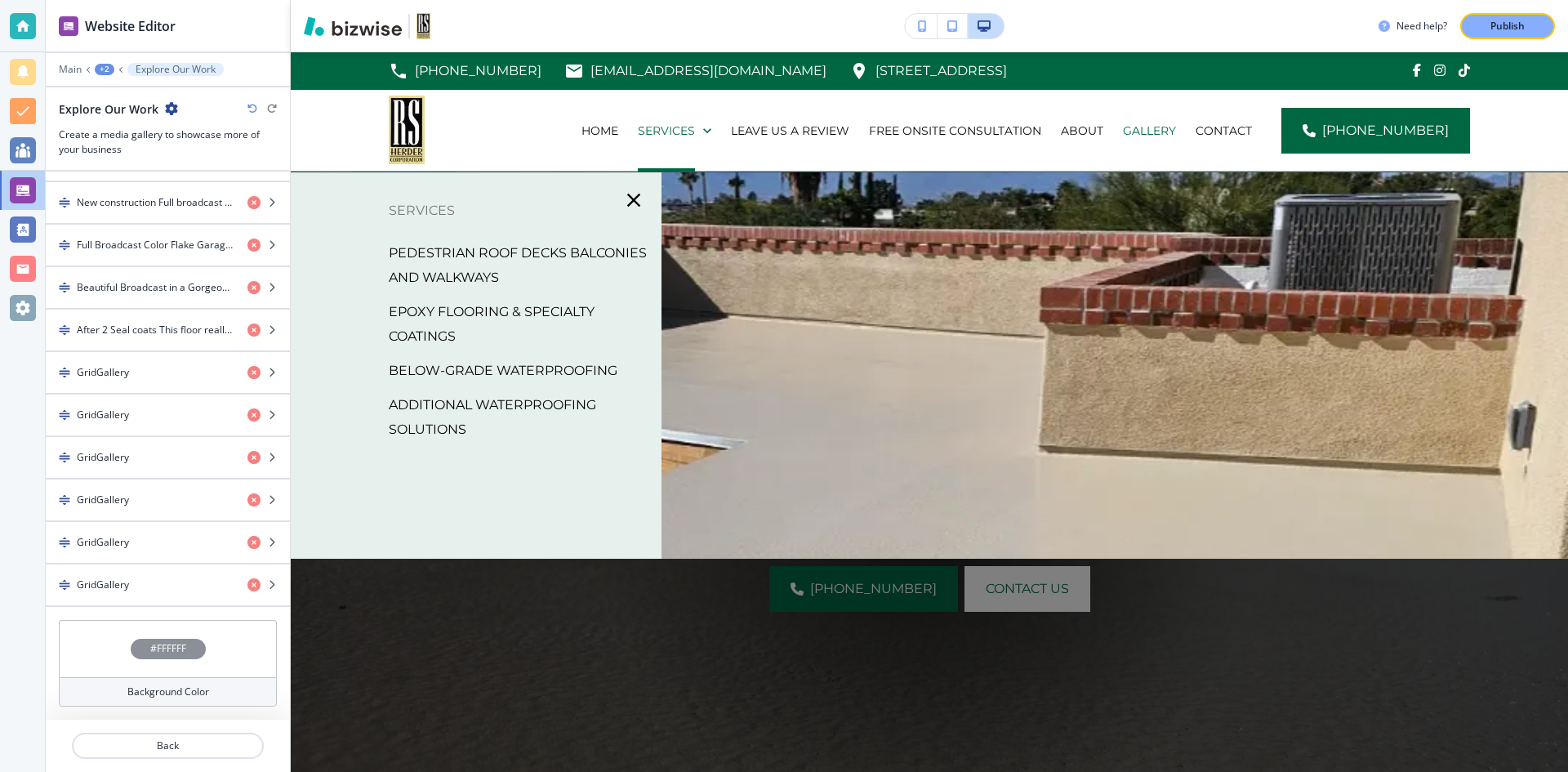
click at [468, 365] on p "BELOW-GRADE WATERPROOFING" at bounding box center [503, 371] width 229 height 25
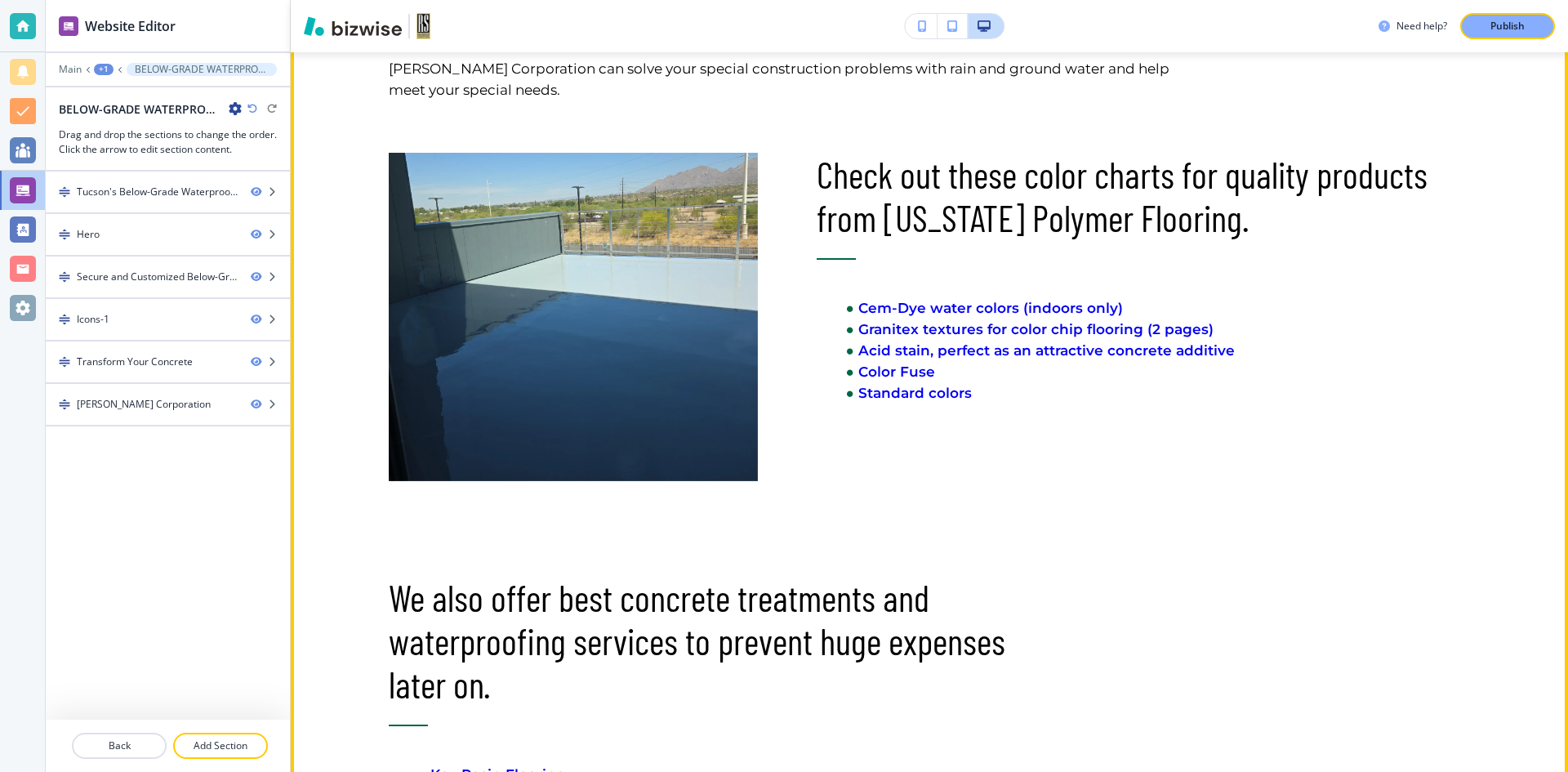
scroll to position [1226, 0]
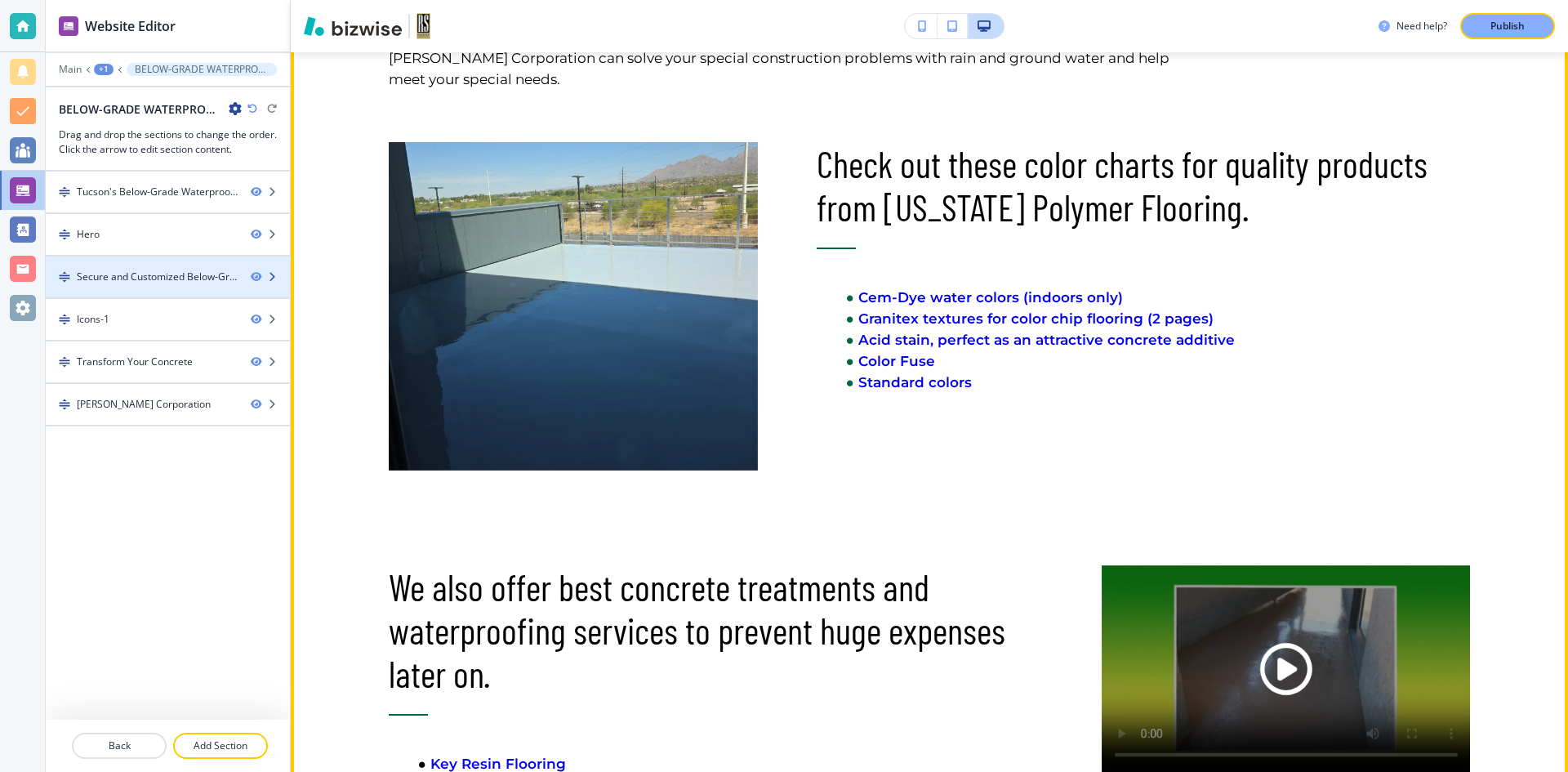
click at [156, 281] on div "Secure and Customized Below-Grade Waterproofing Applications" at bounding box center [158, 277] width 161 height 15
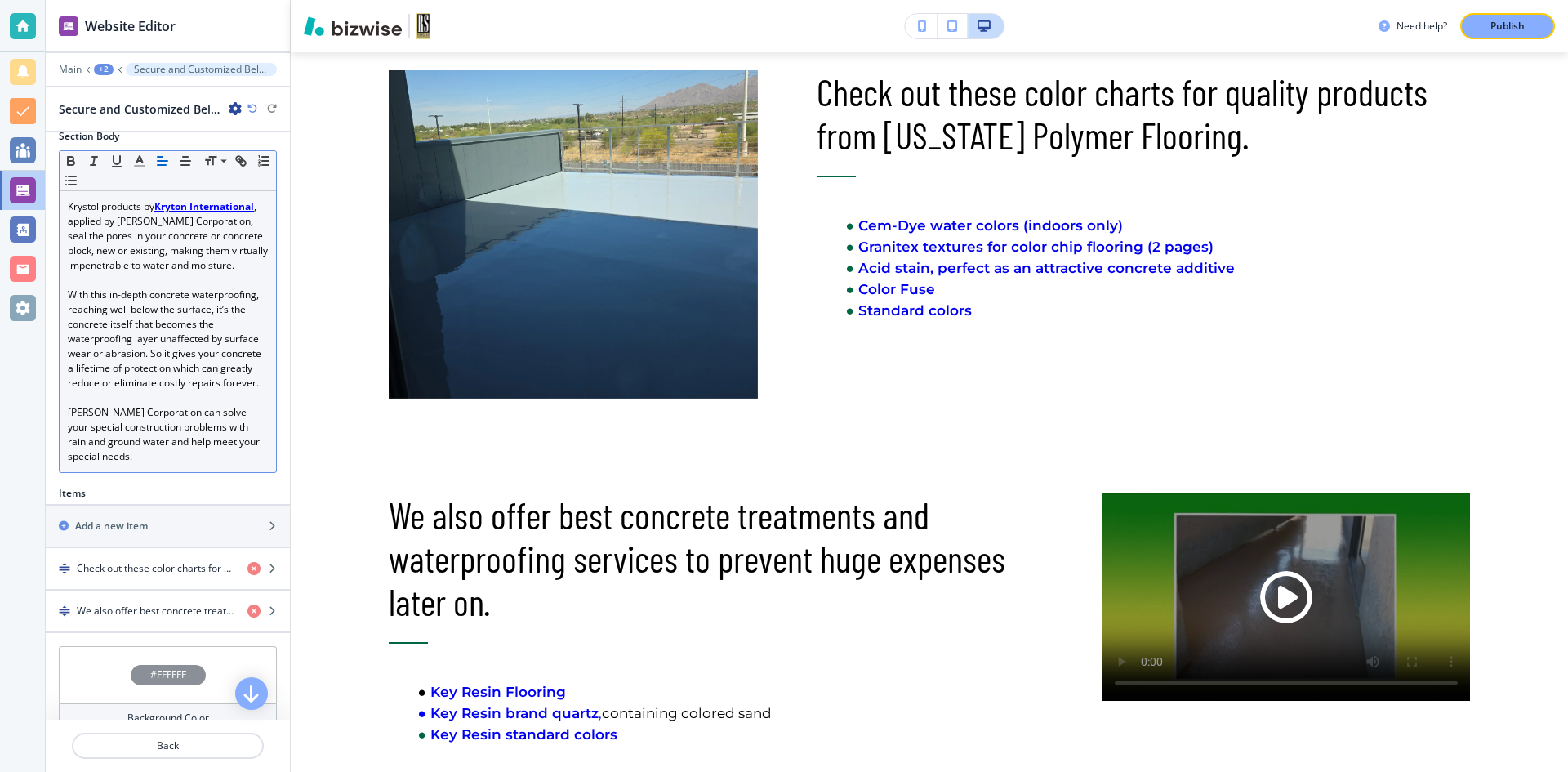
scroll to position [300, 0]
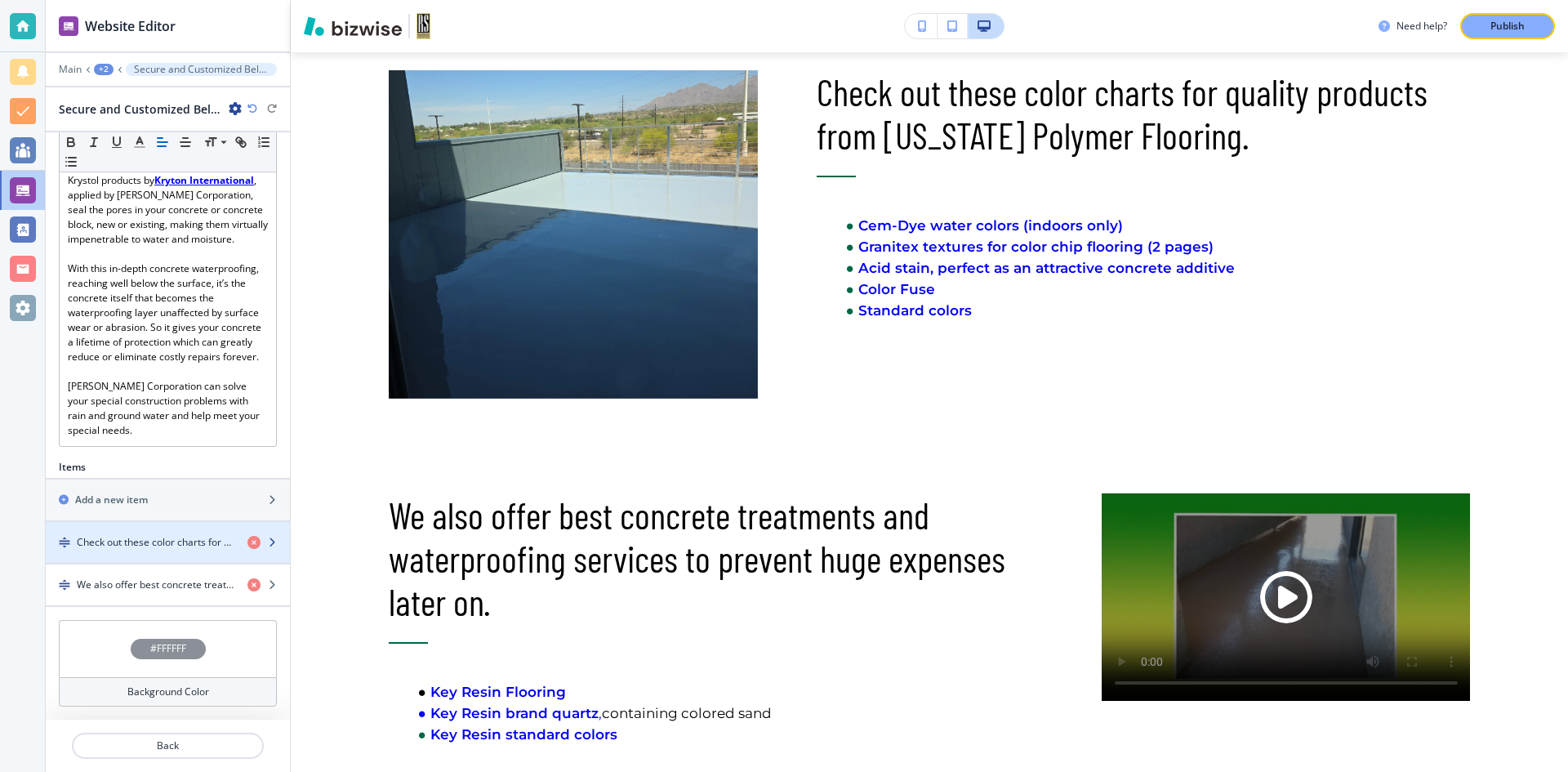
click at [142, 540] on h4 "Check out these color charts for quality products from [US_STATE] Polymer Floor…" at bounding box center [156, 542] width 158 height 15
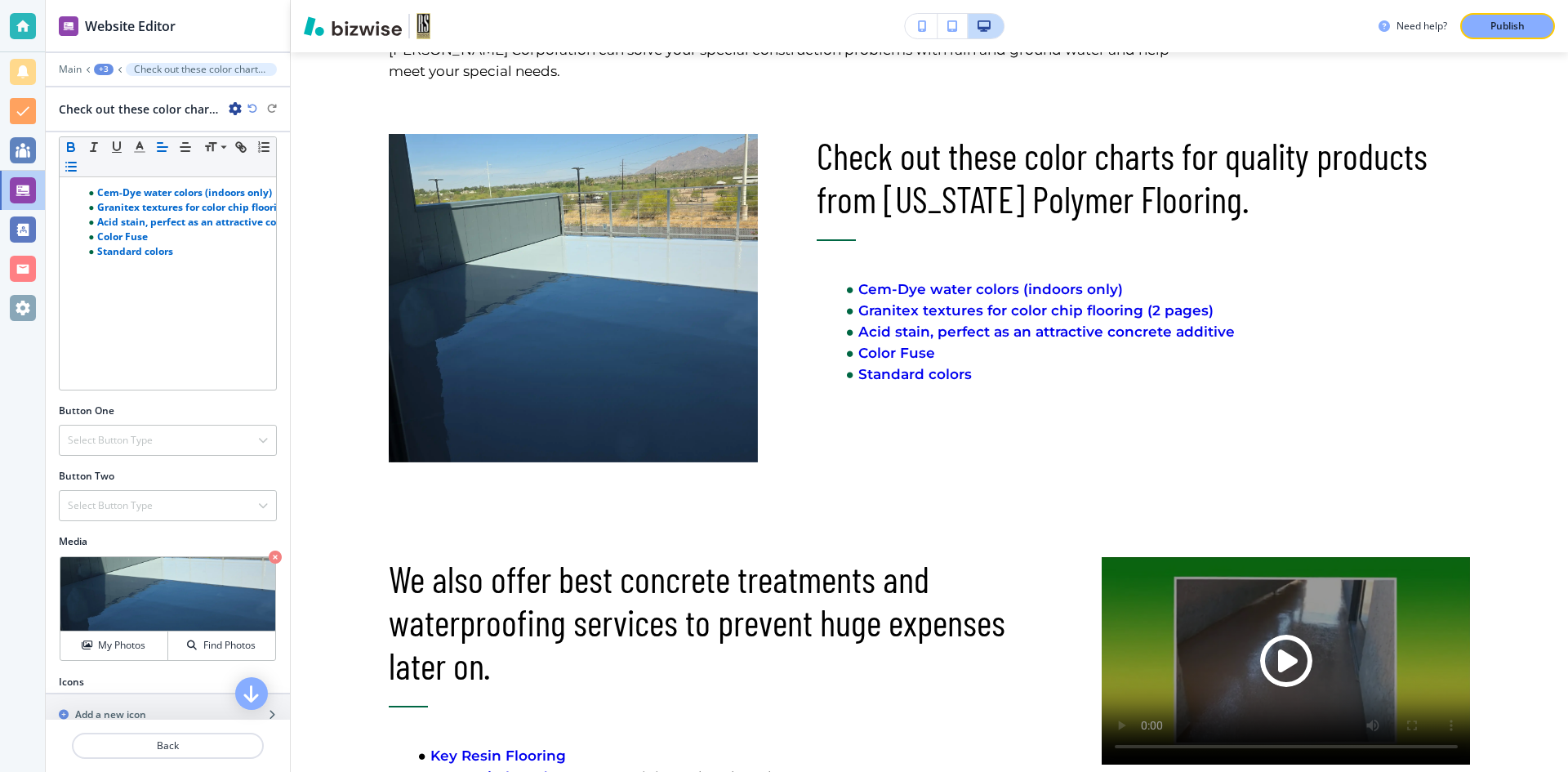
scroll to position [289, 0]
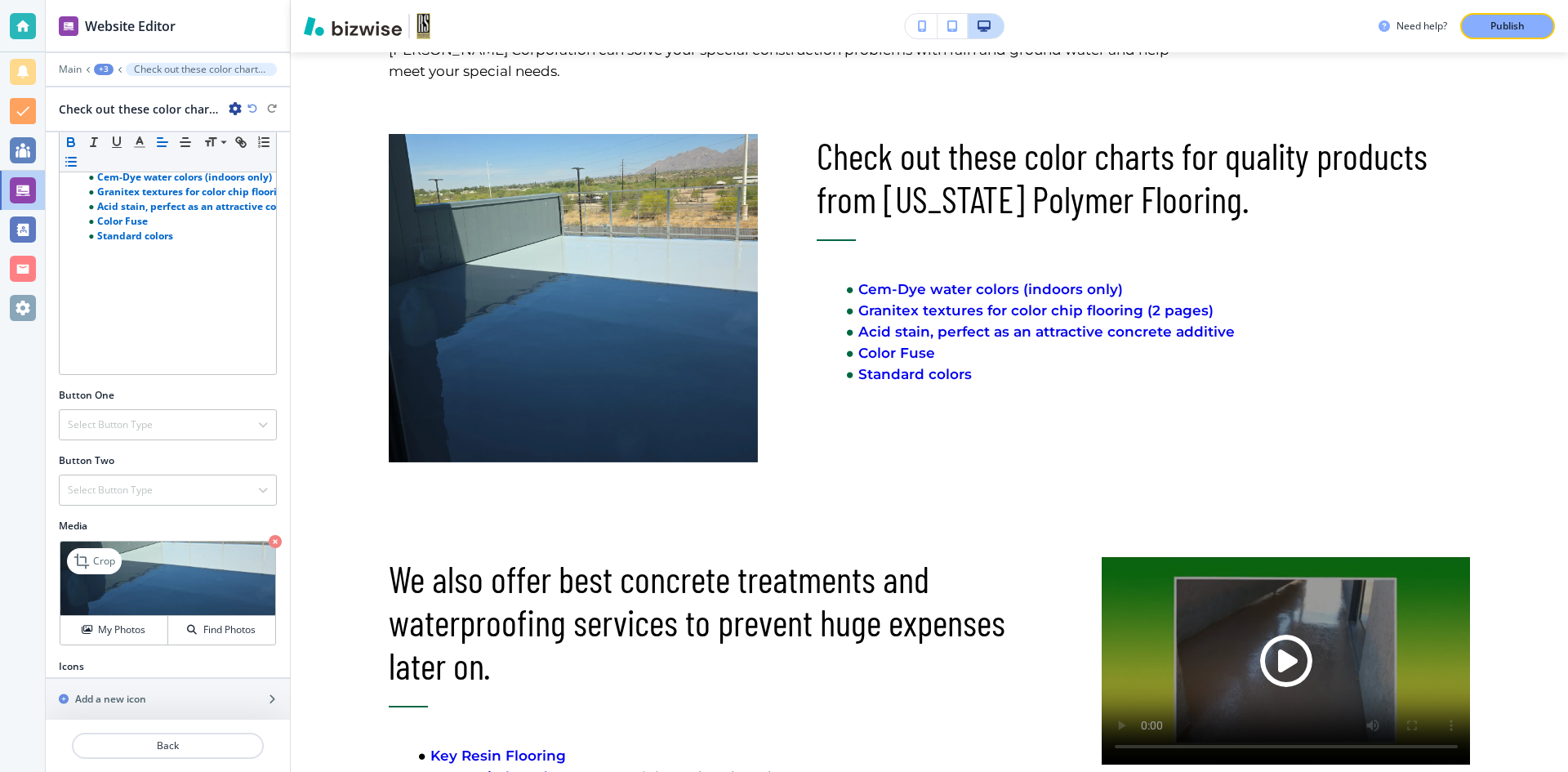
click at [268, 535] on icon "button" at bounding box center [275, 542] width 13 height 13
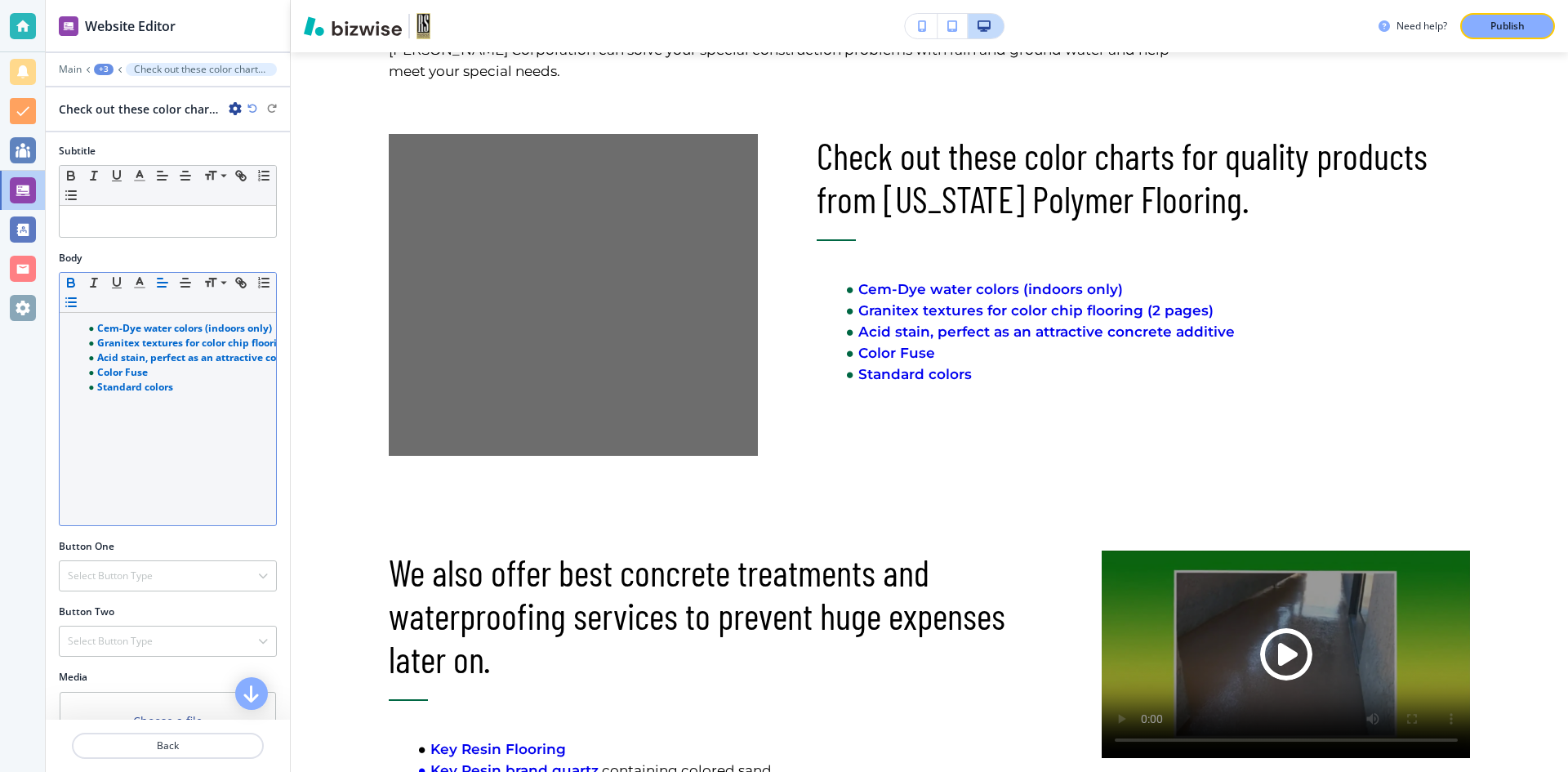
scroll to position [126, 0]
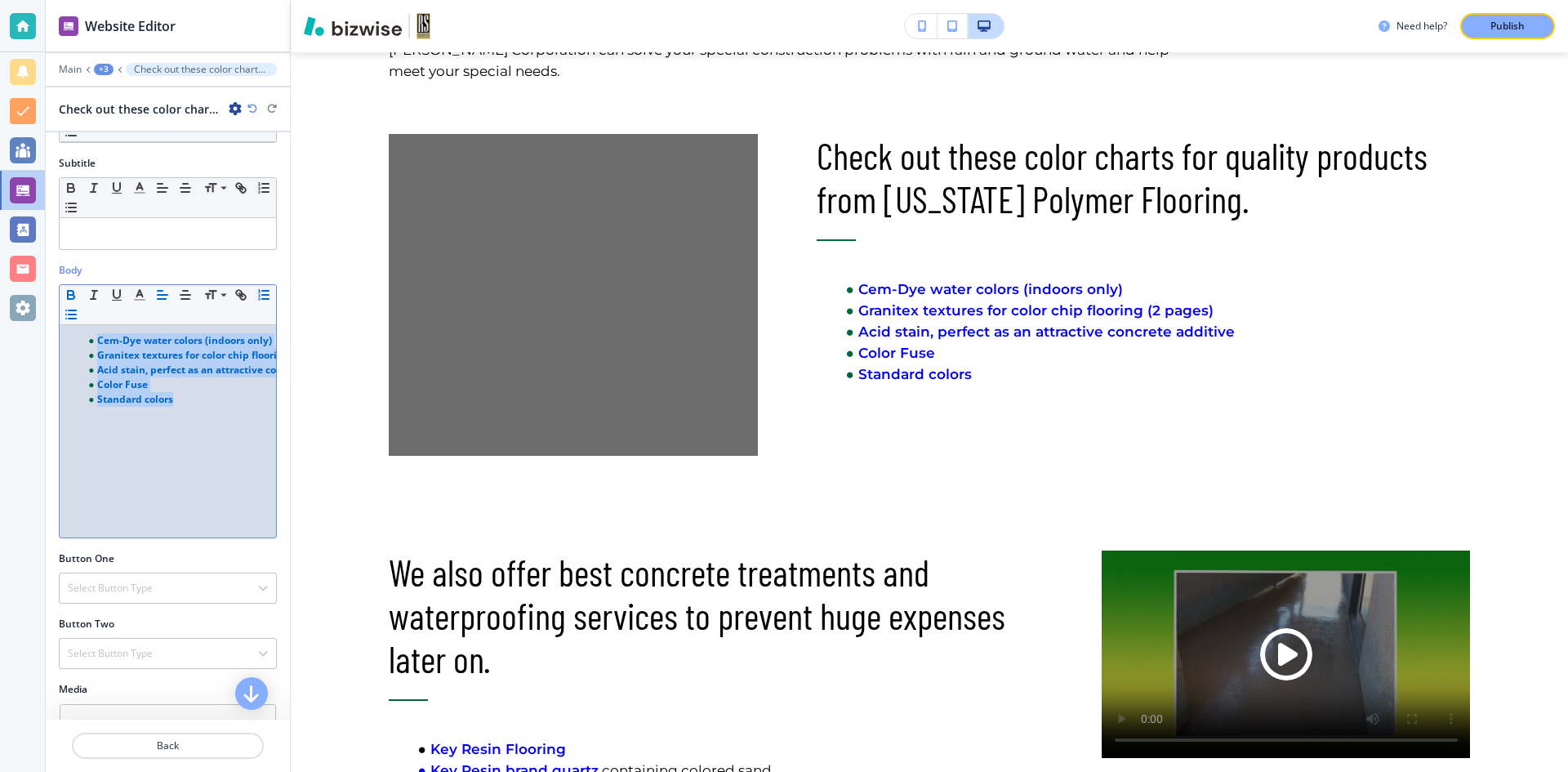
drag, startPoint x: 185, startPoint y: 380, endPoint x: 68, endPoint y: 309, distance: 136.9
click at [68, 309] on div "Small Normal Large Huge Cem-Dye water colors (indoors only) Granitex textures f…" at bounding box center [167, 411] width 218 height 254
drag, startPoint x: 120, startPoint y: 353, endPoint x: 102, endPoint y: 448, distance: 96.7
click at [102, 448] on div "Cem-Dye water colors (indoors only) Granitex textures for color chip flooring (…" at bounding box center [167, 432] width 216 height 213
drag, startPoint x: 190, startPoint y: 383, endPoint x: 55, endPoint y: 315, distance: 151.2
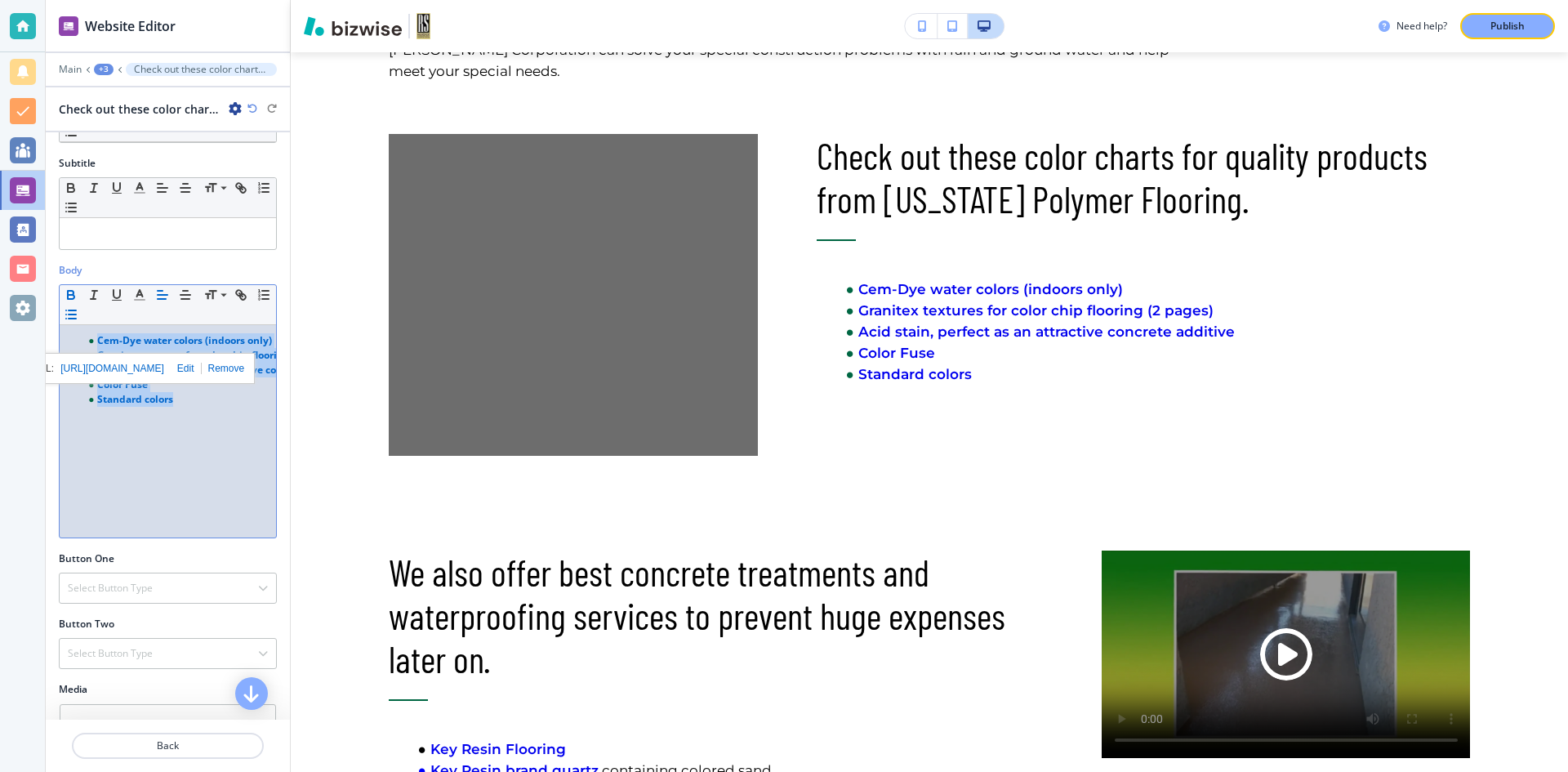
click at [55, 315] on div "Body Small Normal Large Huge Cem-Dye water colors (indoors only) Granitex textu…" at bounding box center [168, 408] width 245 height 289
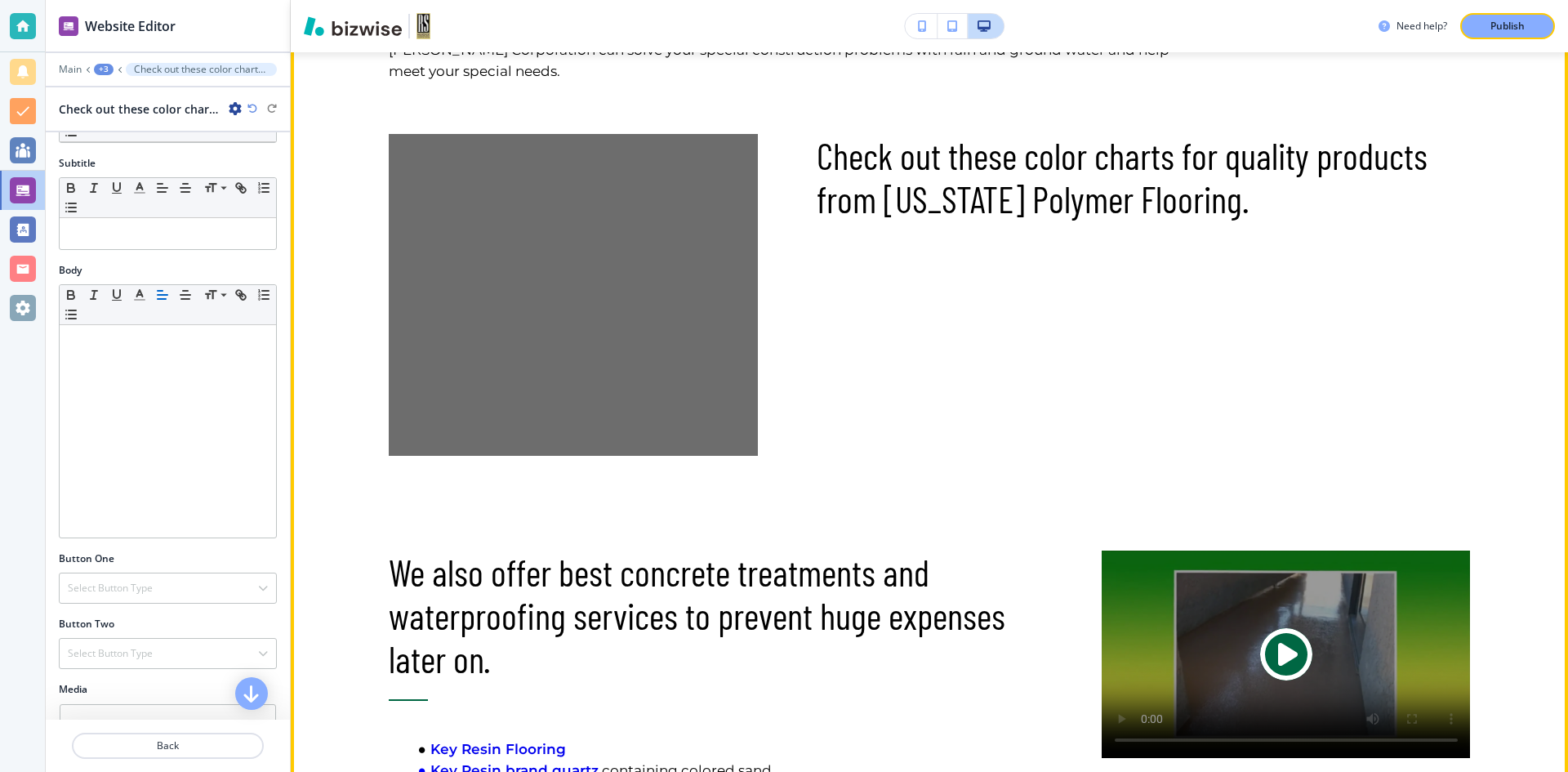
click at [1275, 659] on span "Play button for video with title: undefined" at bounding box center [1285, 654] width 52 height 52
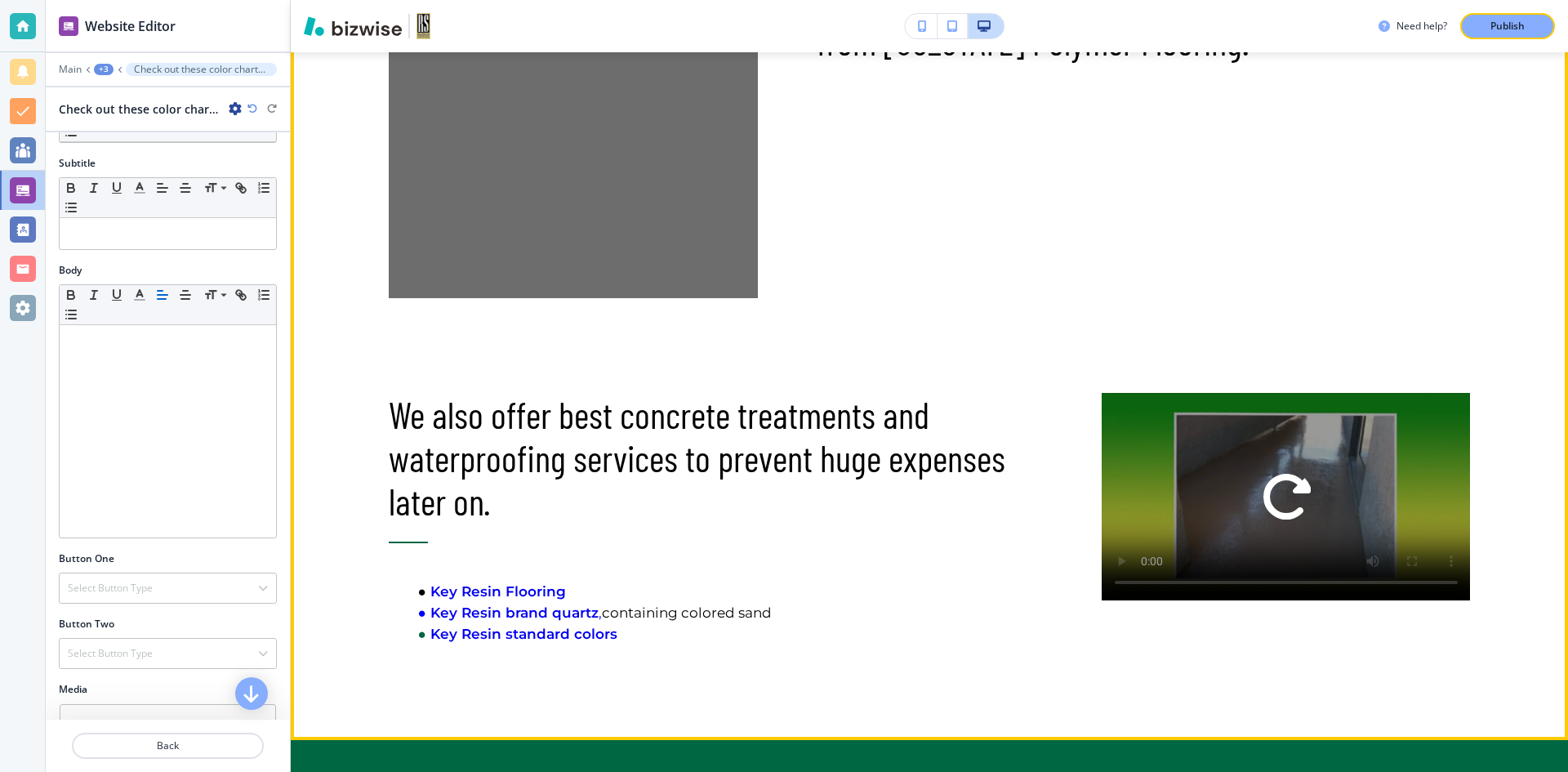
scroll to position [1479, 0]
